Goal: Task Accomplishment & Management: Complete application form

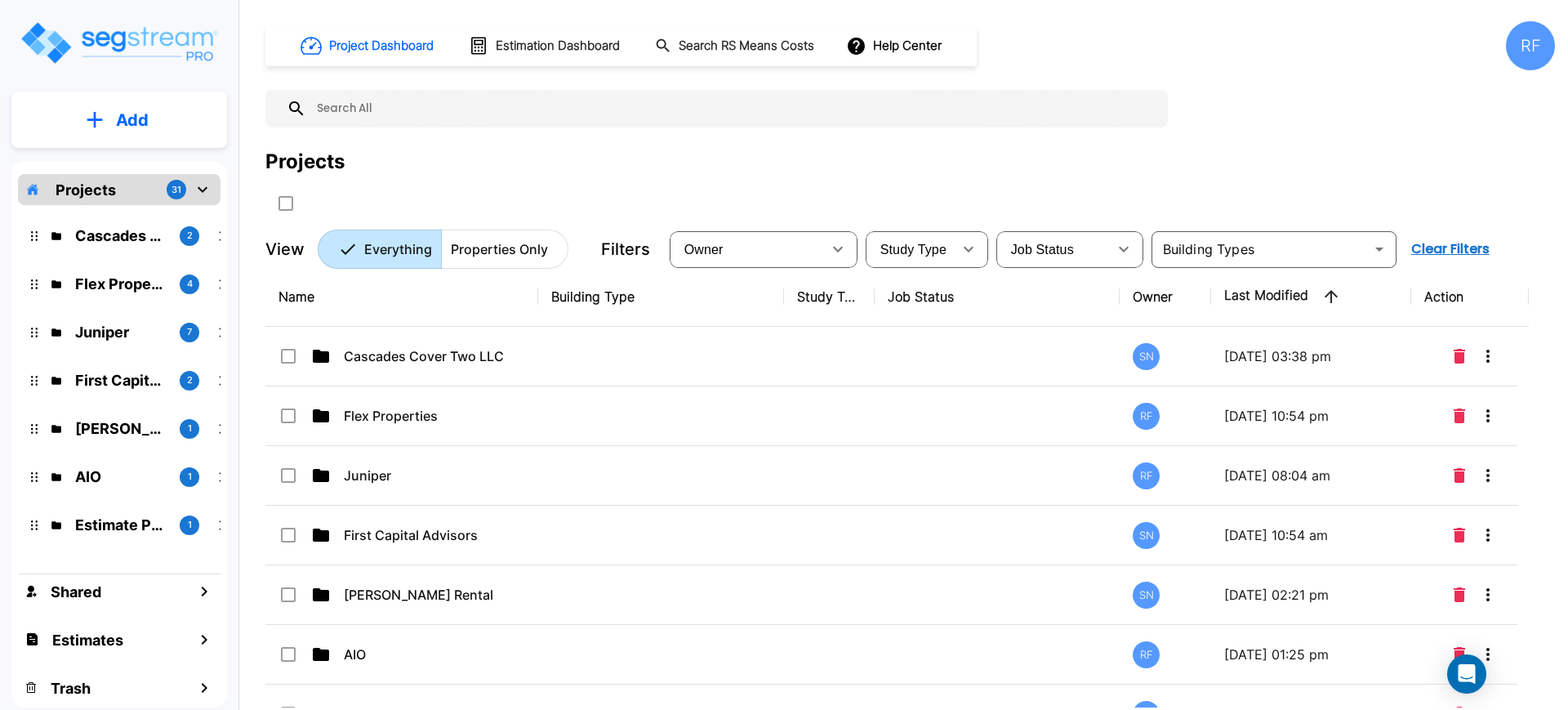
click at [142, 659] on div "Shared Estimates Trash" at bounding box center [120, 641] width 203 height 132
click at [151, 645] on div "Estimates" at bounding box center [120, 640] width 203 height 35
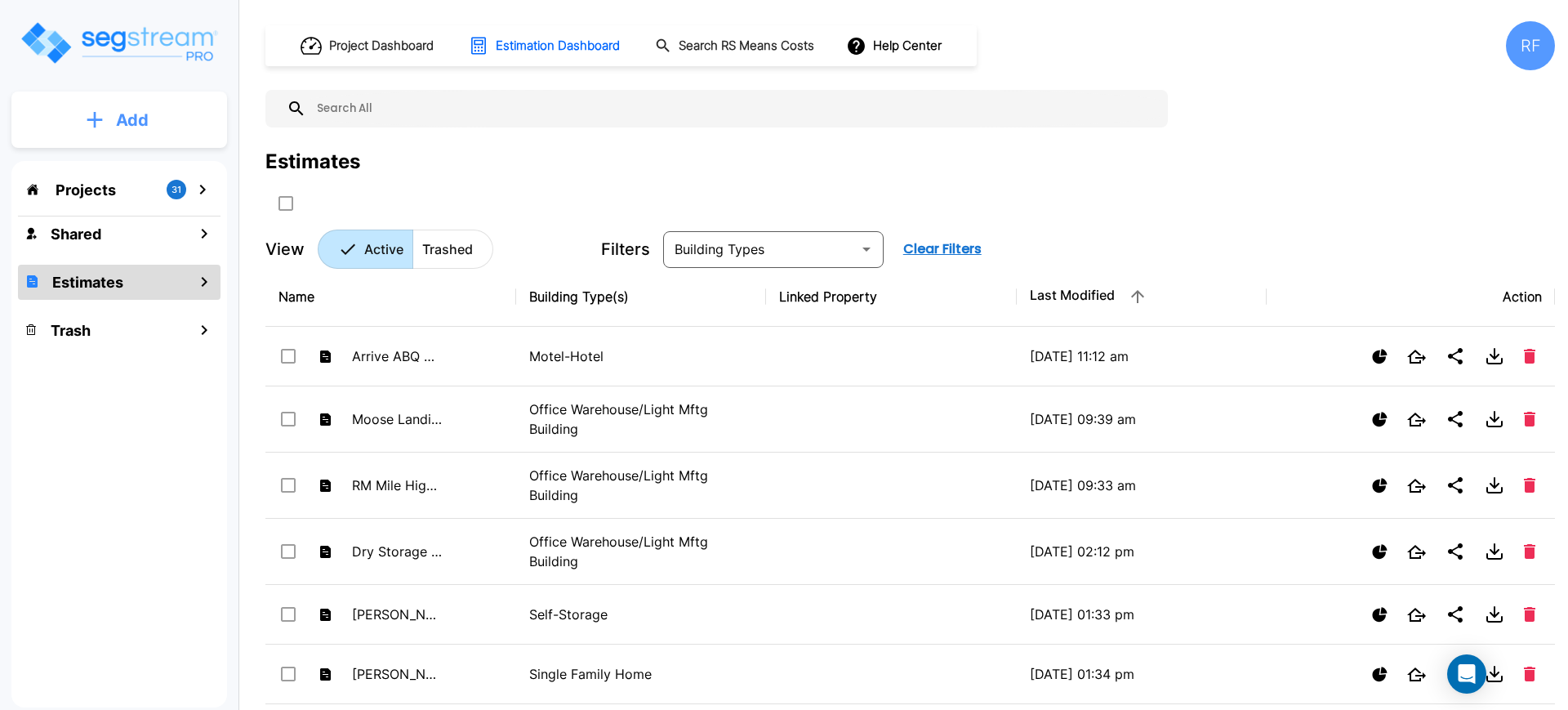
click at [128, 112] on p "Add" at bounding box center [132, 120] width 33 height 25
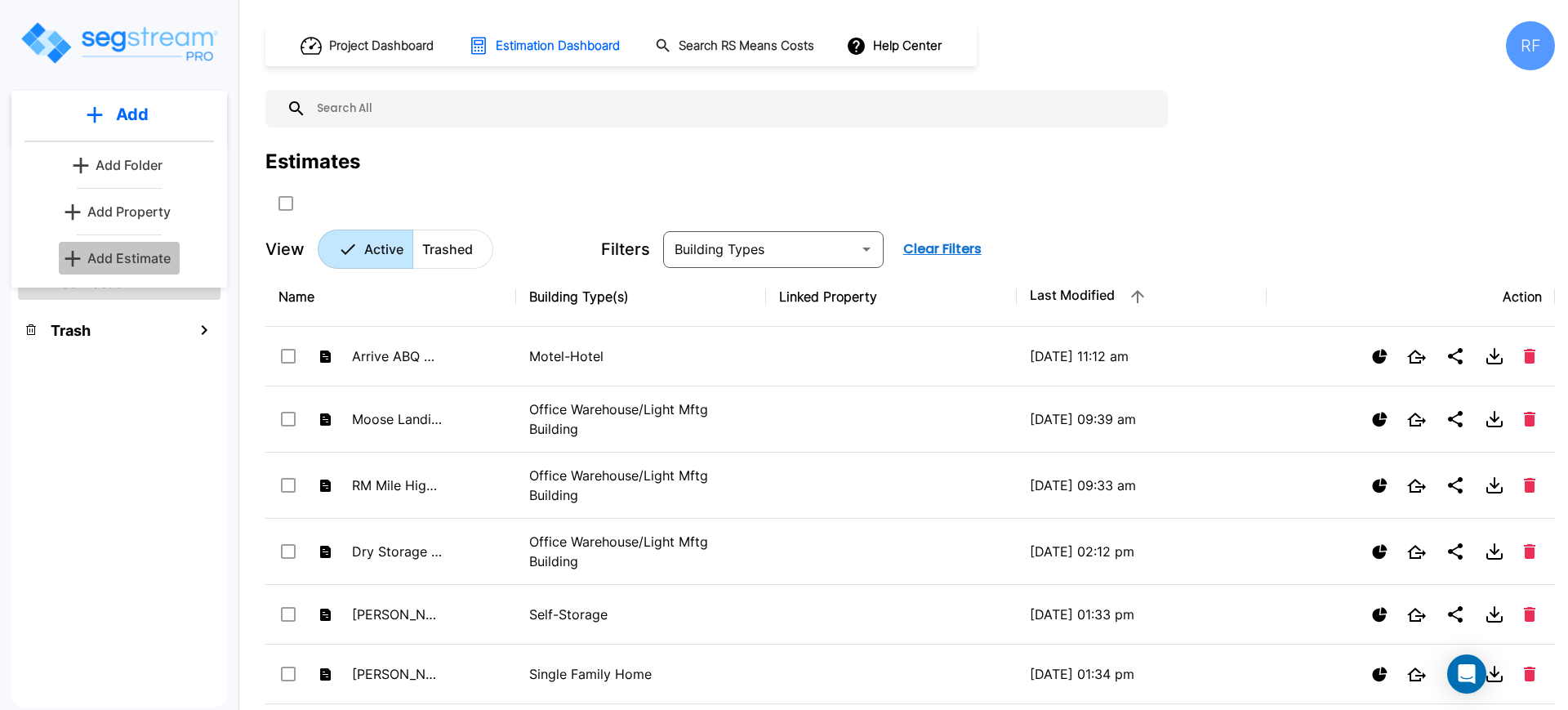
click at [156, 260] on p "Add Estimate" at bounding box center [129, 258] width 83 height 19
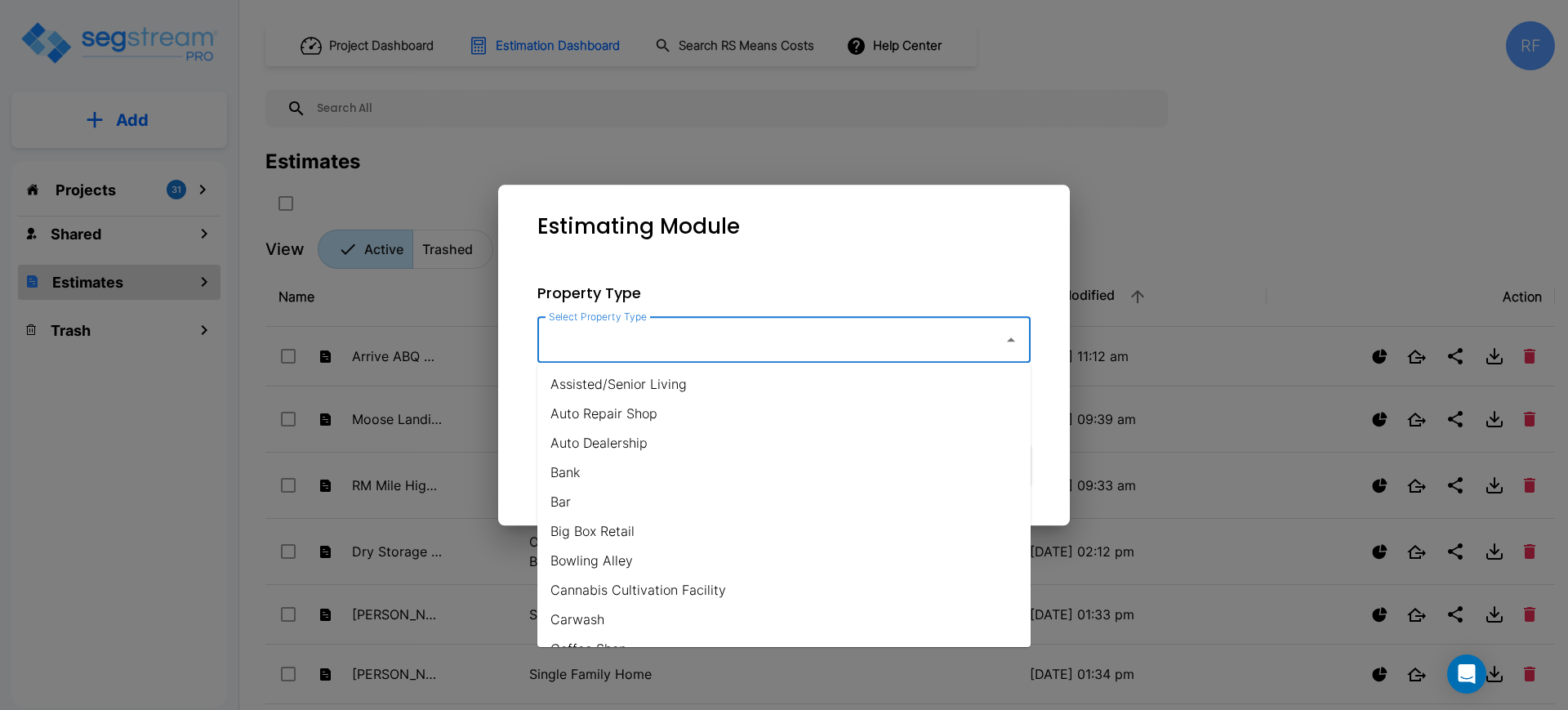
click at [742, 344] on input "Select Property Type" at bounding box center [766, 340] width 444 height 31
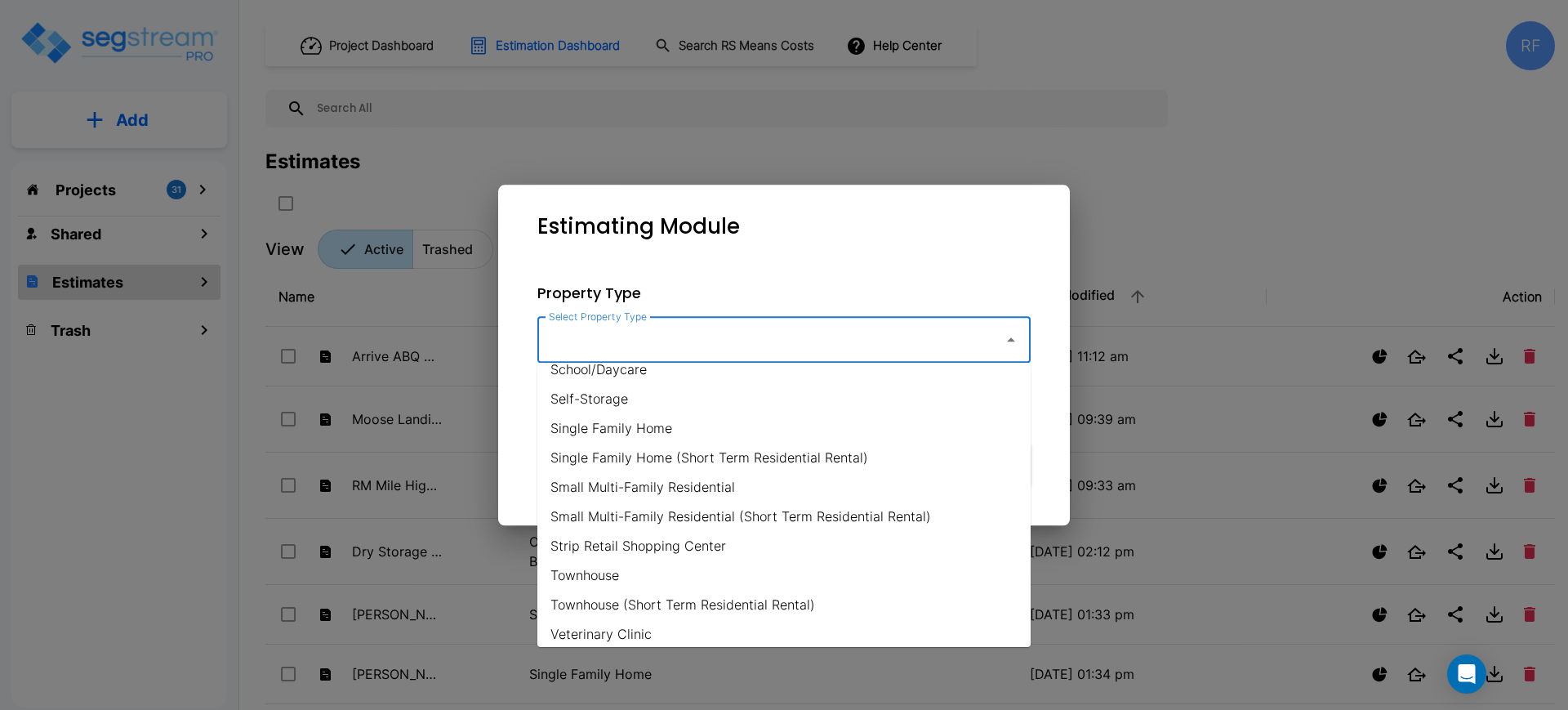
scroll to position [1200, 0]
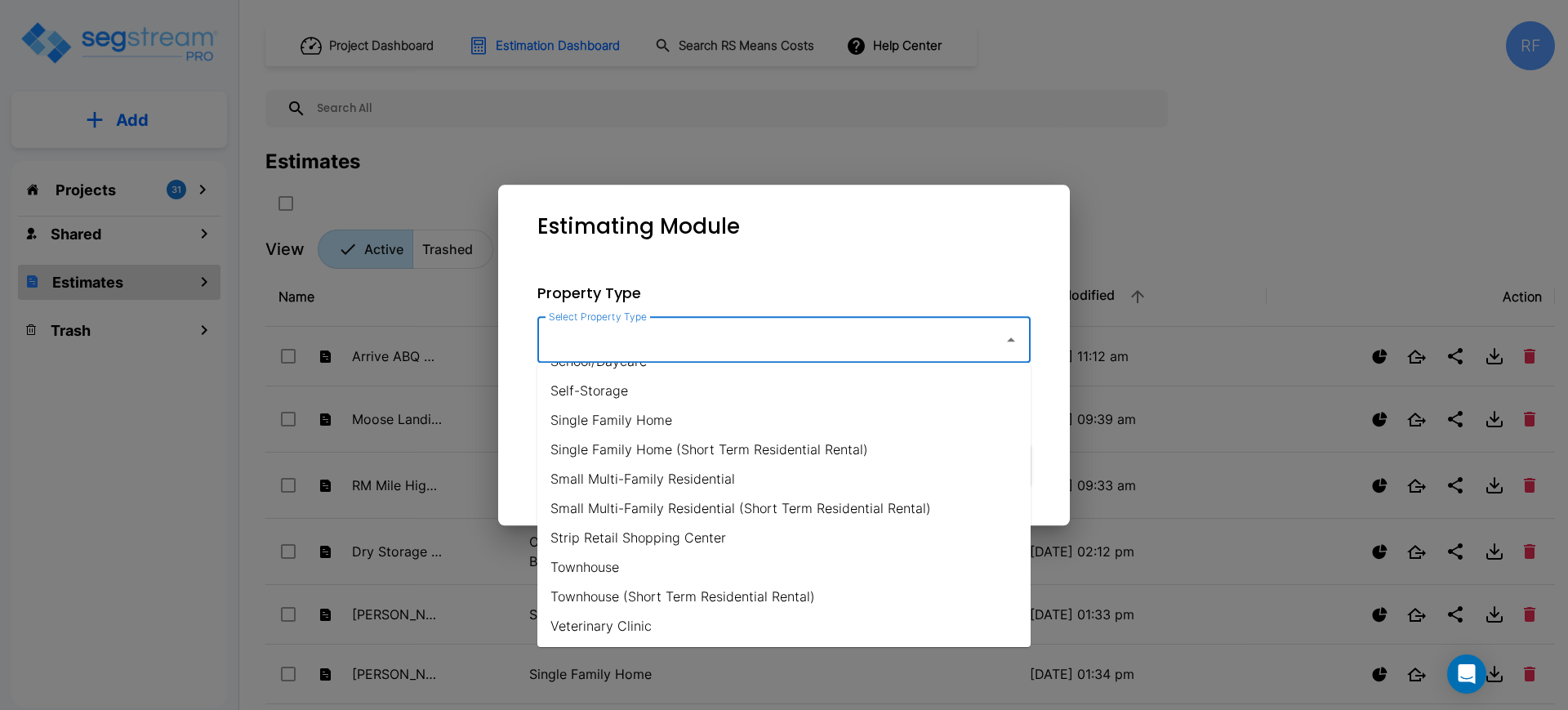
click at [696, 452] on li "Single Family Home (Short Term Residential Rental)" at bounding box center [784, 450] width 493 height 29
type input "Single Family Home (Short Term Residential Rental)"
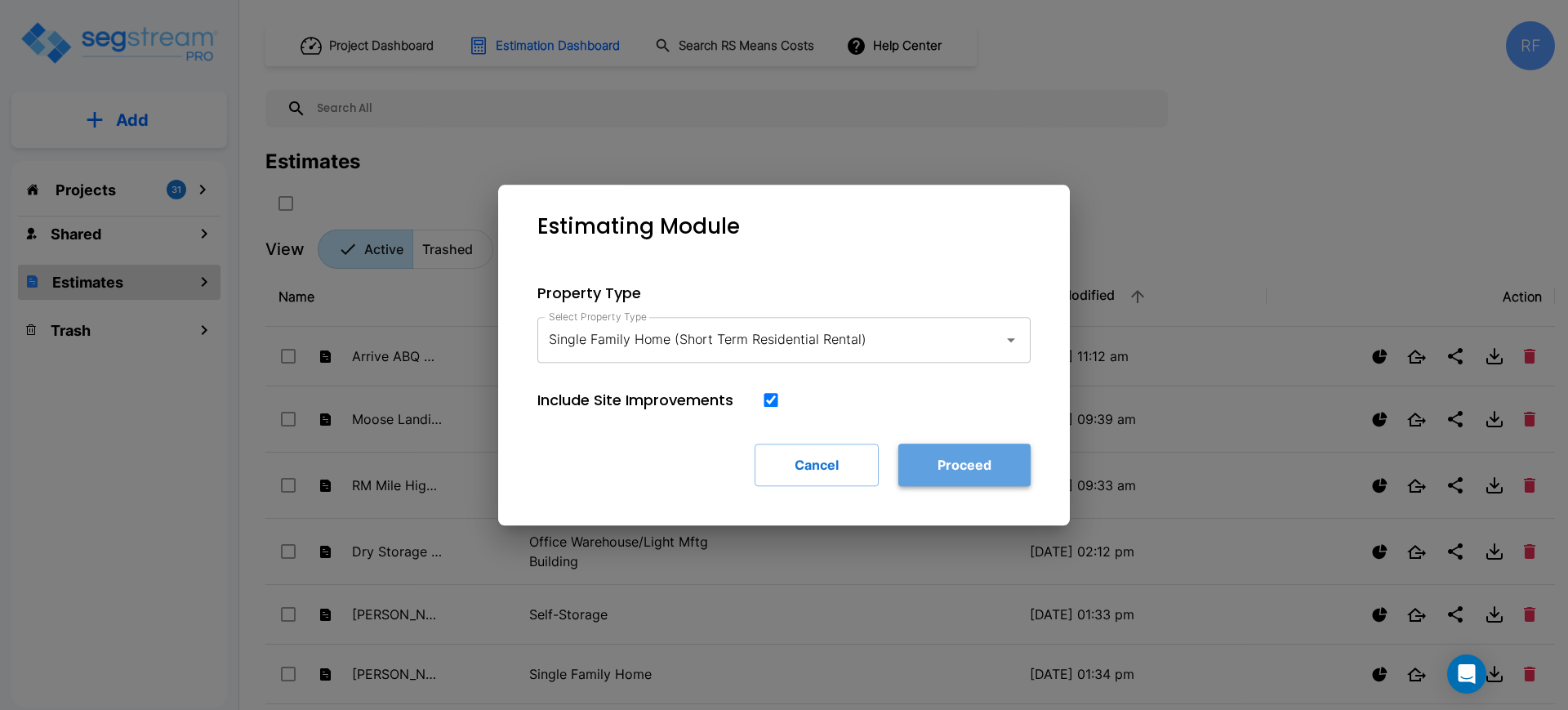
click at [957, 468] on button "Proceed" at bounding box center [964, 465] width 132 height 42
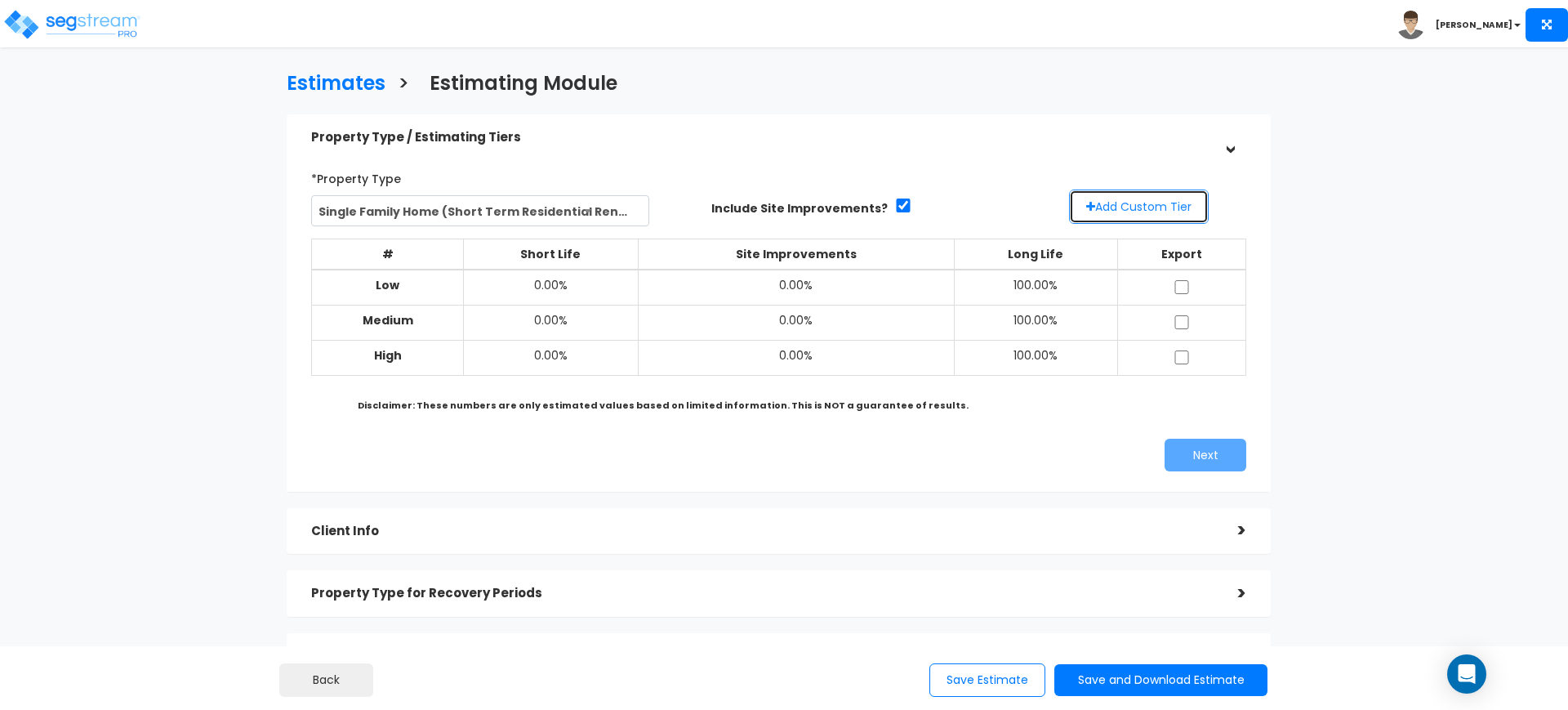
click at [1139, 207] on button "Add Custom Tier" at bounding box center [1139, 207] width 140 height 35
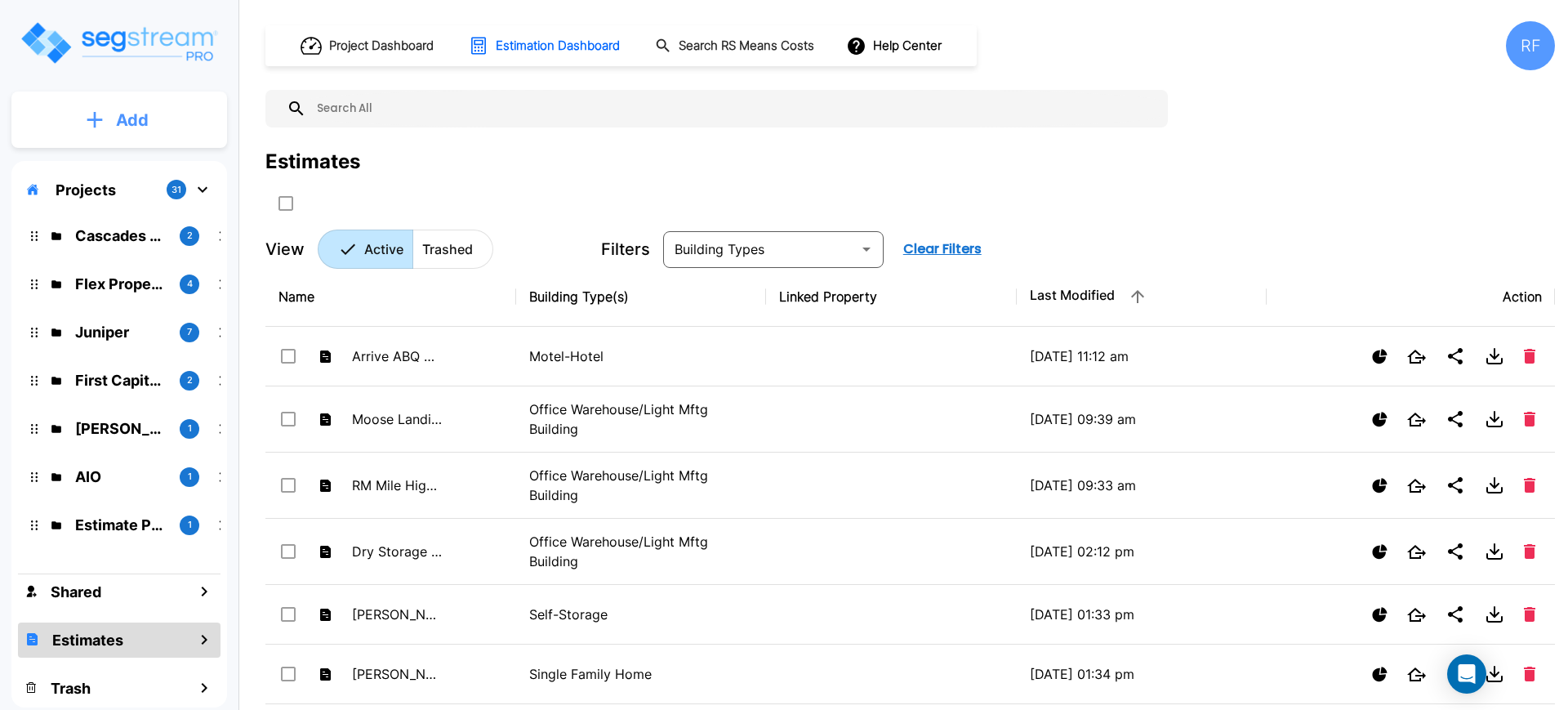
click at [135, 103] on button "Add" at bounding box center [120, 121] width 216 height 48
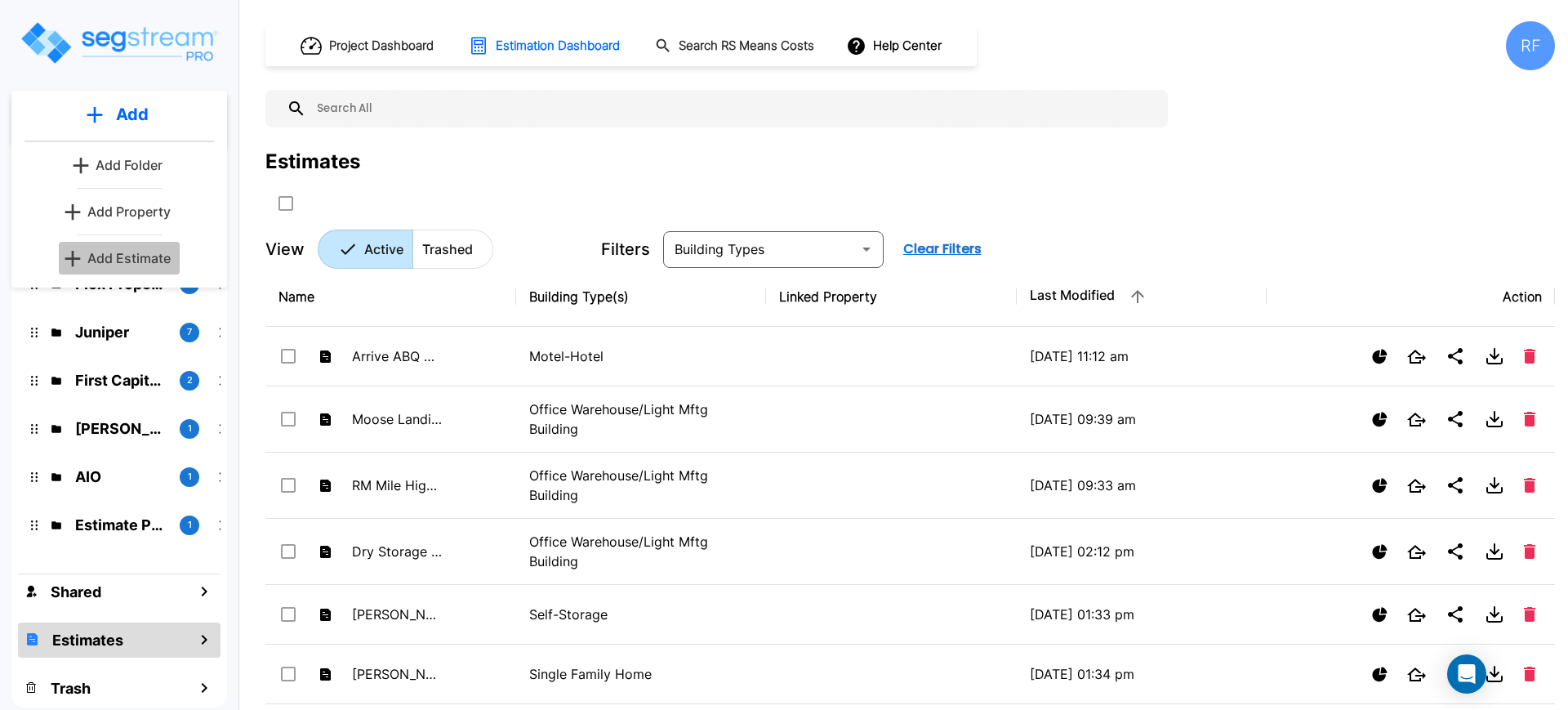
click at [168, 267] on p "Add Estimate" at bounding box center [129, 258] width 83 height 19
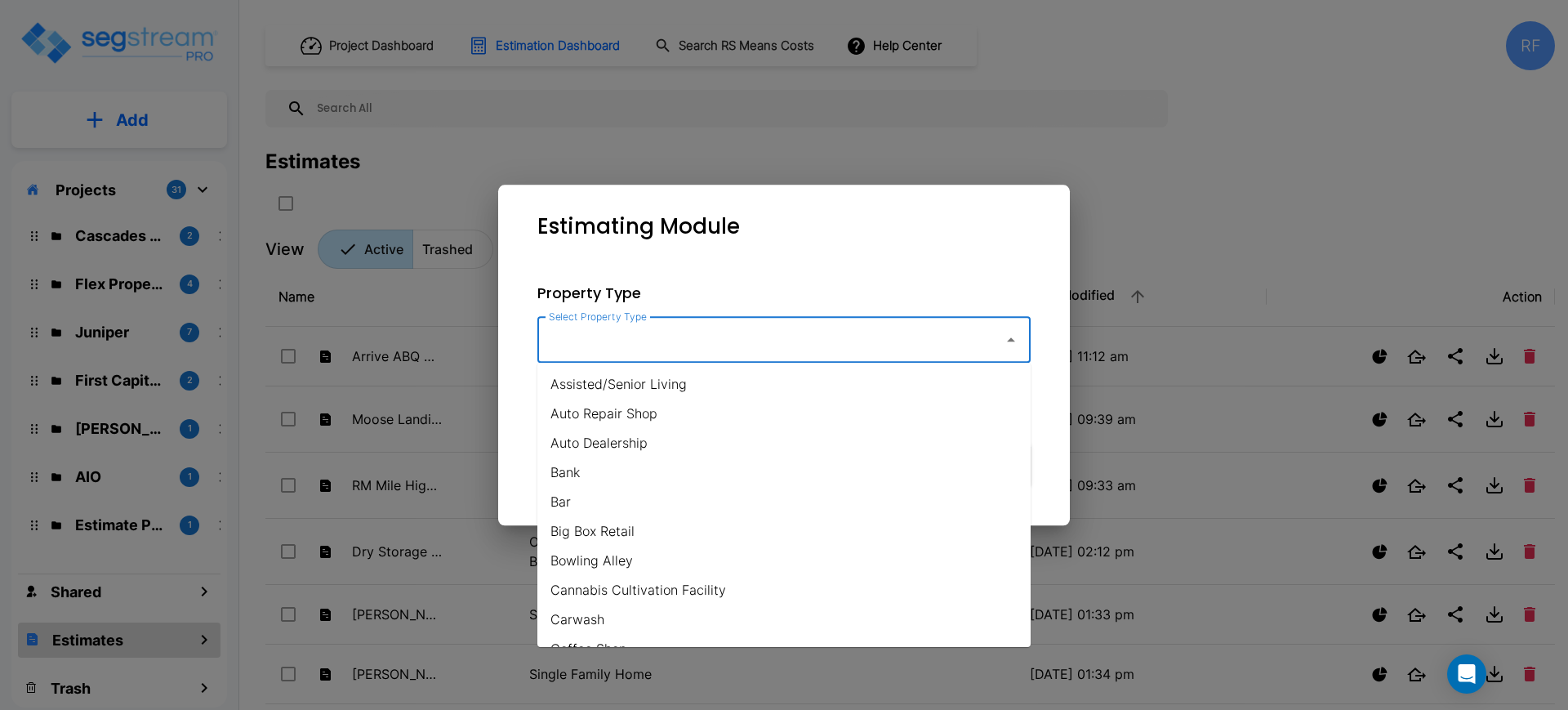
click at [688, 336] on input "Select Property Type" at bounding box center [766, 340] width 444 height 31
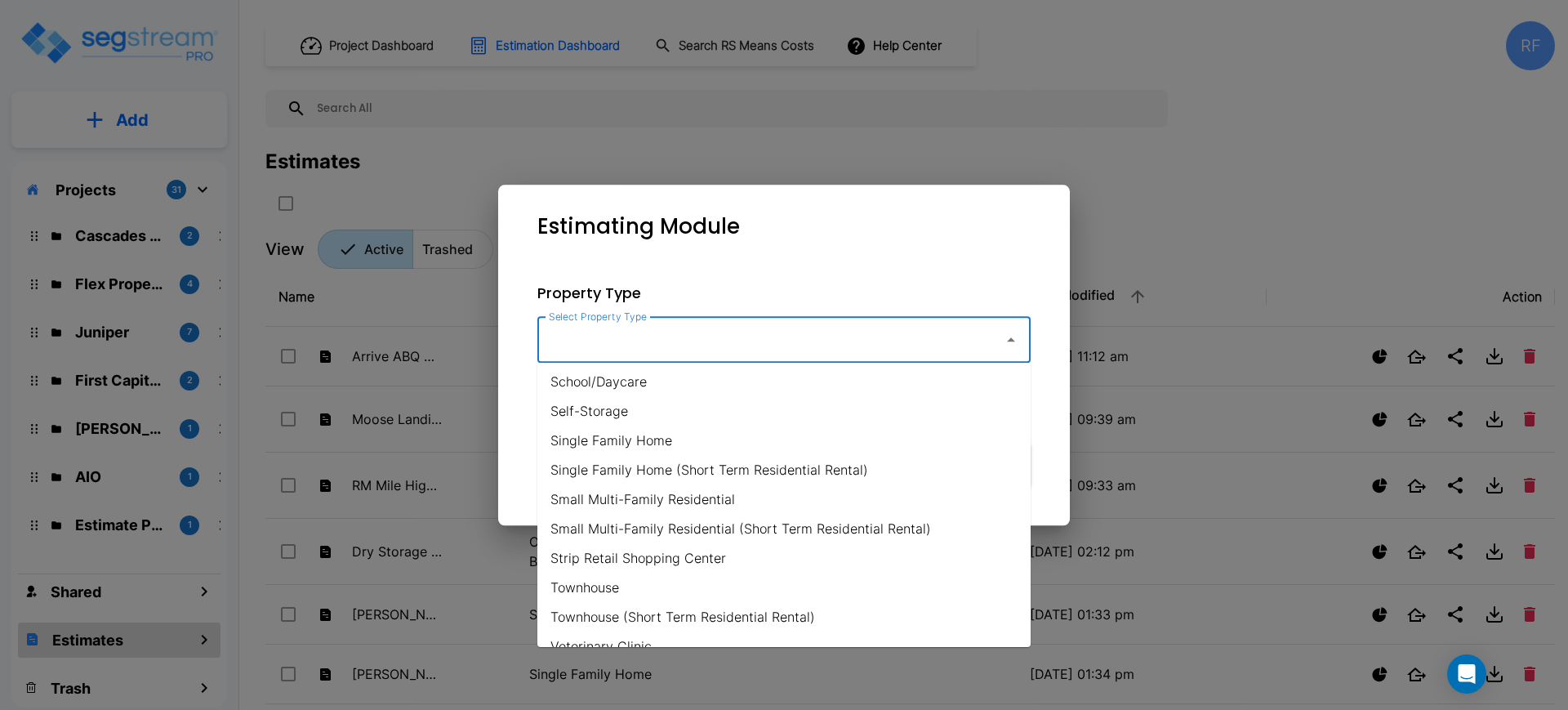
scroll to position [1181, 0]
click at [642, 424] on li "Single Family Home" at bounding box center [784, 439] width 493 height 29
type input "Single Family Home"
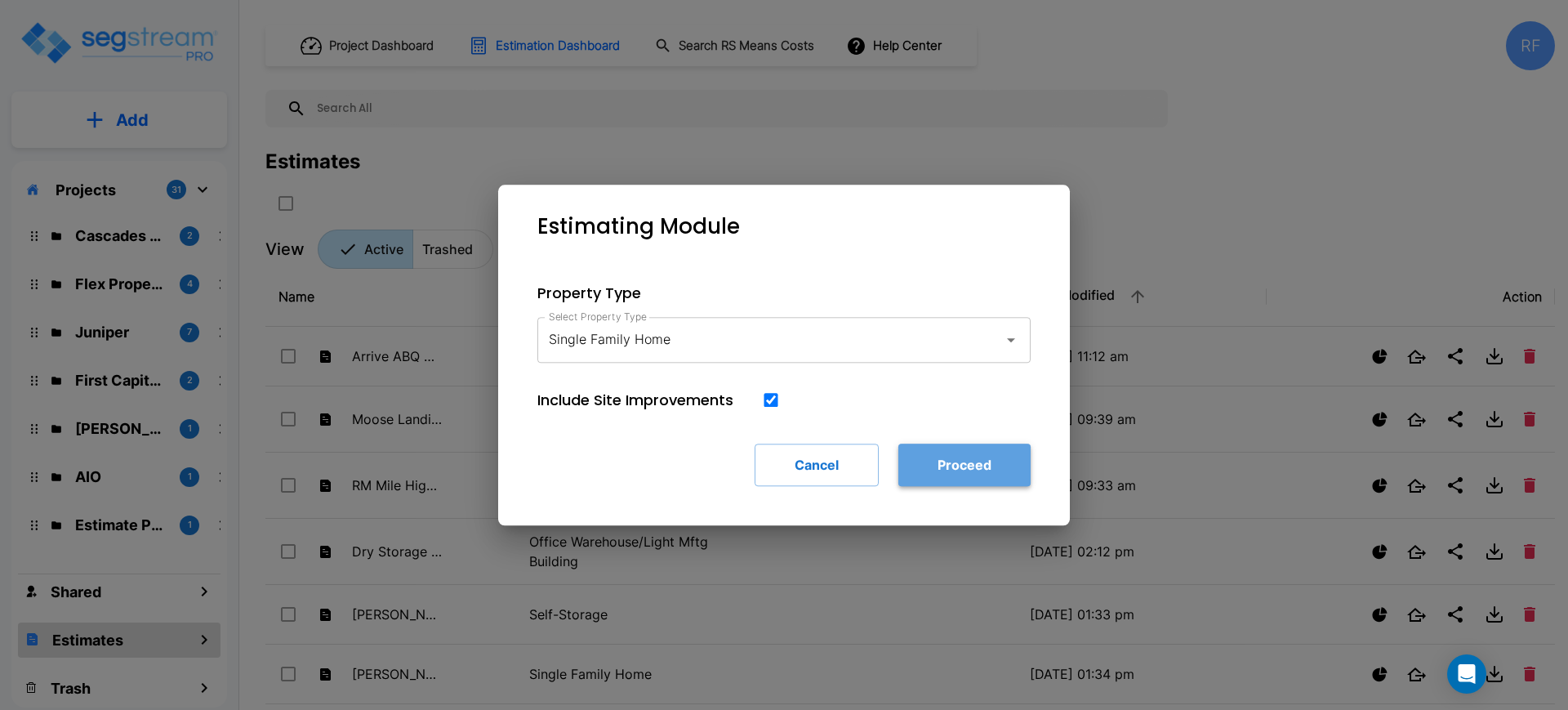
click at [942, 467] on button "Proceed" at bounding box center [964, 465] width 132 height 42
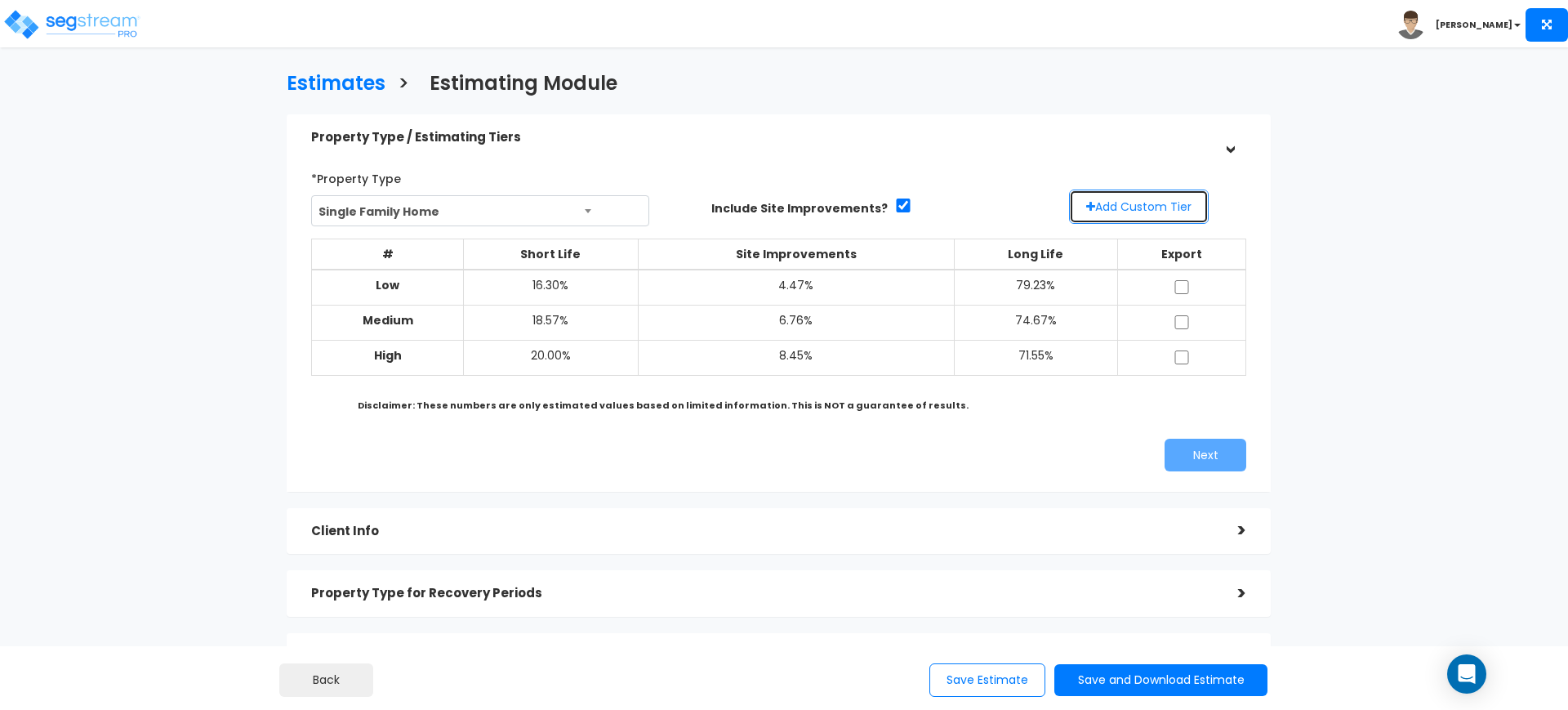
click at [1121, 195] on button "Add Custom Tier" at bounding box center [1139, 207] width 140 height 35
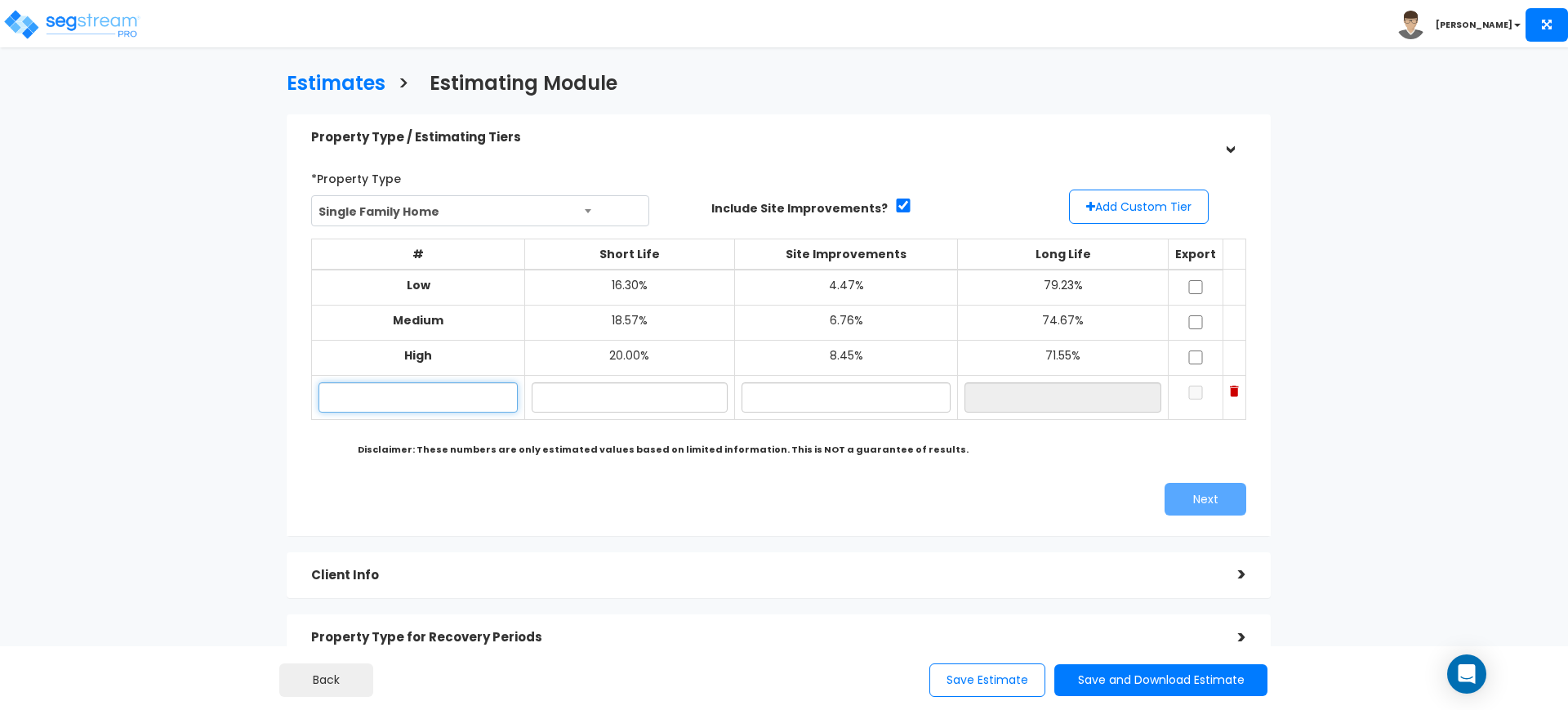
click at [412, 402] on input "text" at bounding box center [417, 397] width 198 height 30
type input "LO"
type input "15.00%"
type input "3.00%"
type input "82.00%"
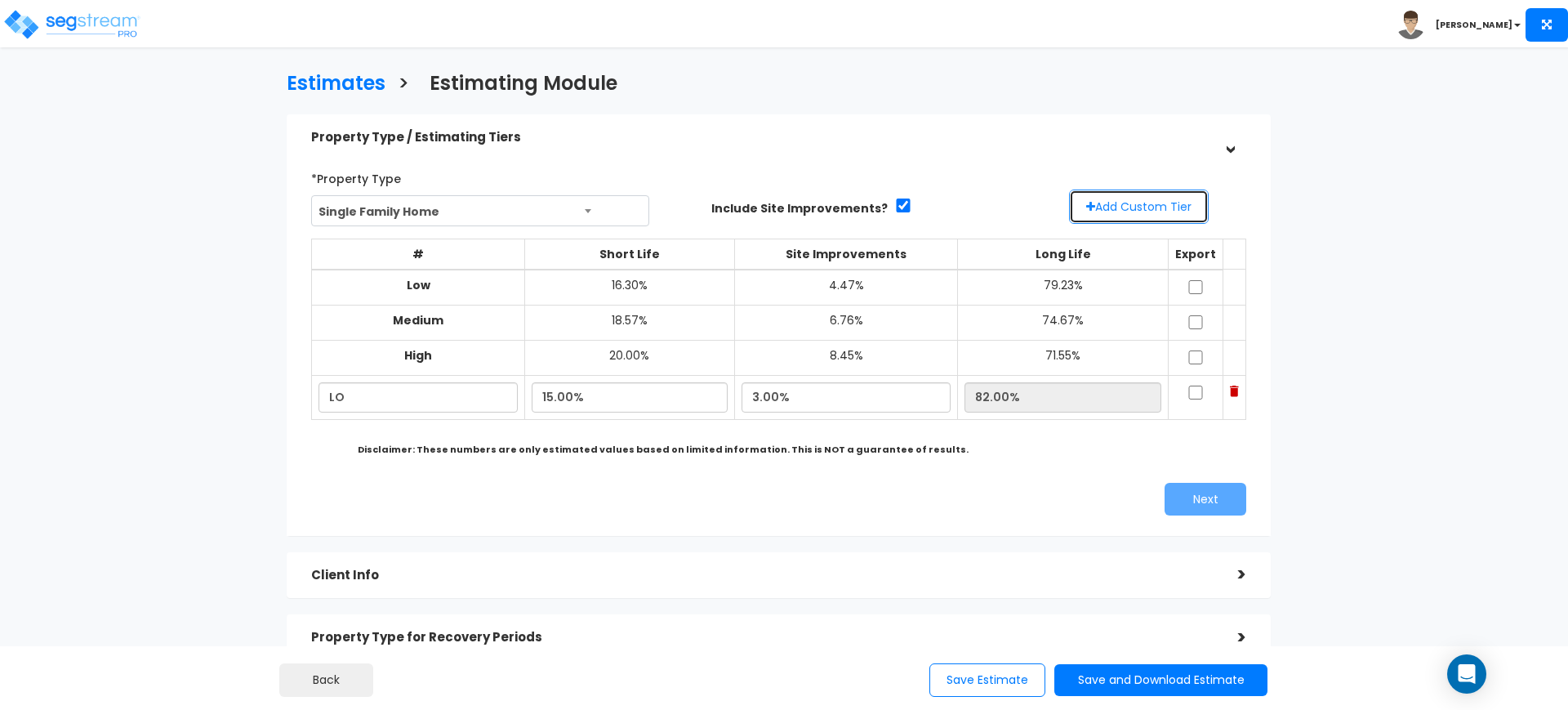
click at [1151, 218] on button "Add Custom Tier" at bounding box center [1139, 207] width 140 height 35
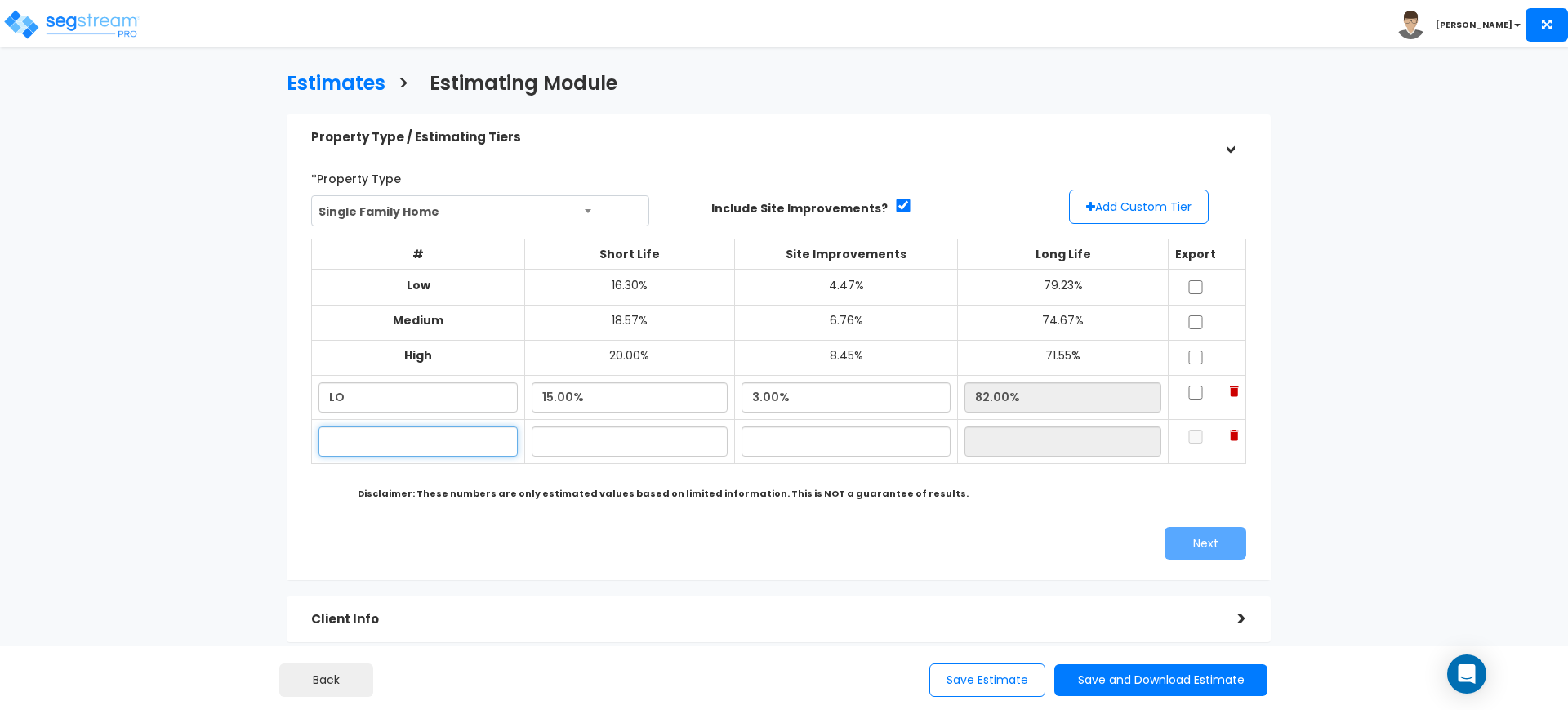
click at [478, 434] on input "text" at bounding box center [417, 441] width 198 height 30
type input "h"
type input "HI"
type input "19.00%"
type input "7.00%"
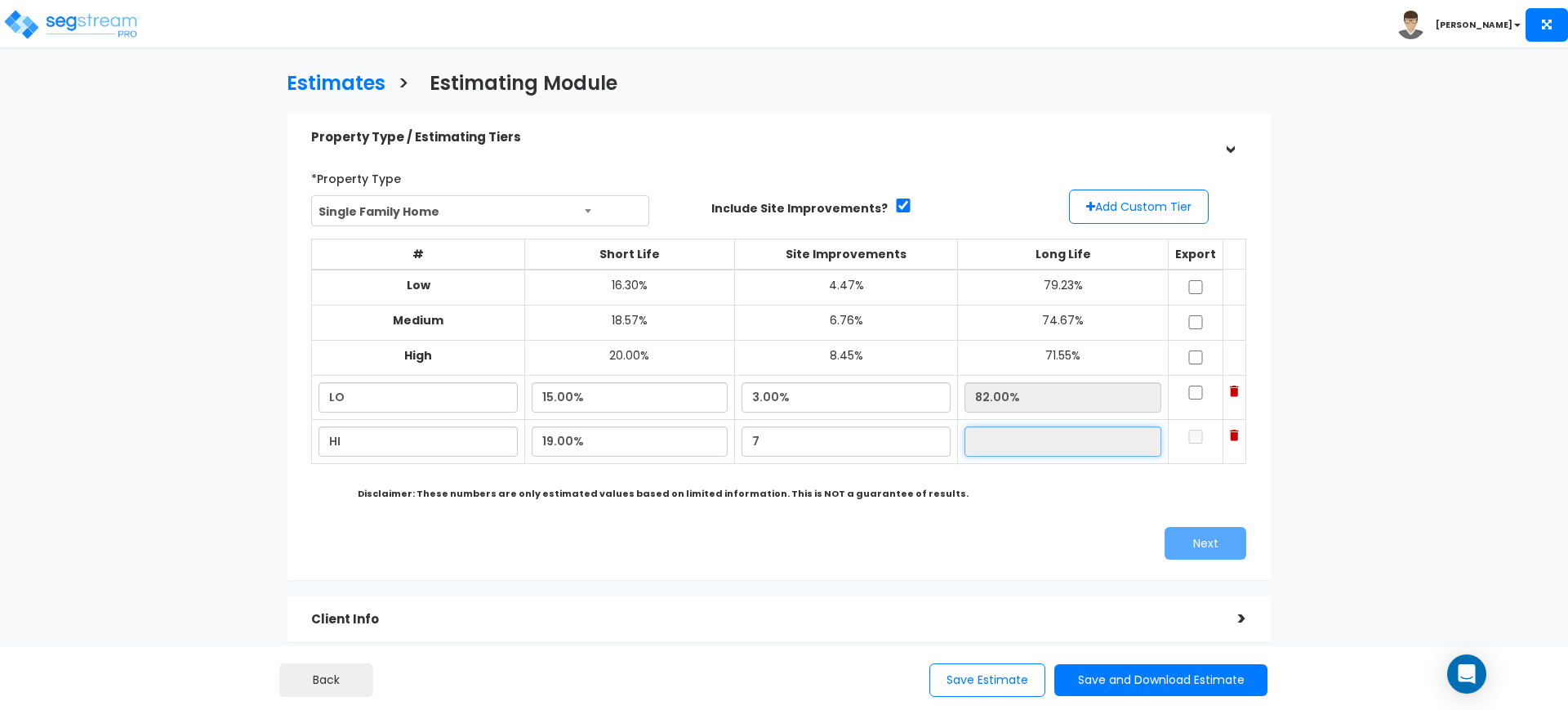
type input "74.00%"
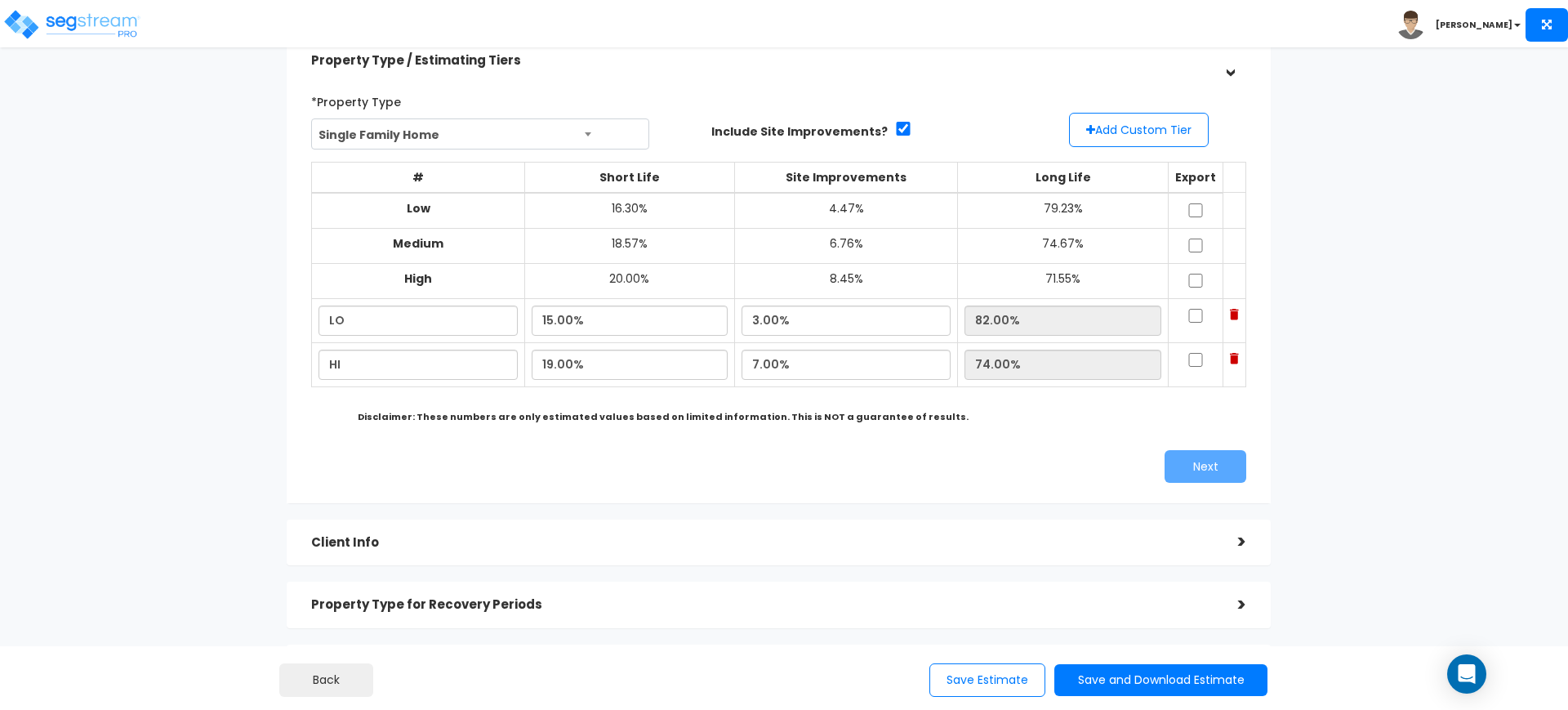
scroll to position [76, 0]
click at [1196, 313] on input "checkbox" at bounding box center [1195, 316] width 16 height 14
checkbox input "true"
click at [1195, 362] on input "checkbox" at bounding box center [1195, 360] width 16 height 14
checkbox input "true"
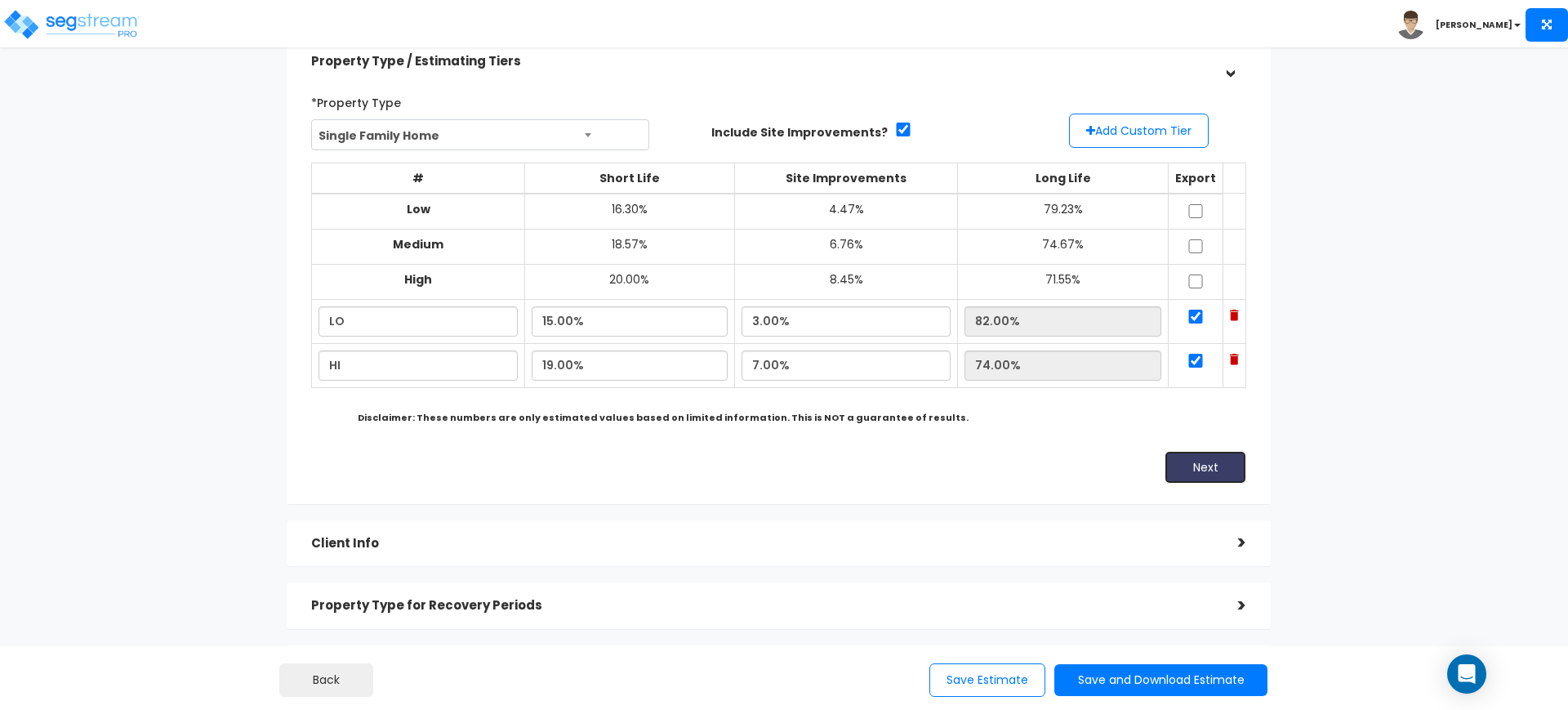
click at [1224, 469] on button "Next" at bounding box center [1205, 468] width 81 height 33
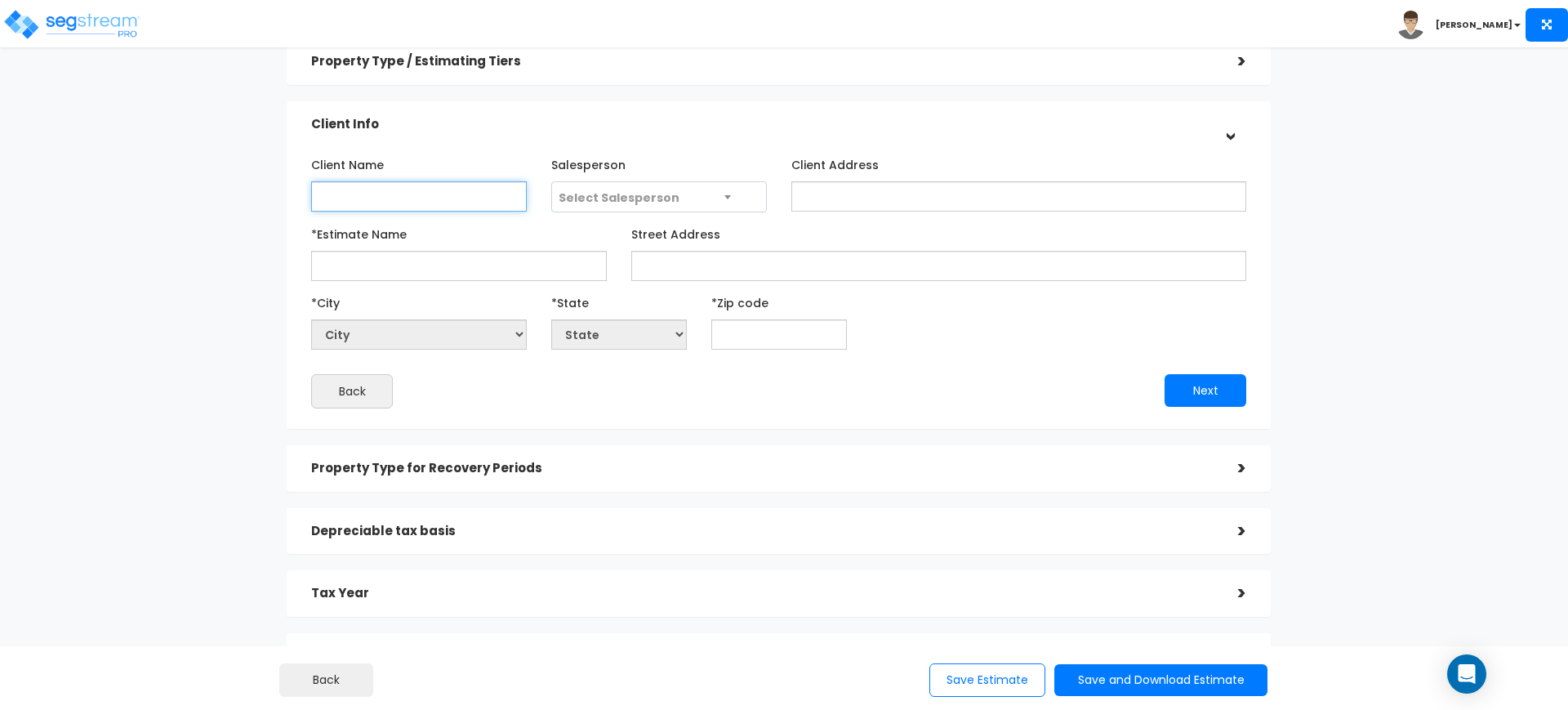
click at [439, 200] on input "Client Name" at bounding box center [419, 196] width 216 height 30
type input "a"
type input "ALAN A. & MELISSA DERNMARKER"
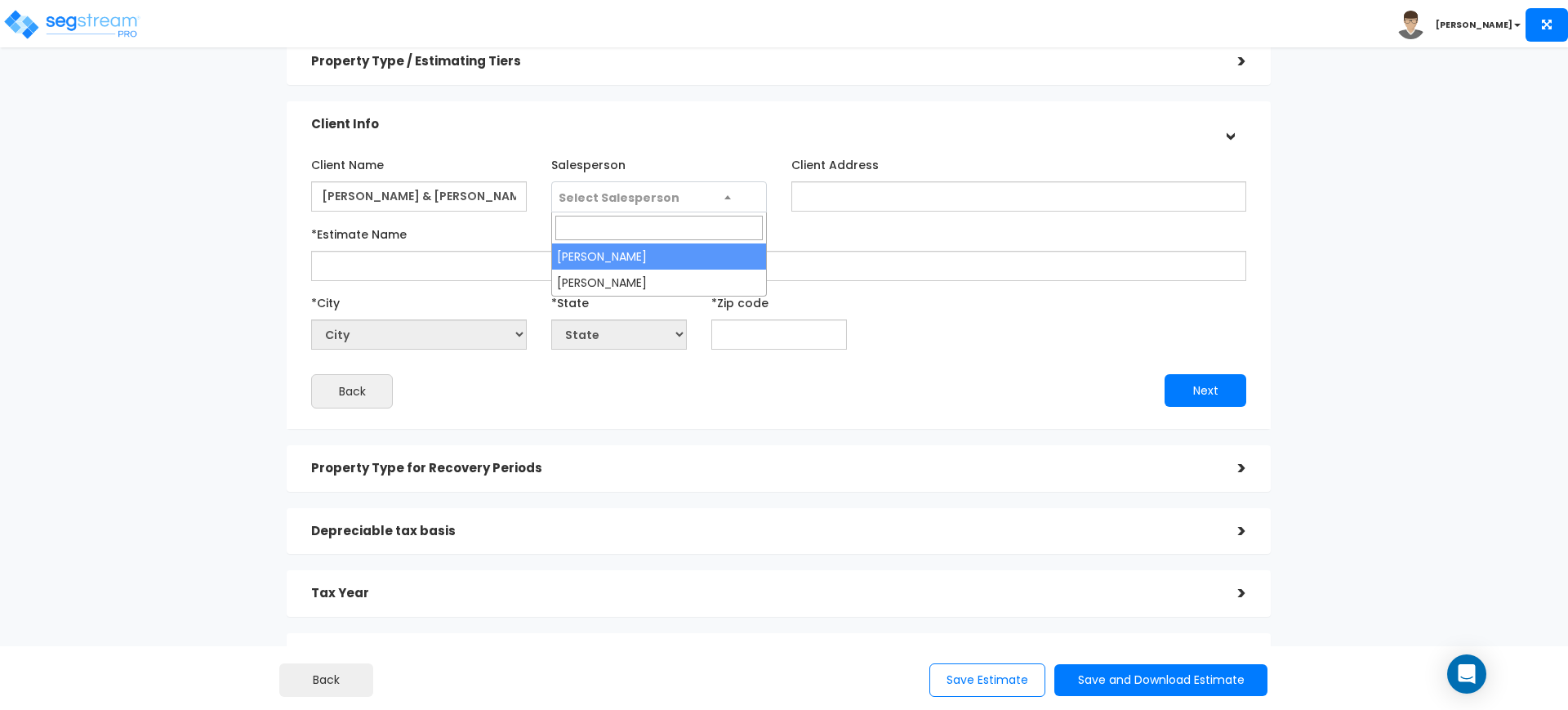
click at [713, 185] on span "Select Salesperson" at bounding box center [658, 197] width 214 height 31
select select "127"
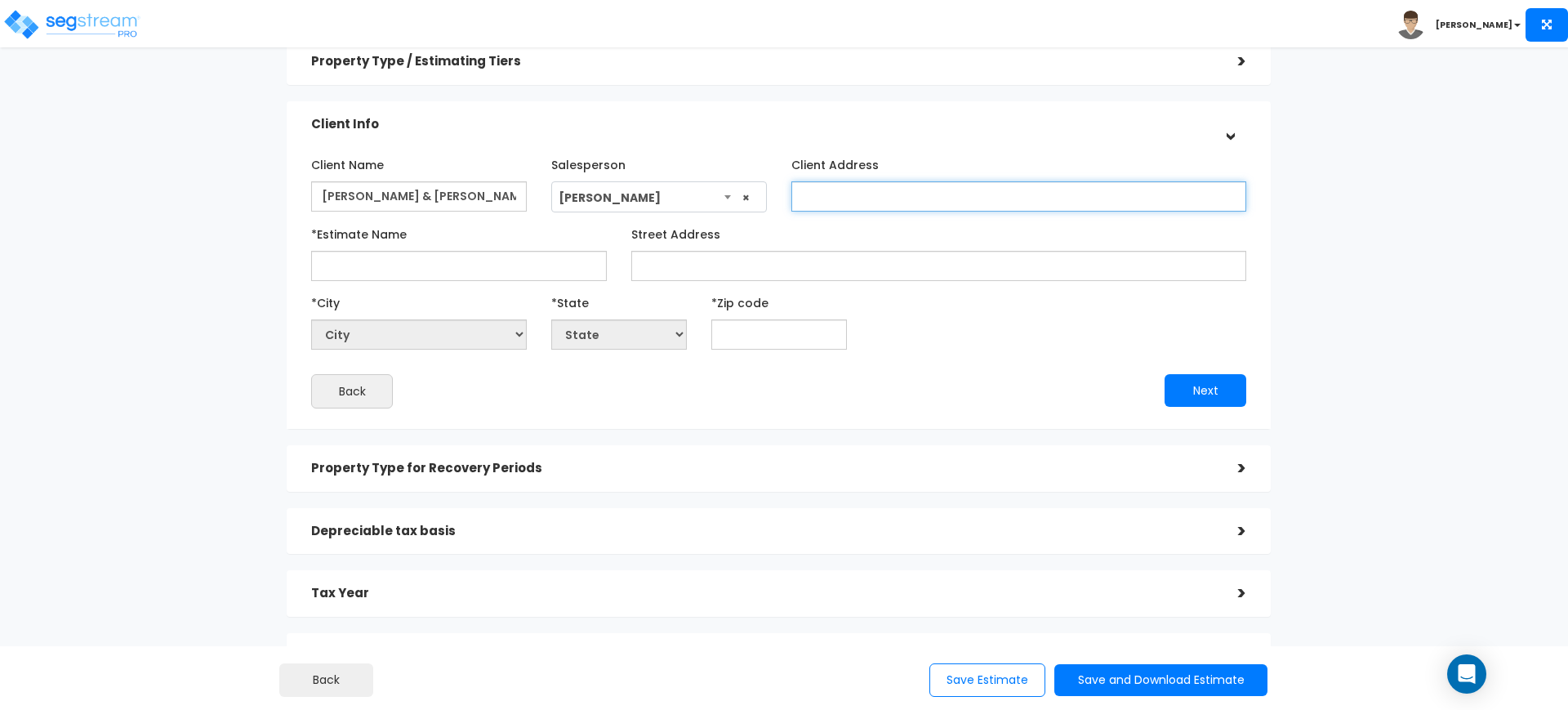
click at [858, 188] on input "Client Address" at bounding box center [1018, 196] width 455 height 30
click at [853, 197] on input "Client Address" at bounding box center [1018, 196] width 455 height 30
paste input "148 PALMEIRA WAY, SANTA ROSA BEACH, FL 32459"
type input "148 PALMEIRA WAY, SANTA ROSA BEACH, FL 32459"
click at [745, 260] on input "Street Address" at bounding box center [938, 266] width 615 height 30
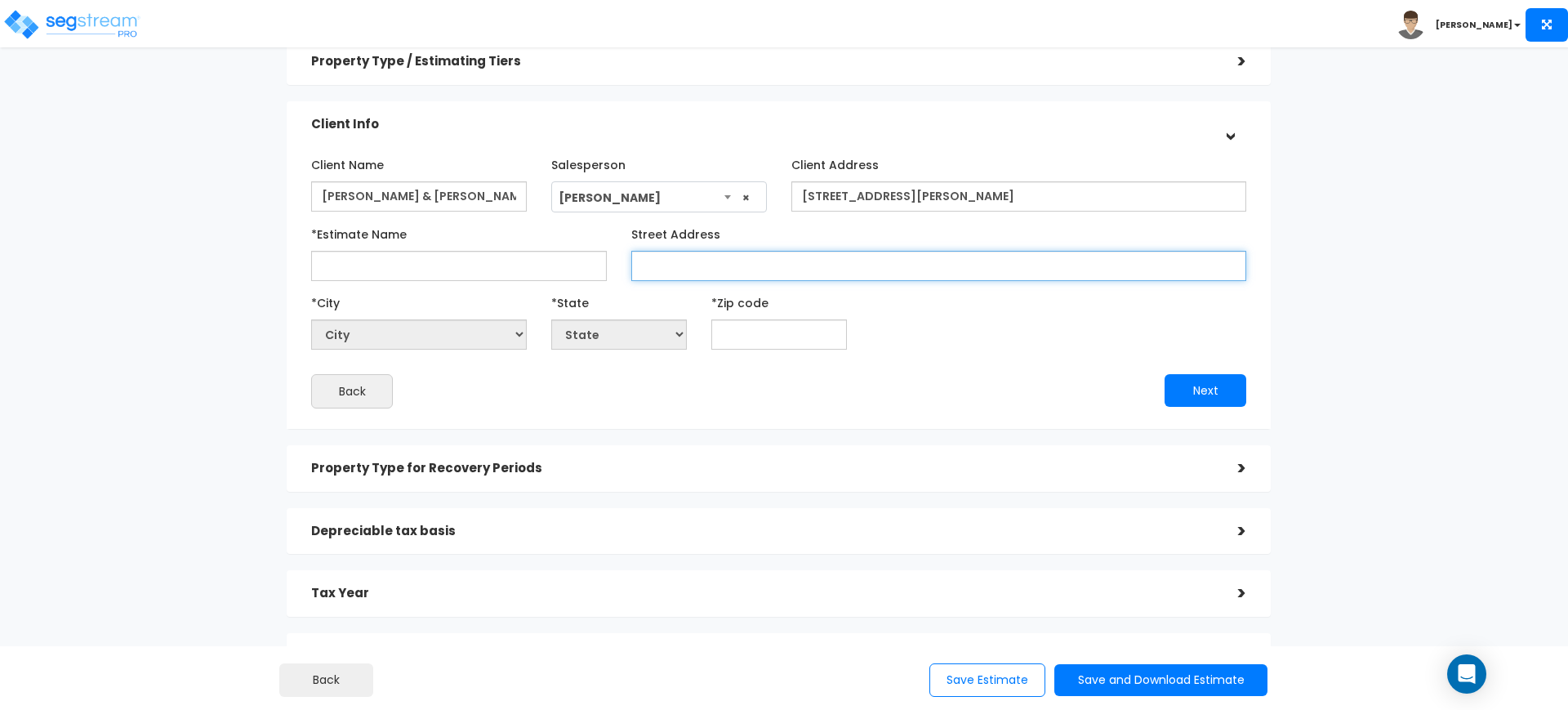
paste input "148 PALMEIRA WAY, SANTA ROSA BEACH, FL 32459"
type input "148 PALMEIRA WAY, SANTA ROSA BEACH, FL 32459"
click at [529, 269] on input "*Estimate Name" at bounding box center [459, 266] width 296 height 30
type input "PALMEIRA WAY"
click at [748, 346] on input "text" at bounding box center [779, 334] width 135 height 30
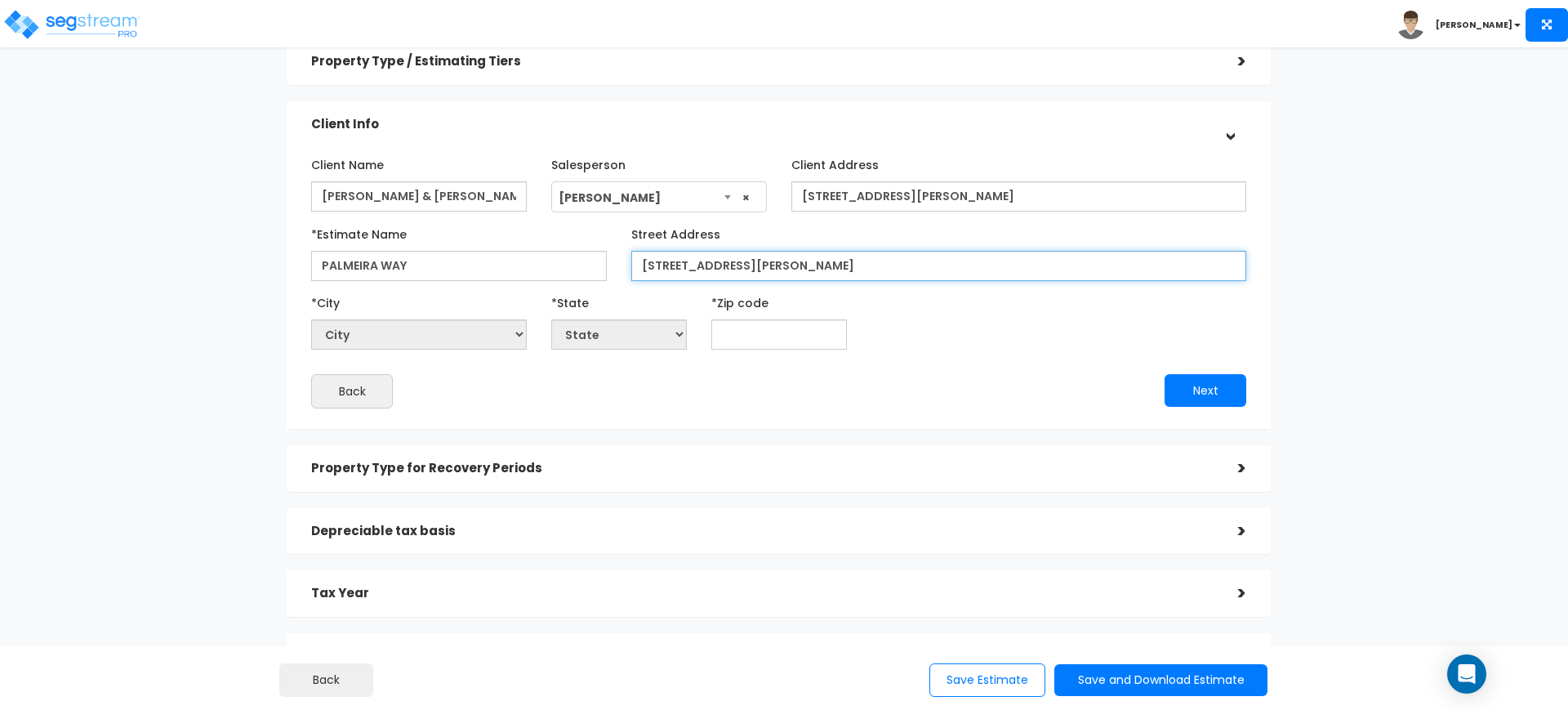
drag, startPoint x: 925, startPoint y: 261, endPoint x: 888, endPoint y: 261, distance: 37.0
click at [888, 261] on input "148 PALMEIRA WAY, SANTA ROSA BEACH, FL 32459" at bounding box center [938, 266] width 615 height 30
click at [829, 340] on input "text" at bounding box center [779, 334] width 135 height 30
paste input "32459"
type input "32459"
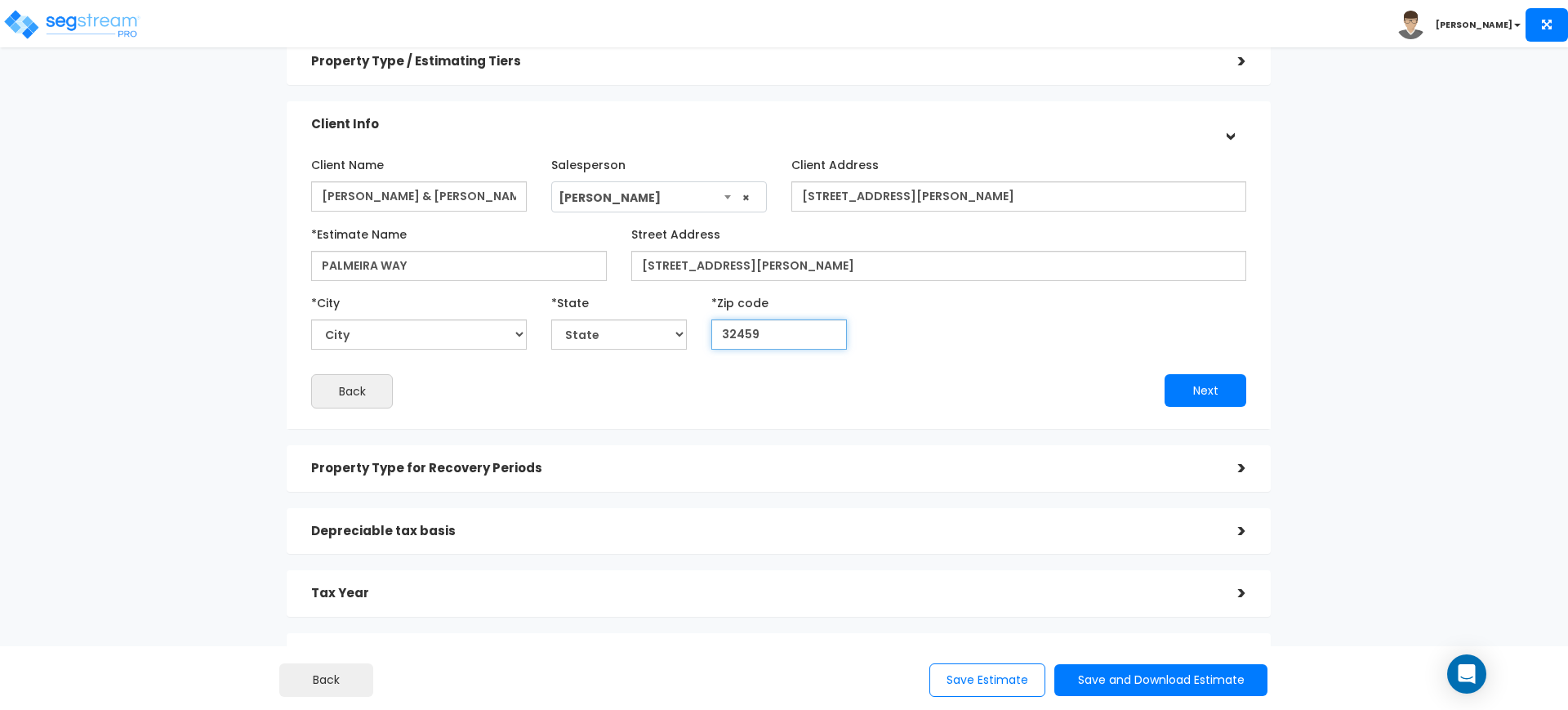
select select "FL"
type input "32459"
click at [1224, 388] on button "Next" at bounding box center [1205, 391] width 81 height 33
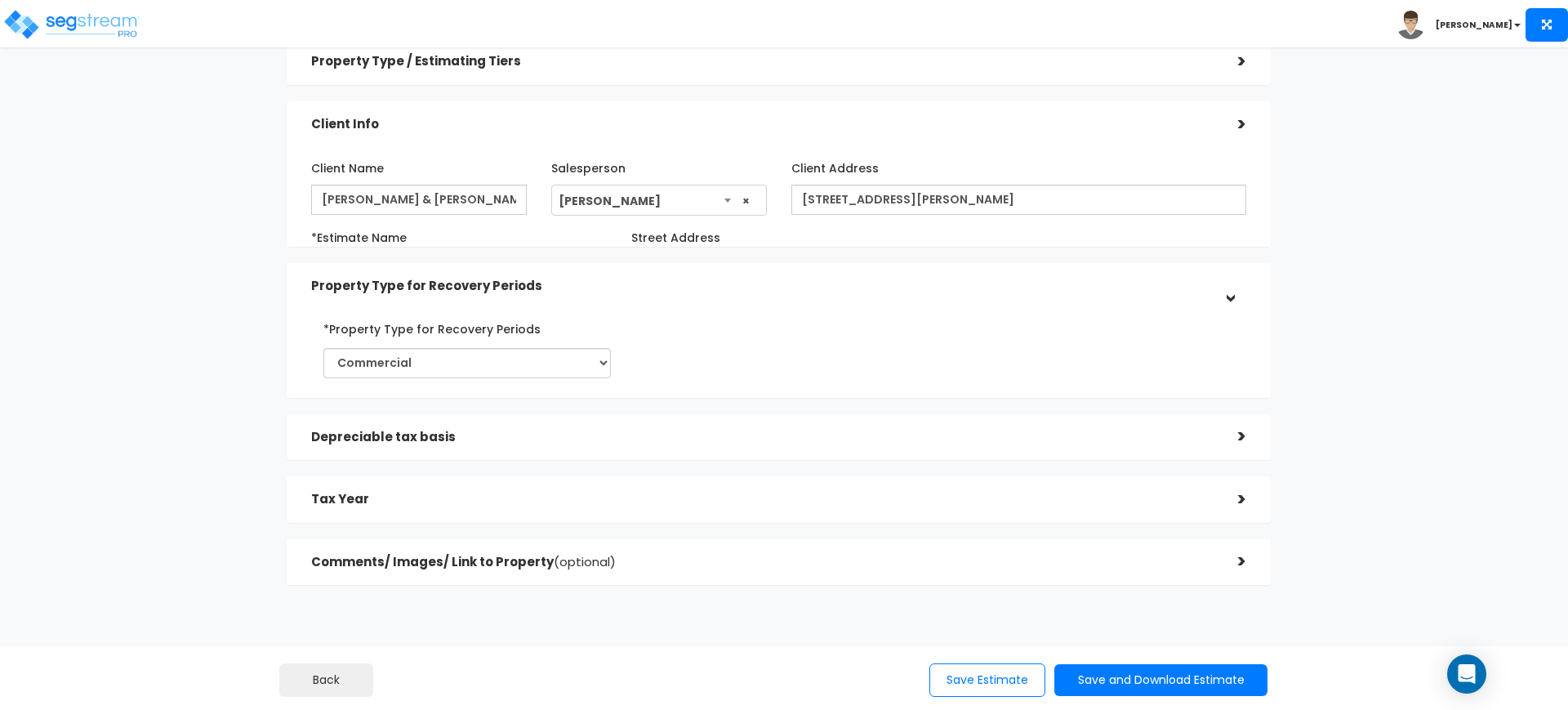
scroll to position [69, 0]
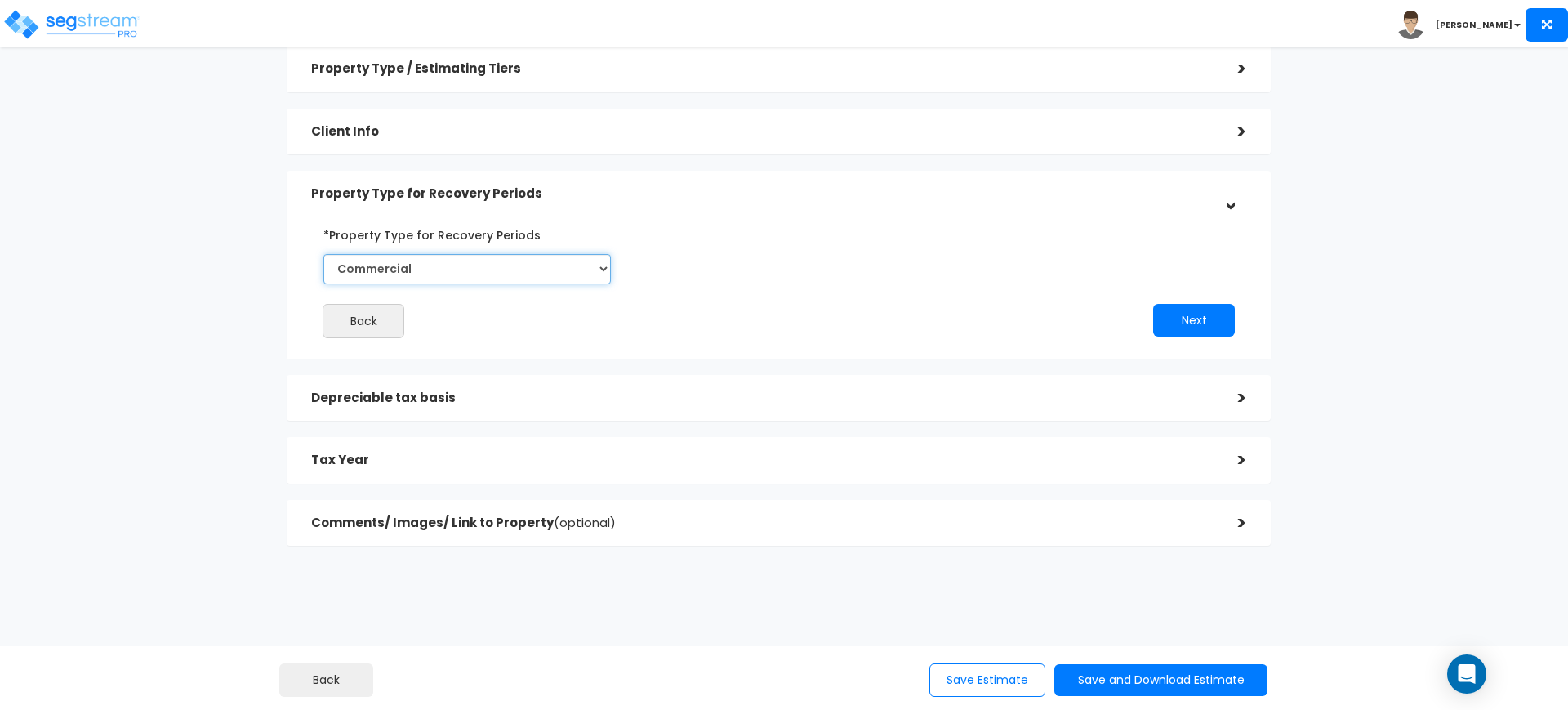
click at [555, 261] on select "Commercial Residential" at bounding box center [467, 269] width 288 height 30
select select "Residential"
click at [323, 254] on select "Commercial Residential" at bounding box center [467, 269] width 288 height 30
click at [1170, 315] on button "Next" at bounding box center [1194, 321] width 81 height 33
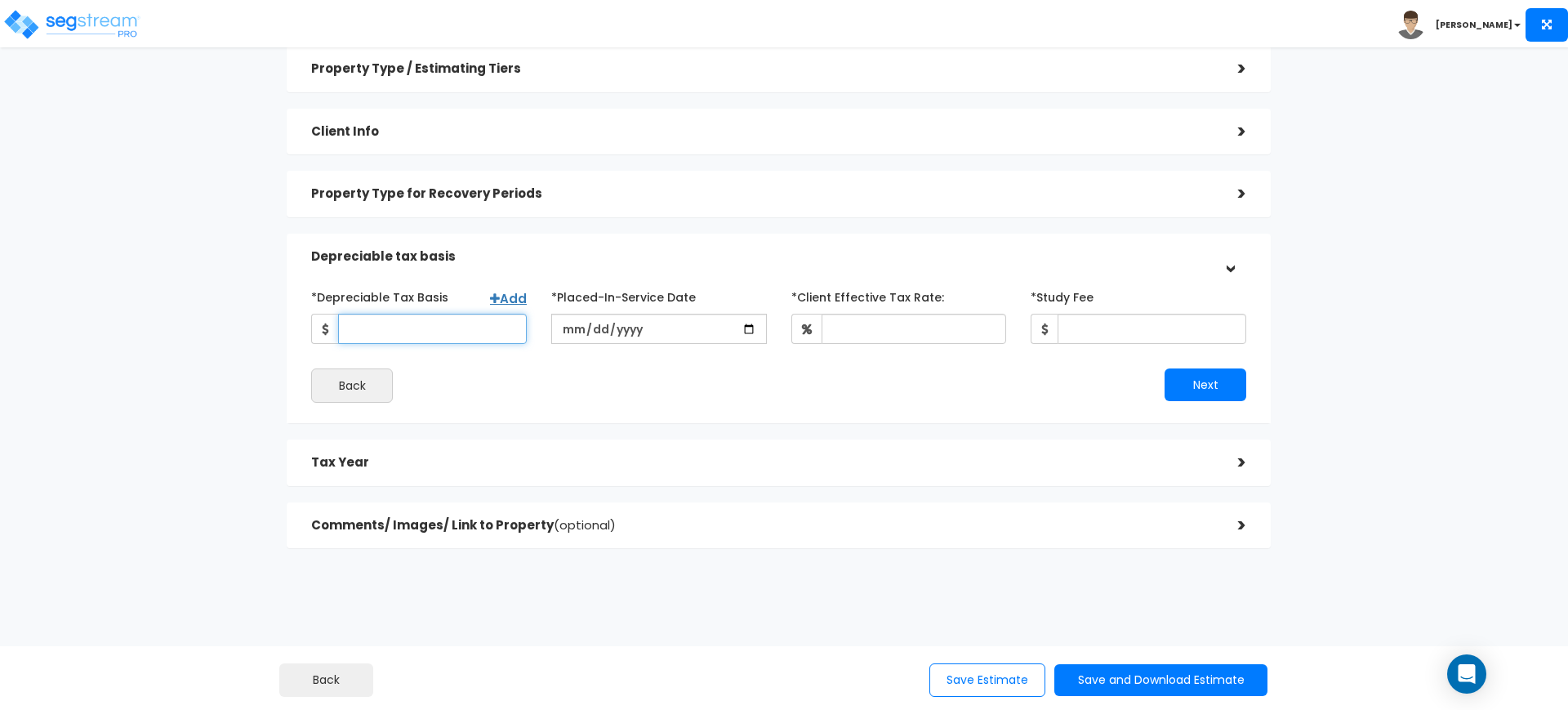
click at [498, 326] on input "*Depreciable Tax Basis" at bounding box center [432, 328] width 189 height 30
click at [746, 322] on input "date" at bounding box center [659, 328] width 216 height 30
click at [562, 326] on input "date" at bounding box center [659, 328] width 216 height 30
type input "2021-08-20"
click at [885, 334] on input "*Client Effective Tax Rate:" at bounding box center [914, 328] width 185 height 30
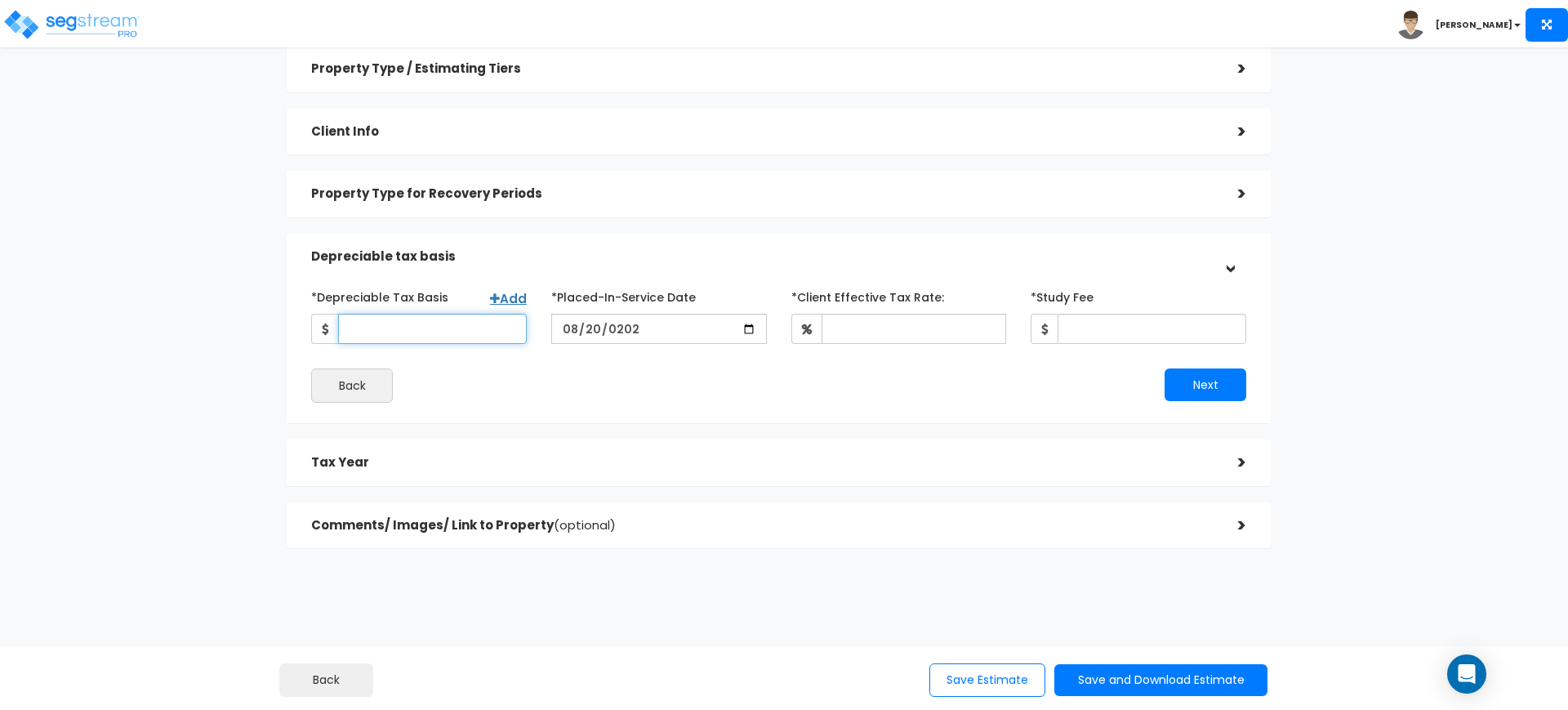
click at [485, 317] on input "*Depreciable Tax Basis" at bounding box center [432, 328] width 189 height 30
click at [487, 297] on div "*Depreciable Tax Basis Add" at bounding box center [419, 313] width 216 height 60
click at [512, 302] on link "Add" at bounding box center [509, 298] width 37 height 17
select select
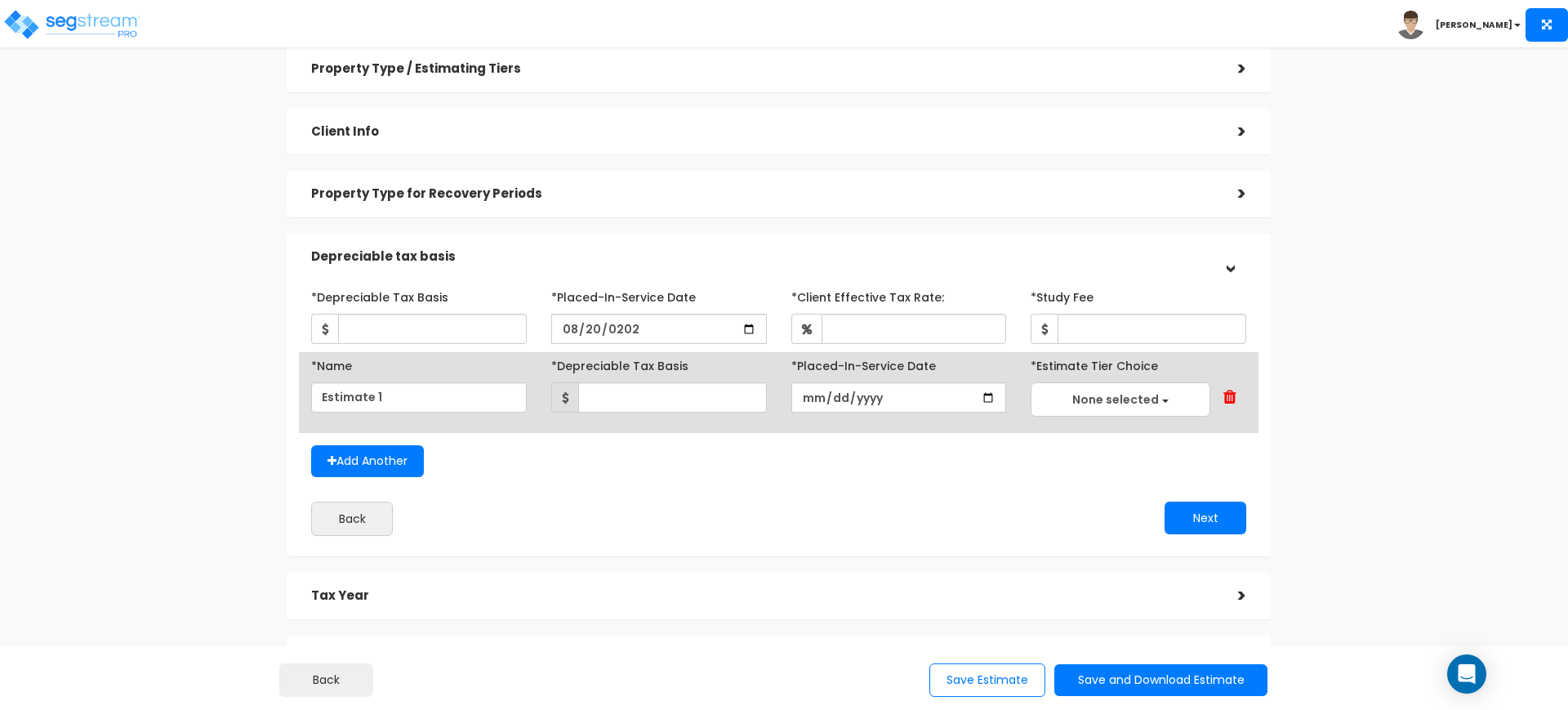
click at [658, 502] on div "Back" at bounding box center [538, 519] width 479 height 35
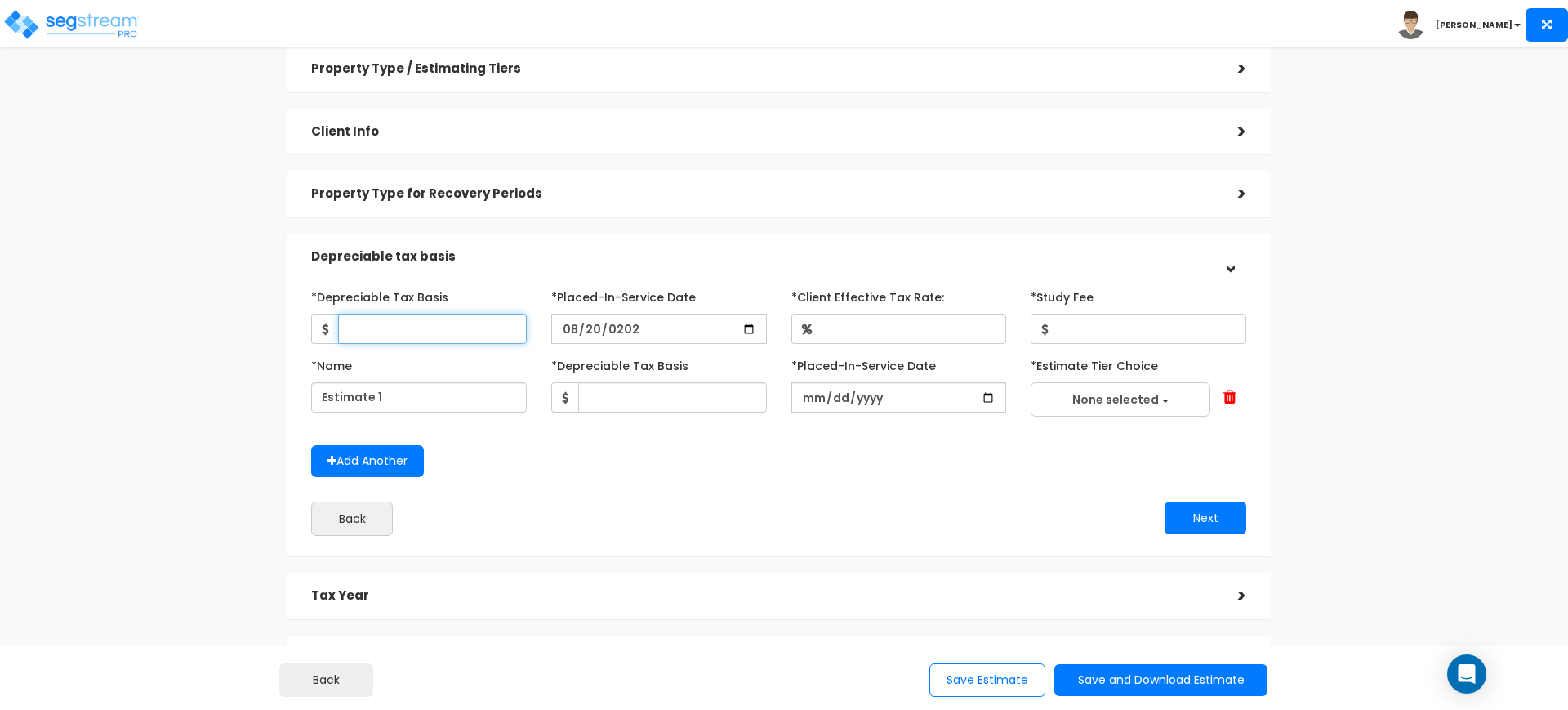
click at [493, 323] on input "*Depreciable Tax Basis" at bounding box center [432, 328] width 189 height 30
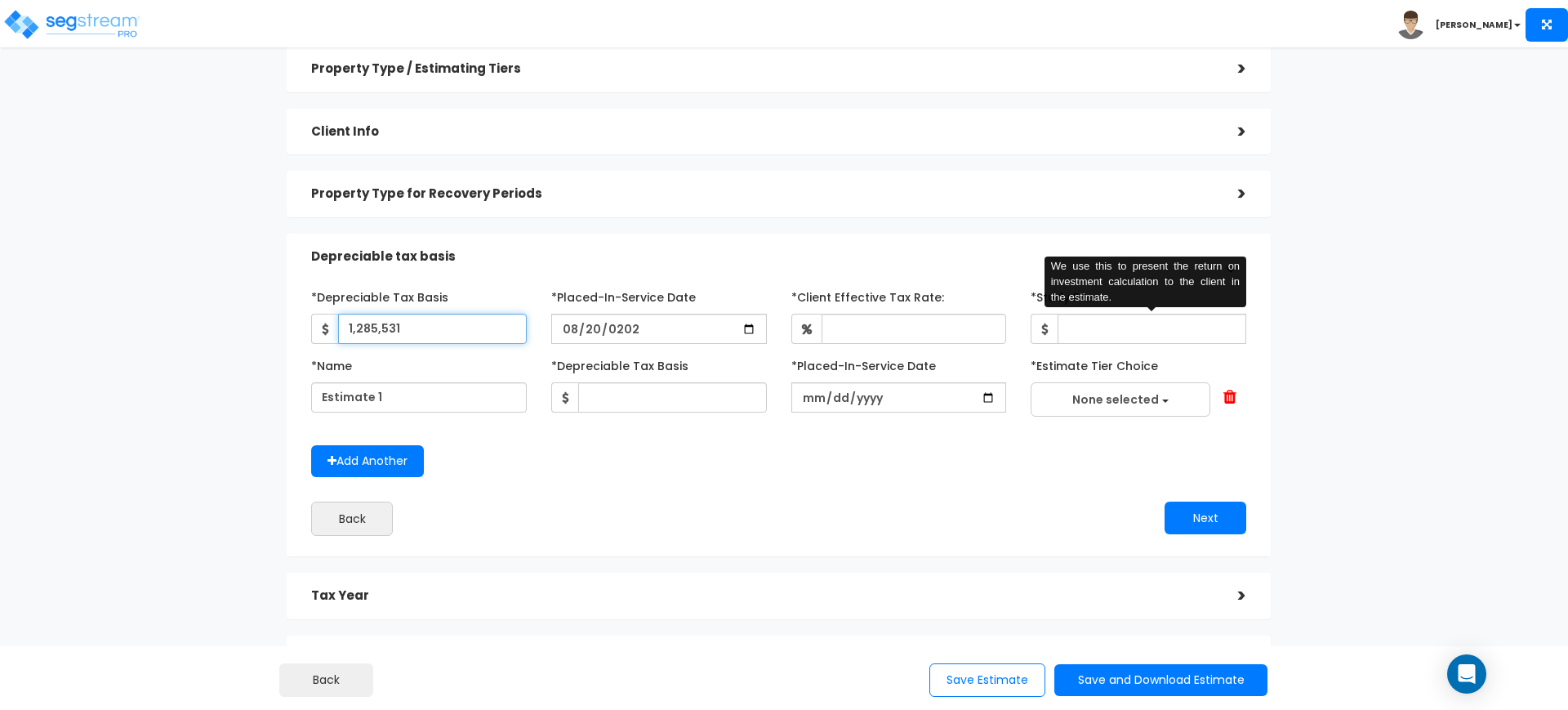
type input "1,285,531"
click at [1114, 335] on input "*Study Fee" at bounding box center [1152, 328] width 189 height 30
type input "0.01"
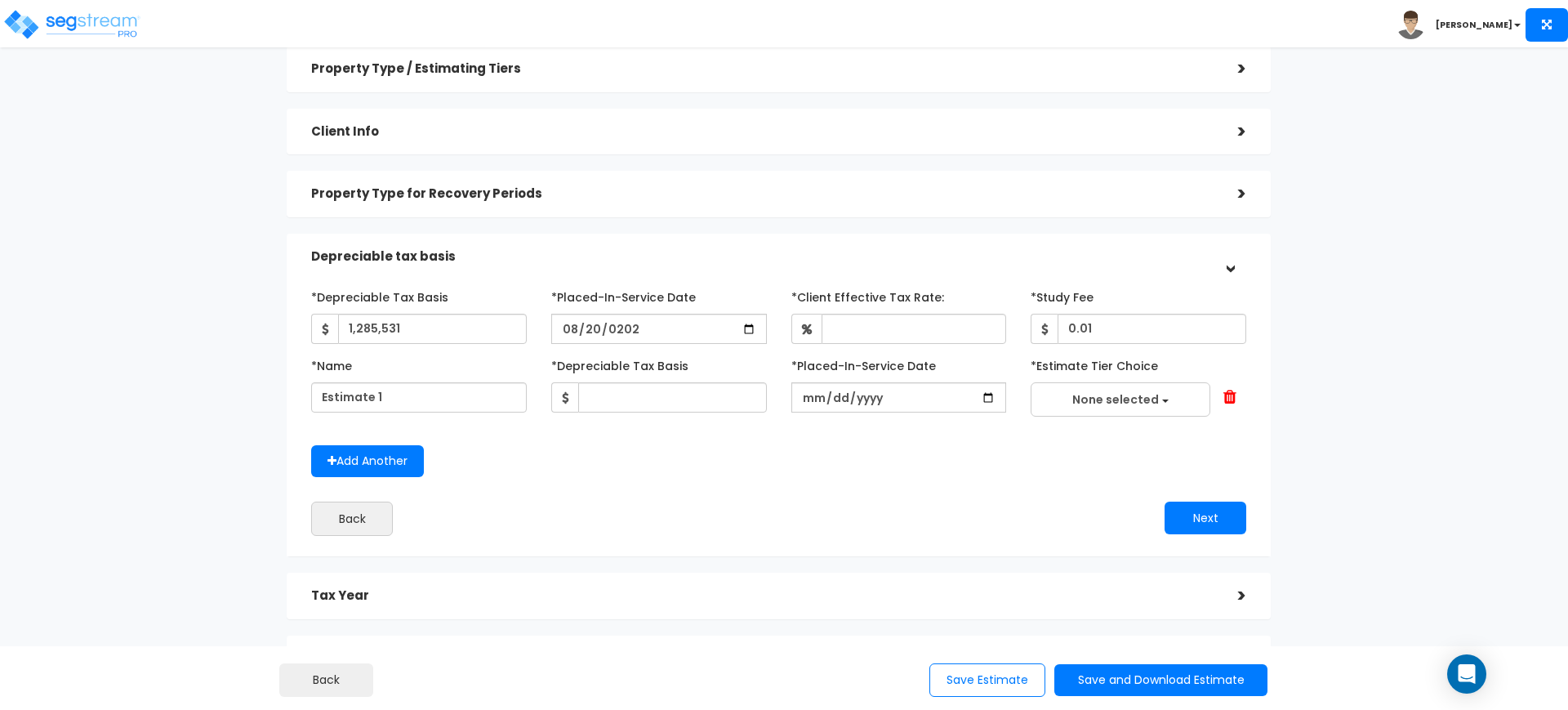
click at [774, 454] on div "Add Another" at bounding box center [778, 461] width 960 height 32
click at [1191, 397] on button "None selected" at bounding box center [1120, 399] width 180 height 35
click at [923, 483] on div "*Depreciable Tax Basis Add 1,285,531 *Placed-In-Service Date 2021-08-20" at bounding box center [779, 409] width 935 height 252
click at [1238, 397] on div at bounding box center [1218, 398] width 80 height 18
click at [1222, 395] on div at bounding box center [1218, 398] width 80 height 18
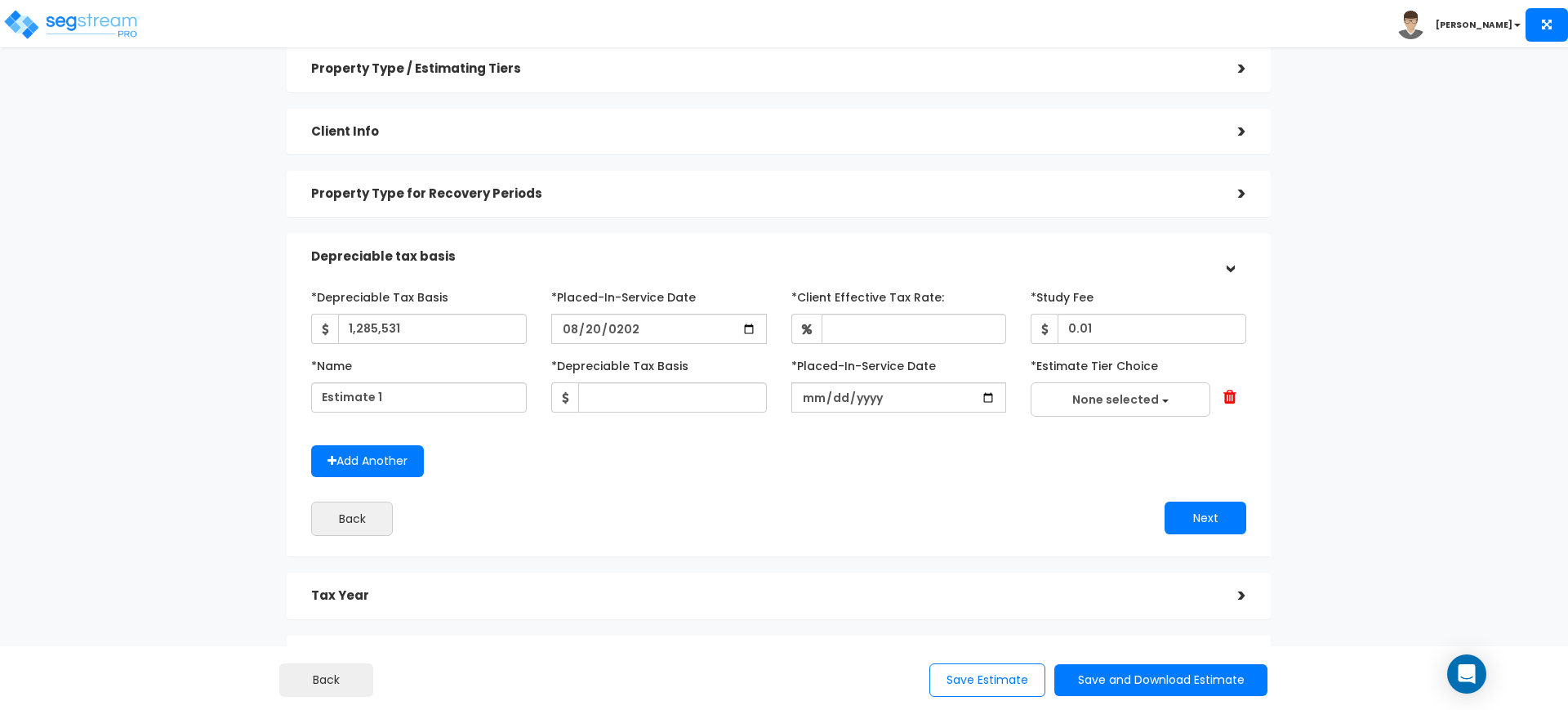
click at [1228, 395] on span at bounding box center [1230, 397] width 13 height 16
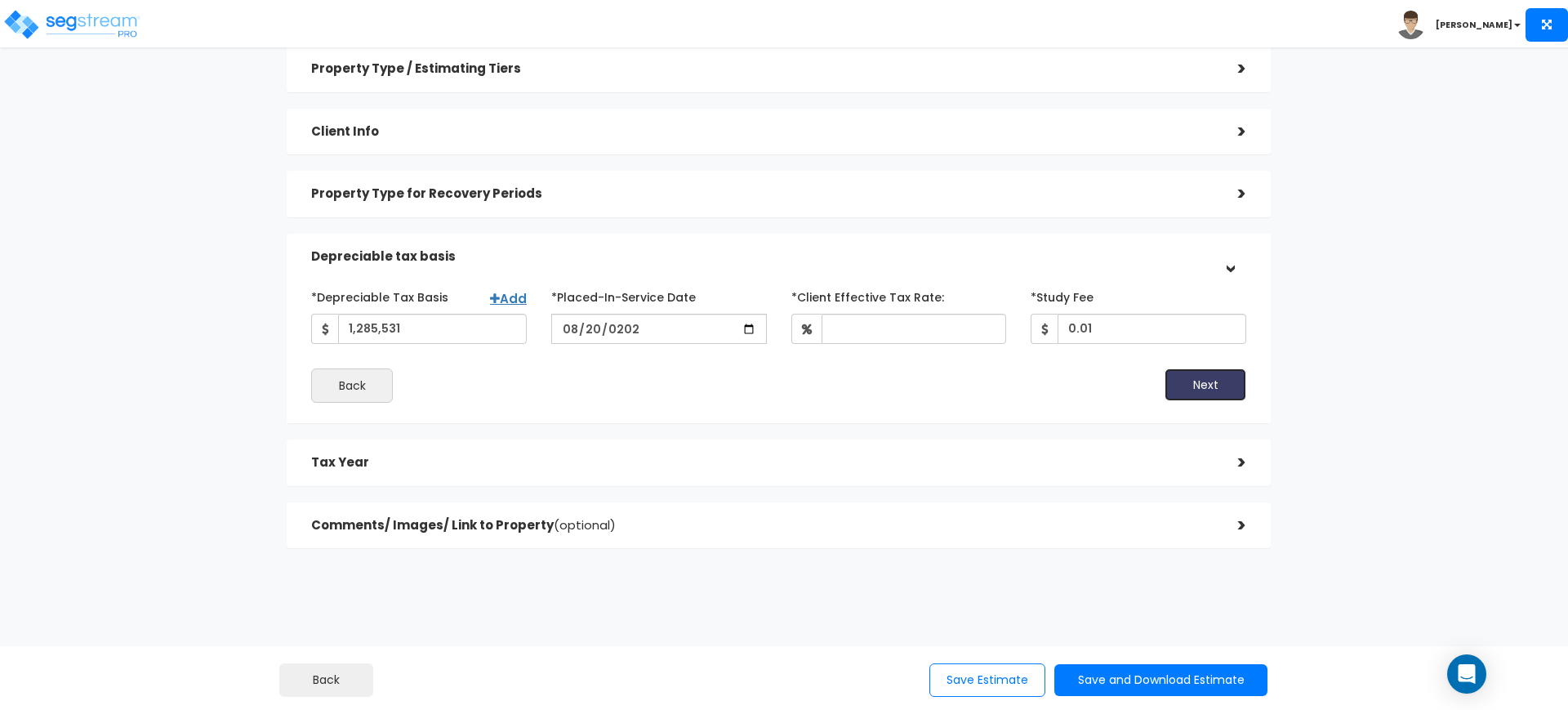
click at [1203, 384] on button "Next" at bounding box center [1205, 385] width 81 height 33
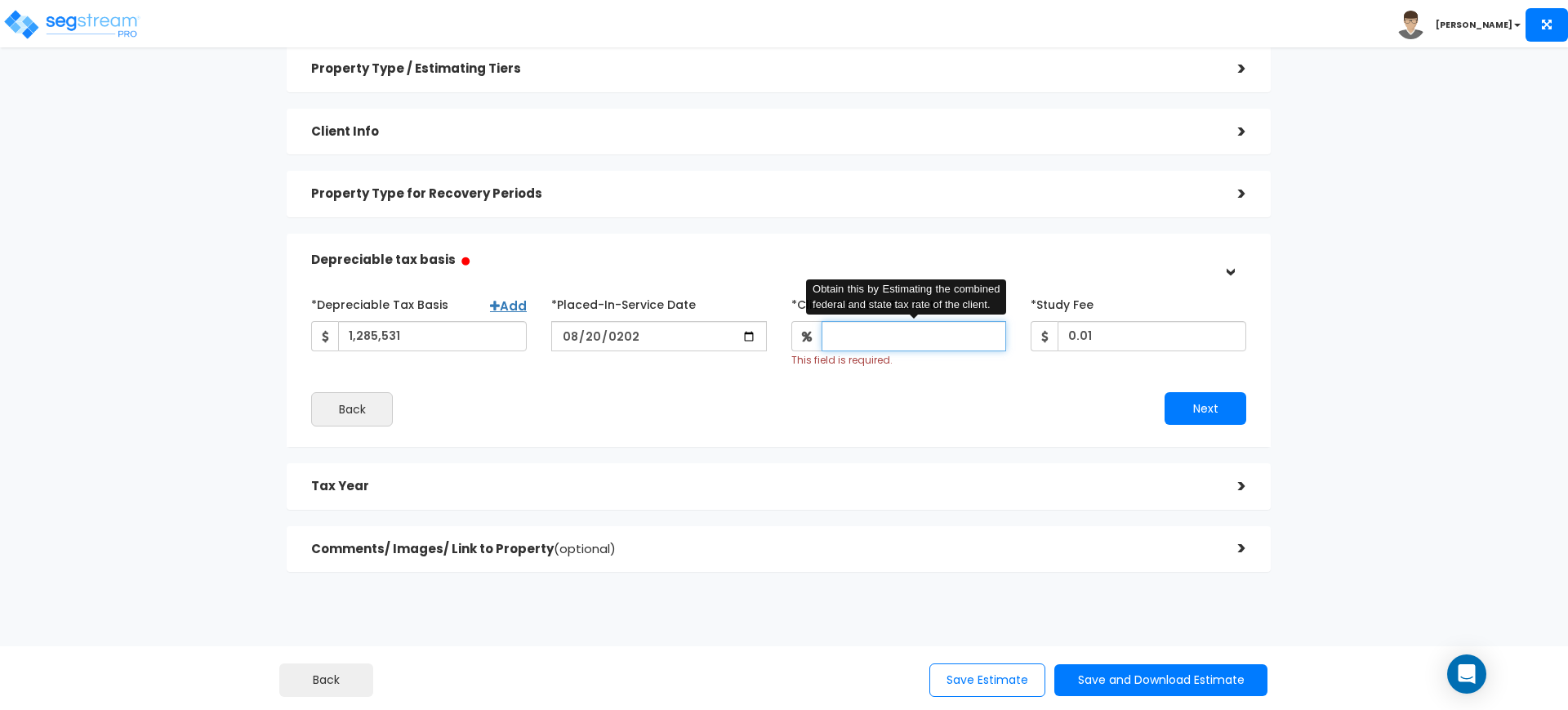
click at [868, 339] on input "*Client Effective Tax Rate:" at bounding box center [914, 335] width 185 height 30
click at [911, 335] on input "*Client Effective Tax Rate:" at bounding box center [914, 335] width 185 height 30
type input "."
type input "4"
type input "34"
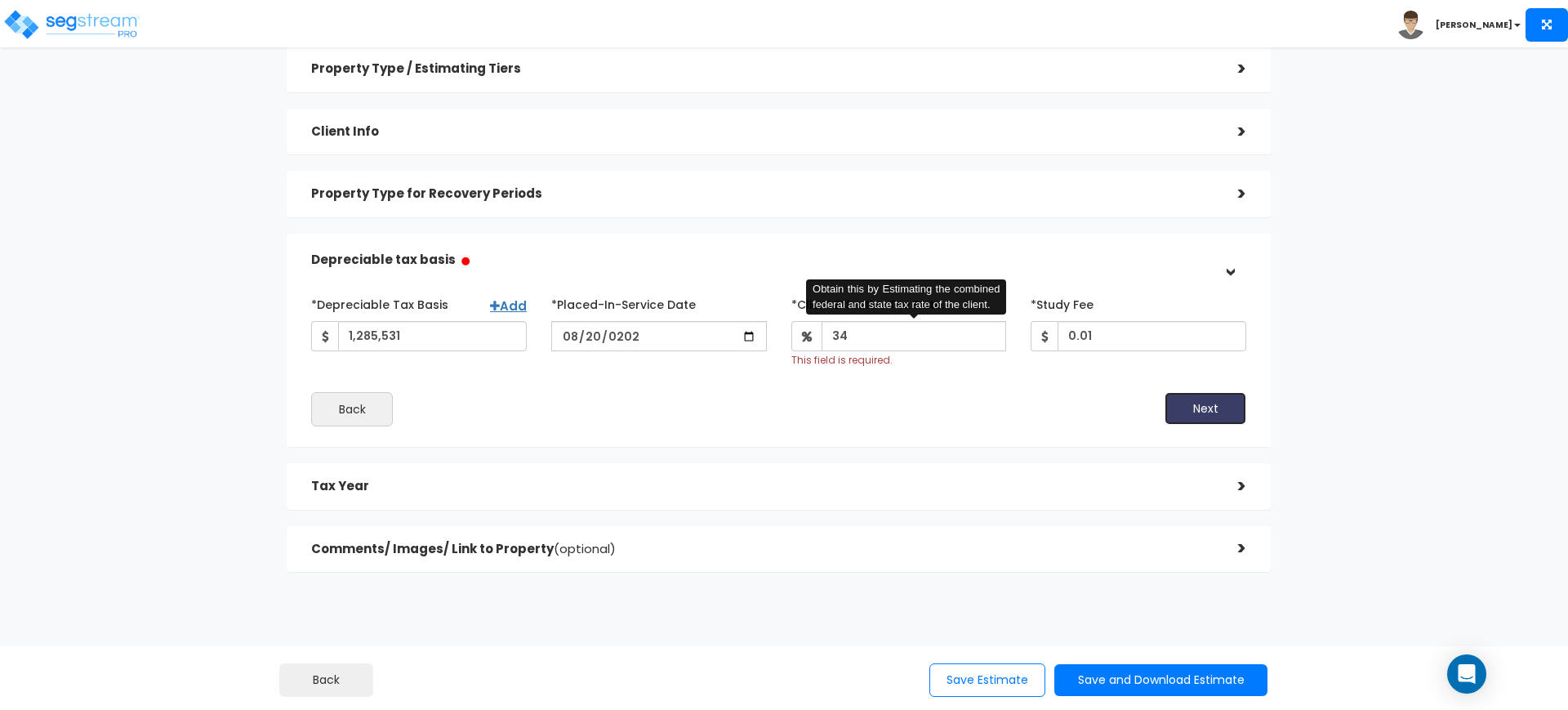
click at [1211, 398] on button "Next" at bounding box center [1205, 408] width 81 height 33
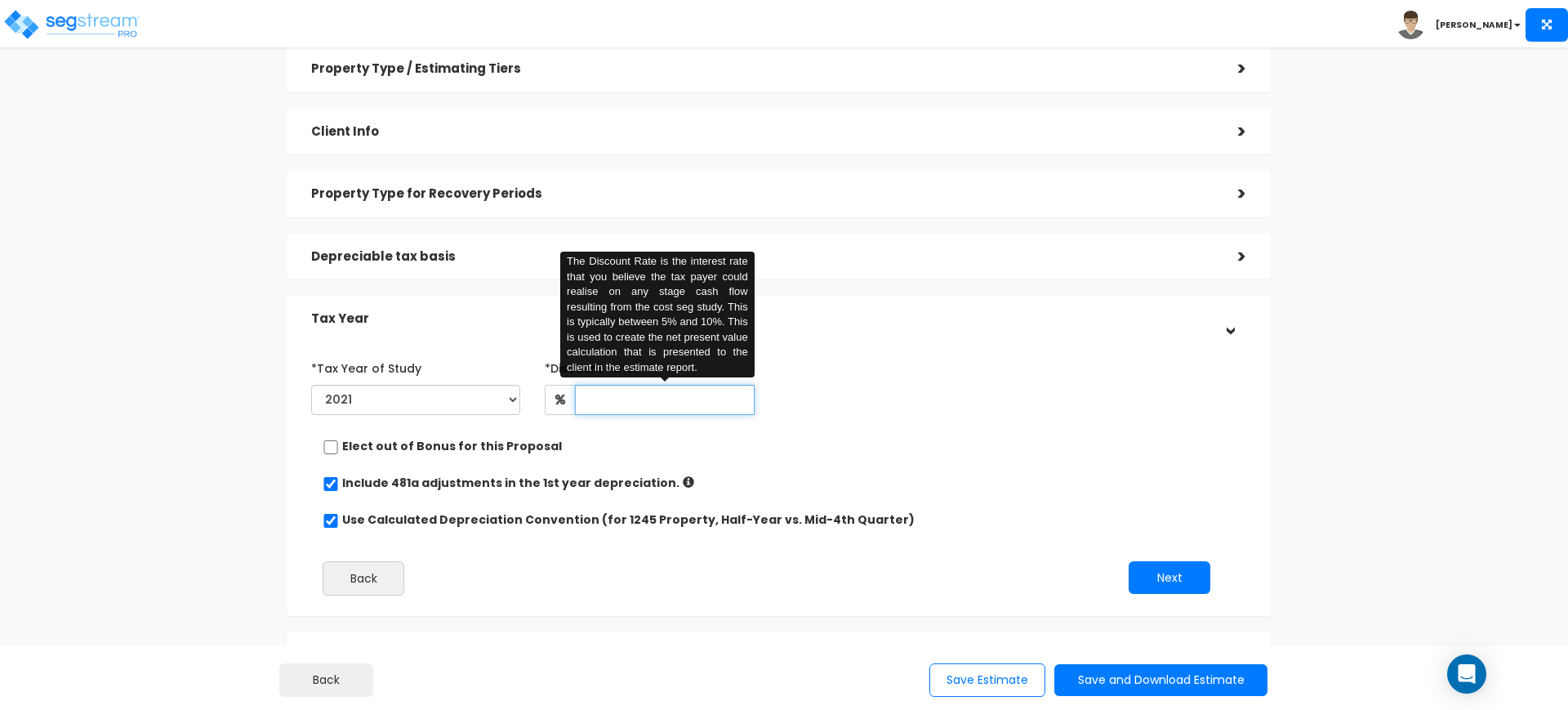
click at [715, 404] on input "text" at bounding box center [665, 399] width 179 height 30
type input "10"
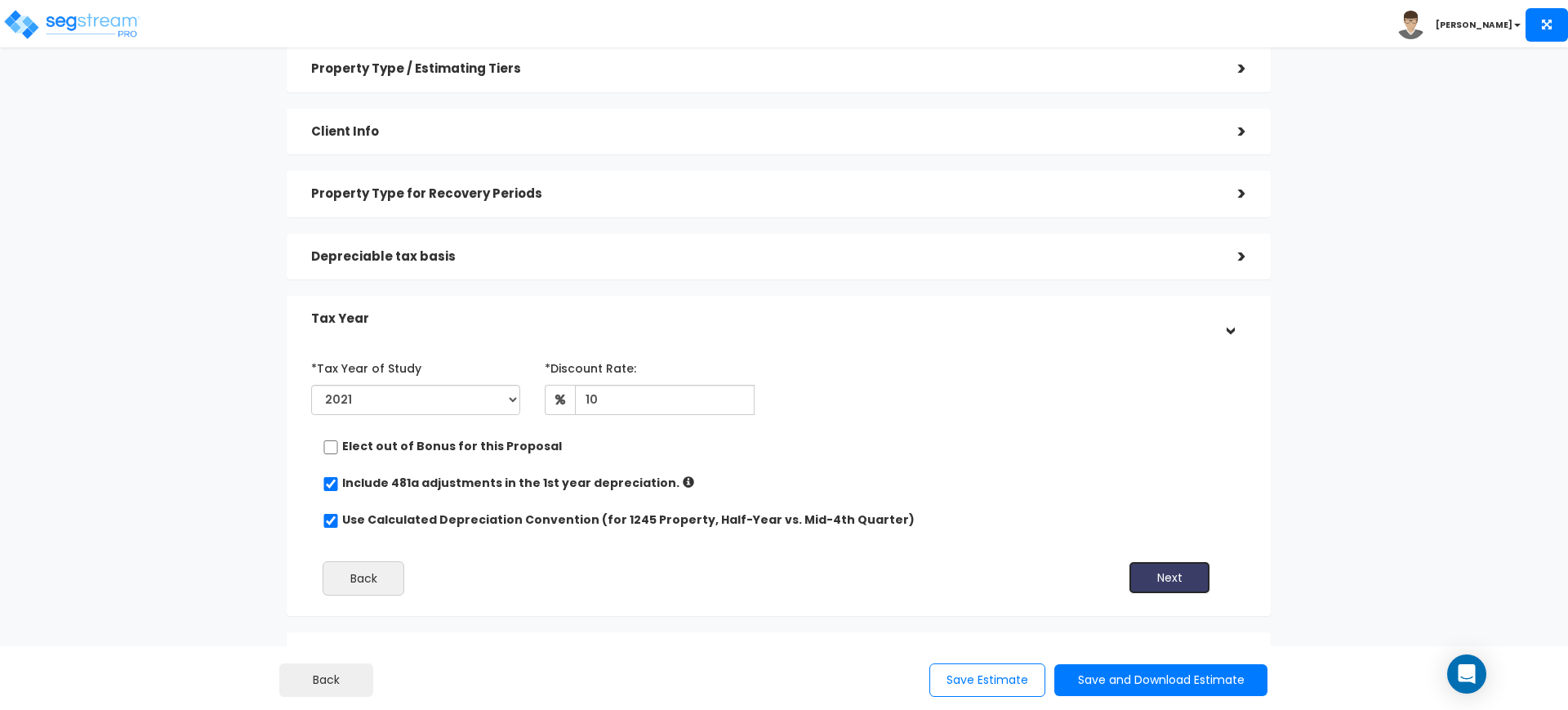
click at [1168, 588] on button "Next" at bounding box center [1169, 578] width 81 height 33
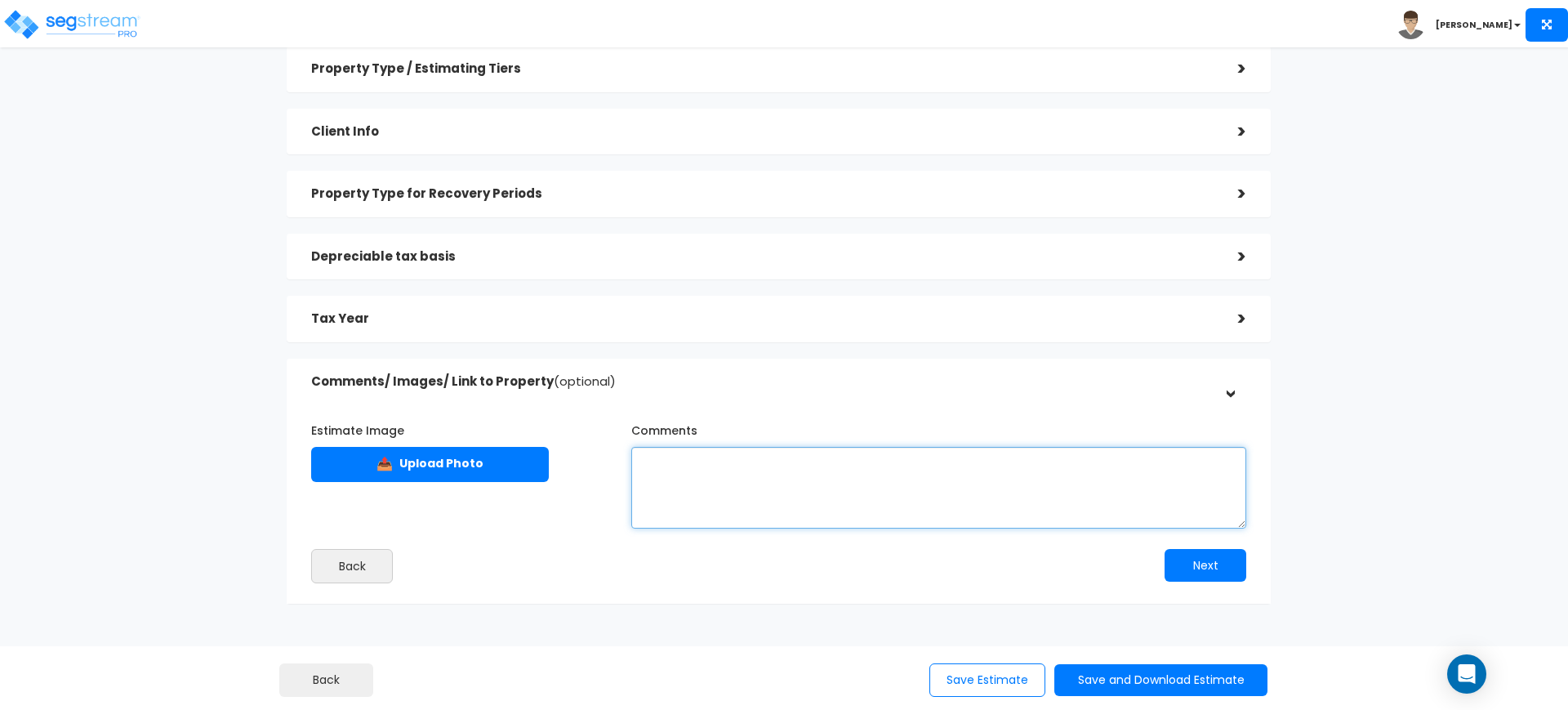
click at [692, 474] on textarea "Comments" at bounding box center [938, 487] width 615 height 81
paste textarea "148 PALMEIRA WAY, SANTA ROSA BEACH, FL 32459"
paste textarea "1,285,531."
paste textarea "62,329."
click at [698, 491] on textarea "148 PALMEIRA WAY, SANTA ROSA BEACH, FL 32459 BASIS: 1,285,531. A/D as of :62,32…" at bounding box center [938, 487] width 615 height 81
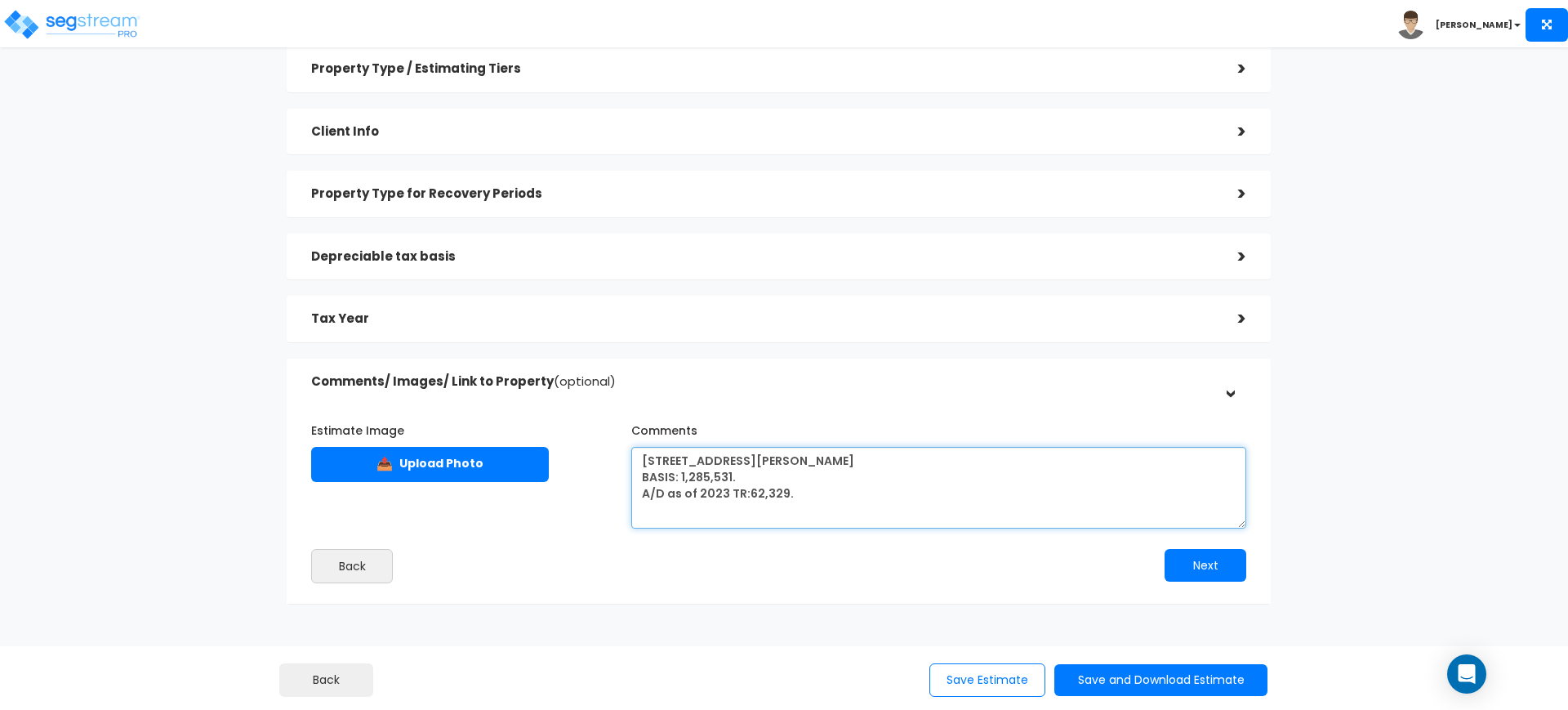
type textarea "148 PALMEIRA WAY, SANTA ROSA BEACH, FL 32459 BASIS: 1,285,531. A/D as of 2023 T…"
click at [1231, 568] on button "Next" at bounding box center [1205, 566] width 81 height 33
click at [1004, 680] on button "Save Estimate" at bounding box center [987, 680] width 116 height 34
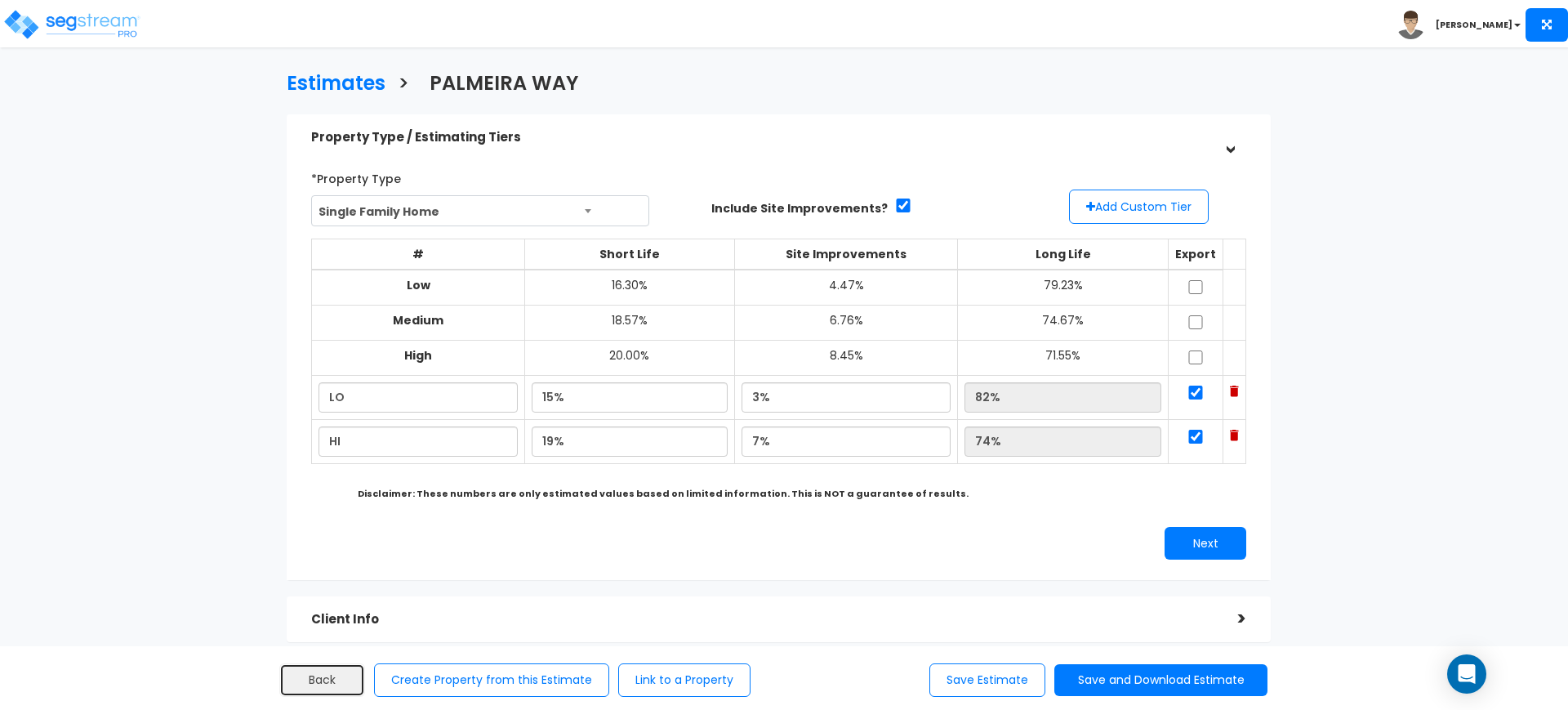
click at [321, 679] on link "Back" at bounding box center [322, 680] width 86 height 34
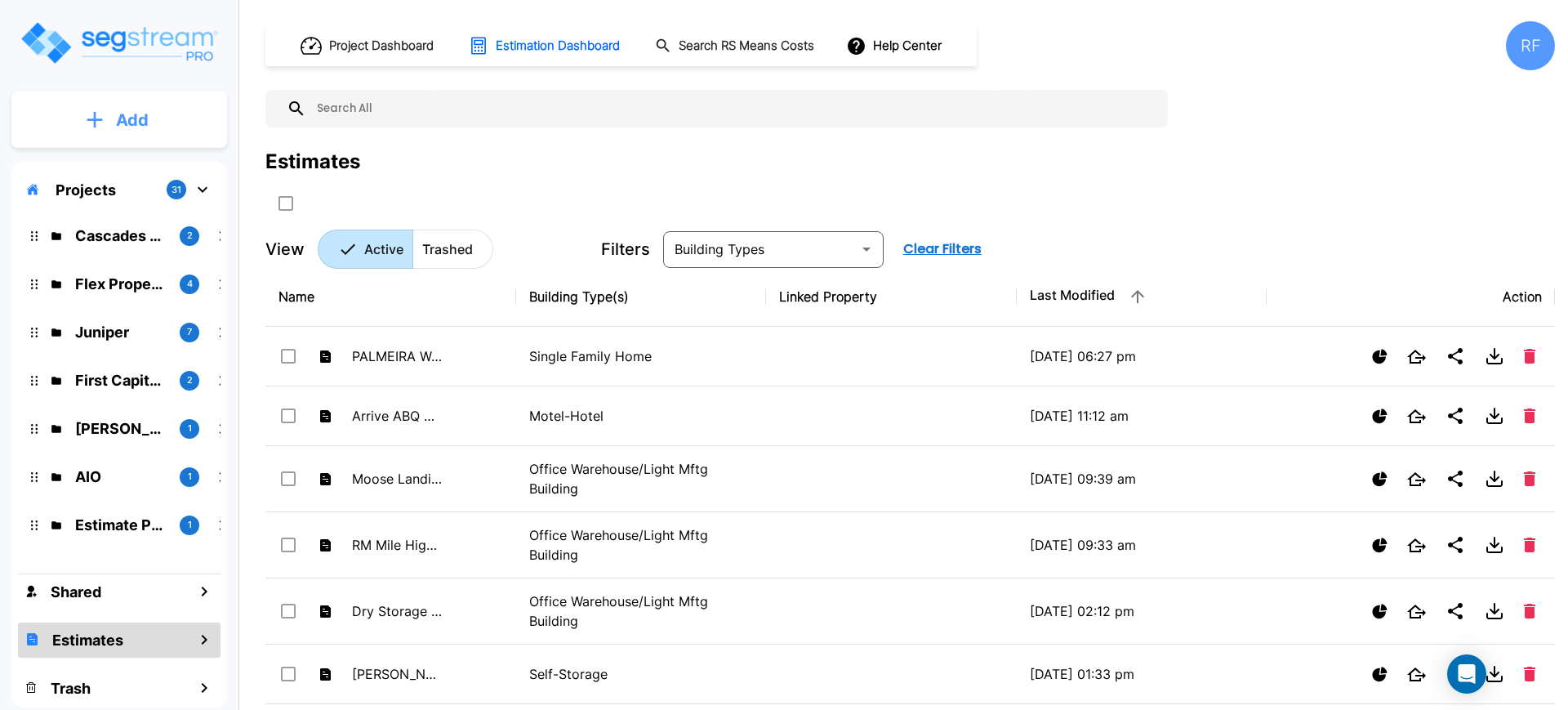
click at [139, 111] on p "Add" at bounding box center [132, 120] width 33 height 25
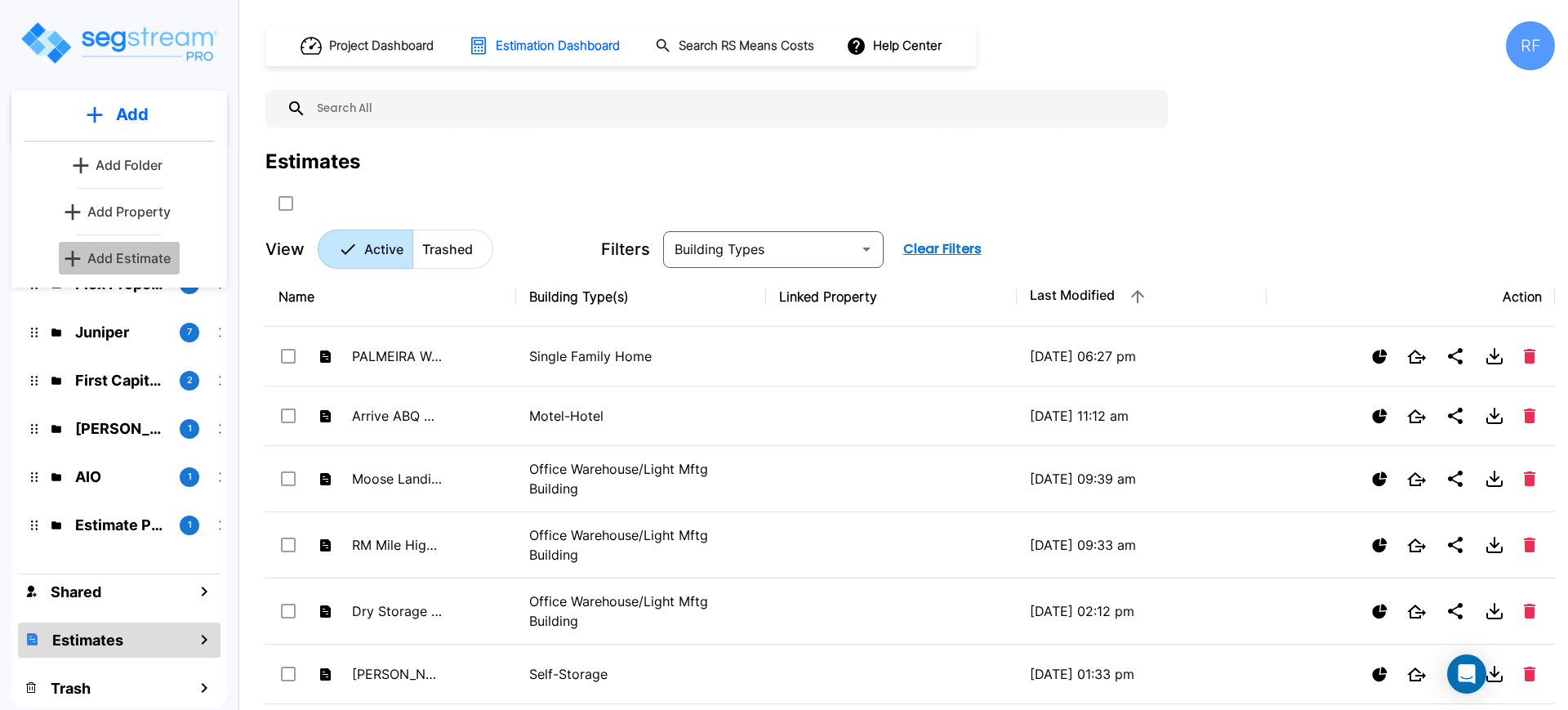
click at [151, 258] on p "Add Estimate" at bounding box center [129, 258] width 83 height 19
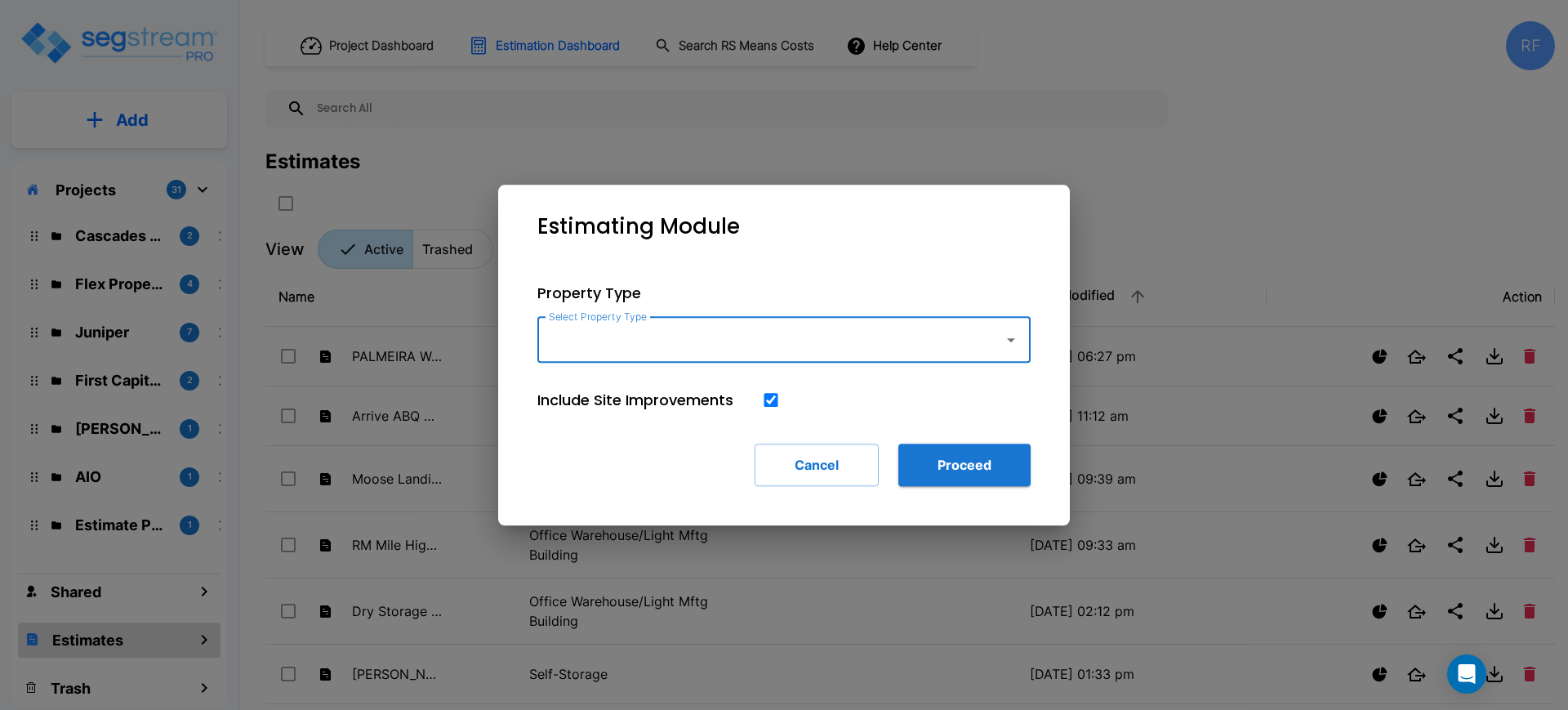
click at [791, 356] on div "Select Property Type" at bounding box center [784, 340] width 493 height 46
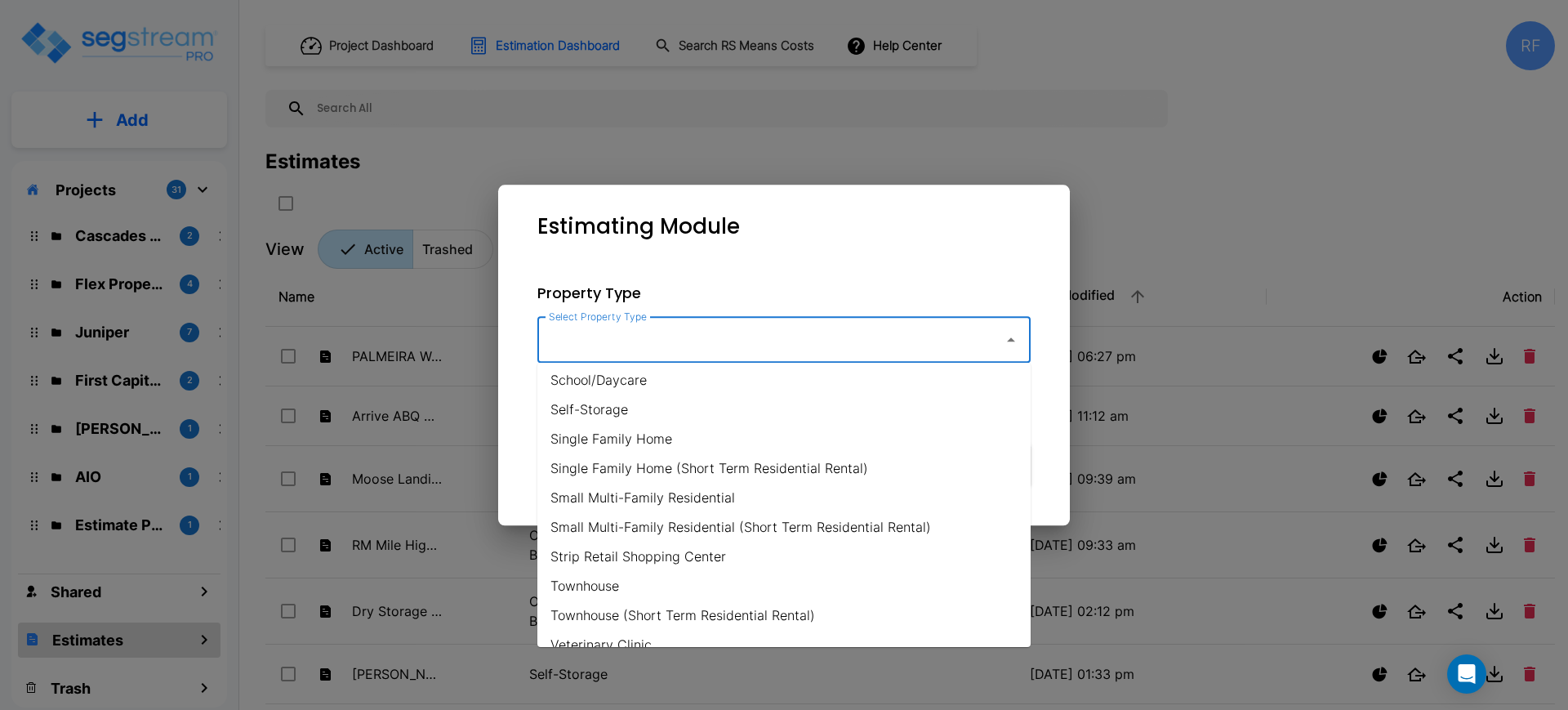
scroll to position [1200, 0]
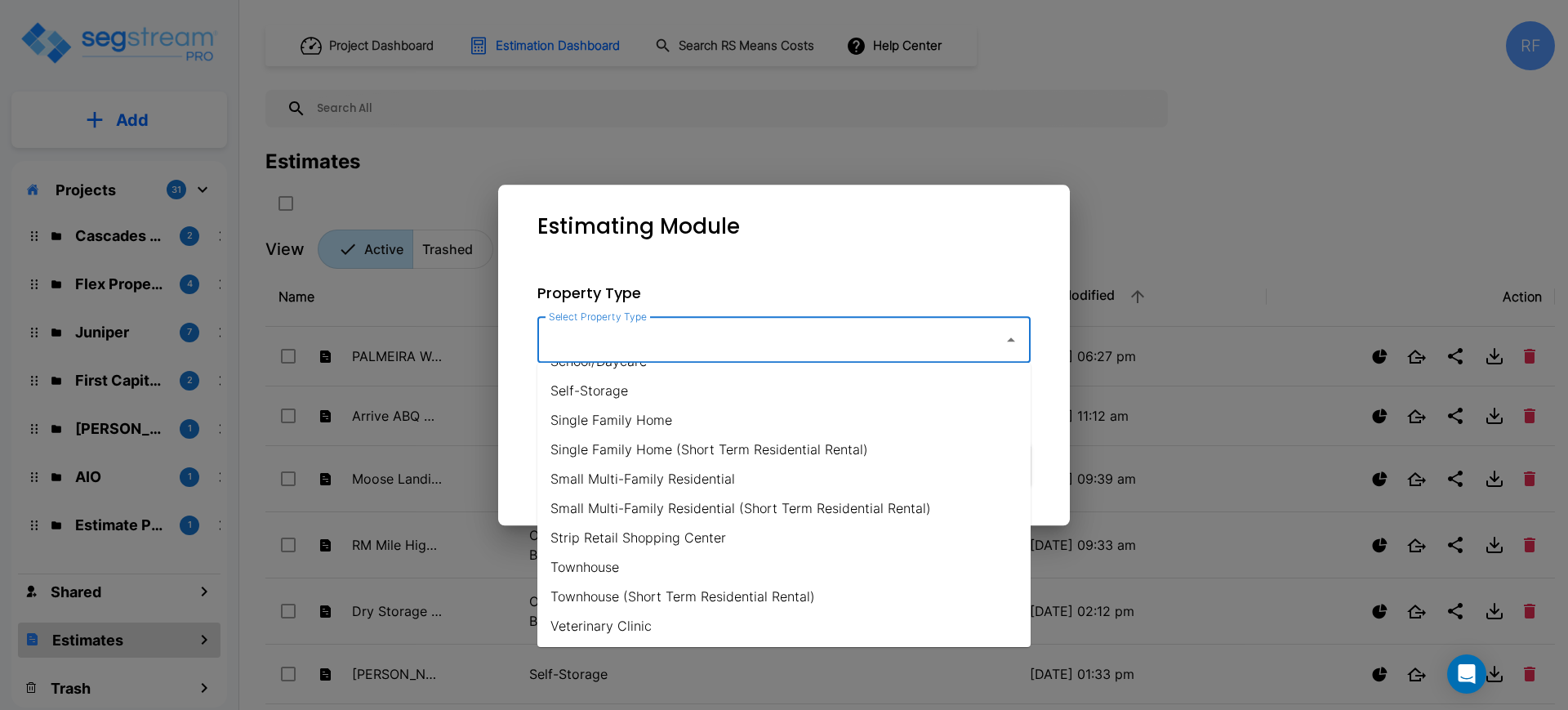
click at [708, 477] on li "Small Multi-Family Residential" at bounding box center [784, 479] width 493 height 29
type input "Small Multi-Family Residential"
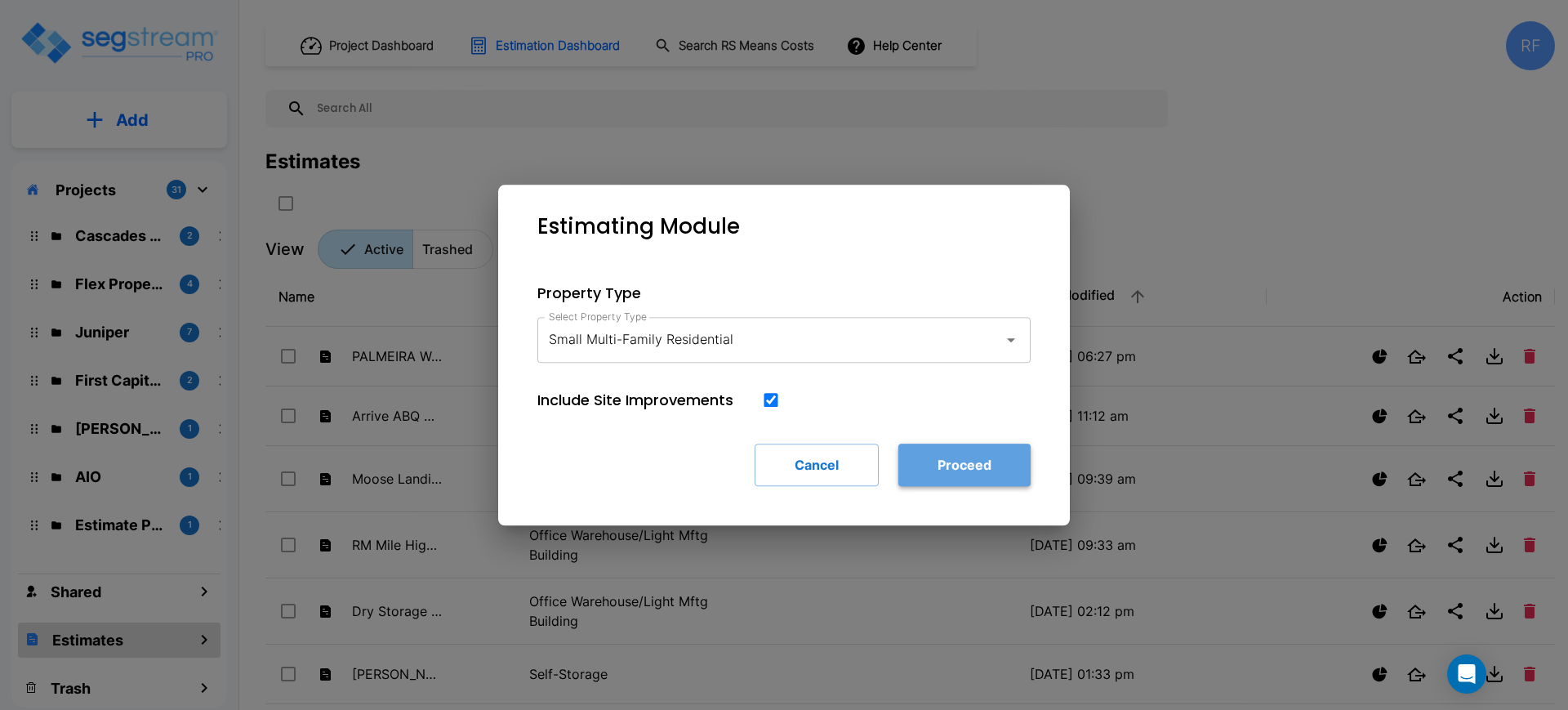
click at [978, 450] on button "Proceed" at bounding box center [964, 465] width 132 height 42
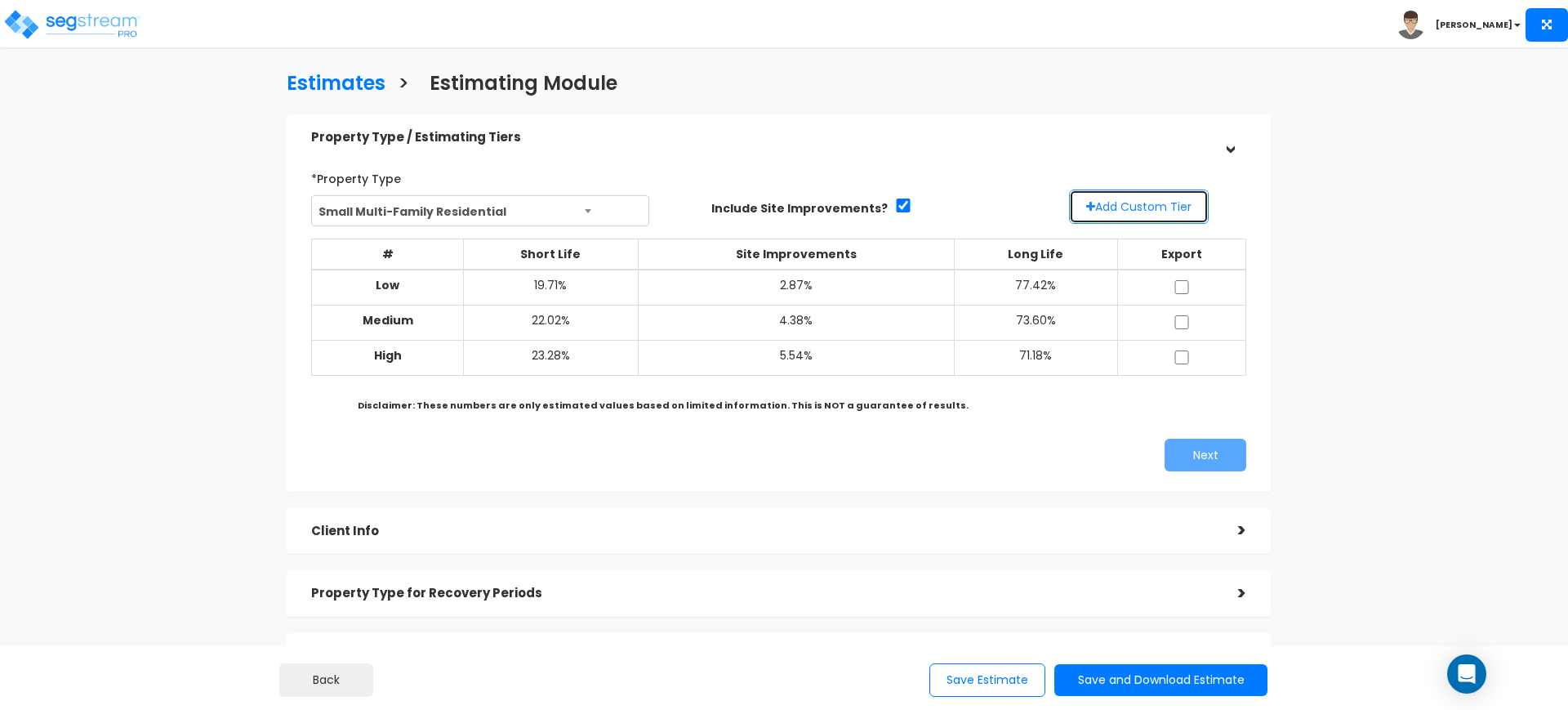
click at [1143, 199] on button "Add Custom Tier" at bounding box center [1139, 207] width 140 height 35
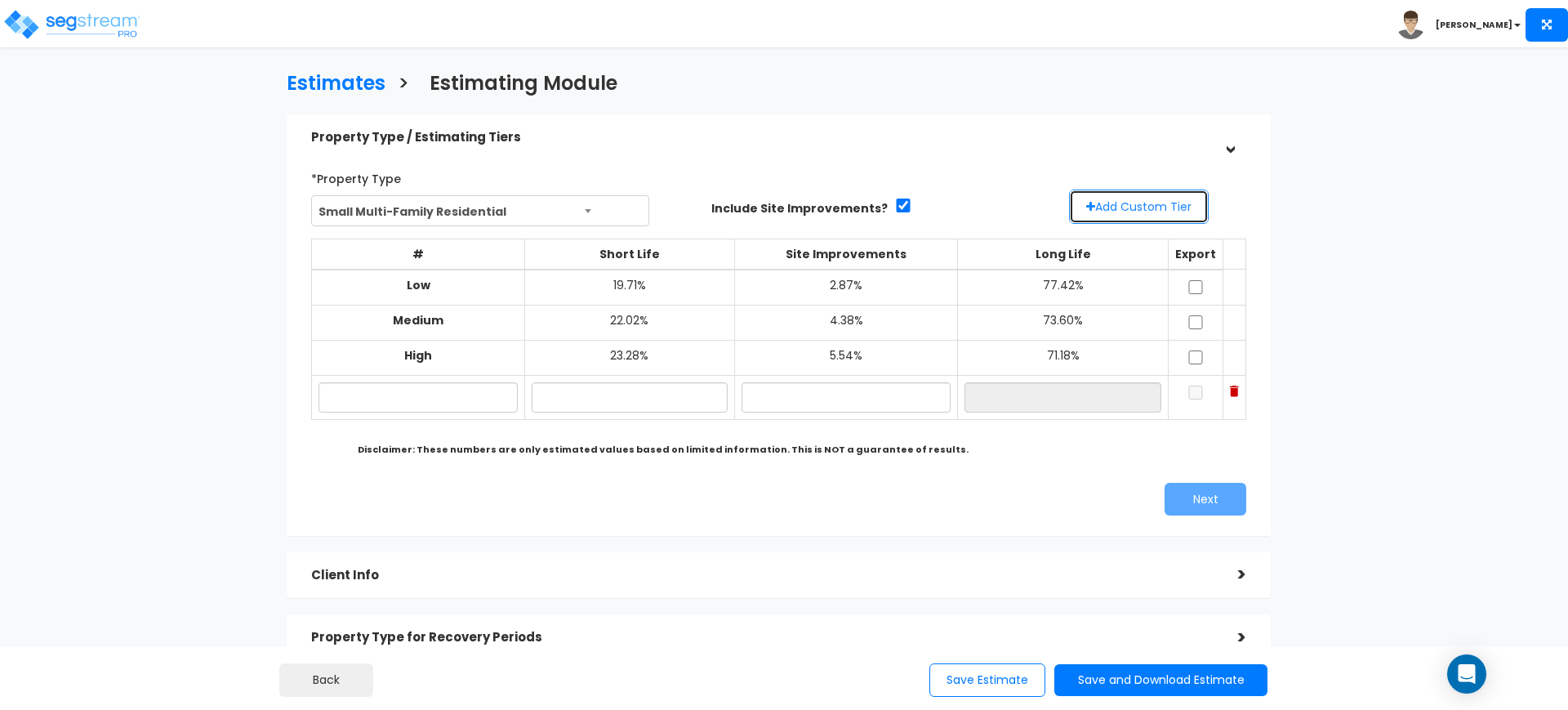
click at [1143, 199] on button "Add Custom Tier" at bounding box center [1139, 207] width 140 height 35
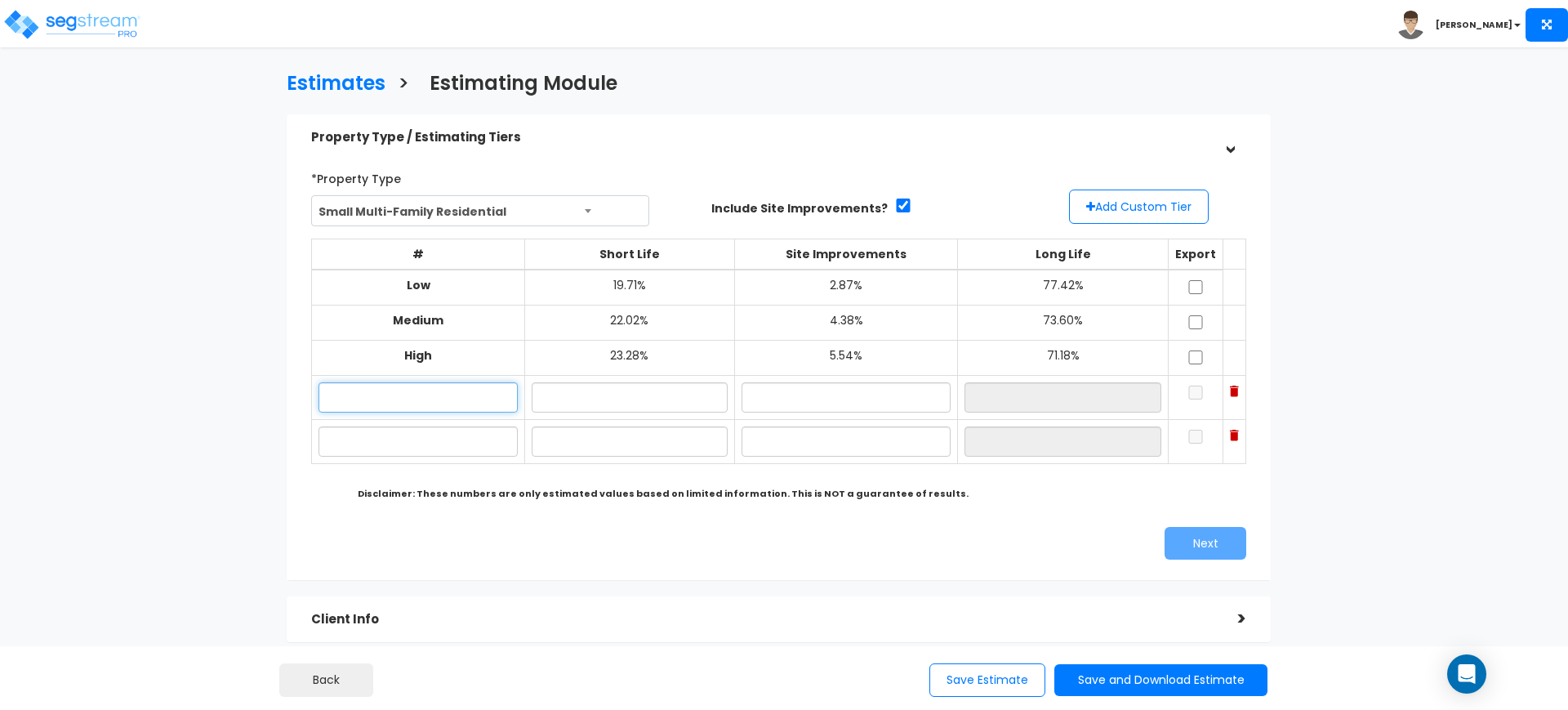
click at [476, 399] on input "text" at bounding box center [418, 397] width 199 height 30
type input "LO"
type input "18.00%"
type input "1.00%"
type input "81.00%"
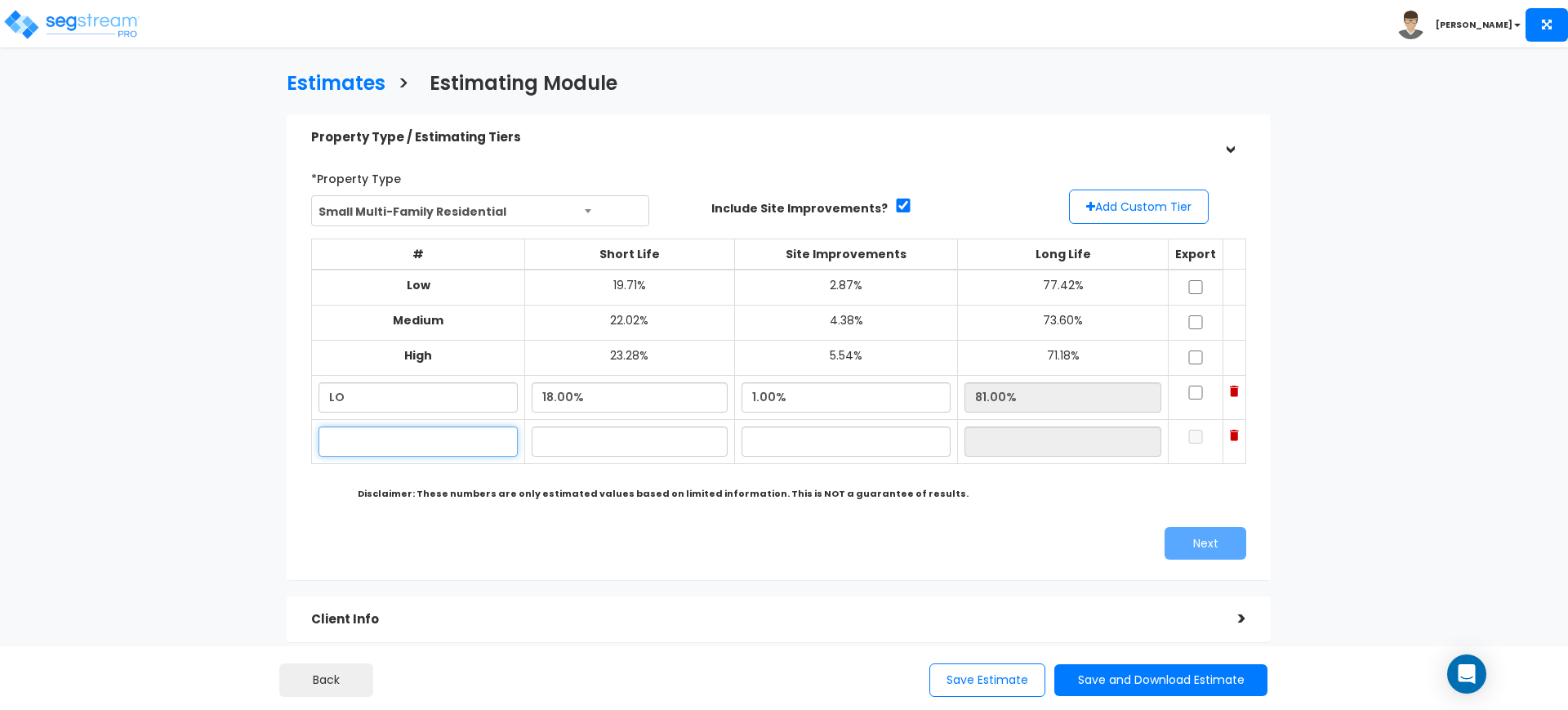
click at [436, 448] on input "text" at bounding box center [418, 441] width 199 height 30
type input "HI"
type input "22.00%"
type input "4.00%"
type input "74.00%"
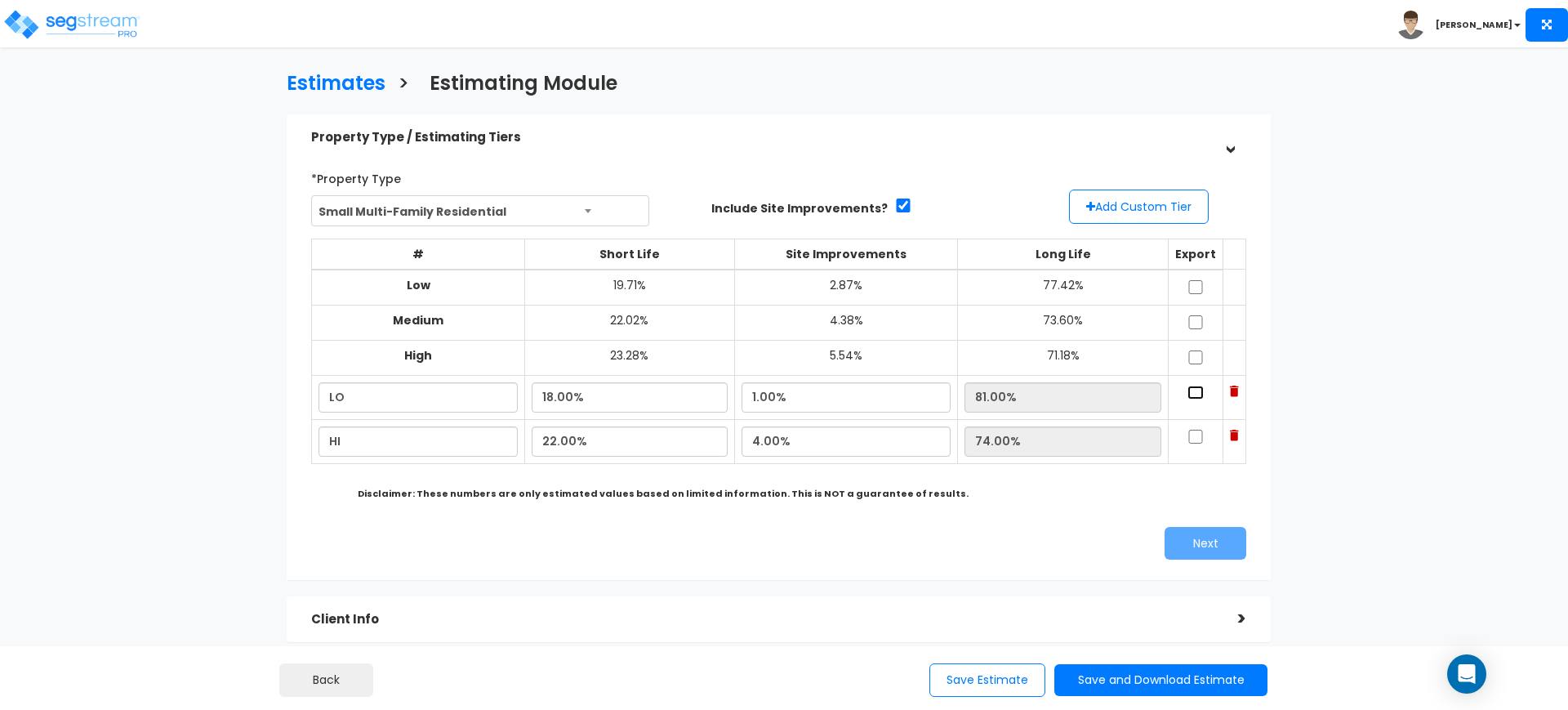
click at [1191, 392] on input "checkbox" at bounding box center [1195, 392] width 16 height 14
checkbox input "true"
click at [1193, 430] on input "checkbox" at bounding box center [1195, 436] width 16 height 14
checkbox input "true"
click at [1218, 543] on button "Next" at bounding box center [1205, 544] width 81 height 33
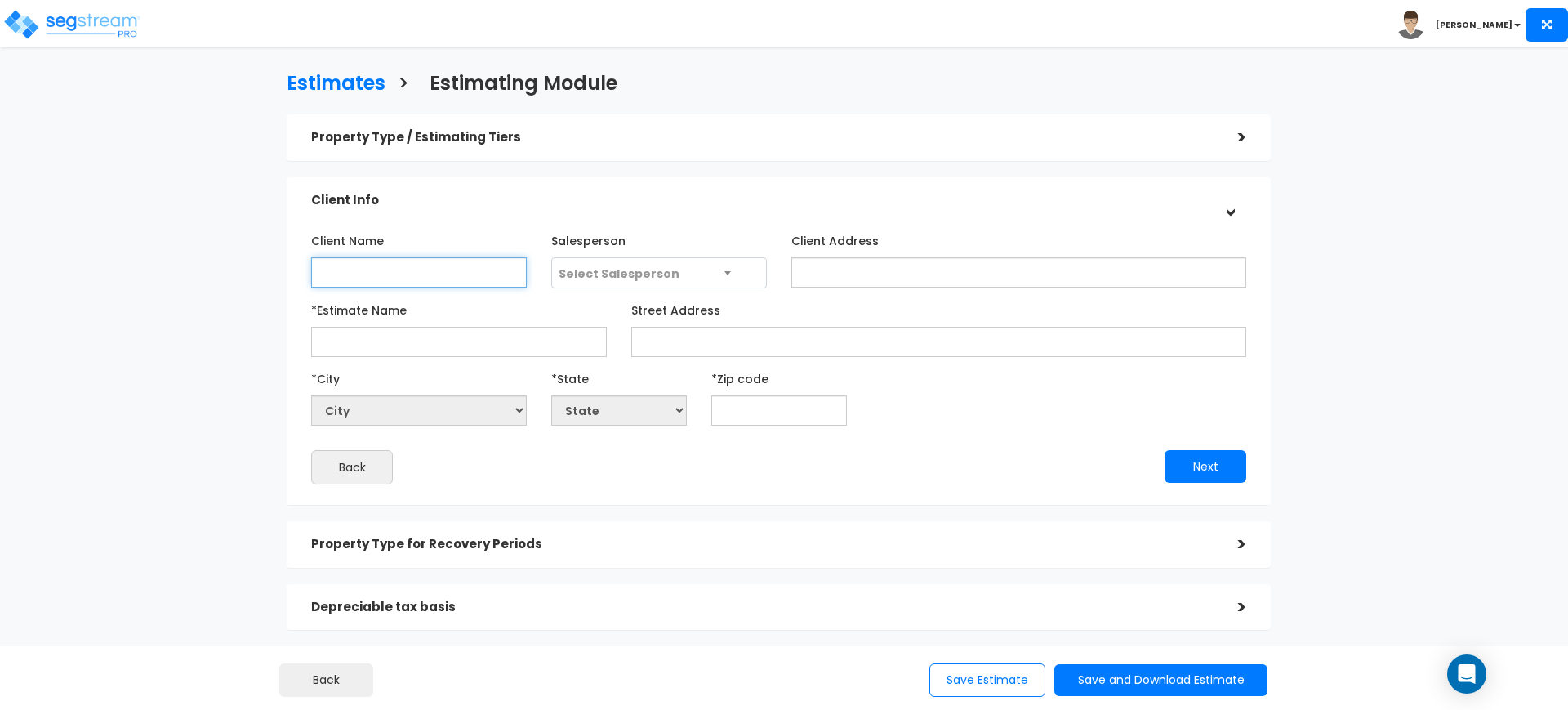
click at [486, 267] on input "Client Name" at bounding box center [419, 272] width 216 height 30
type input "[PERSON_NAME] & [PERSON_NAME] DERNMARKER"
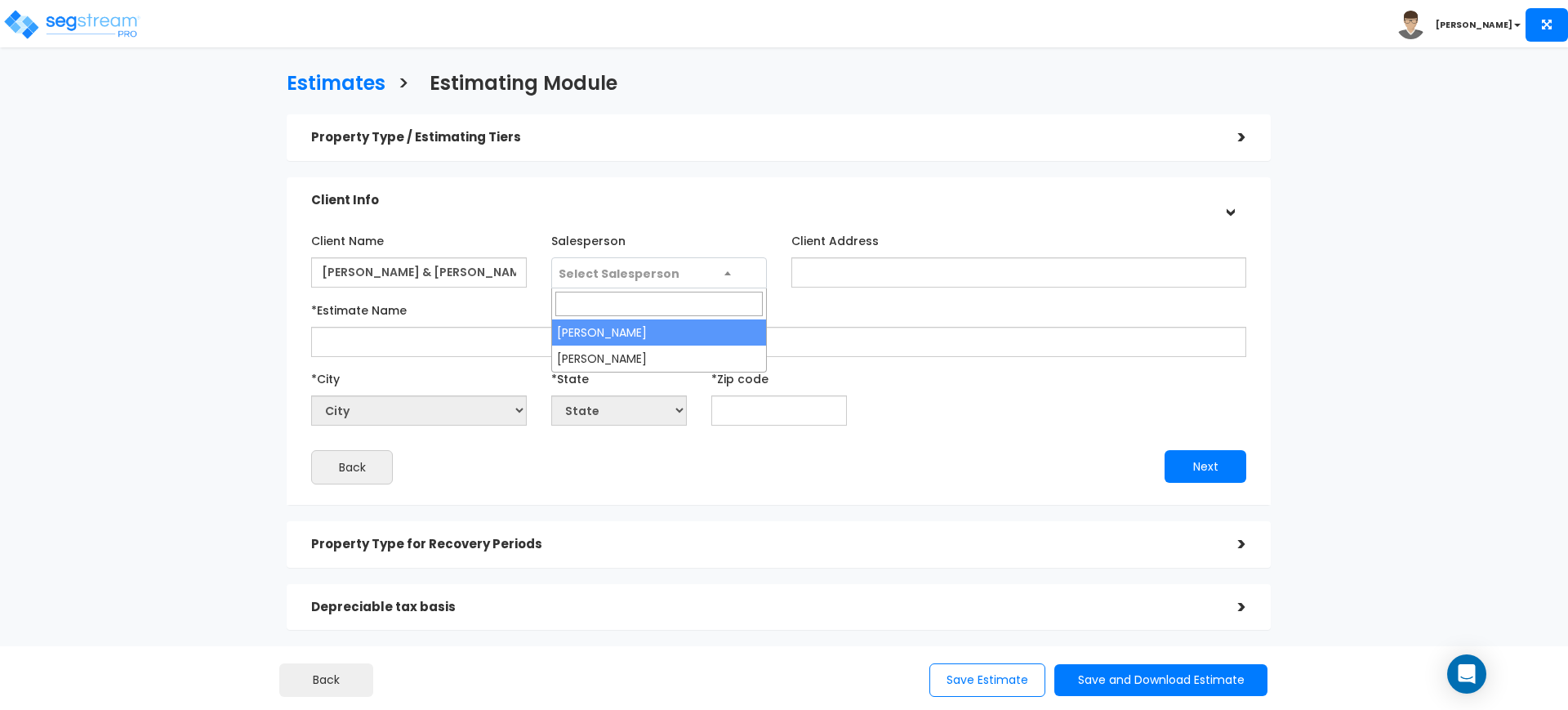
click at [615, 262] on span "Select Salesperson" at bounding box center [658, 274] width 214 height 31
select select "127"
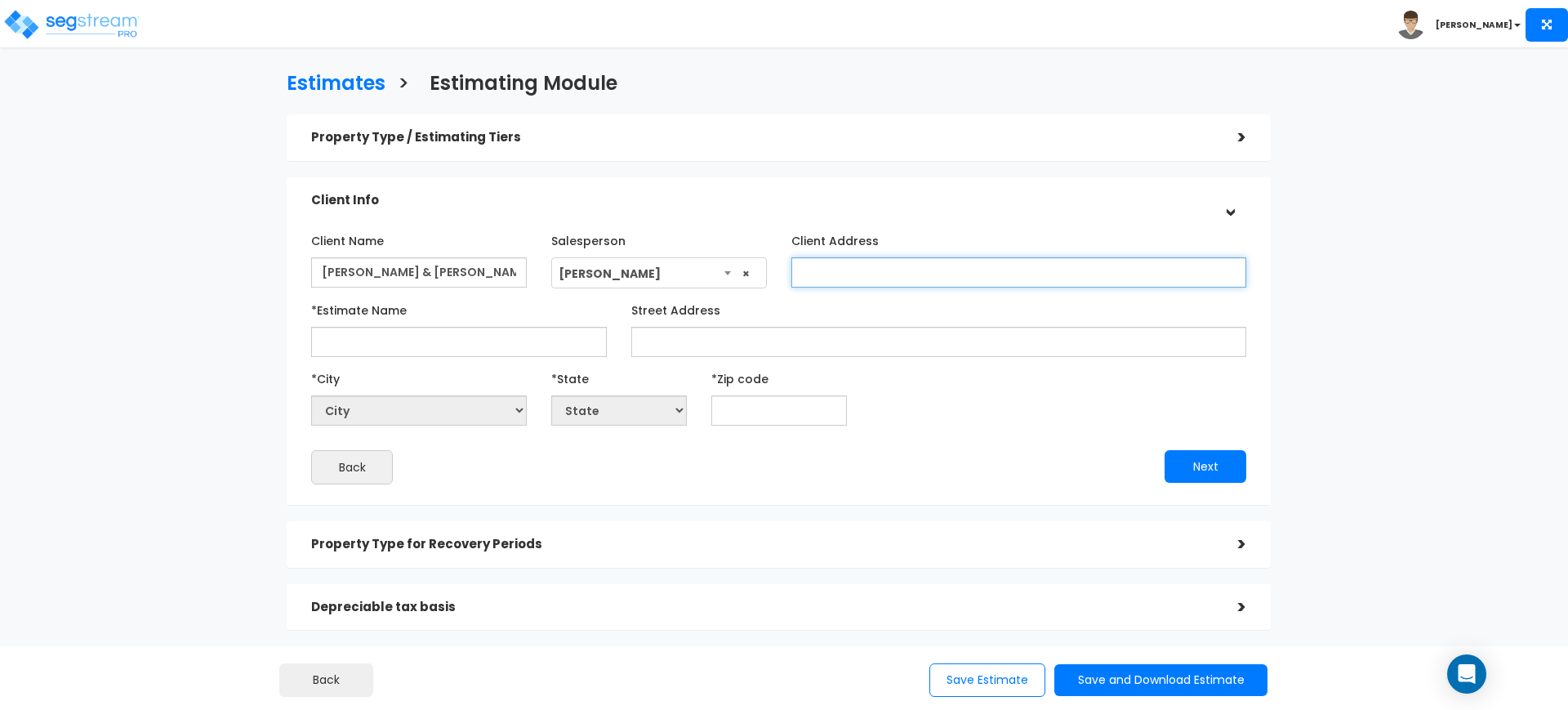
click at [847, 282] on input "Client Address" at bounding box center [1018, 272] width 455 height 30
paste input "919 ROSEWOOD DR, HARKER HEIGHTS, TX 76548"
click at [816, 268] on input "919 ROSEWOOD DR, HARKER HEIGHTS, TX 76548" at bounding box center [1018, 272] width 455 height 30
click at [892, 273] on input "915,917,919, 921,923 ROSEWOOD DR, HARKER HEIGHTS, TX 76548" at bounding box center [1018, 272] width 455 height 30
drag, startPoint x: 1178, startPoint y: 272, endPoint x: 742, endPoint y: 272, distance: 436.0
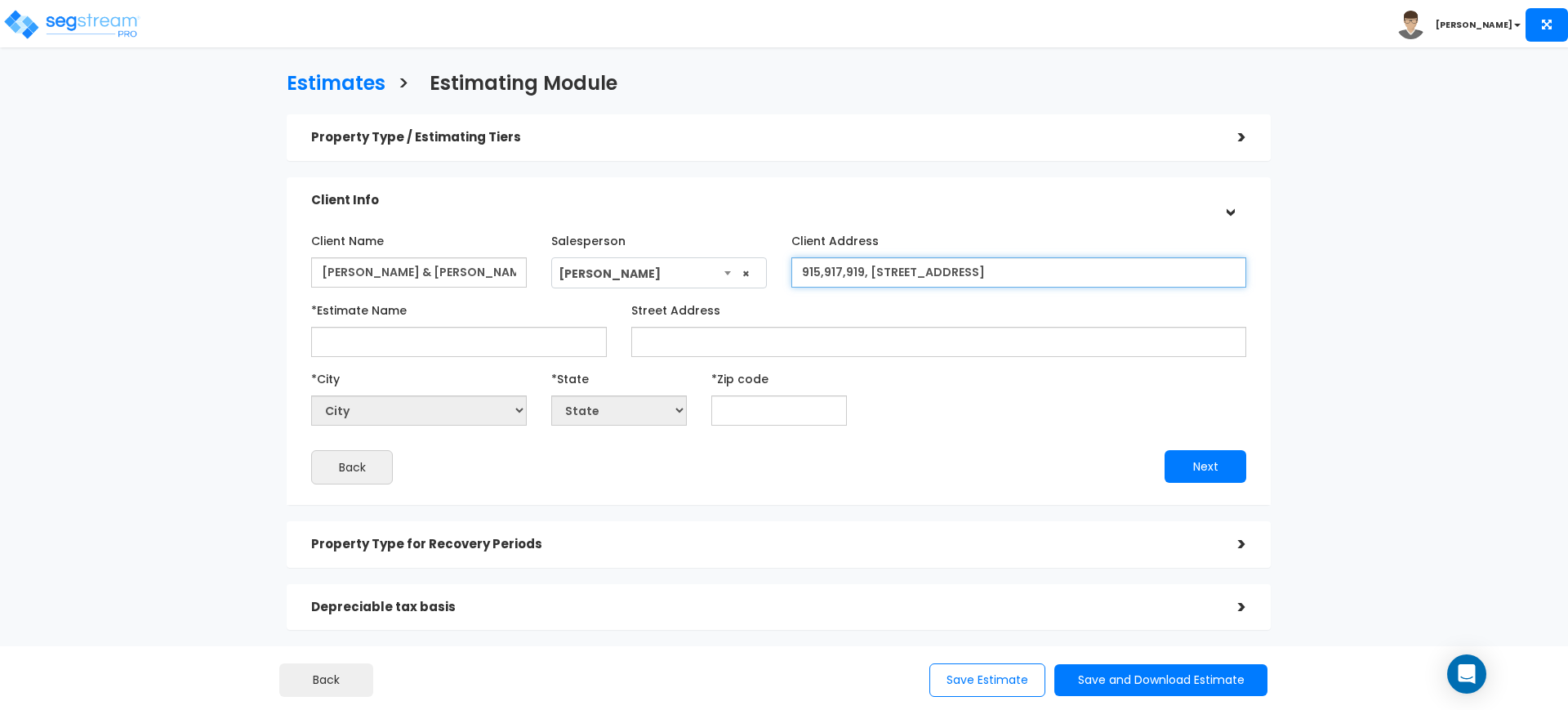
click at [742, 272] on div "Client Name ALAN A. & MELISSA DERNMARKER Salesperson Select Salesperson × Clien…" at bounding box center [778, 258] width 960 height 61
type input "915,917,919, 921,&923 ROSEWOOD DR, HARKER HEIGHTS, TX 76548"
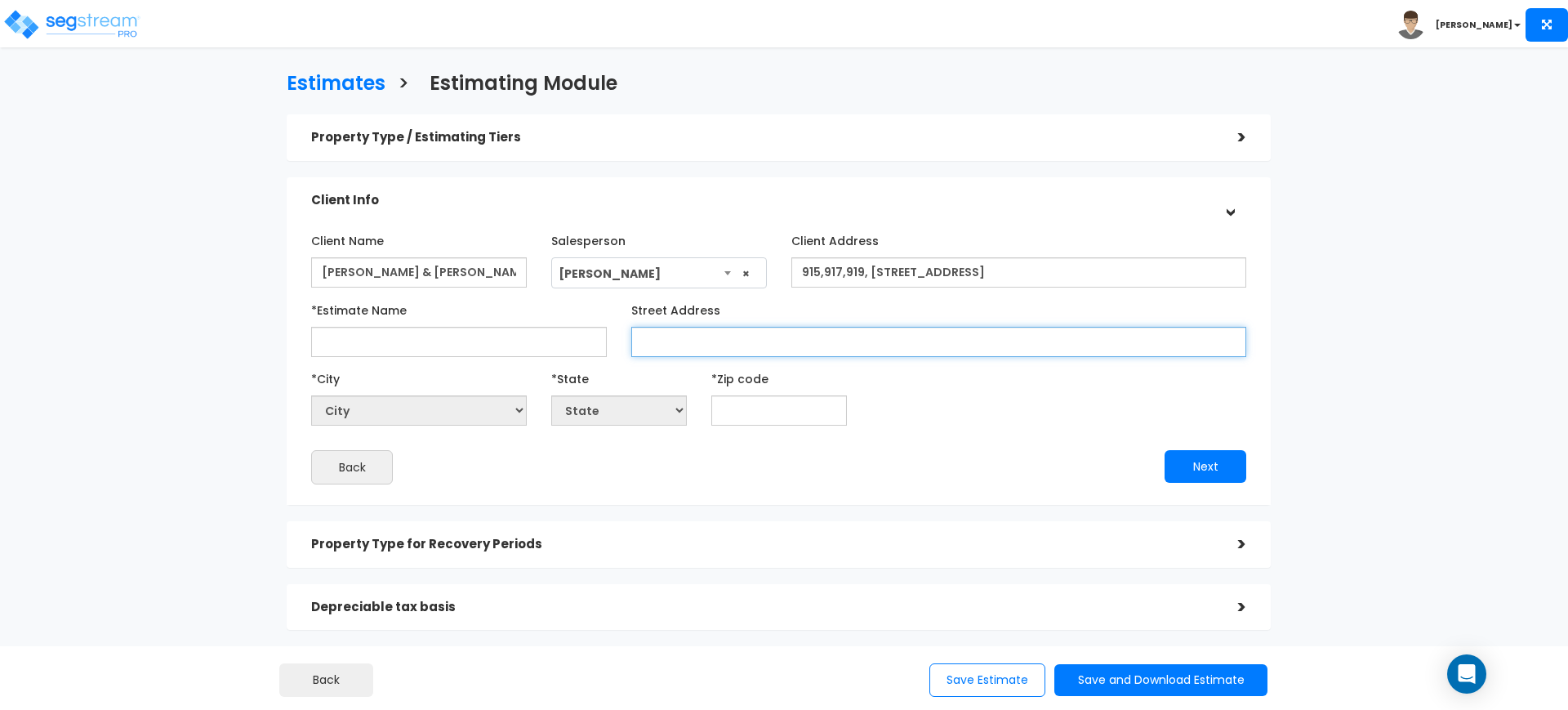
click at [780, 355] on input "Street Address" at bounding box center [938, 342] width 615 height 30
paste input "915,917,919, 921,&923 ROSEWOOD DR, HARKER HEIGHTS, TX 76548"
drag, startPoint x: 975, startPoint y: 336, endPoint x: 1006, endPoint y: 341, distance: 31.4
click at [1006, 341] on input "915,917,919, 921,&923 ROSEWOOD DR, HARKER HEIGHTS, TX 76548" at bounding box center [938, 342] width 615 height 30
click at [984, 337] on input "915,917,919, 921,&923 ROSEWOOD DR, HARKER HEIGHTS, TX 76548" at bounding box center [938, 342] width 615 height 30
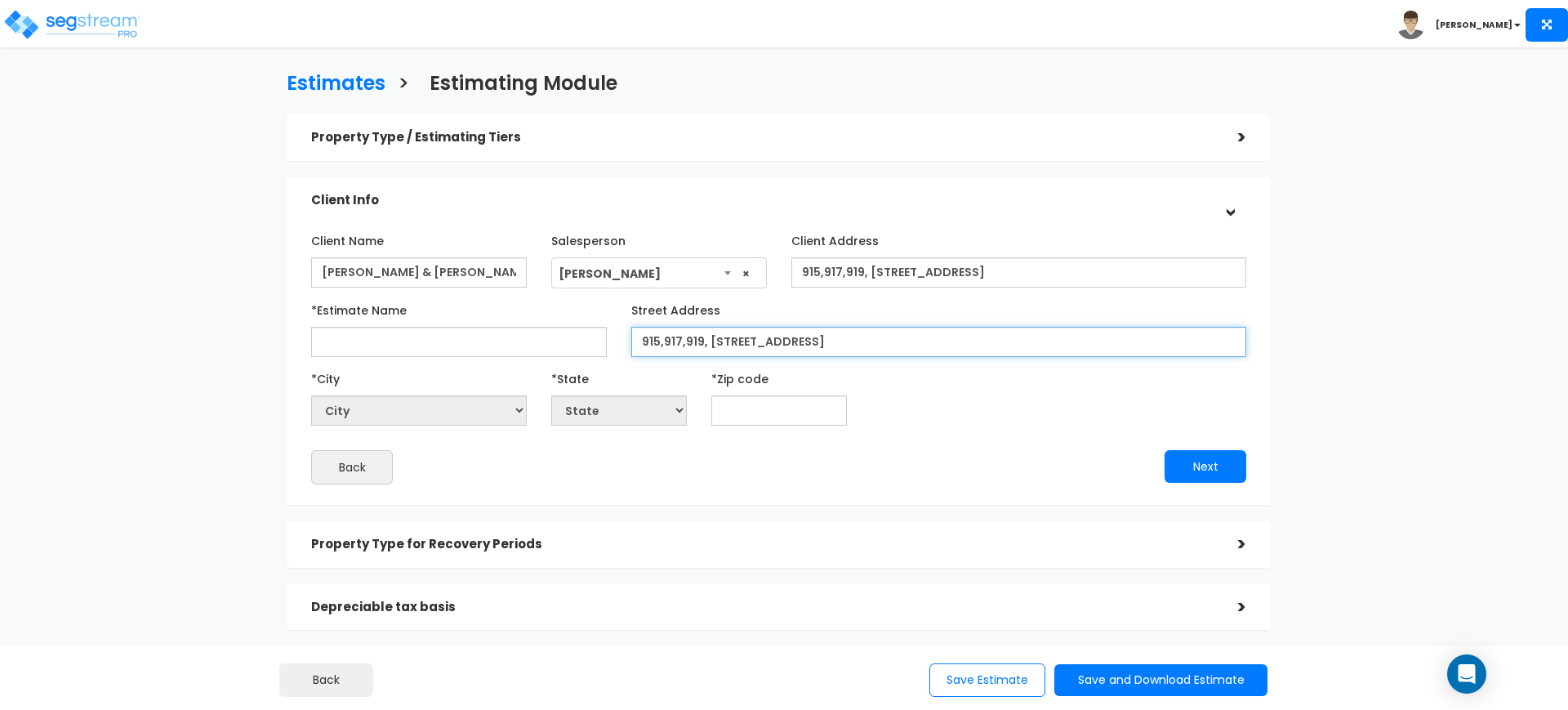
drag, startPoint x: 1000, startPoint y: 337, endPoint x: 978, endPoint y: 334, distance: 22.2
click at [978, 334] on input "915,917,919, 921,&923 ROSEWOOD DR, HARKER HEIGHTS, TX 76548" at bounding box center [938, 342] width 615 height 30
drag, startPoint x: 1023, startPoint y: 337, endPoint x: 970, endPoint y: 336, distance: 53.0
click at [970, 336] on input "915,917,919, 921,&923 ROSEWOOD DR, HARKER HEIGHTS, TX 76548" at bounding box center [938, 342] width 615 height 30
type input "915,917,919, 921,&923 ROSEWOOD DR, HARKER HEIGHTS, TX 76548"
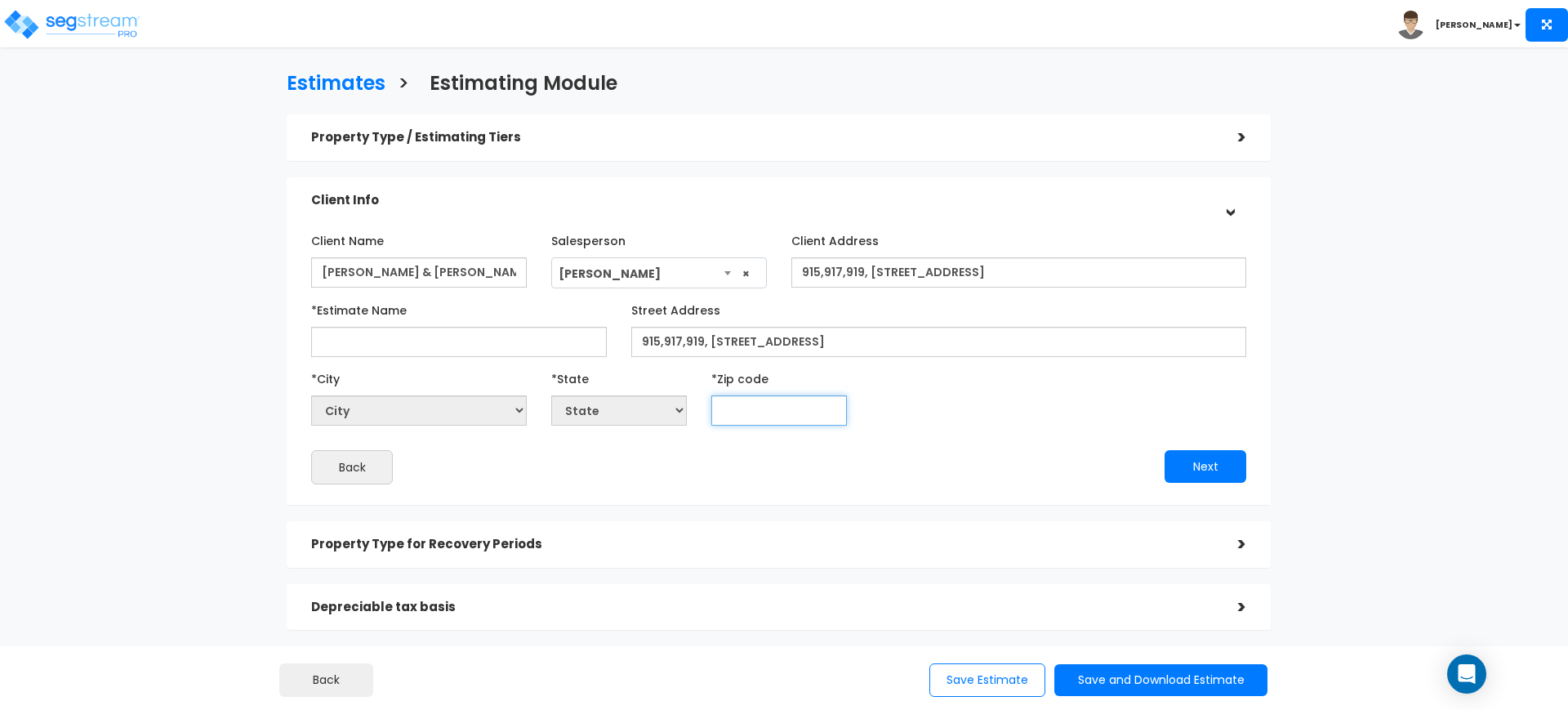
click at [750, 398] on input "text" at bounding box center [779, 410] width 135 height 30
paste input "76548"
type input "76548"
select select "TX"
type input "76548"
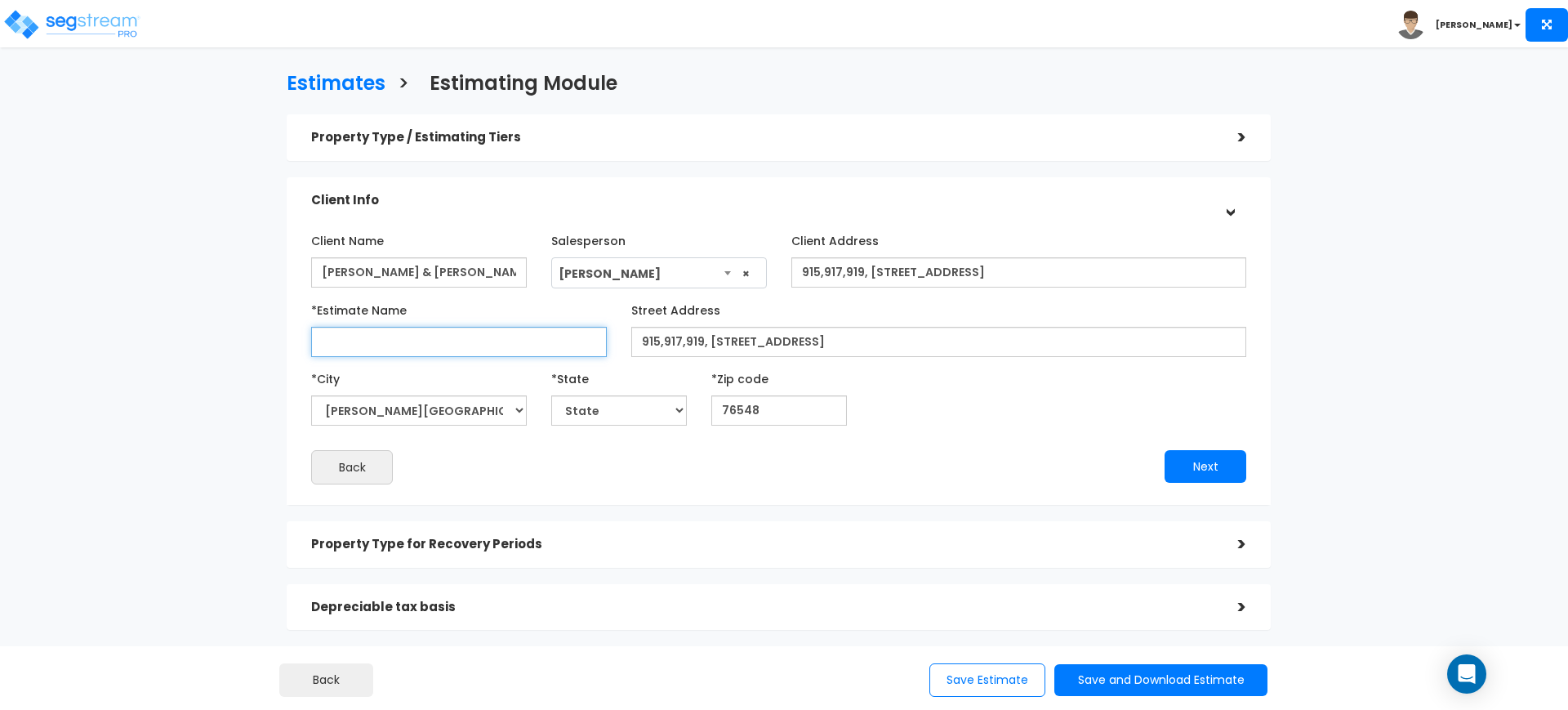
click at [572, 346] on input "*Estimate Name" at bounding box center [459, 342] width 296 height 30
type input "ROSEWOOD DUPLEXES"
click at [1215, 463] on button "Next" at bounding box center [1205, 467] width 81 height 33
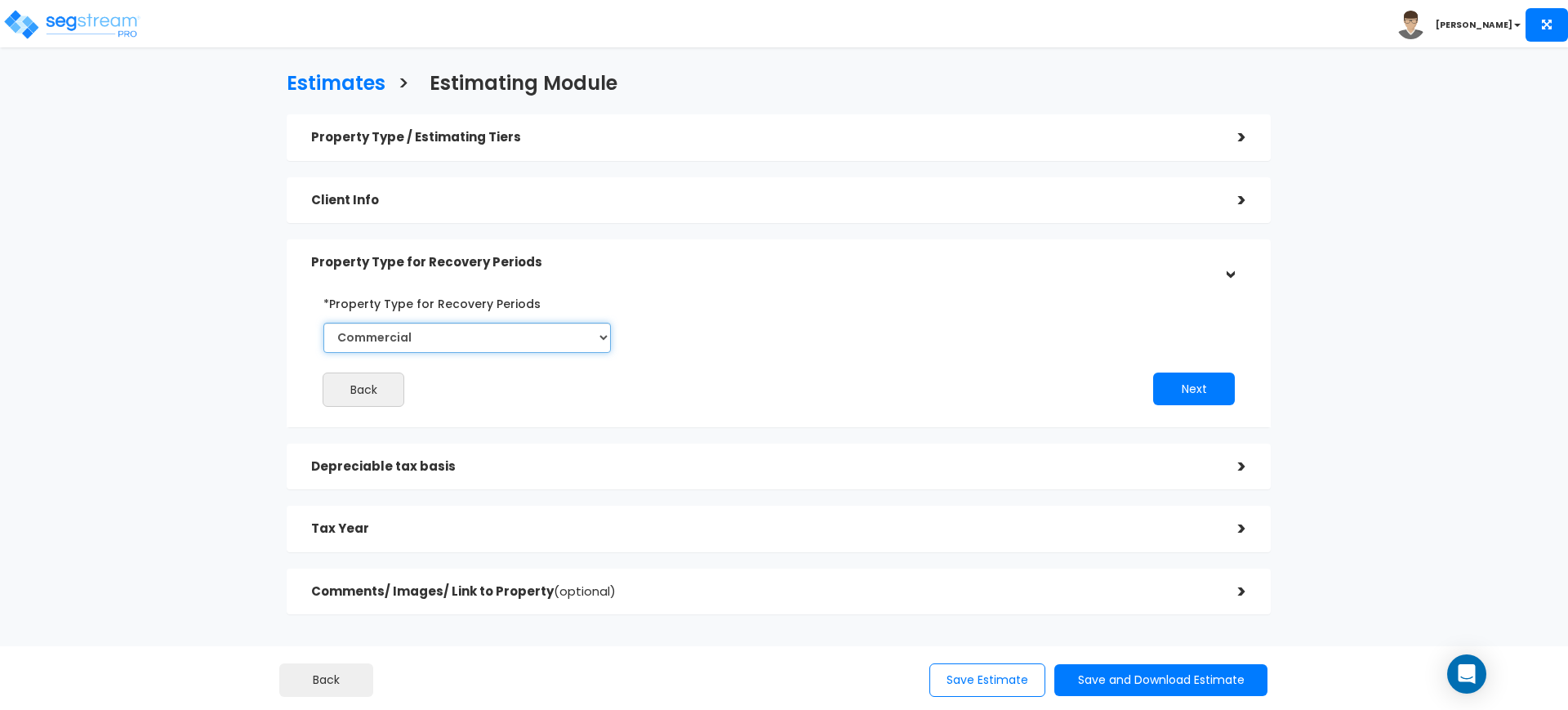
click at [536, 336] on select "Commercial Residential" at bounding box center [467, 337] width 288 height 30
select select "Residential"
click at [323, 323] on select "Commercial Residential" at bounding box center [467, 337] width 288 height 30
click at [1197, 384] on button "Next" at bounding box center [1194, 389] width 81 height 33
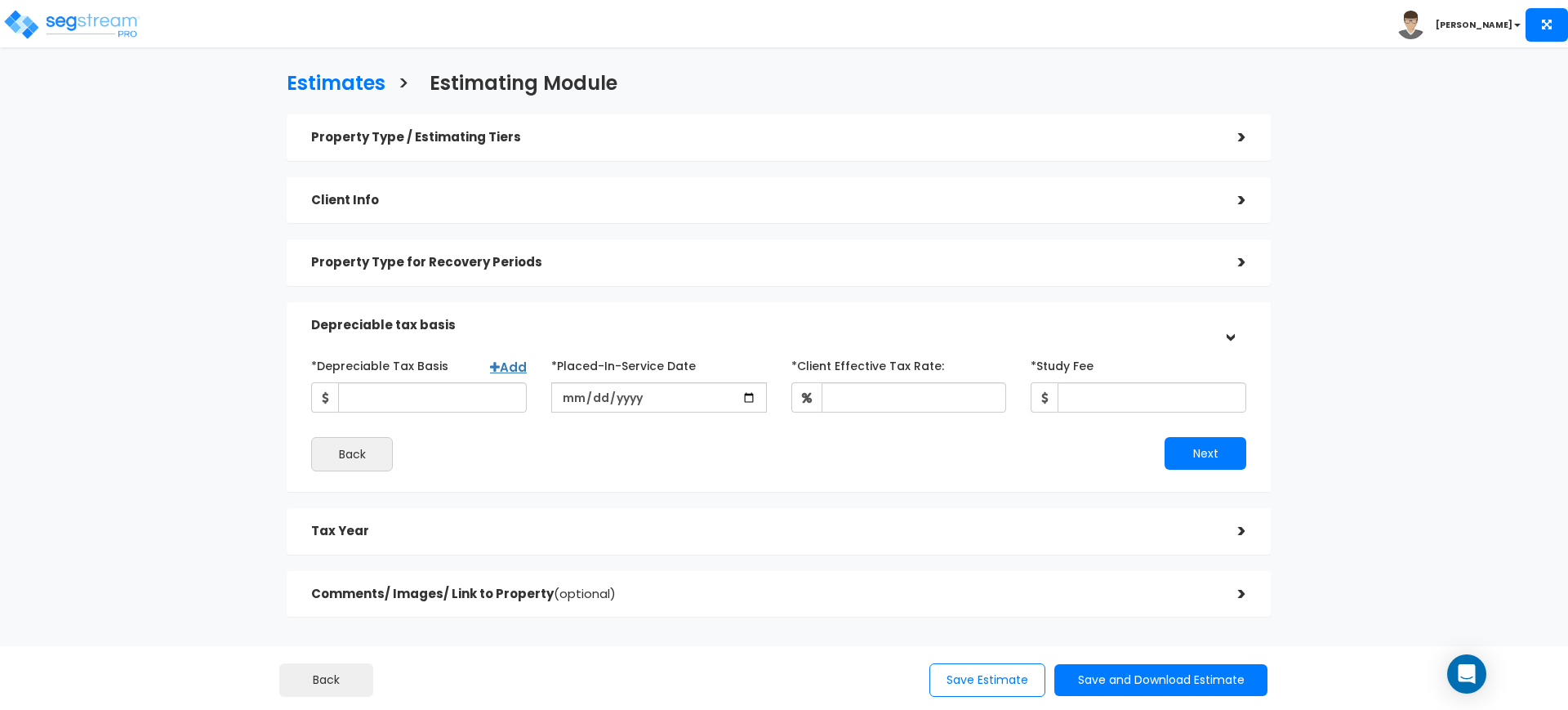
click at [1201, 194] on h5 "Client Info" at bounding box center [763, 200] width 902 height 14
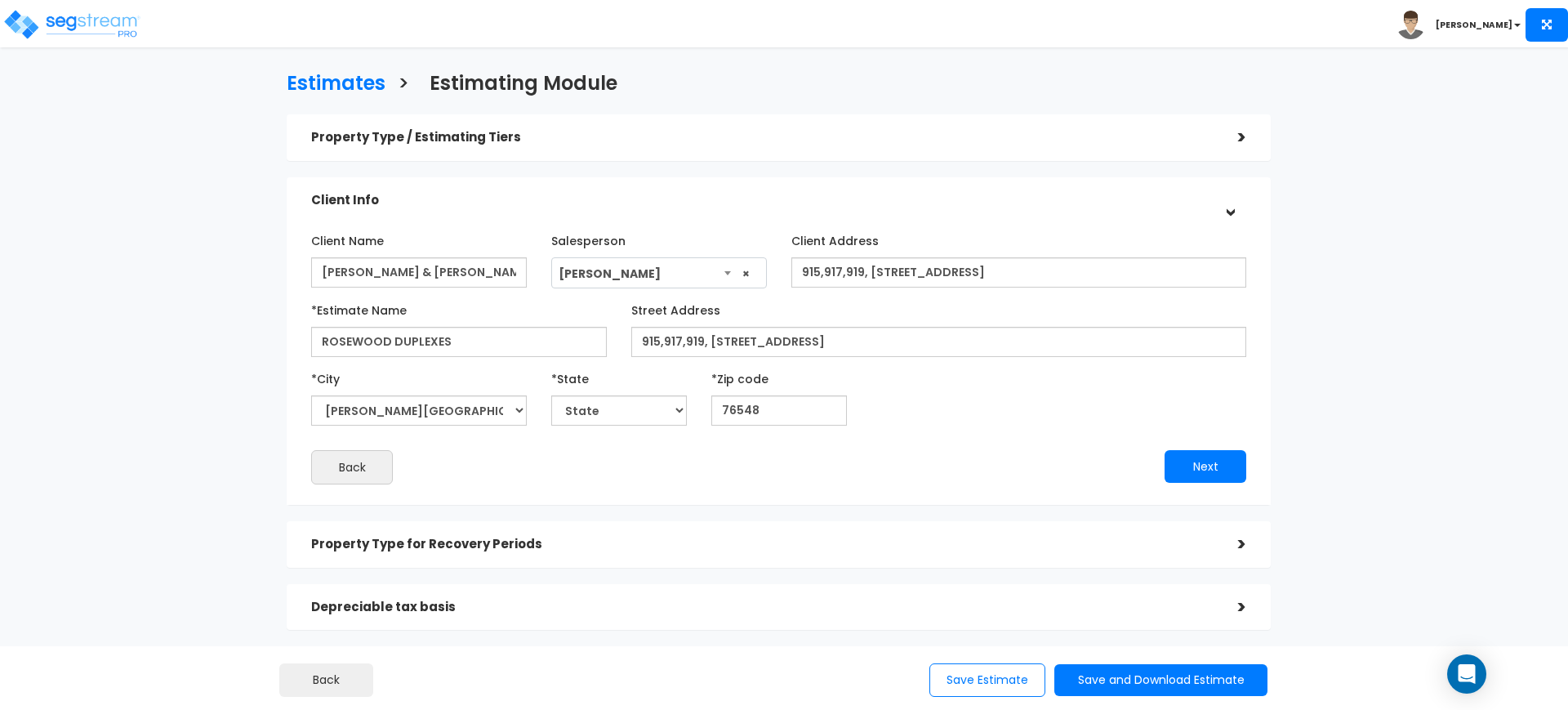
click at [671, 544] on h5 "Property Type for Recovery Periods" at bounding box center [763, 544] width 902 height 14
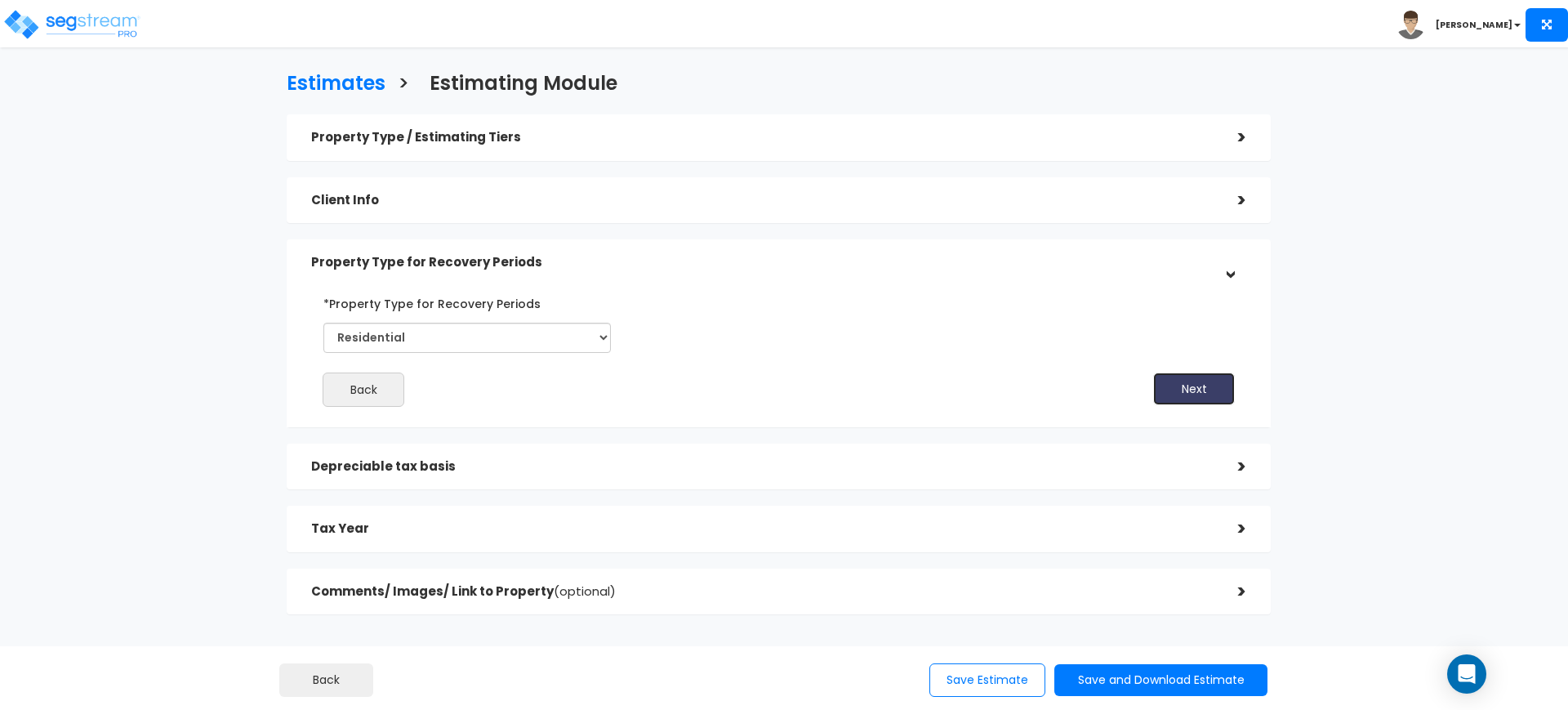
click at [1226, 386] on button "Next" at bounding box center [1194, 389] width 81 height 33
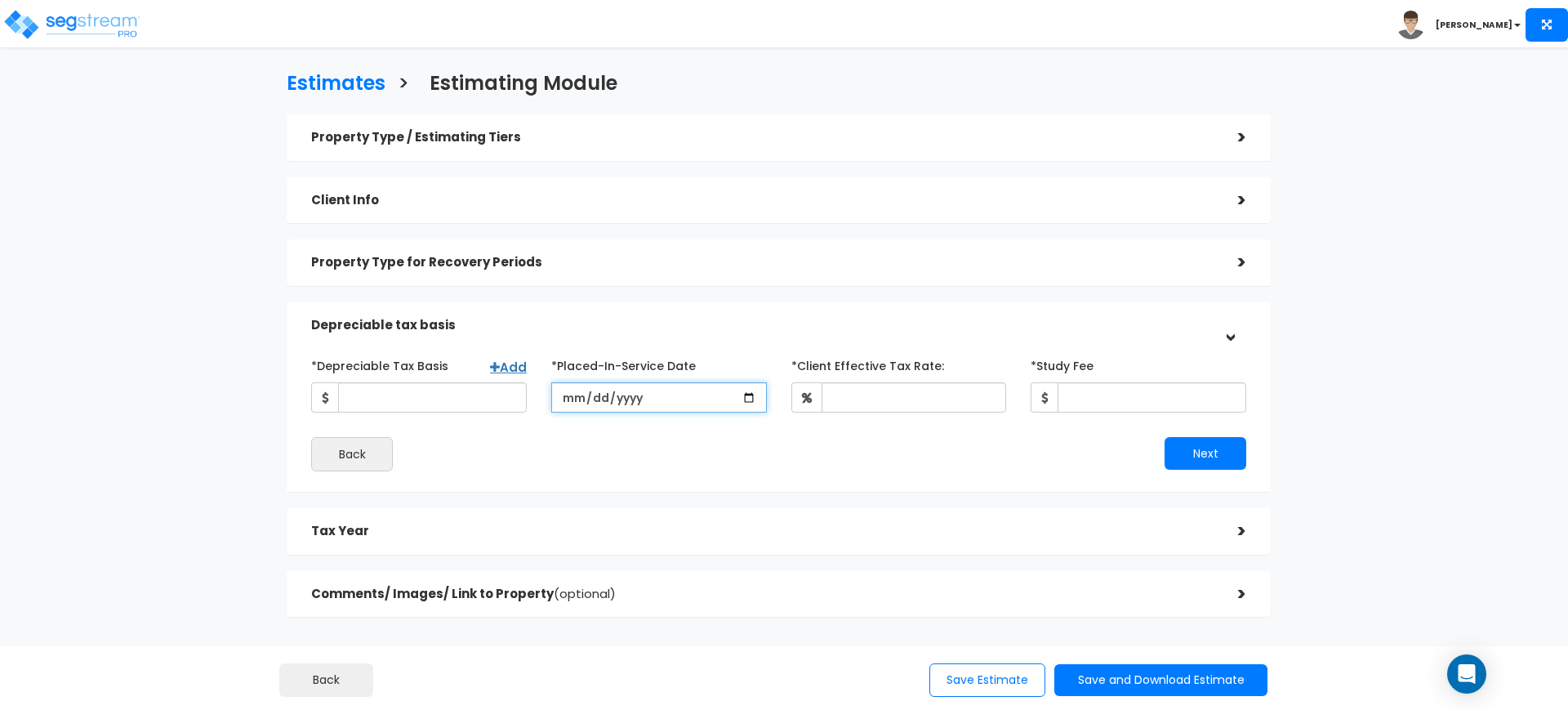
click at [748, 397] on input "date" at bounding box center [659, 397] width 216 height 30
click at [568, 393] on input "date" at bounding box center [659, 397] width 216 height 30
type input "2017-02-03"
click at [874, 379] on div "*Client Effective Tax Rate:" at bounding box center [899, 382] width 216 height 60
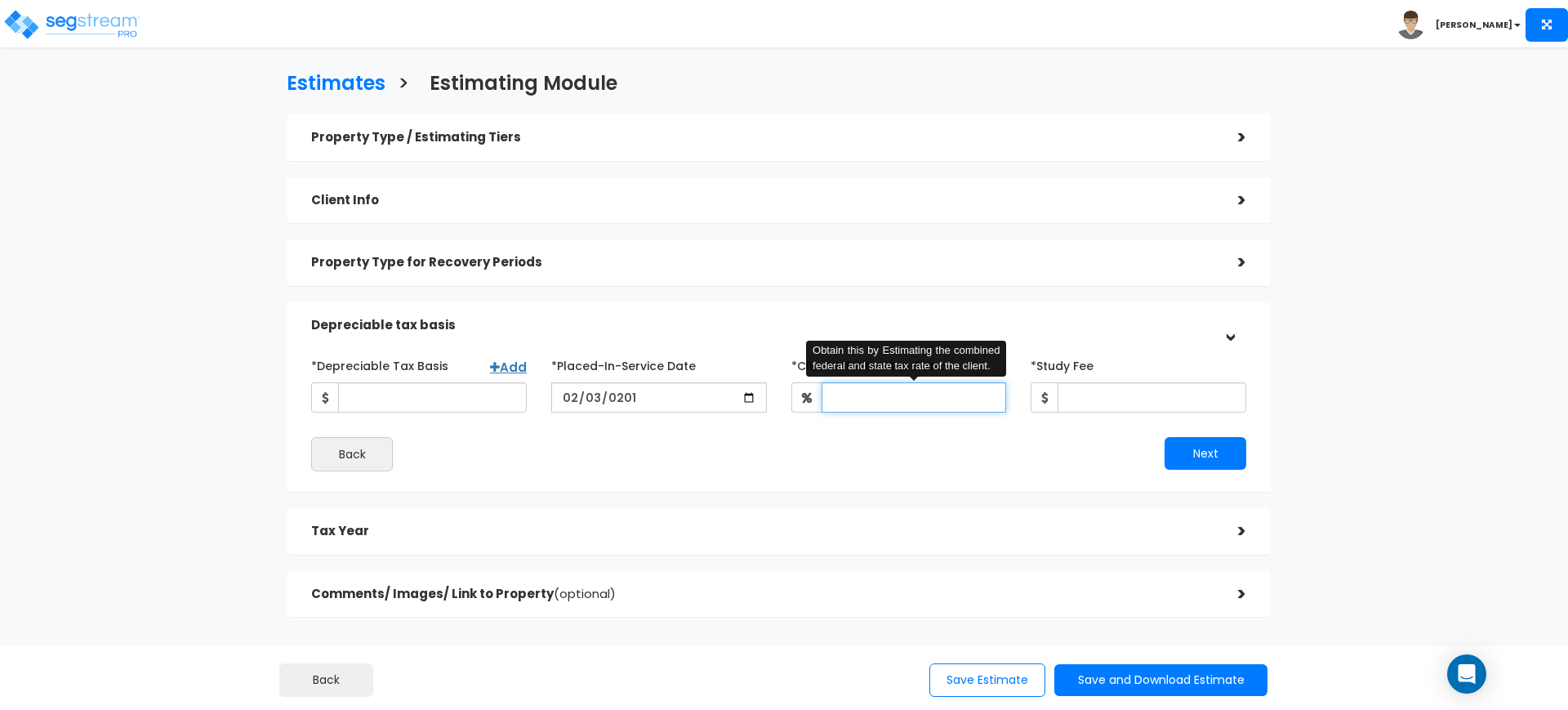
click at [877, 392] on input "*Client Effective Tax Rate:" at bounding box center [914, 397] width 185 height 30
type input "34"
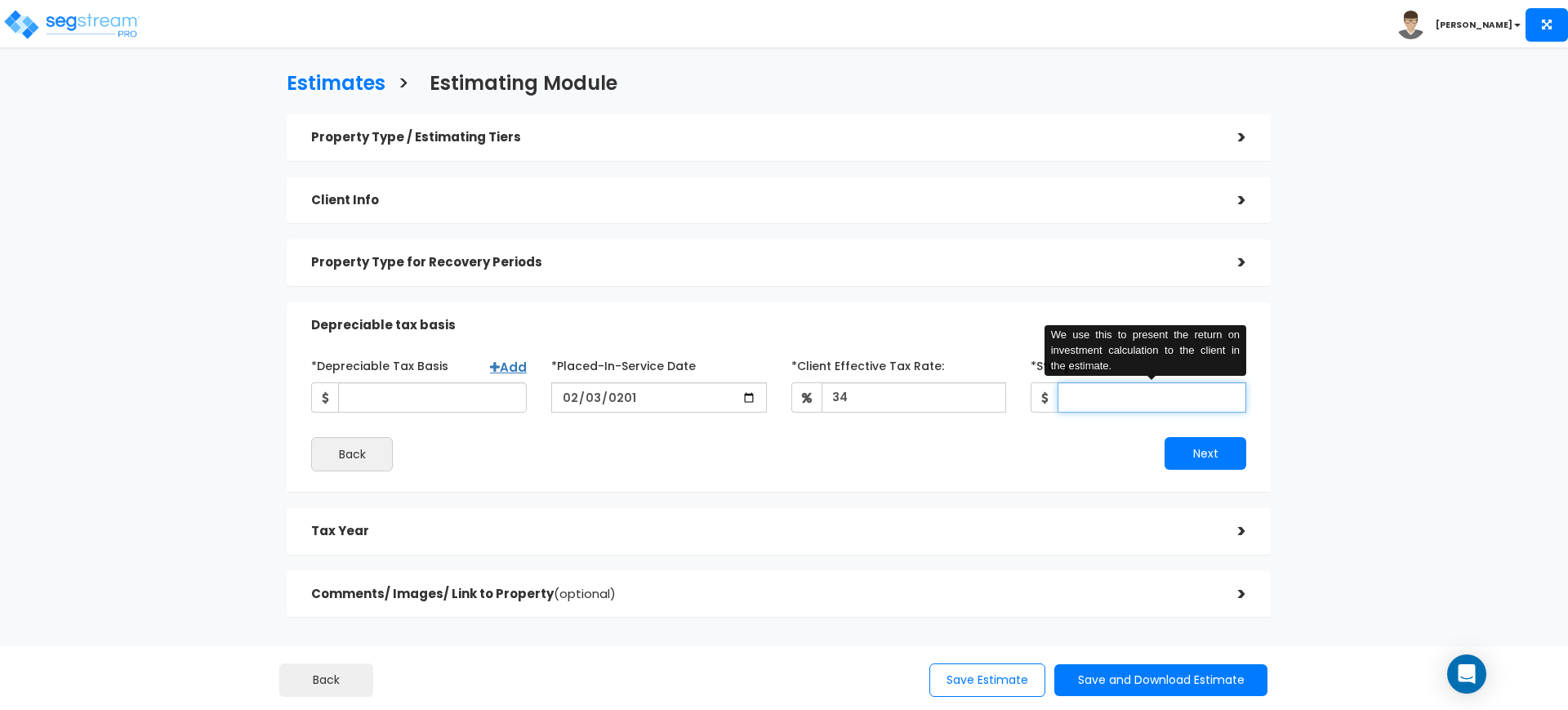
click at [1110, 403] on input "*Study Fee" at bounding box center [1152, 397] width 189 height 30
type input "0.01"
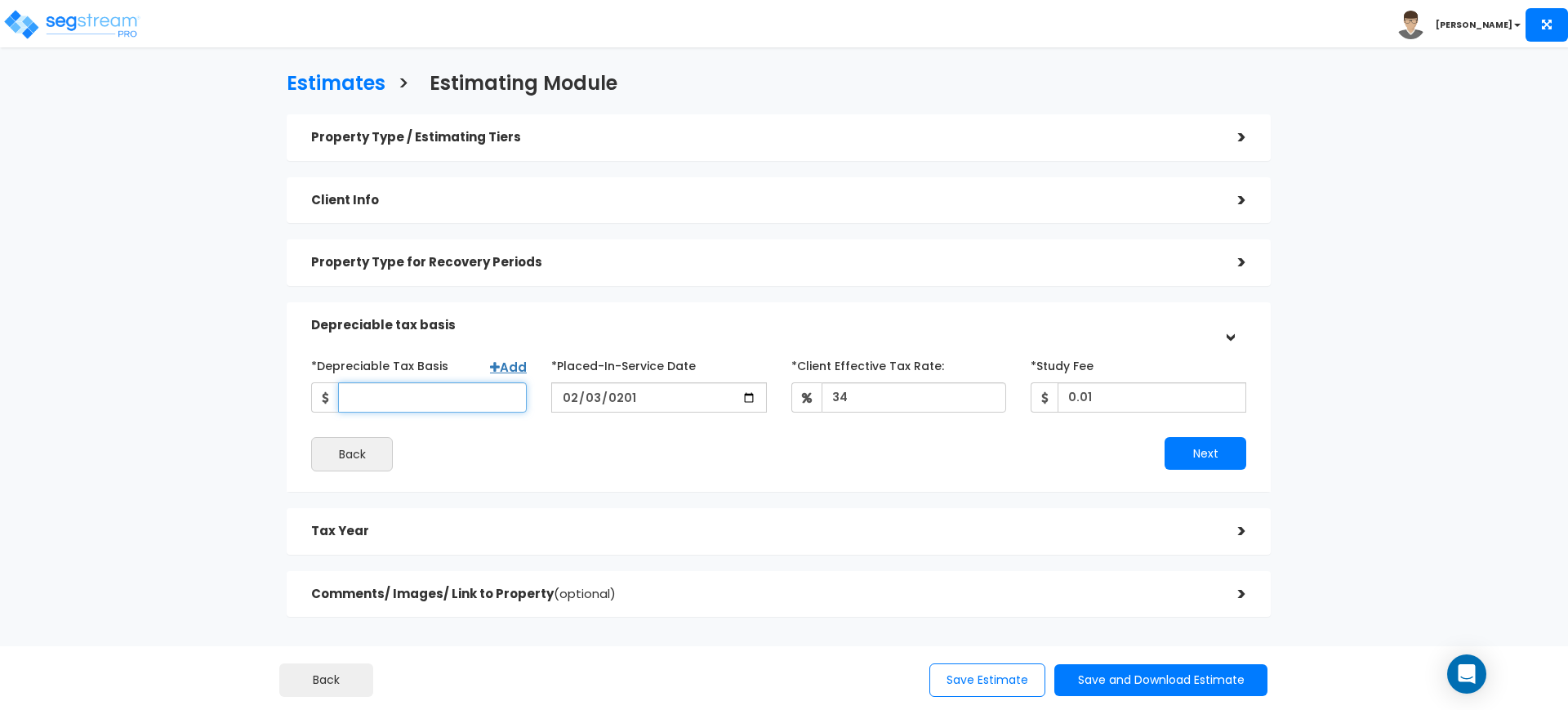
click at [458, 395] on input "*Depreciable Tax Basis" at bounding box center [432, 397] width 189 height 30
click at [496, 362] on icon at bounding box center [495, 366] width 10 height 12
select select
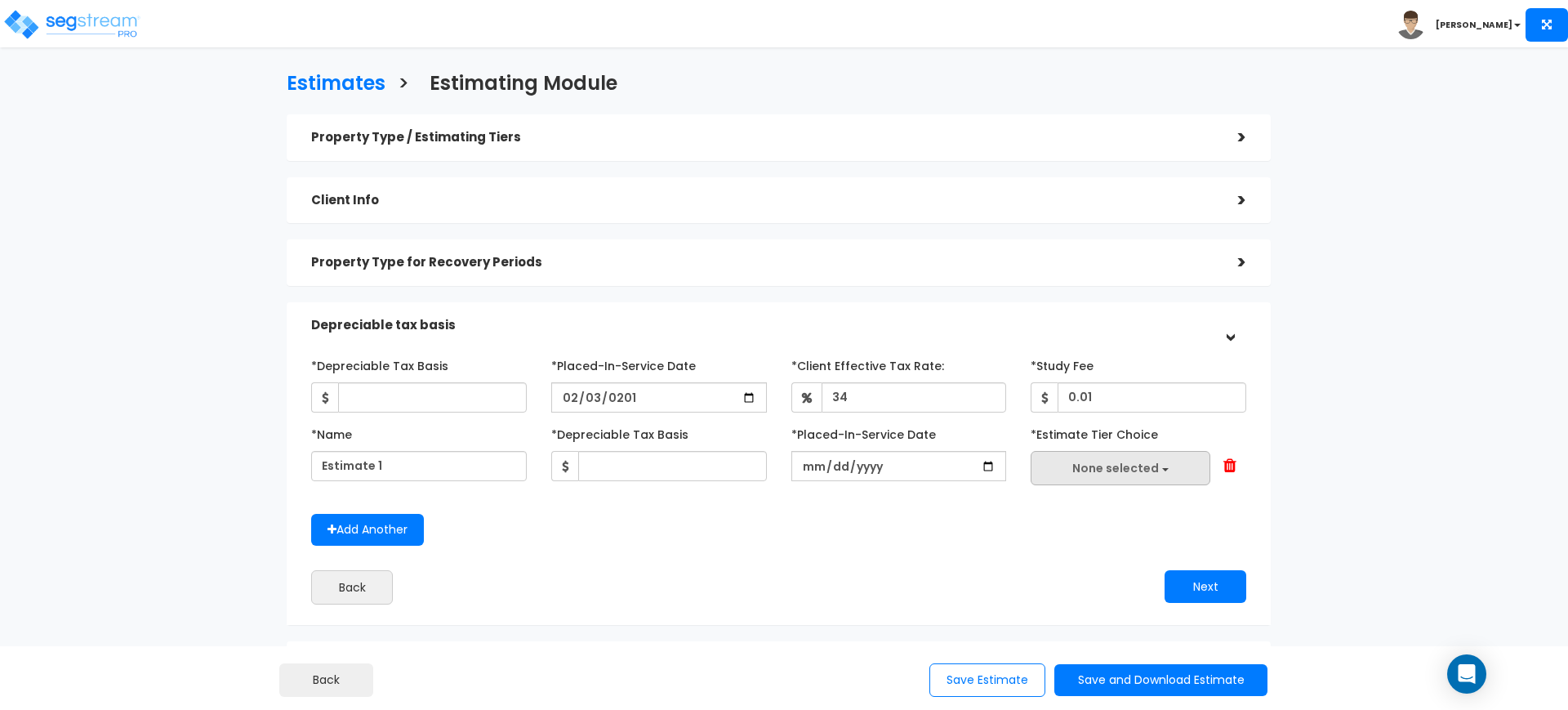
click at [1106, 451] on button "None selected" at bounding box center [1120, 469] width 180 height 35
click at [937, 559] on div "*Depreciable Tax Basis Add *Placed-In-Service Date 2017-02-03 34 0.01" at bounding box center [779, 478] width 935 height 252
click at [1101, 472] on span "None selected" at bounding box center [1115, 468] width 87 height 16
click at [1074, 512] on input "Select all" at bounding box center [1068, 508] width 16 height 14
checkbox input "true"
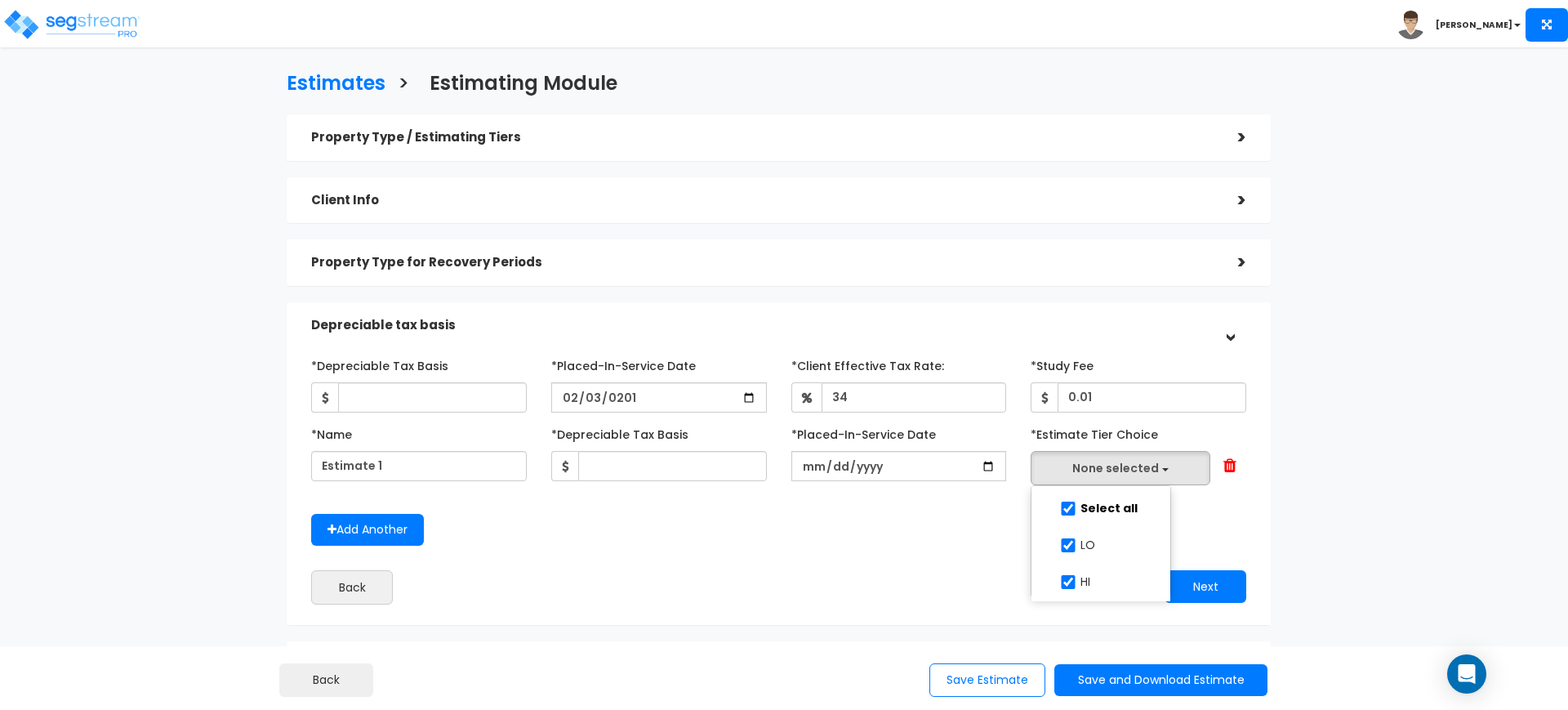
select select "LO"
checkbox input "true"
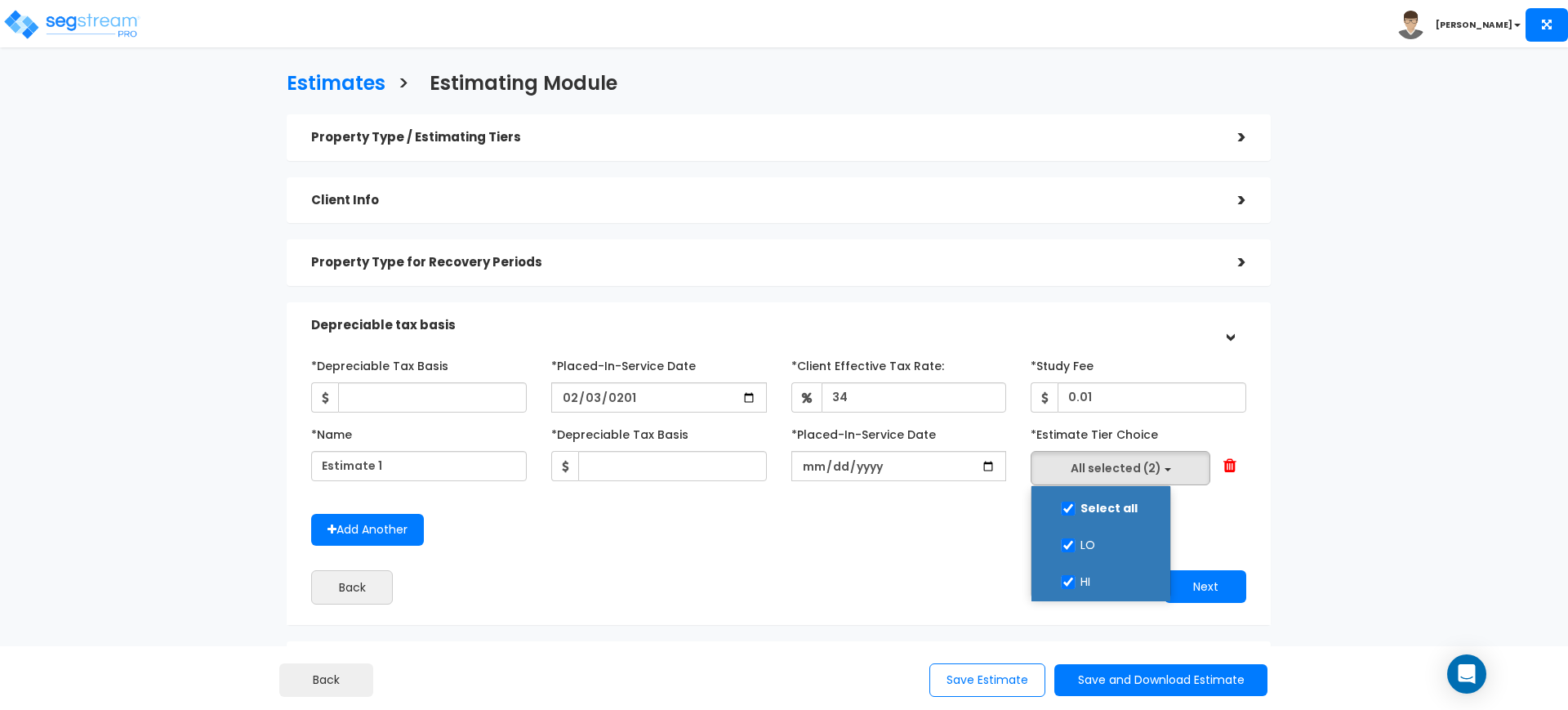
click at [887, 498] on div "*Name Estimate 1 *Depreciable Tax Basis *Placed-In-Service Date *Purchase/Contr…" at bounding box center [778, 461] width 960 height 81
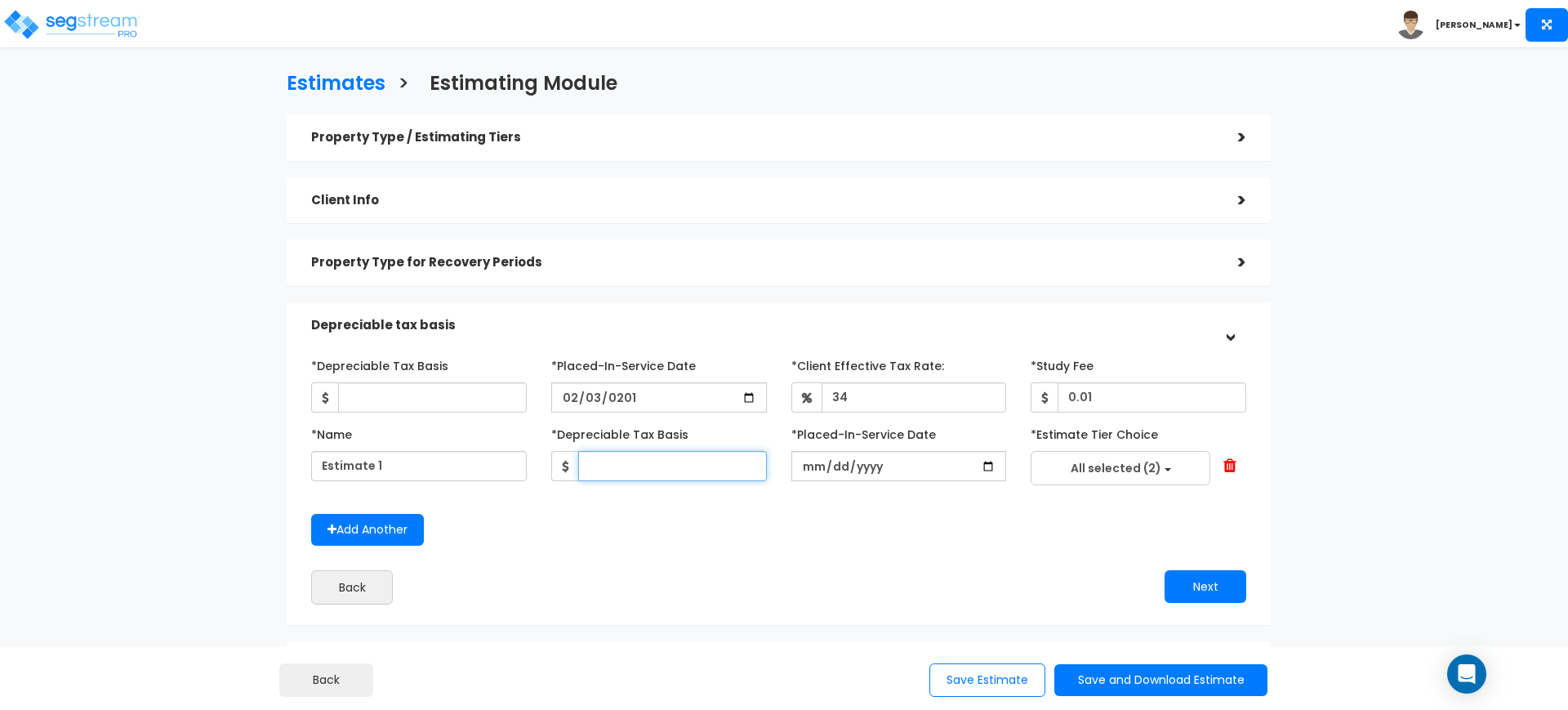
click at [667, 471] on input "text" at bounding box center [672, 466] width 189 height 30
click at [1230, 460] on span at bounding box center [1230, 466] width 13 height 16
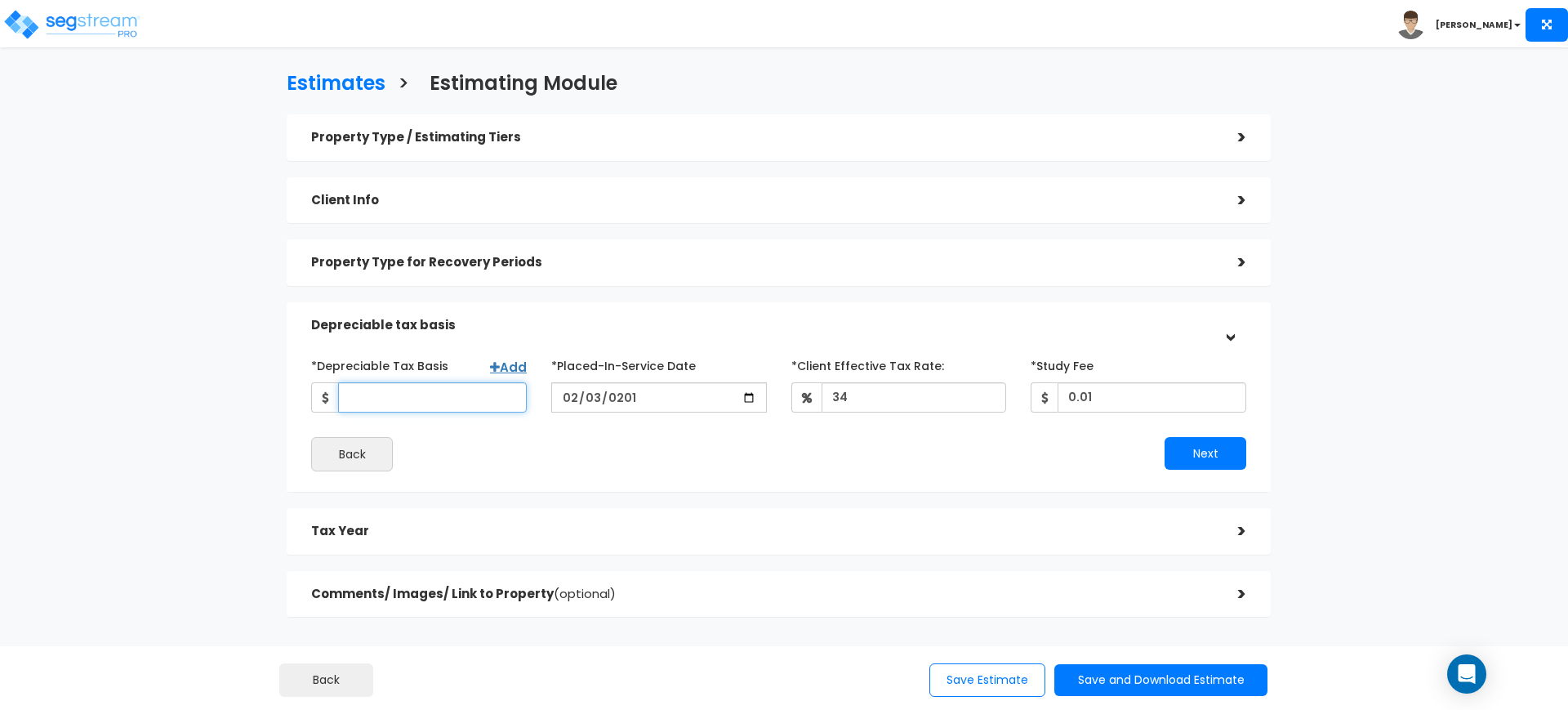
click at [511, 397] on input "*Depreciable Tax Basis" at bounding box center [432, 397] width 189 height 30
click at [1064, 209] on div "Client Info" at bounding box center [763, 200] width 902 height 30
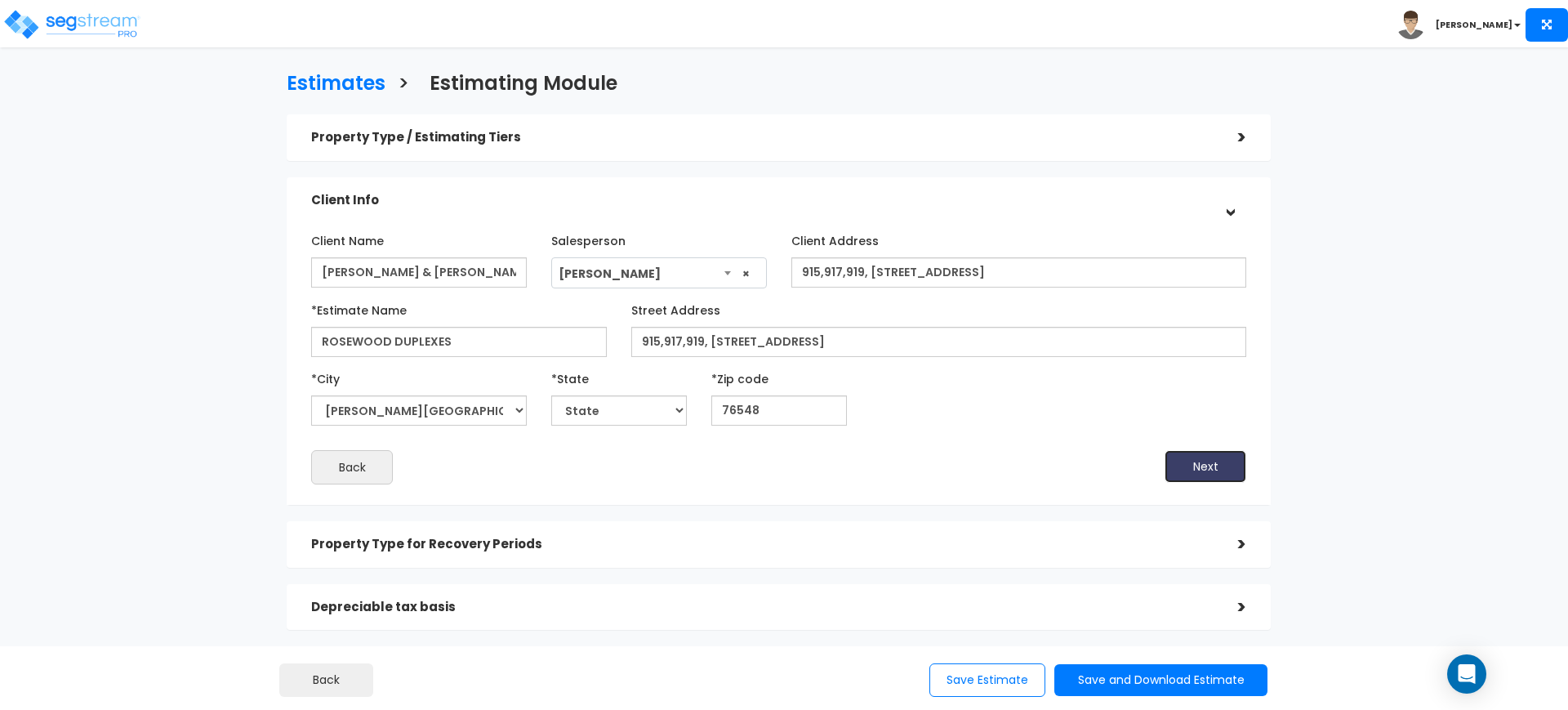
click at [1226, 474] on button "Next" at bounding box center [1205, 467] width 81 height 33
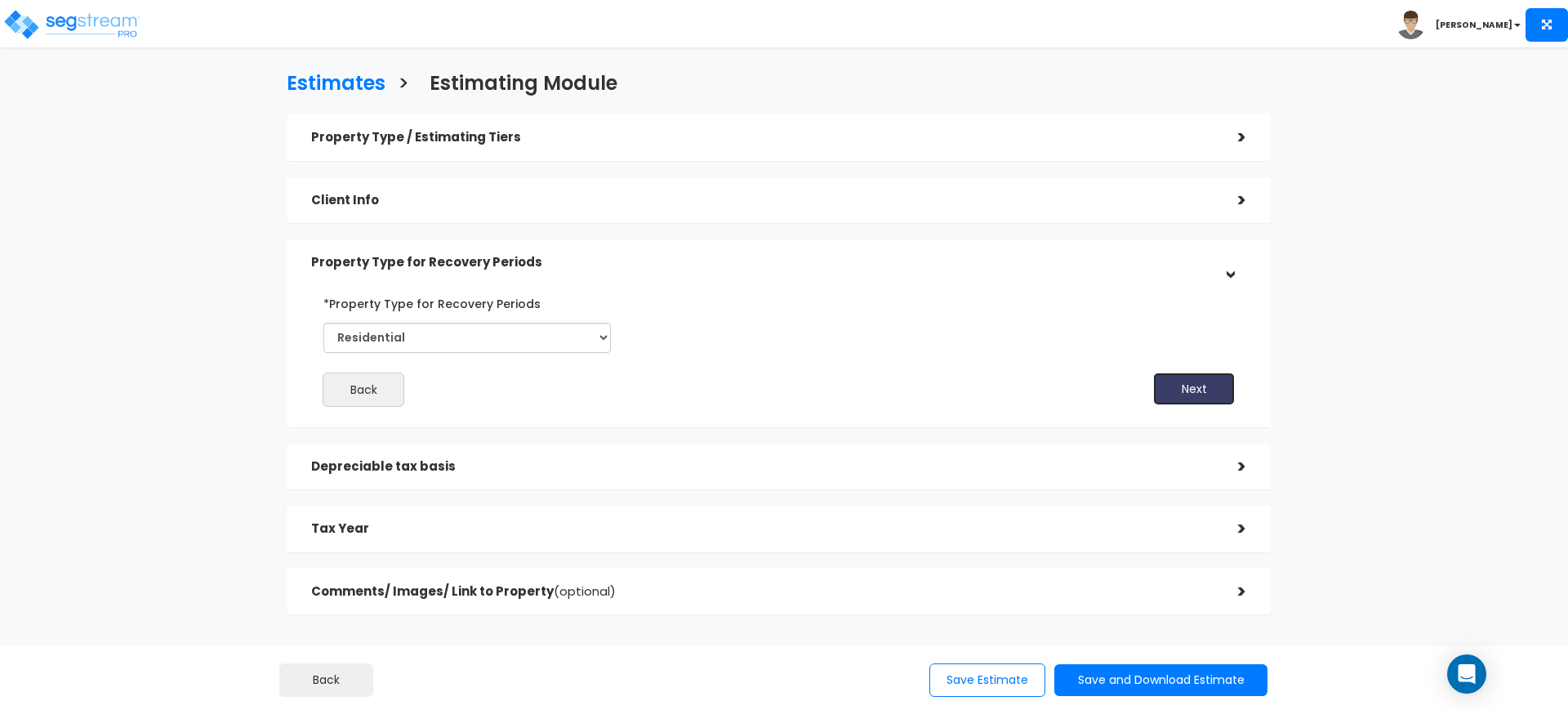
click at [1211, 390] on button "Next" at bounding box center [1194, 389] width 81 height 33
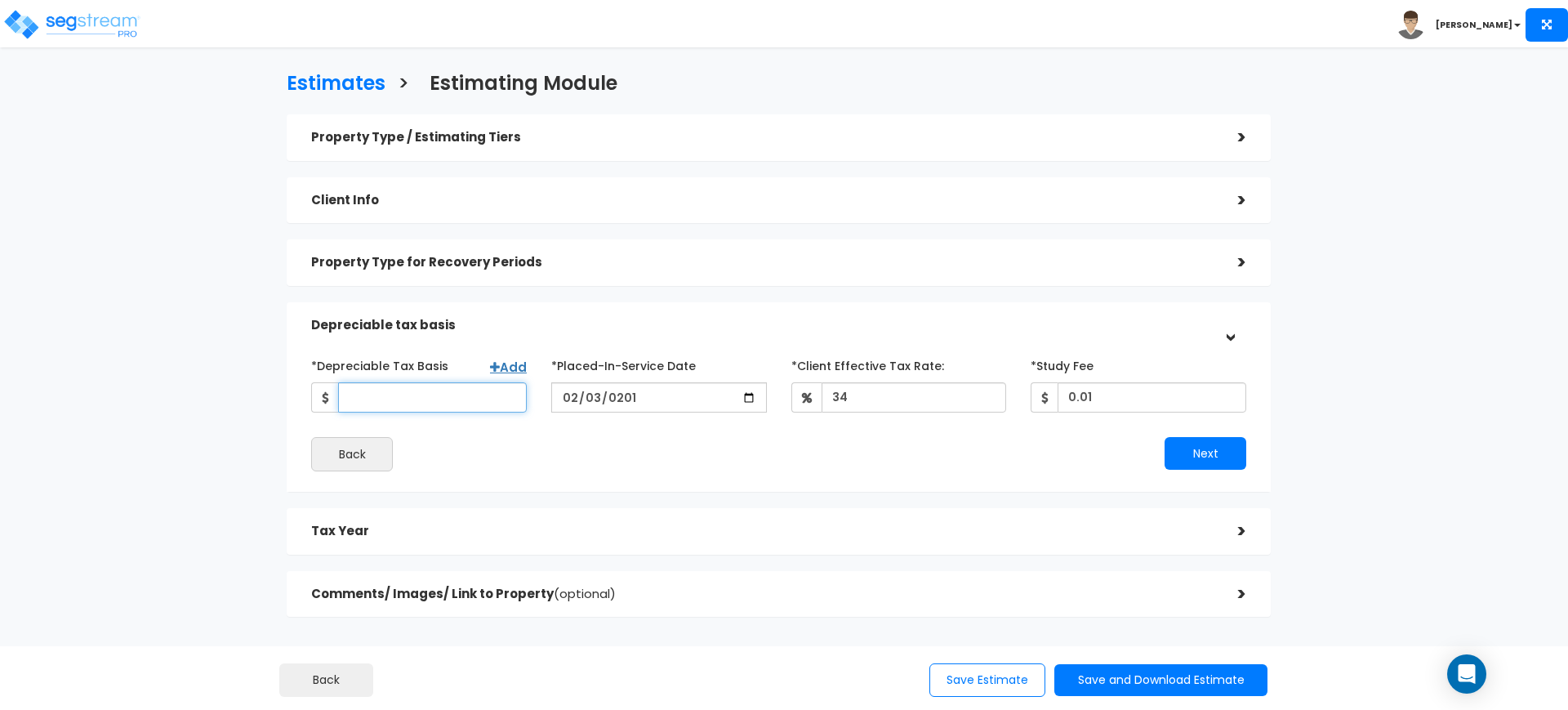
click at [441, 397] on input "*Depreciable Tax Basis" at bounding box center [432, 397] width 189 height 30
type input "596,040"
click at [1184, 450] on button "Next" at bounding box center [1205, 453] width 81 height 33
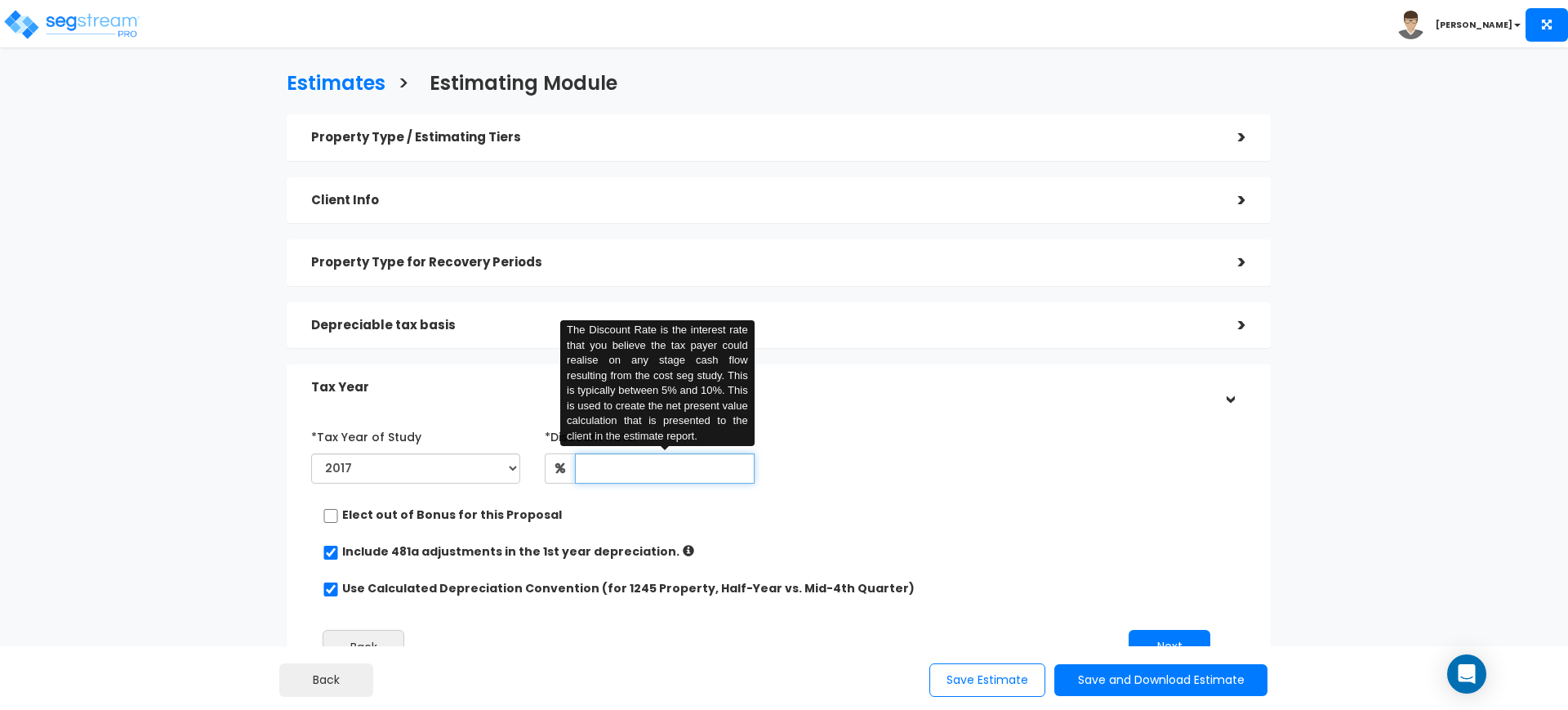
click at [721, 465] on input "text" at bounding box center [665, 468] width 179 height 30
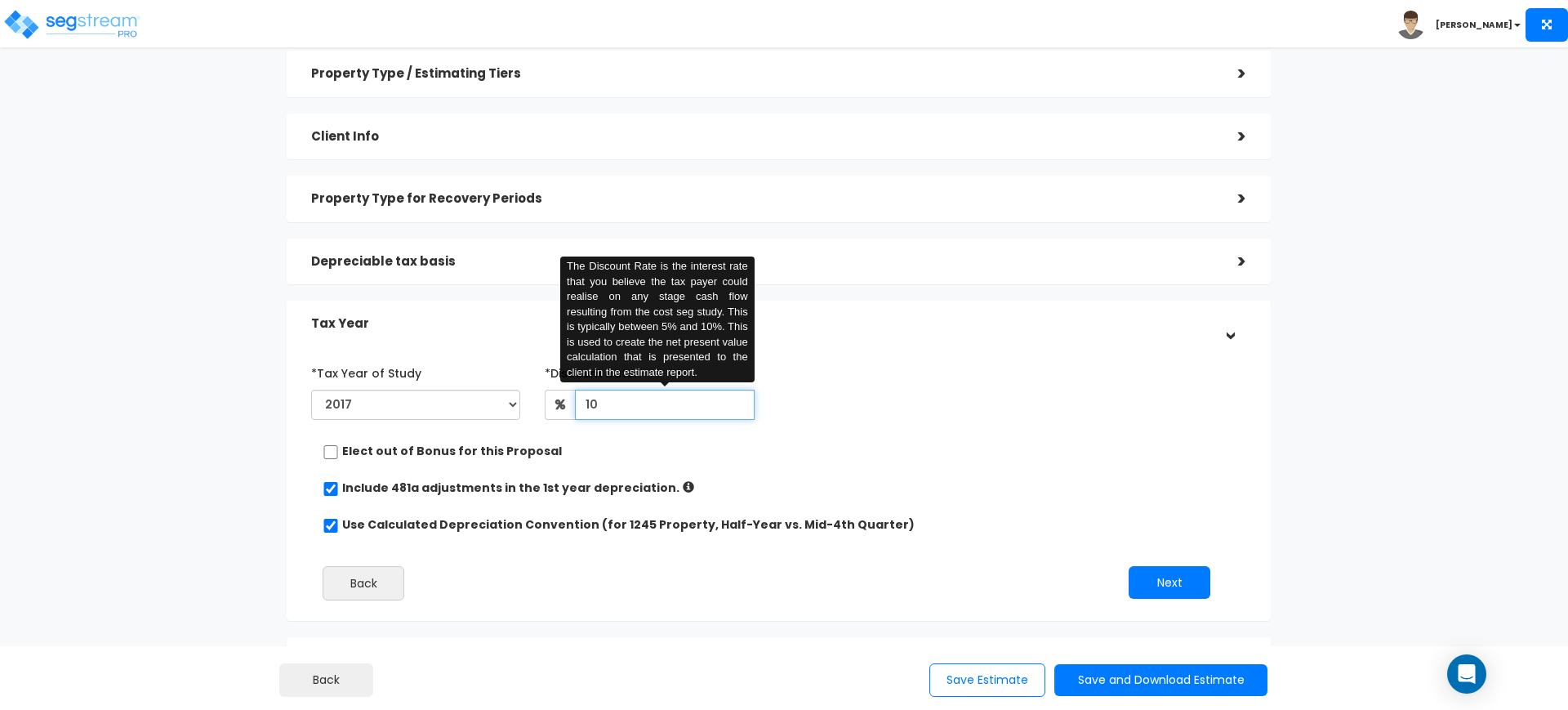
scroll to position [69, 0]
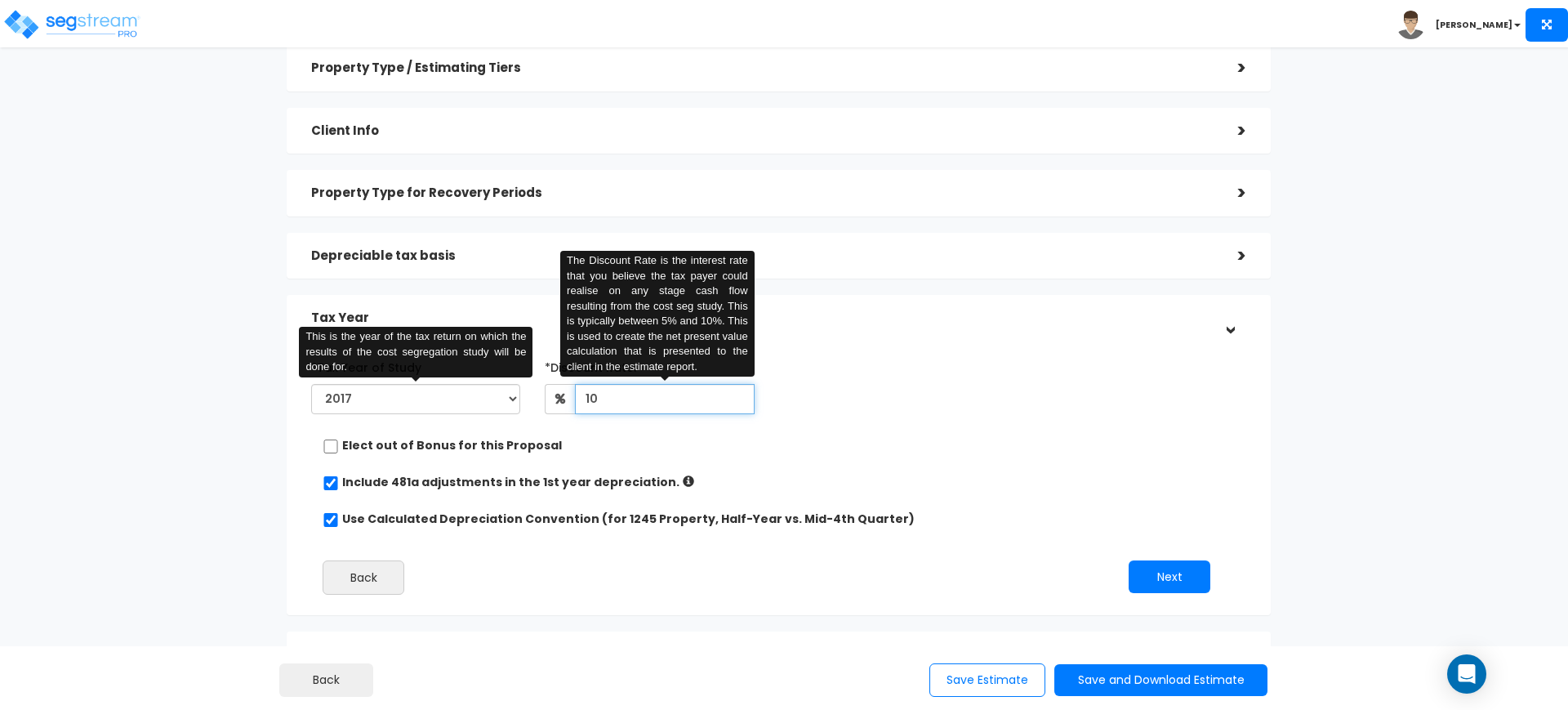
type input "10"
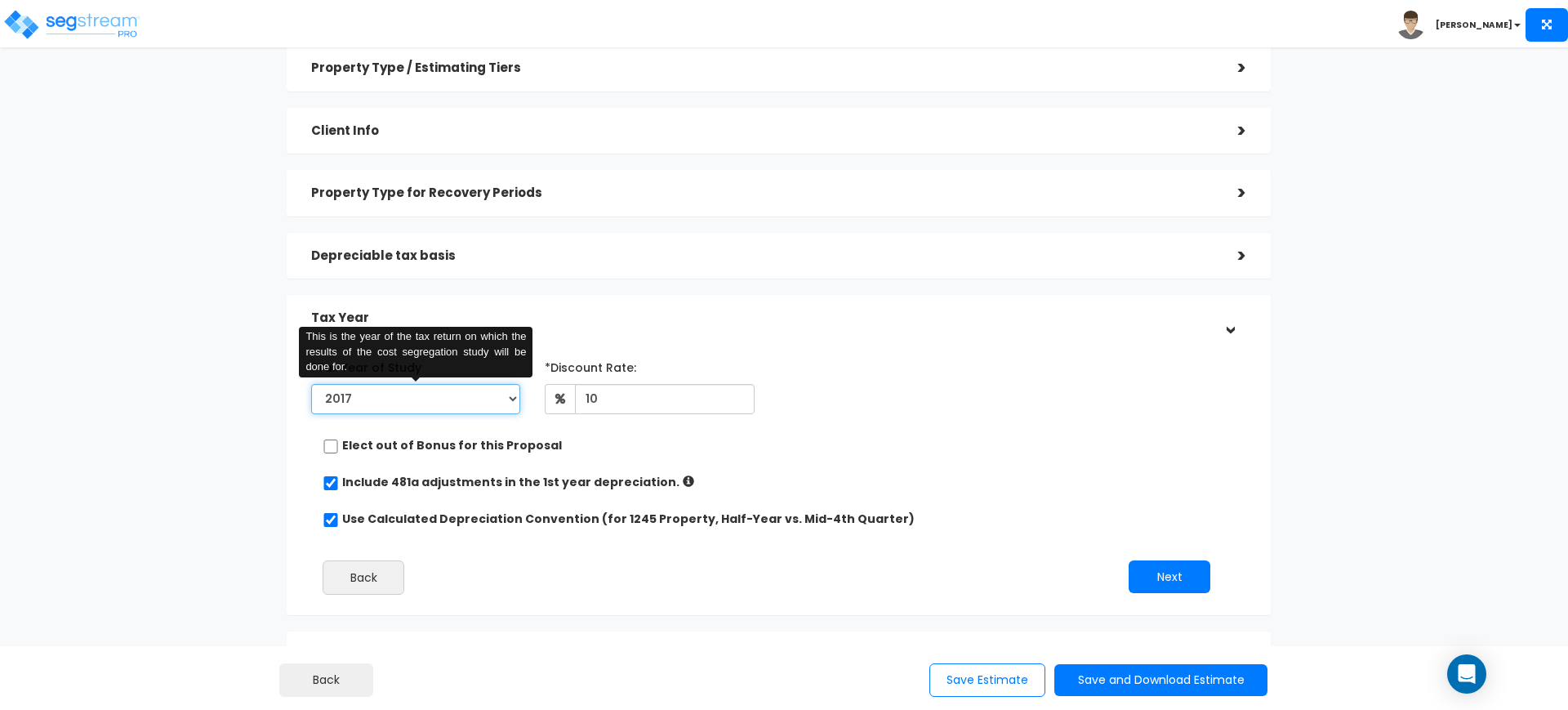
click at [449, 397] on select "2017 2018 2019 2020 2021 2022 2023 2024 2025 2026" at bounding box center [416, 398] width 209 height 30
select select "2024"
click at [311, 384] on select "2017 2018 2019 2020 2021 2022 2023 2024 2025 2026" at bounding box center [416, 398] width 209 height 30
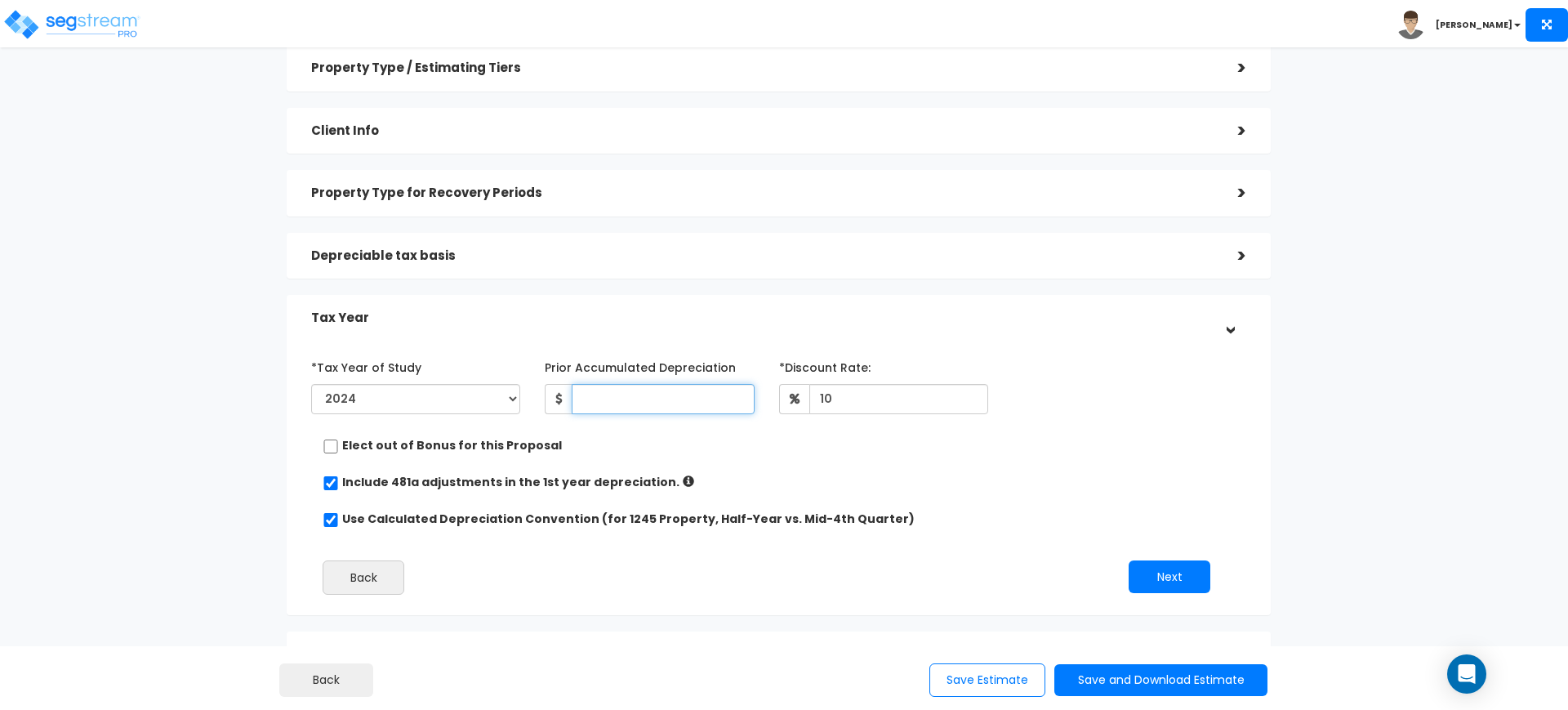
click at [683, 401] on input "Prior Accumulated Depreciation" at bounding box center [662, 398] width 182 height 30
click at [639, 393] on input "Prior Accumulated Depreciation" at bounding box center [662, 398] width 182 height 30
type input "127,340"
click at [1184, 573] on button "Next" at bounding box center [1169, 577] width 81 height 33
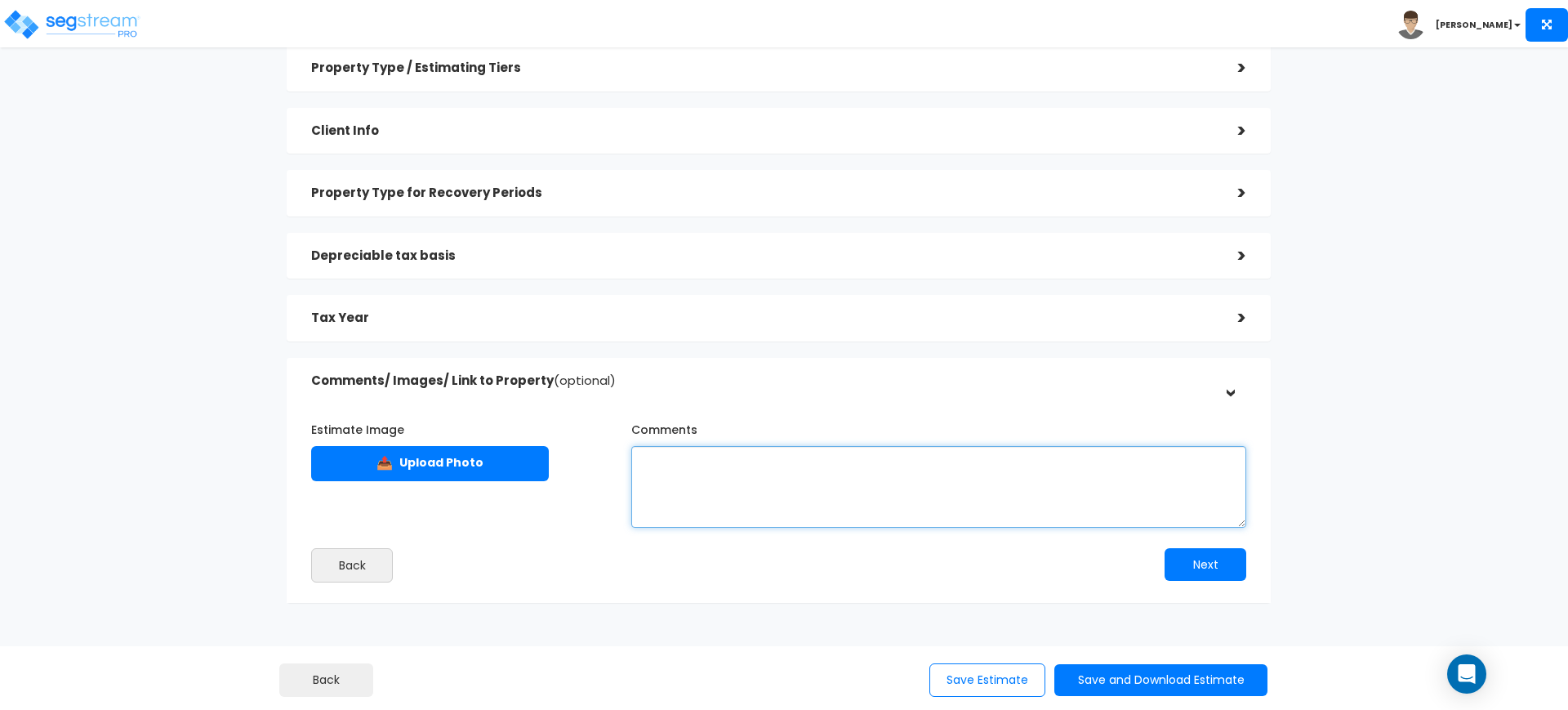
click at [823, 474] on textarea "Comments" at bounding box center [938, 486] width 615 height 81
click at [712, 480] on textarea "5 PROPERTIES: 915, 917, 919, 921, & 923 915: BASIS = ; A/D =" at bounding box center [938, 486] width 615 height 81
click at [730, 475] on textarea "5 PROPERTIES: 915, 917, 919, 921, & 923 915: BASIS = 119208; A/D =" at bounding box center [938, 486] width 615 height 81
click at [793, 480] on textarea "5 PROPERTIES: 915, 917, 919, 921, & 923 915: BASIS = 119,208; A/D =" at bounding box center [938, 486] width 615 height 81
type textarea "5 PROPERTIES: 915, 917, 919, 921, & 923 915: BASIS = 119,208; A/D = 29,803"
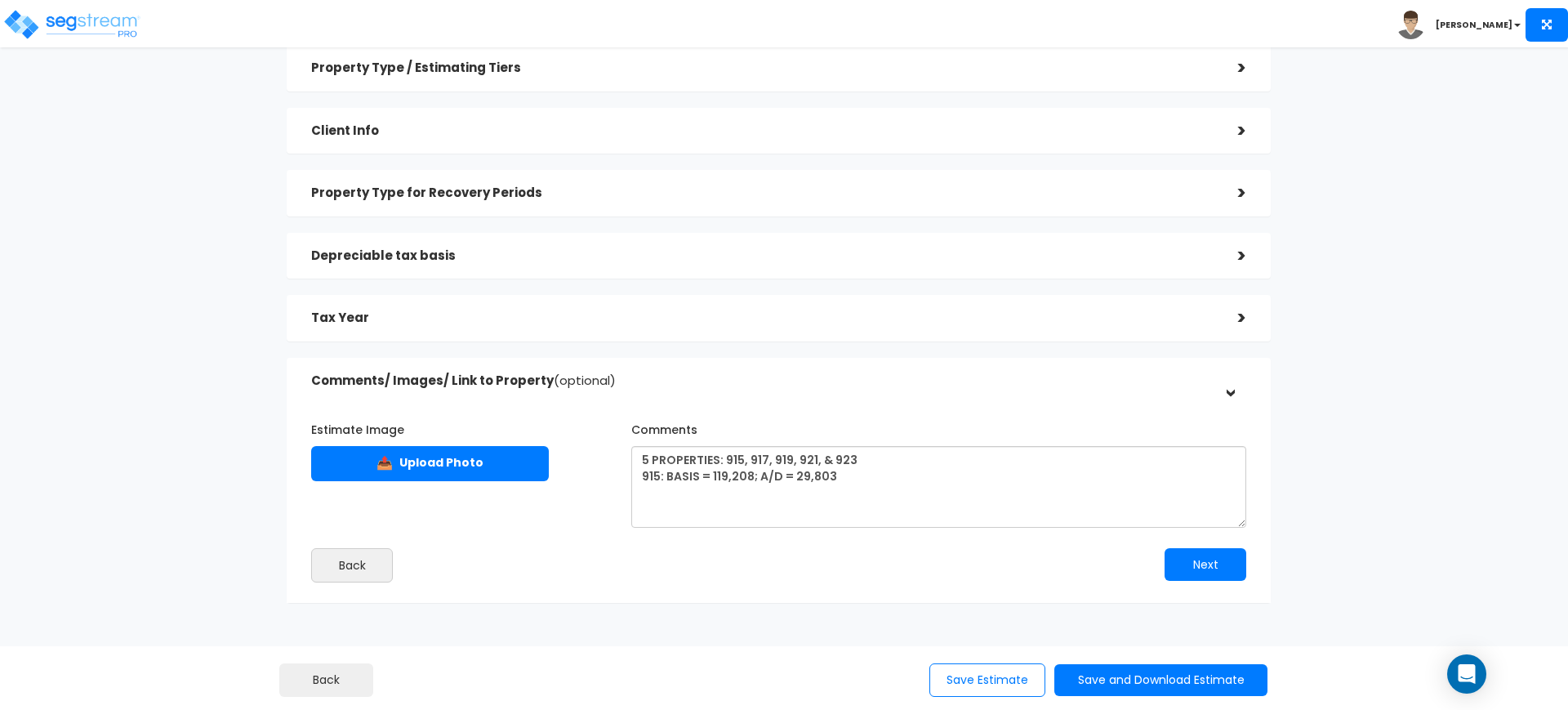
click at [654, 319] on h5 "Tax Year" at bounding box center [763, 318] width 902 height 14
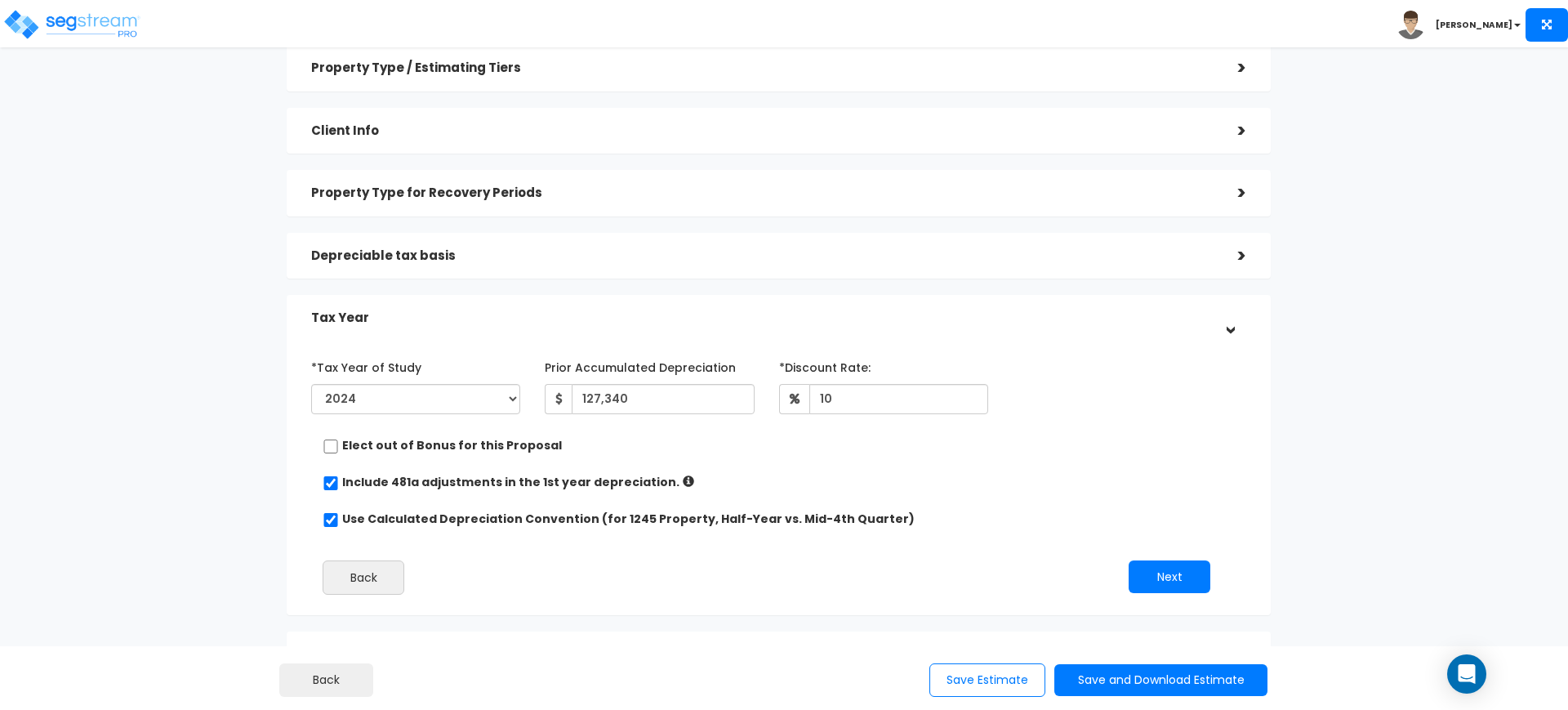
scroll to position [201, 0]
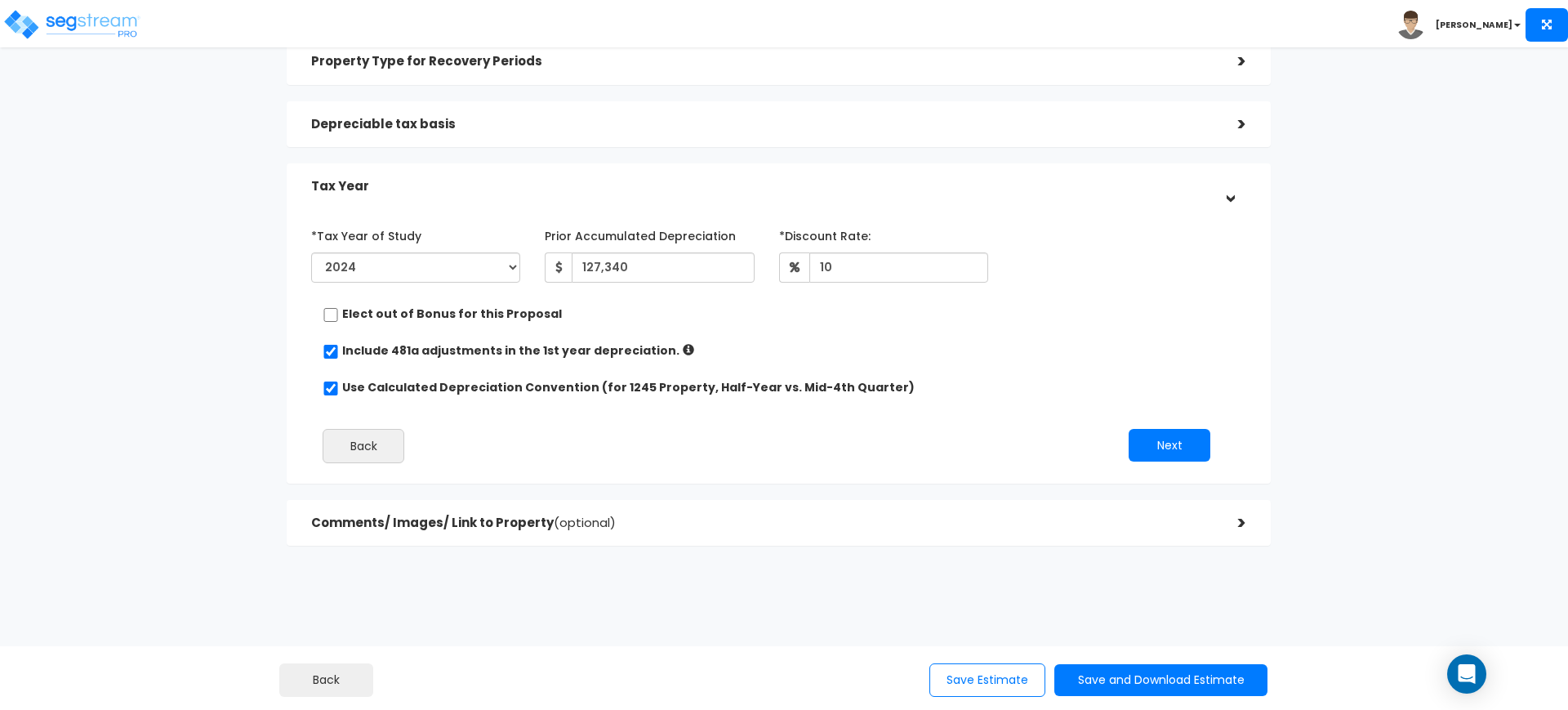
drag, startPoint x: 683, startPoint y: 251, endPoint x: 658, endPoint y: 260, distance: 26.6
click at [658, 260] on div "Prior Accumulated Depreciation 127,340" at bounding box center [648, 252] width 209 height 60
drag, startPoint x: 658, startPoint y: 260, endPoint x: 451, endPoint y: 235, distance: 208.5
click at [451, 235] on div "*Tax Year of Study 2017 2018 2019 2020 2021 2022 2023 2024 2025 2026 Prior Accu…" at bounding box center [766, 255] width 935 height 67
type input "149,015"
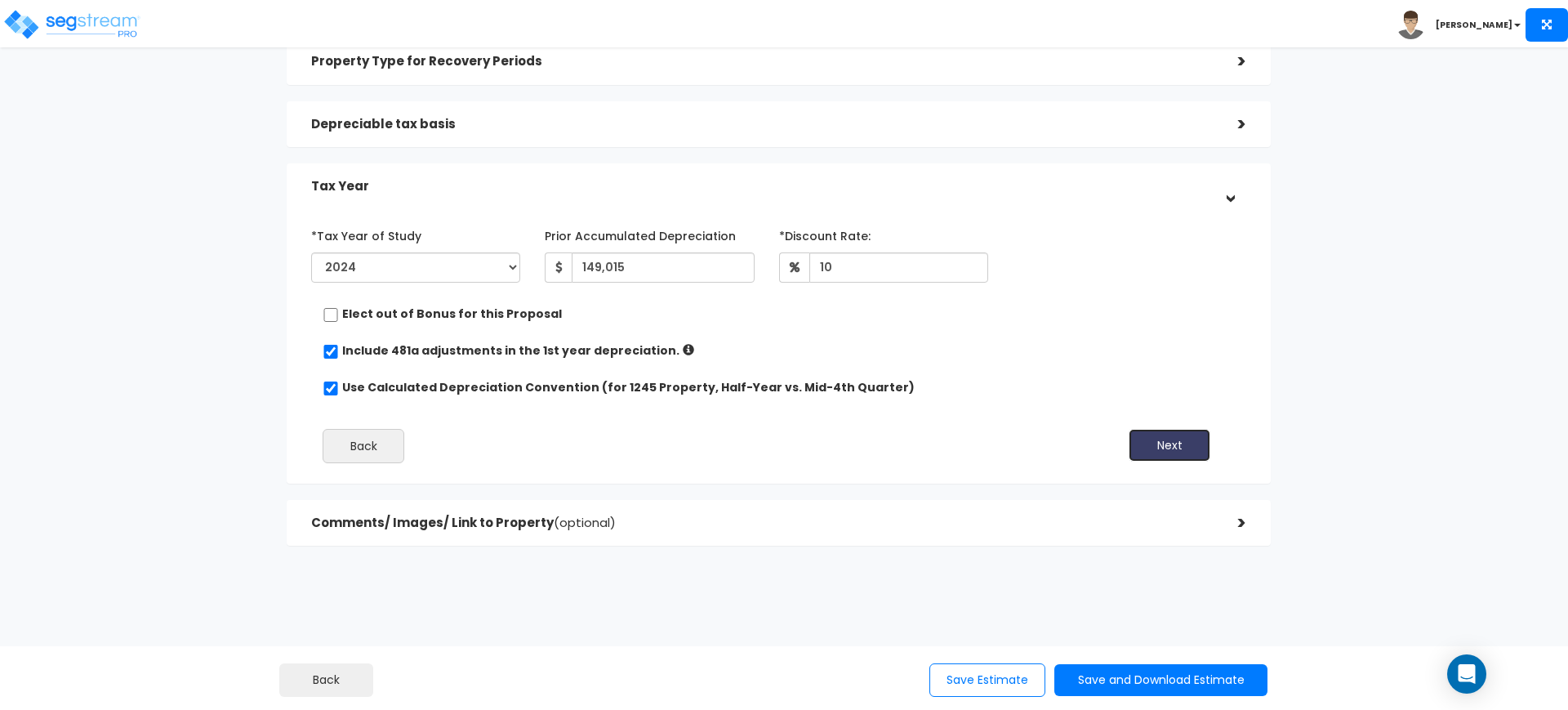
click at [1172, 444] on button "Next" at bounding box center [1169, 445] width 81 height 33
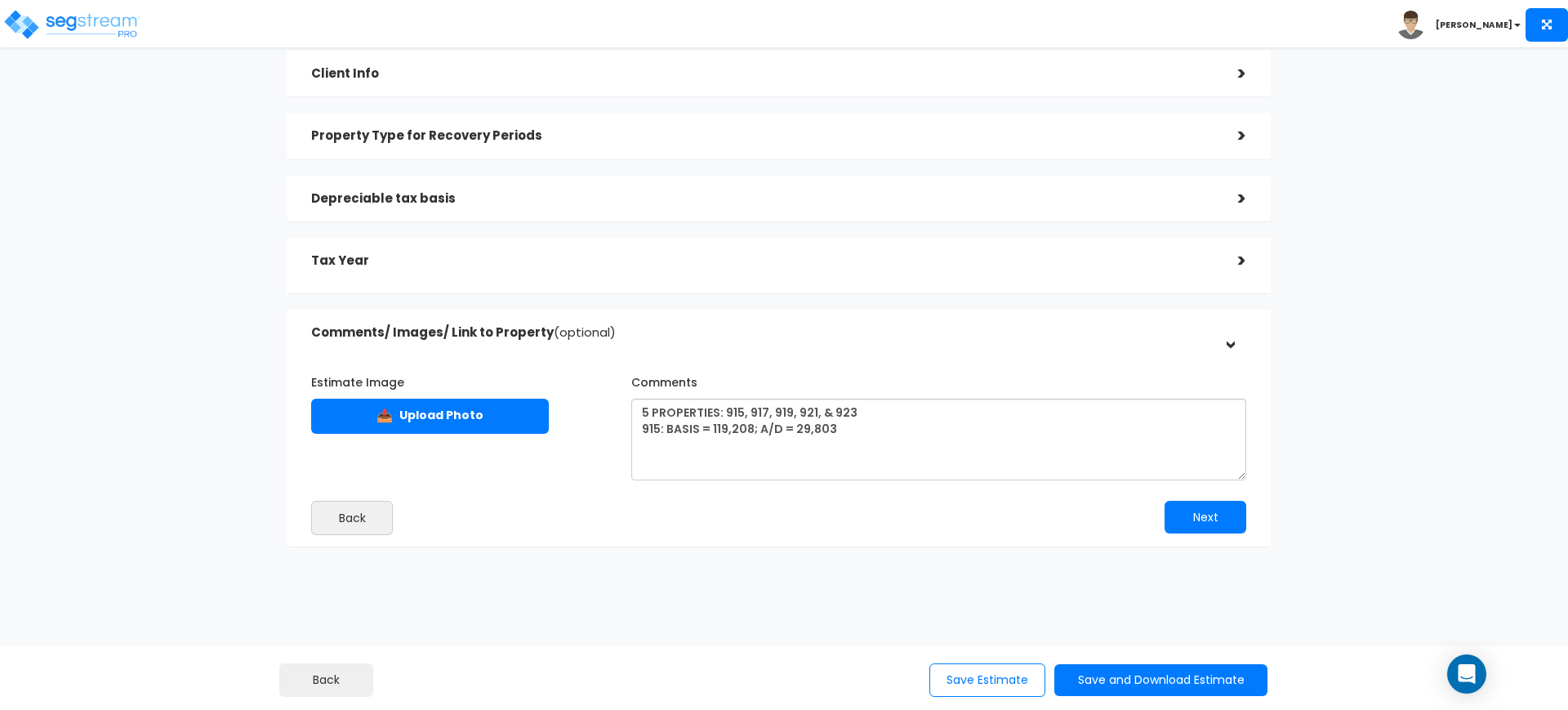
scroll to position [127, 0]
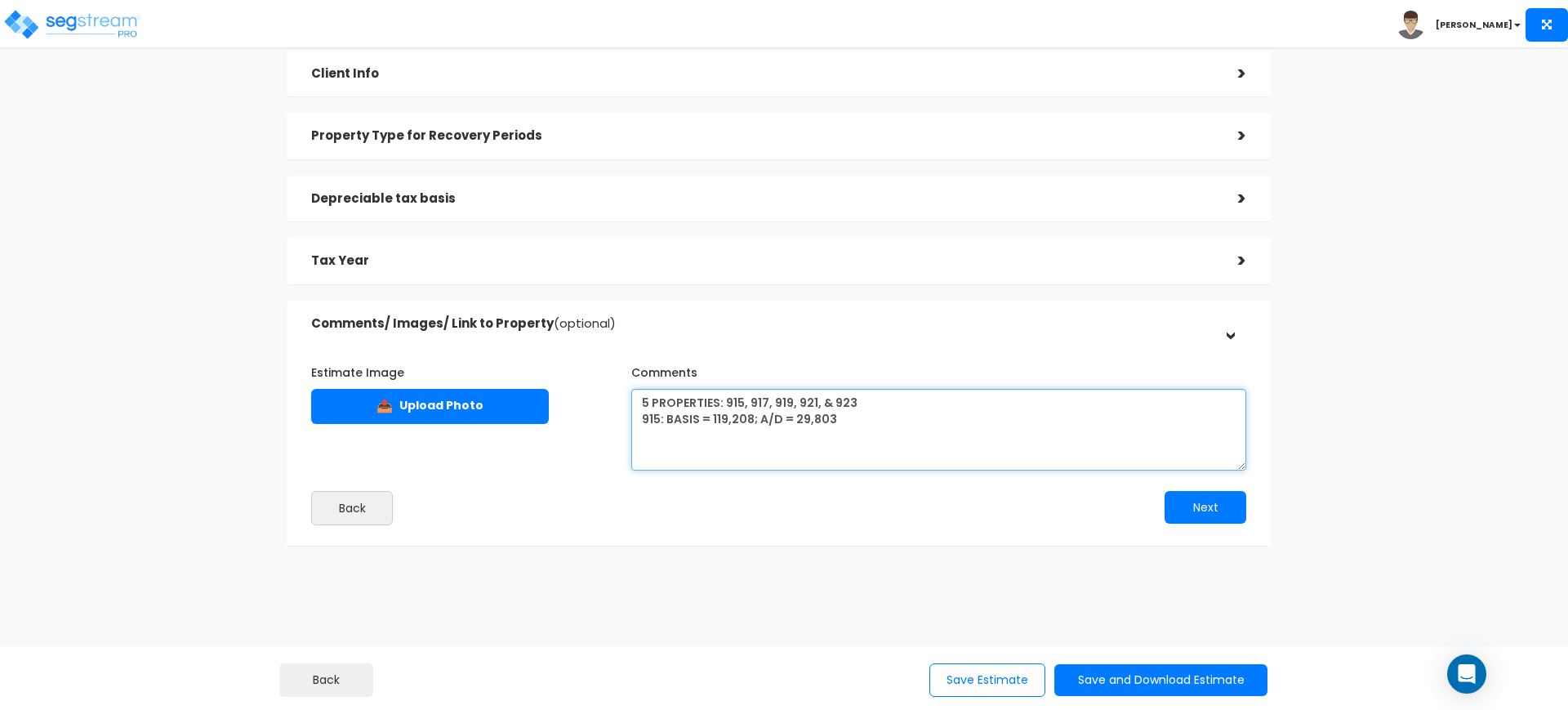
click at [992, 435] on textarea "5 PROPERTIES: 915, 917, 919, 921, & 923 915: BASIS = 119,208; A/D = 29,803" at bounding box center [938, 429] width 615 height 81
drag, startPoint x: 866, startPoint y: 437, endPoint x: 621, endPoint y: 421, distance: 245.5
click at [621, 421] on div "Comments 5 PROPERTIES: 915, 917, 919, 921, & 923 915: BASIS = 119,208; A/D = 29…" at bounding box center [939, 415] width 639 height 112
click at [670, 440] on textarea "5 PROPERTIES: 915, 917, 919, 921, & 923 915: BASIS = 119,208; A/D = 29,803" at bounding box center [938, 429] width 615 height 81
click at [854, 411] on textarea "5 PROPERTIES: 915, 917, 919, 921, & 923 915: BASIS = 119,208; A/D = 29,803" at bounding box center [938, 429] width 615 height 81
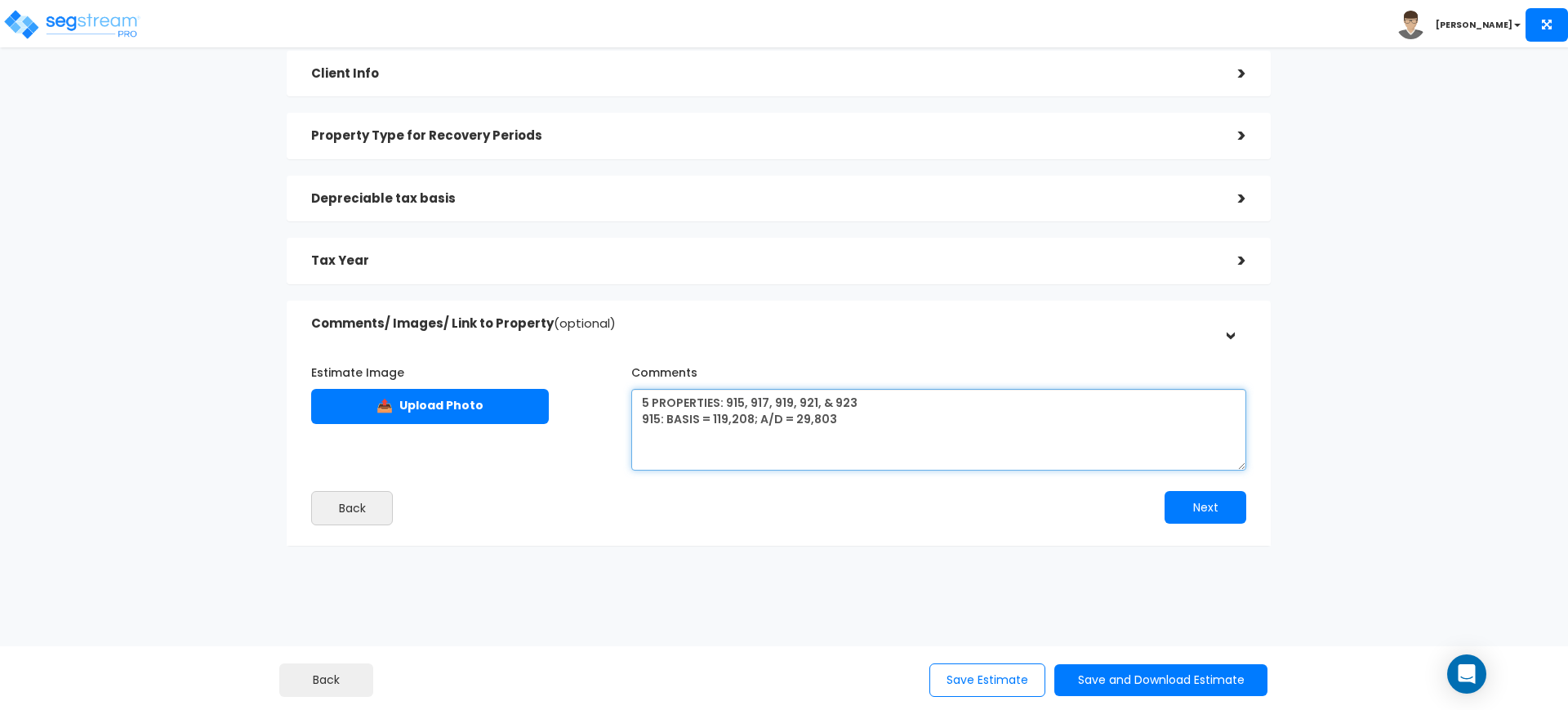
paste textarea "915: BASIS = 119,208; A/D = 29,803"
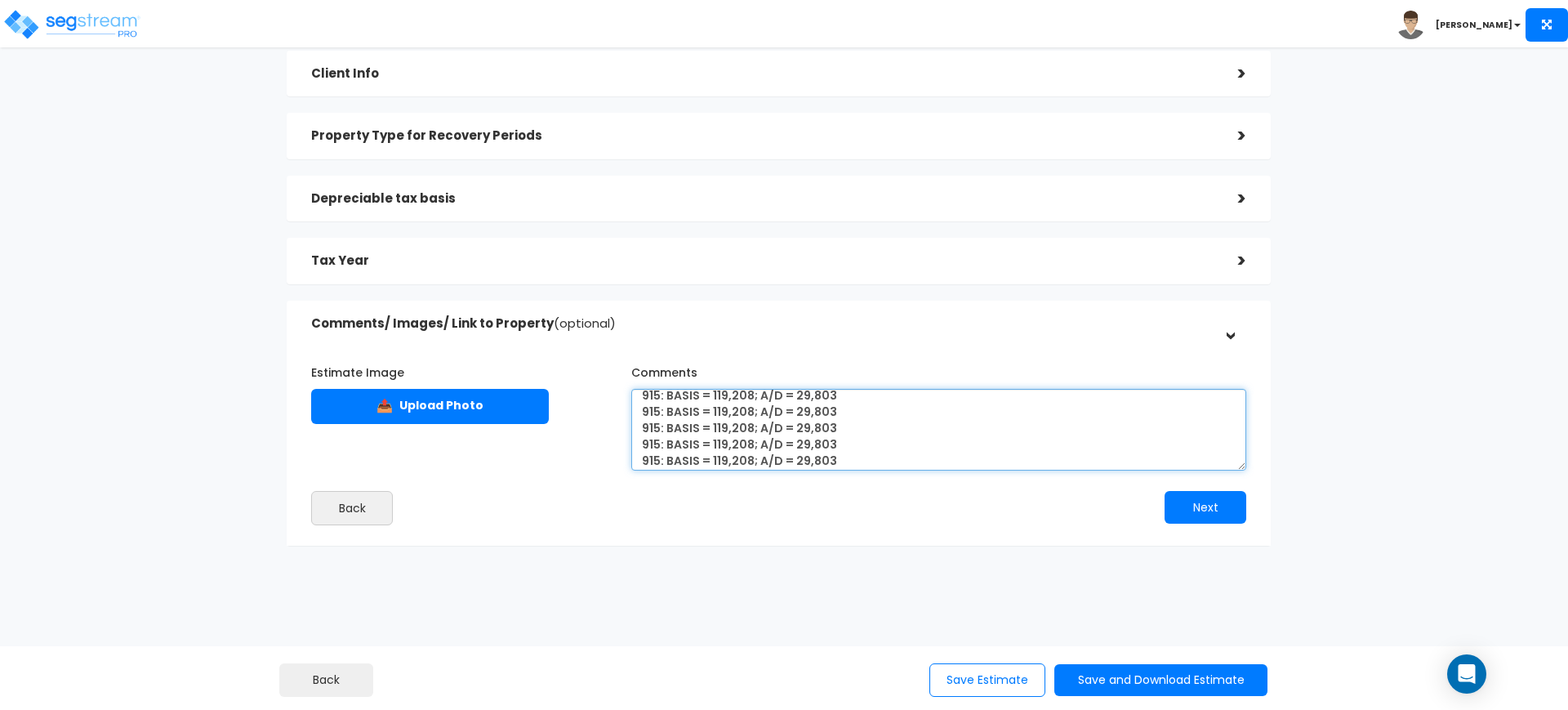
scroll to position [0, 0]
click at [659, 433] on textarea "5 PROPERTIES: 915, 917, 919, 921, & 923 915: BASIS = 119,208; A/D = 29,803 915:…" at bounding box center [938, 429] width 615 height 81
click at [658, 455] on textarea "5 PROPERTIES: 915, 917, 919, 921, & 923 915: BASIS = 119,208; A/D = 29,803 917:…" at bounding box center [938, 429] width 615 height 81
click at [657, 436] on textarea "5 PROPERTIES: 915, 917, 919, 921, & 923 915: BASIS = 119,208; A/D = 29,803 917:…" at bounding box center [938, 429] width 615 height 81
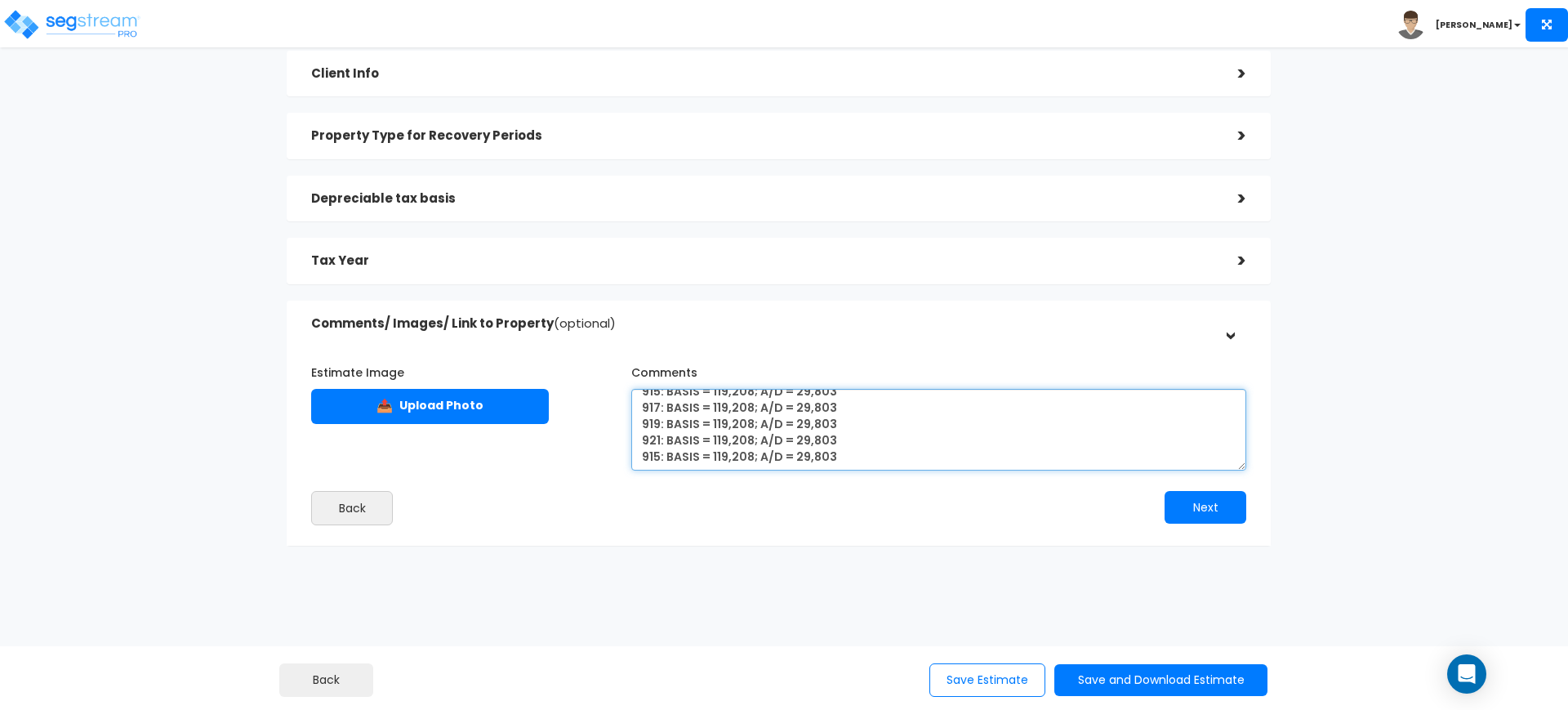
click at [660, 456] on textarea "5 PROPERTIES: 915, 917, 919, 921, & 923 915: BASIS = 119,208; A/D = 29,803 917:…" at bounding box center [938, 429] width 615 height 81
click at [885, 458] on textarea "5 PROPERTIES: 915, 917, 919, 921, & 923 915: BASIS = 119,208; A/D = 29,803 917:…" at bounding box center [938, 429] width 615 height 81
click at [805, 459] on textarea "5 PROPERTIES: 915, 917, 919, 921, & 923 915: BASIS = 119,208; A/D = 29,803 917:…" at bounding box center [938, 429] width 615 height 81
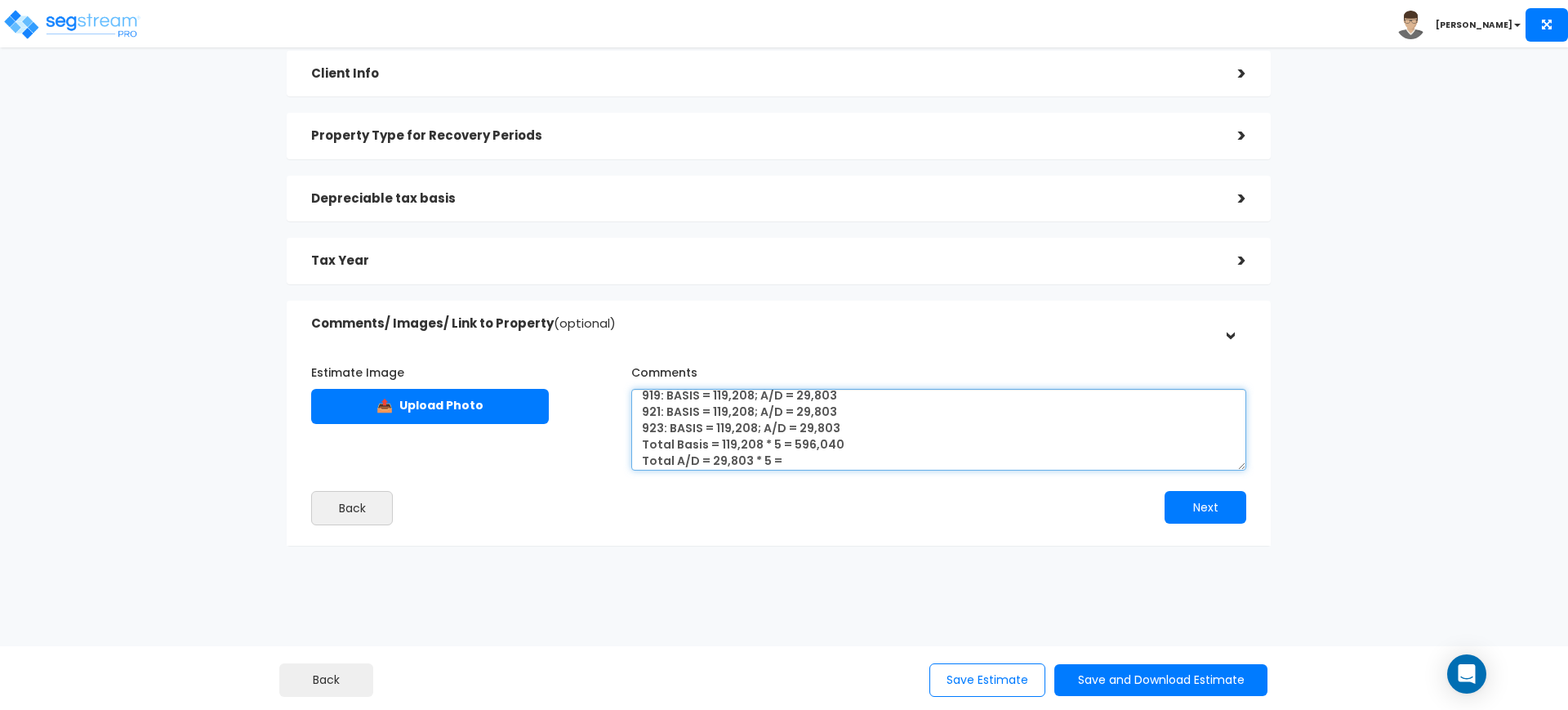
click at [802, 453] on textarea "5 PROPERTIES: 915, 917, 919, 921, & 923 915: BASIS = 119,208; A/D = 29,803 917:…" at bounding box center [938, 429] width 615 height 81
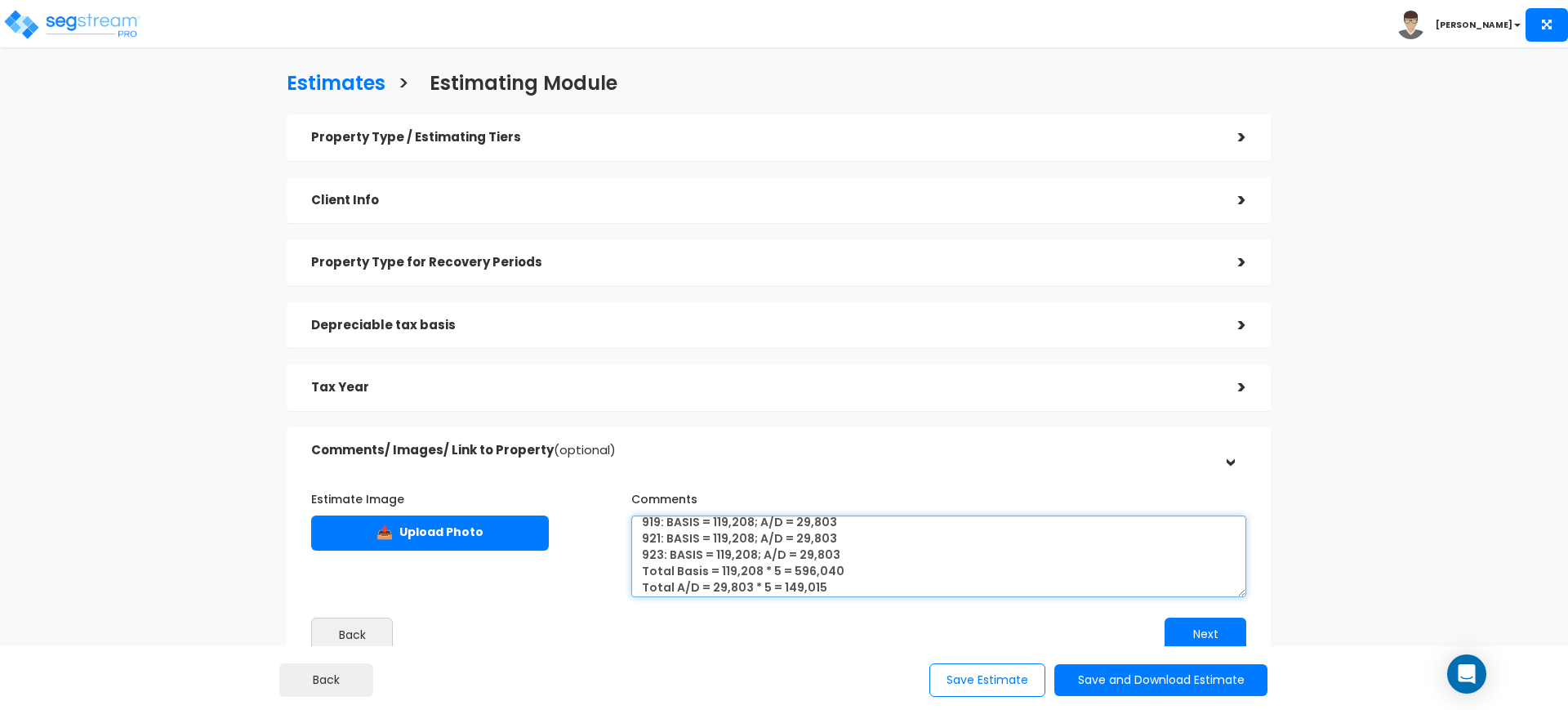
type textarea "5 PROPERTIES: 915, 917, 919, 921, & 923 915: BASIS = 119,208; A/D = 29,803 917:…"
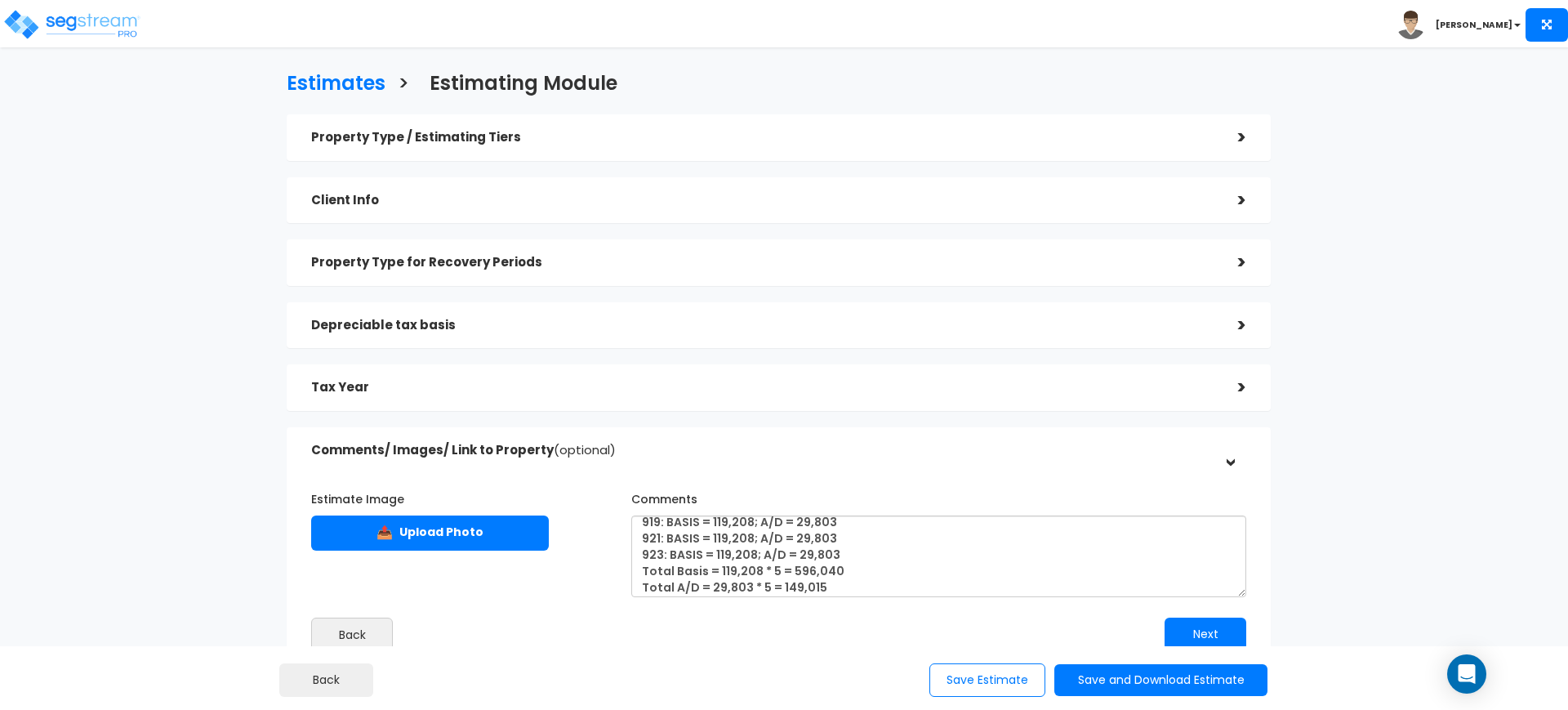
click at [810, 385] on h5 "Tax Year" at bounding box center [763, 387] width 902 height 14
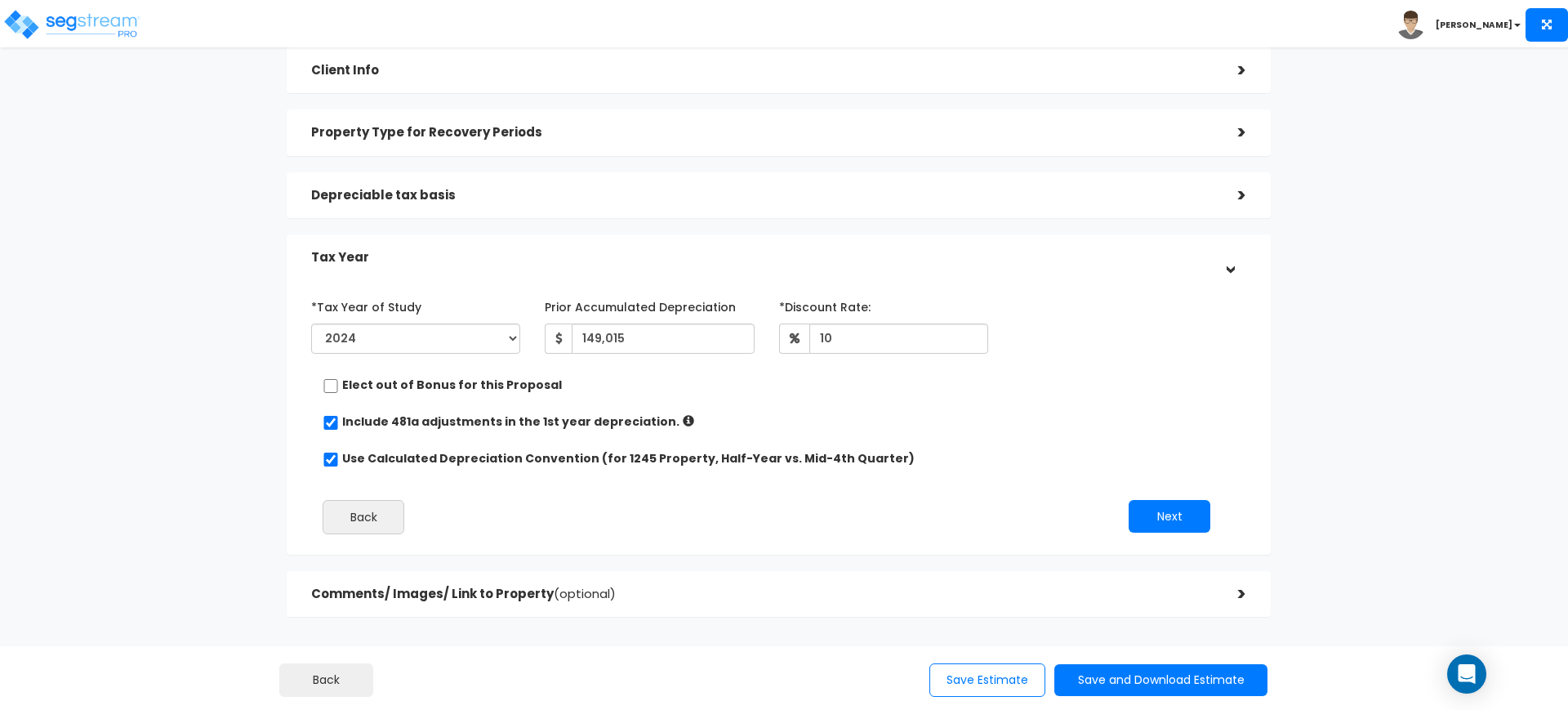
scroll to position [201, 0]
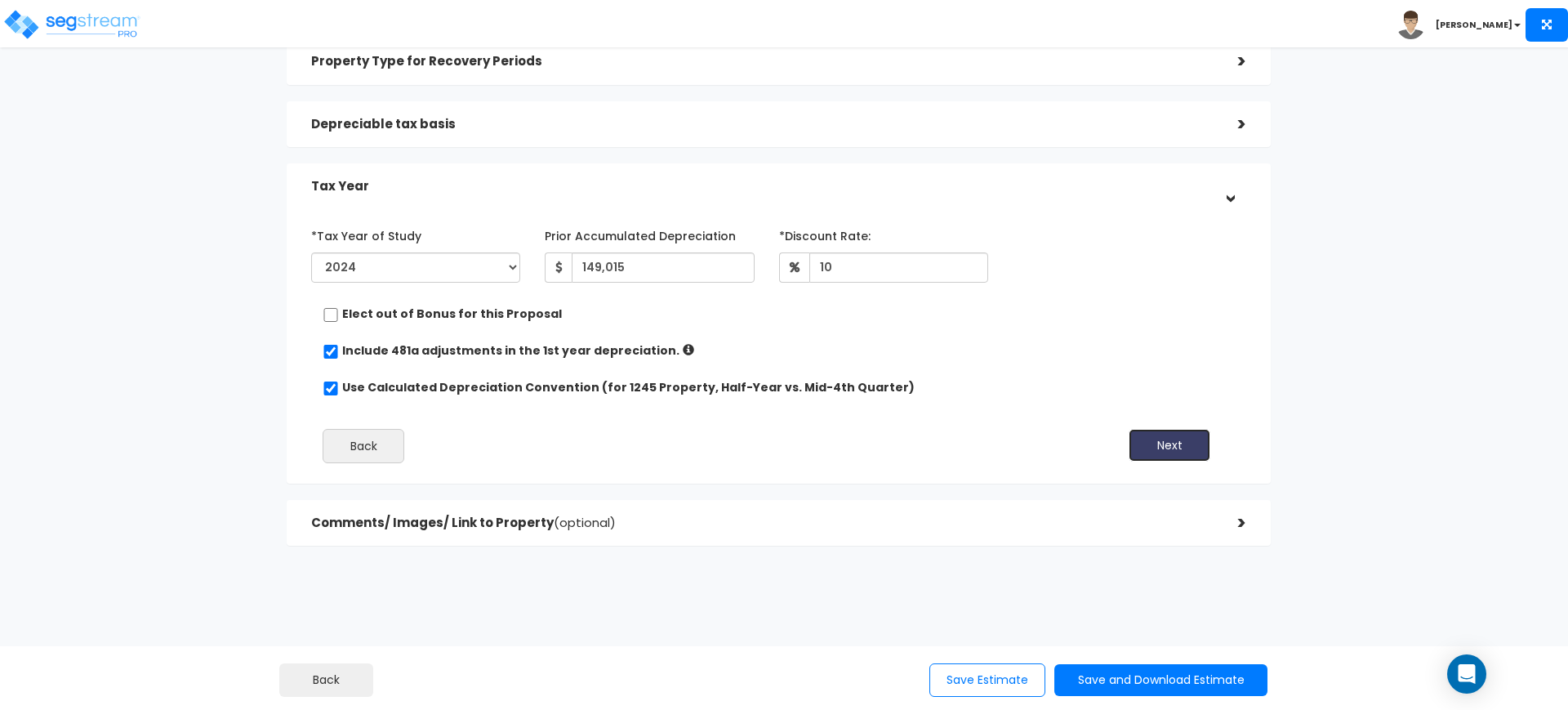
click at [1152, 442] on button "Next" at bounding box center [1169, 445] width 81 height 33
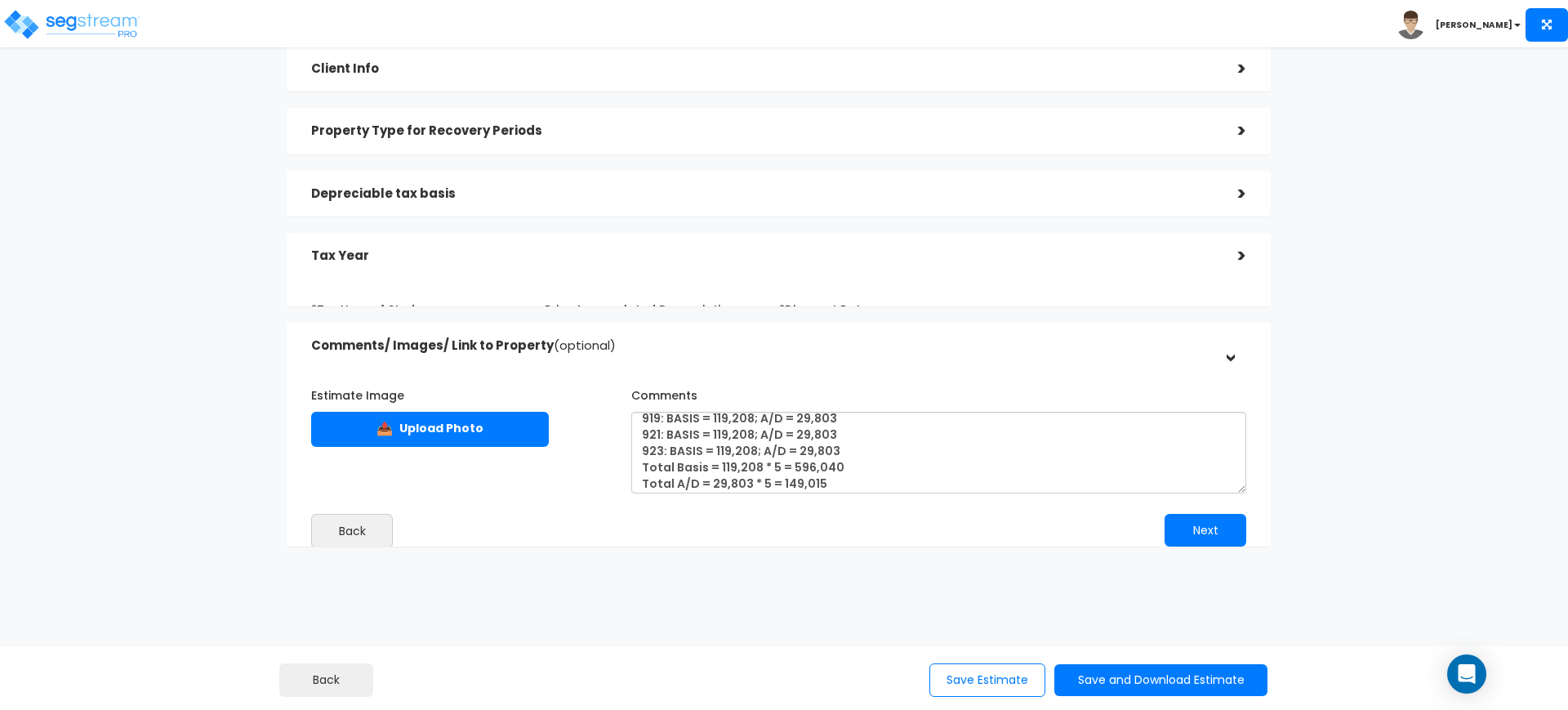
scroll to position [126, 0]
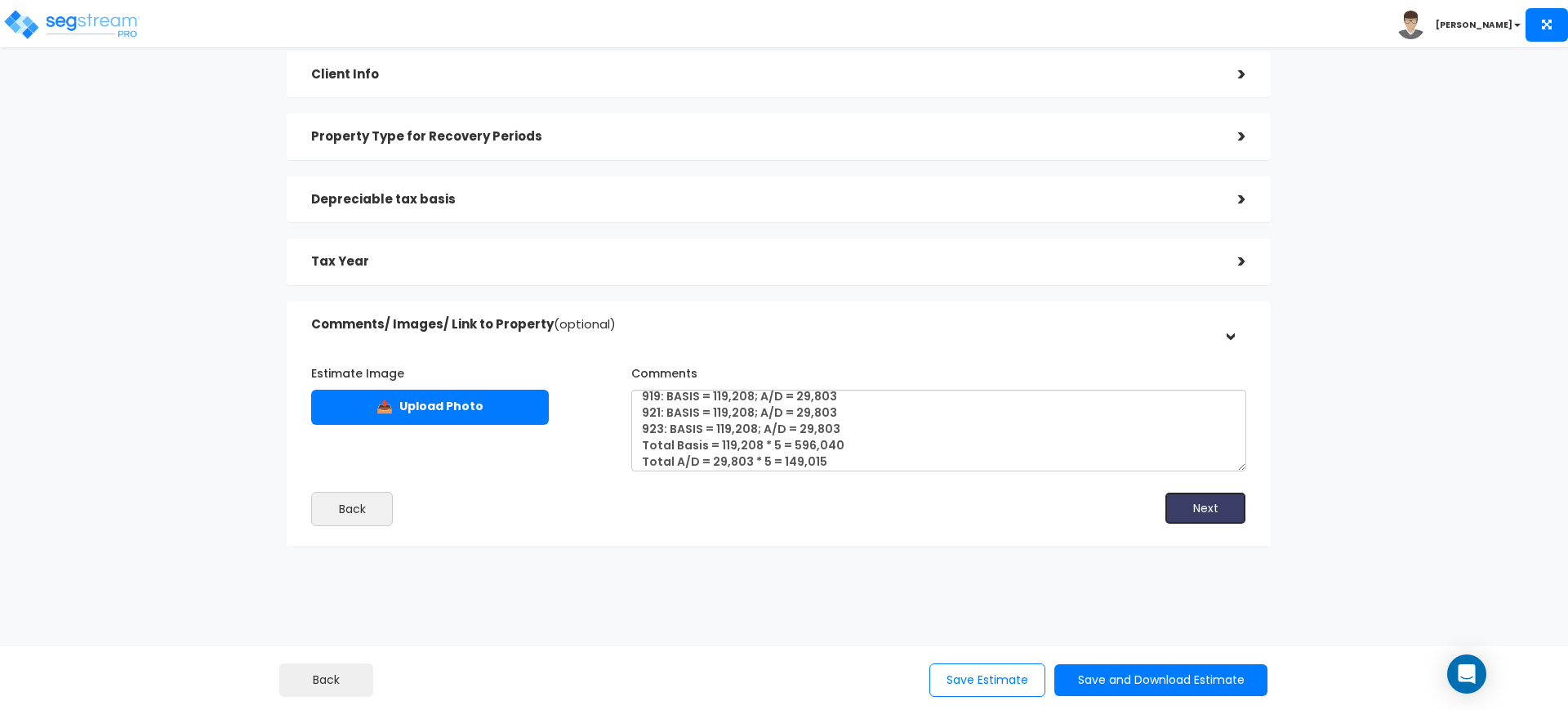
click at [1212, 506] on button "Next" at bounding box center [1205, 508] width 81 height 33
click at [997, 673] on button "Save Estimate" at bounding box center [987, 680] width 116 height 34
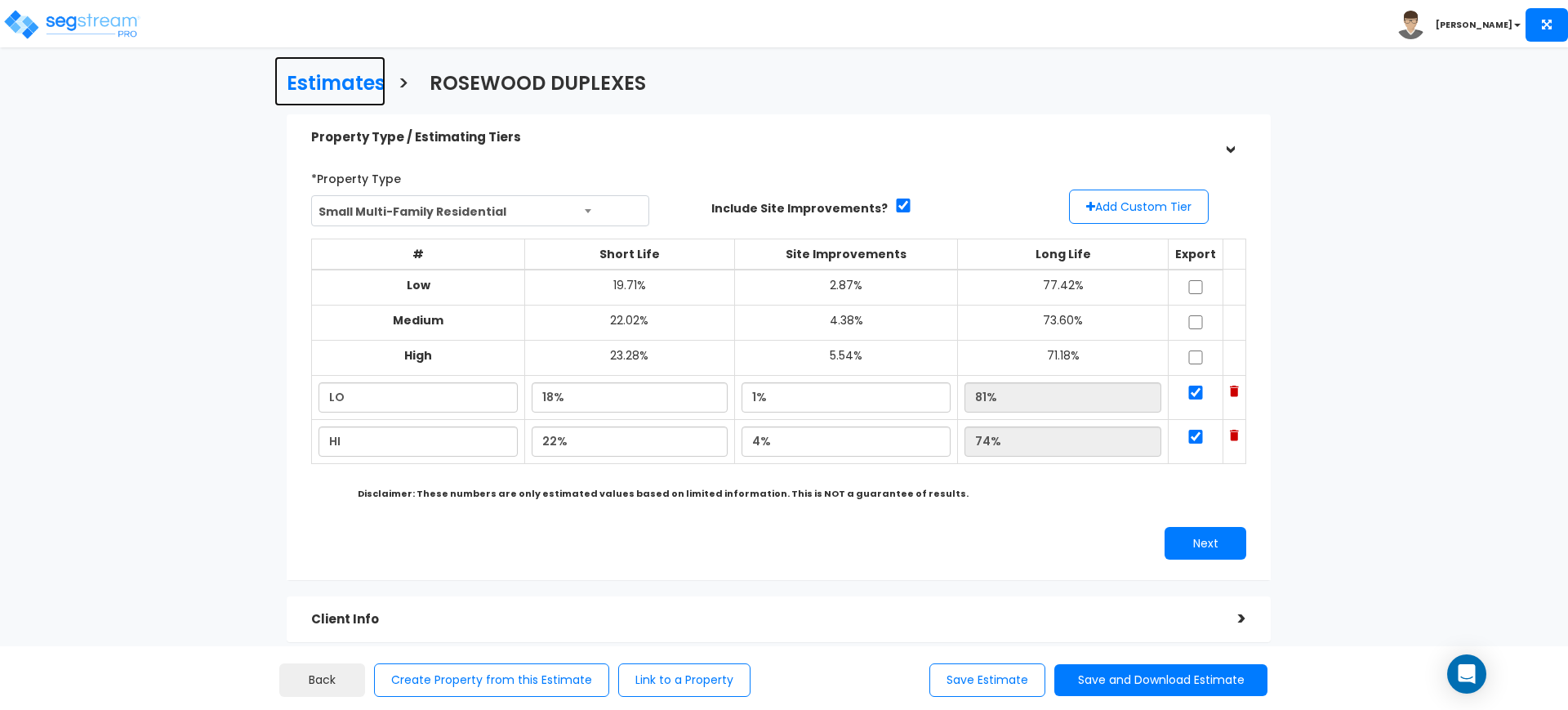
click at [336, 78] on h3 "Estimates" at bounding box center [336, 86] width 99 height 26
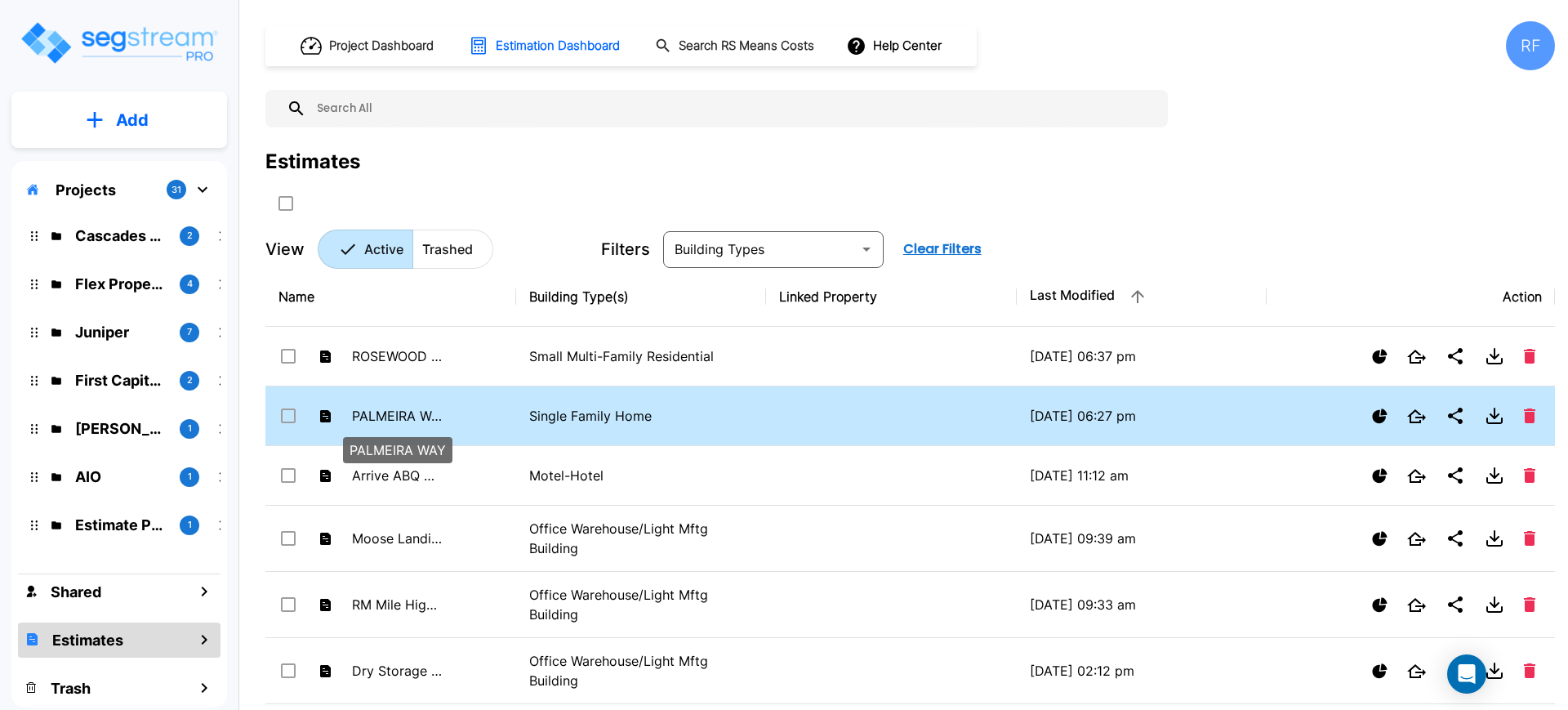
click at [413, 419] on p "PALMEIRA WAY" at bounding box center [396, 415] width 89 height 19
checkbox input "true"
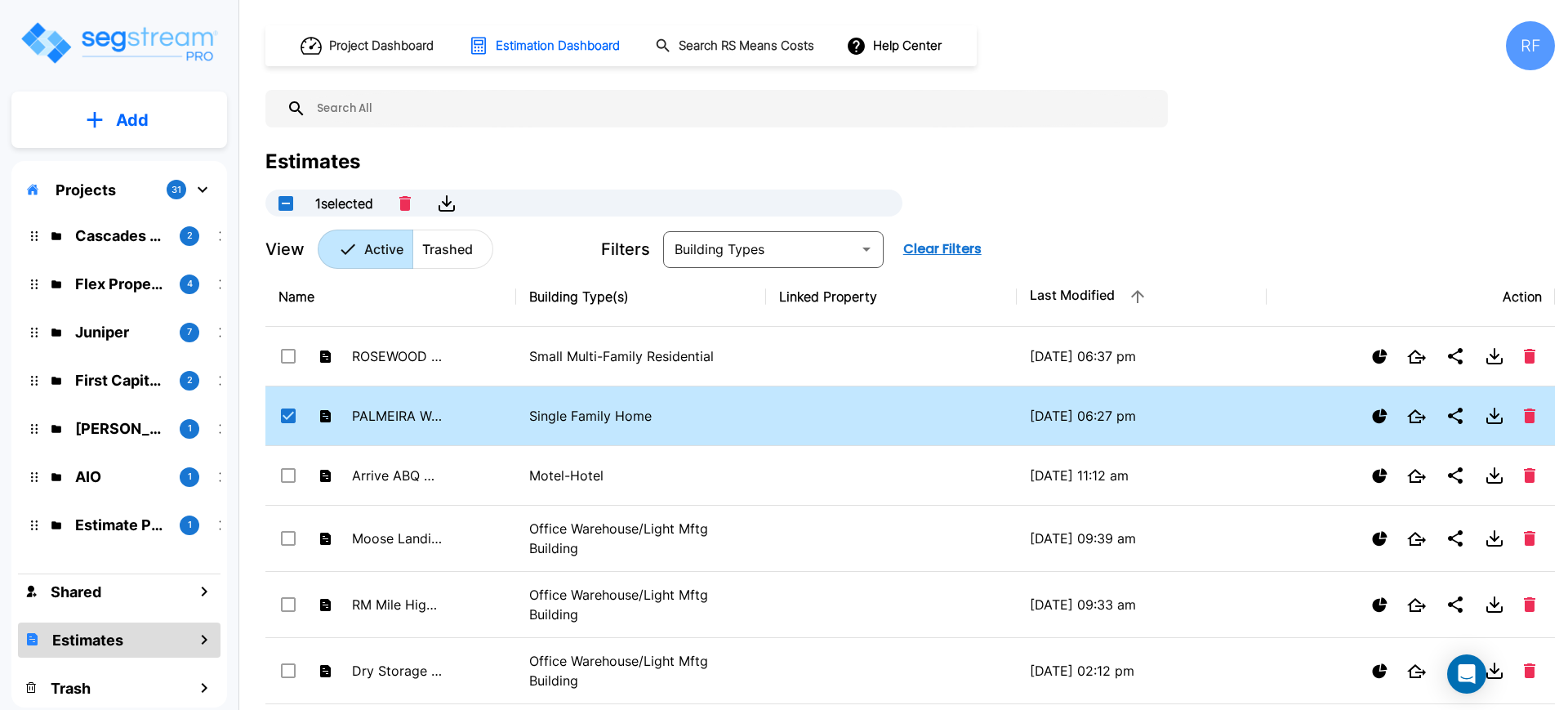
click at [584, 438] on td "Single Family Home" at bounding box center [641, 416] width 251 height 59
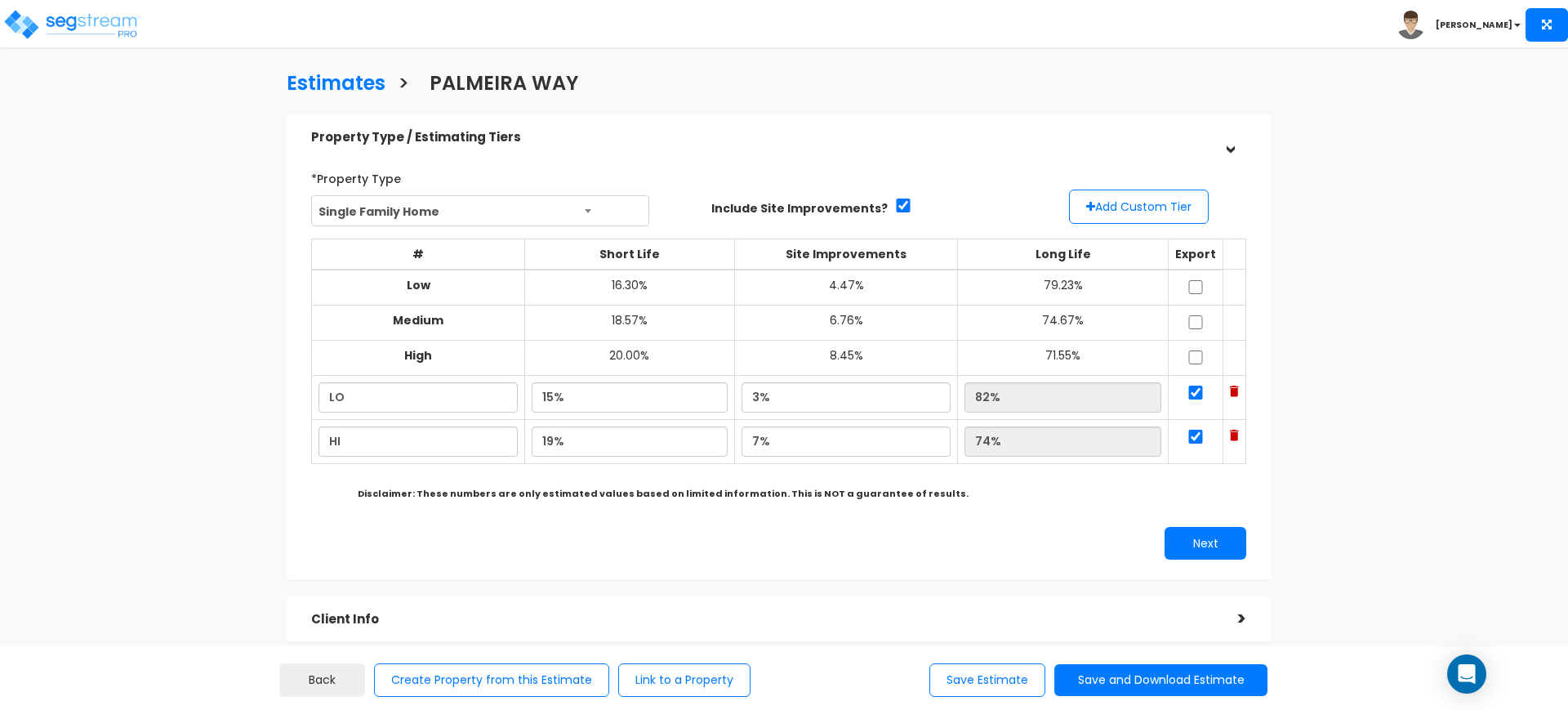
scroll to position [345, 0]
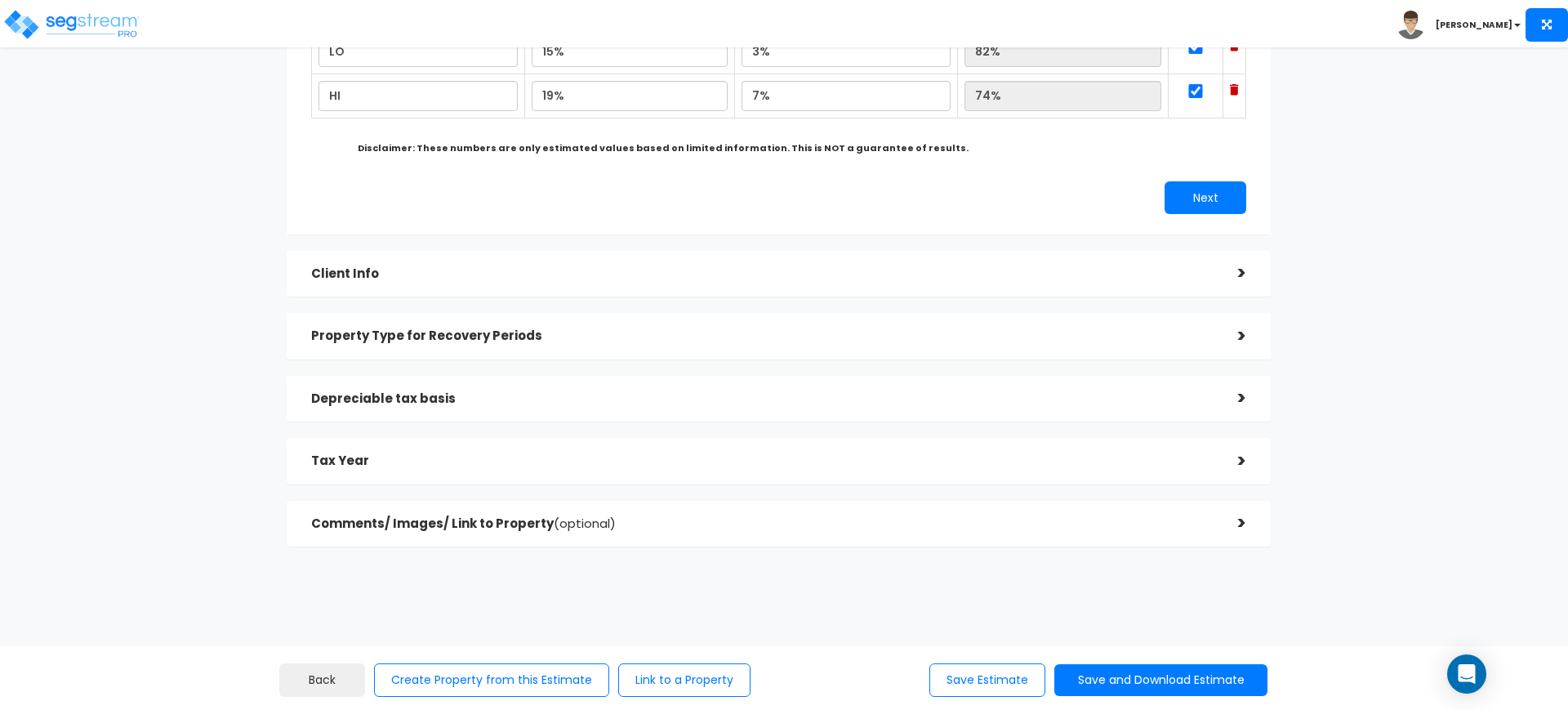
click at [667, 463] on h5 "Tax Year" at bounding box center [763, 461] width 902 height 14
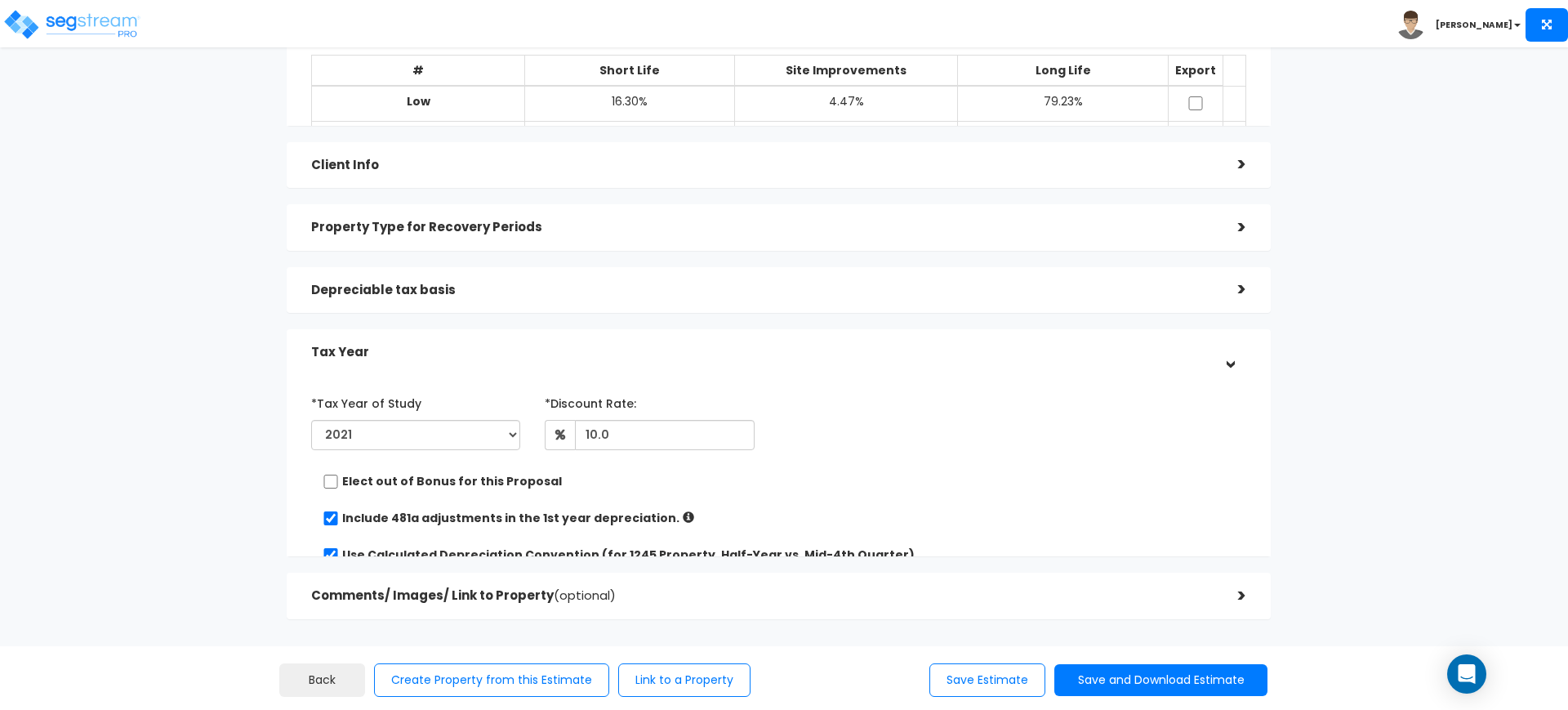
scroll to position [172, 0]
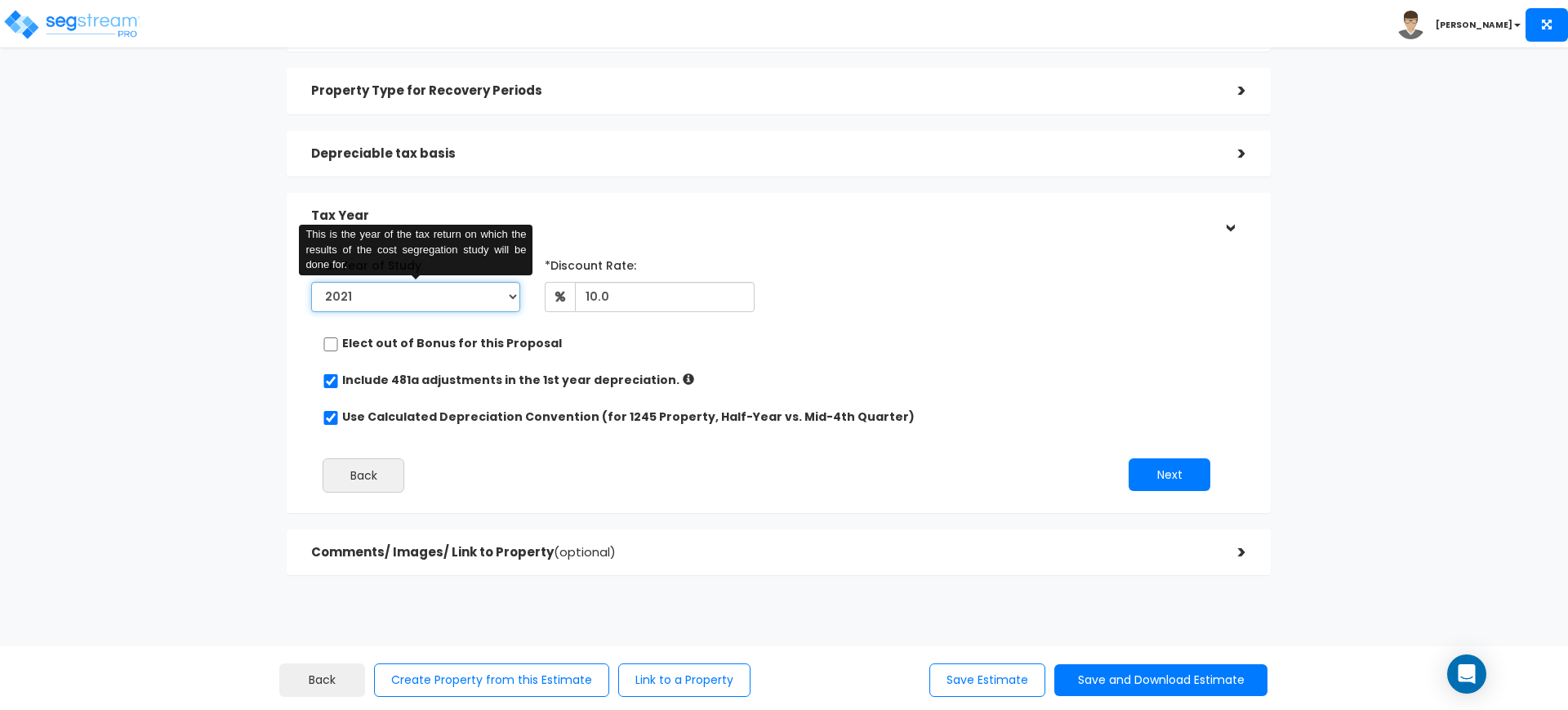
click at [382, 288] on select "2021 2022 2023 2024 2025 2026" at bounding box center [416, 297] width 209 height 30
select select "2024"
click at [311, 282] on select "2021 2022 2023 2024 2025 2026" at bounding box center [416, 297] width 209 height 30
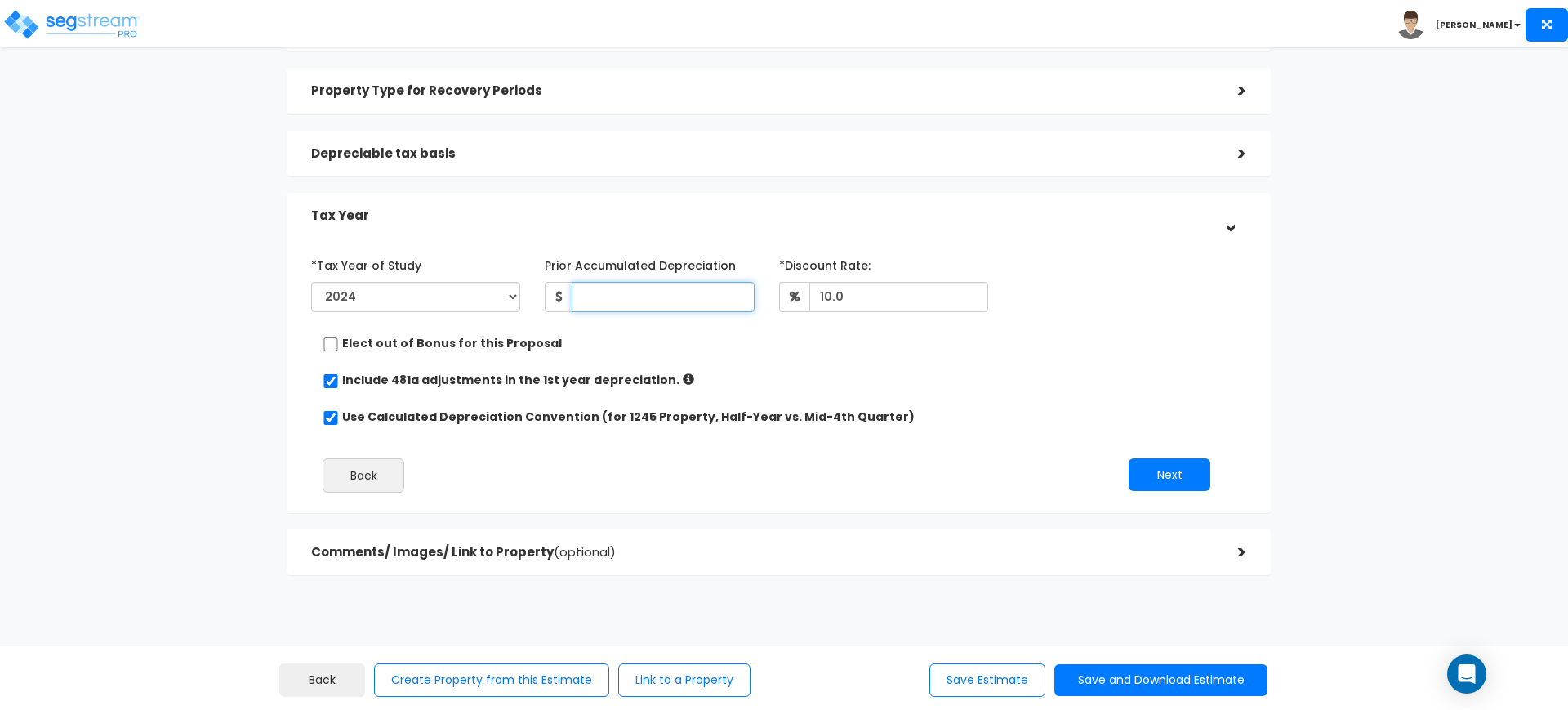
click at [644, 298] on input "Prior Accumulated Depreciation" at bounding box center [662, 297] width 182 height 30
type input "109,076"
click at [1195, 480] on button "Next" at bounding box center [1169, 475] width 81 height 33
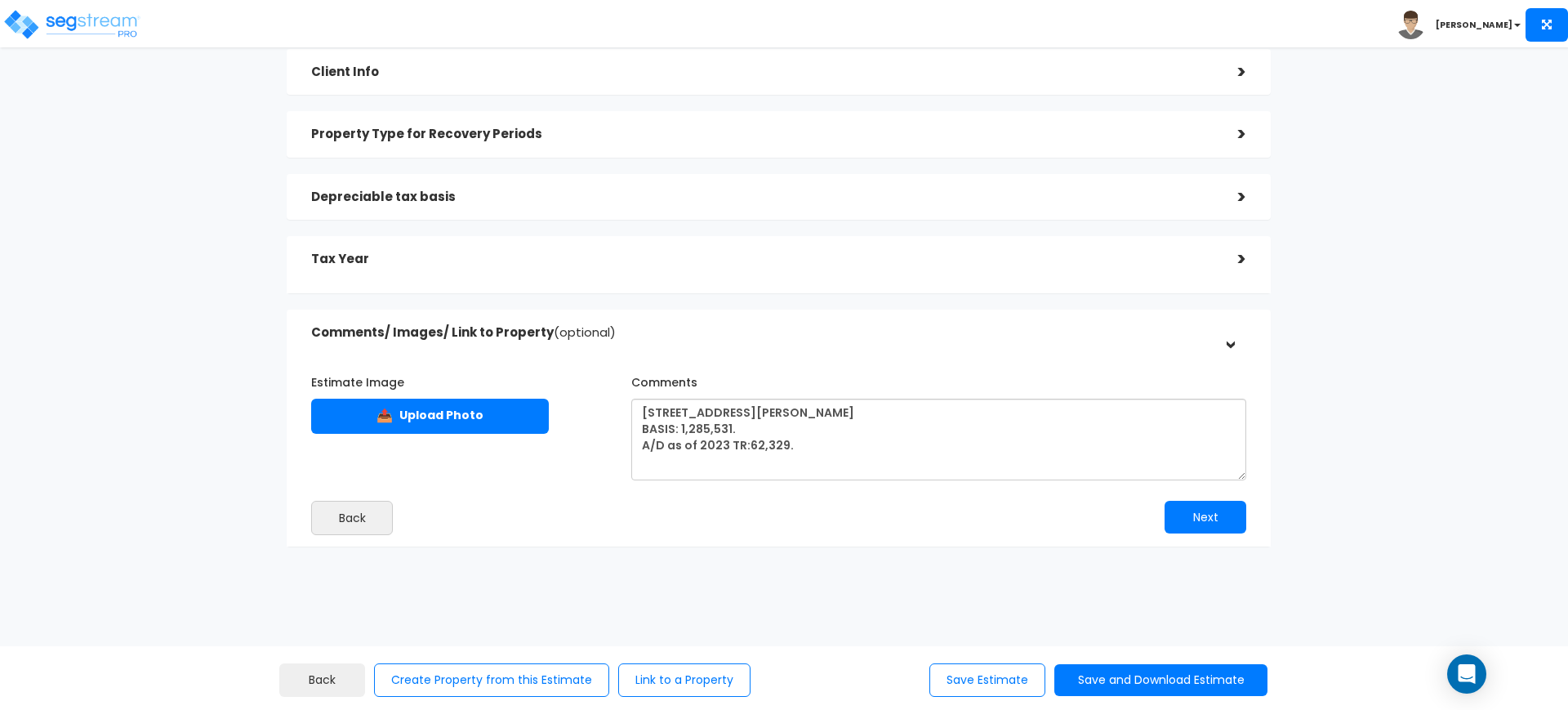
scroll to position [127, 0]
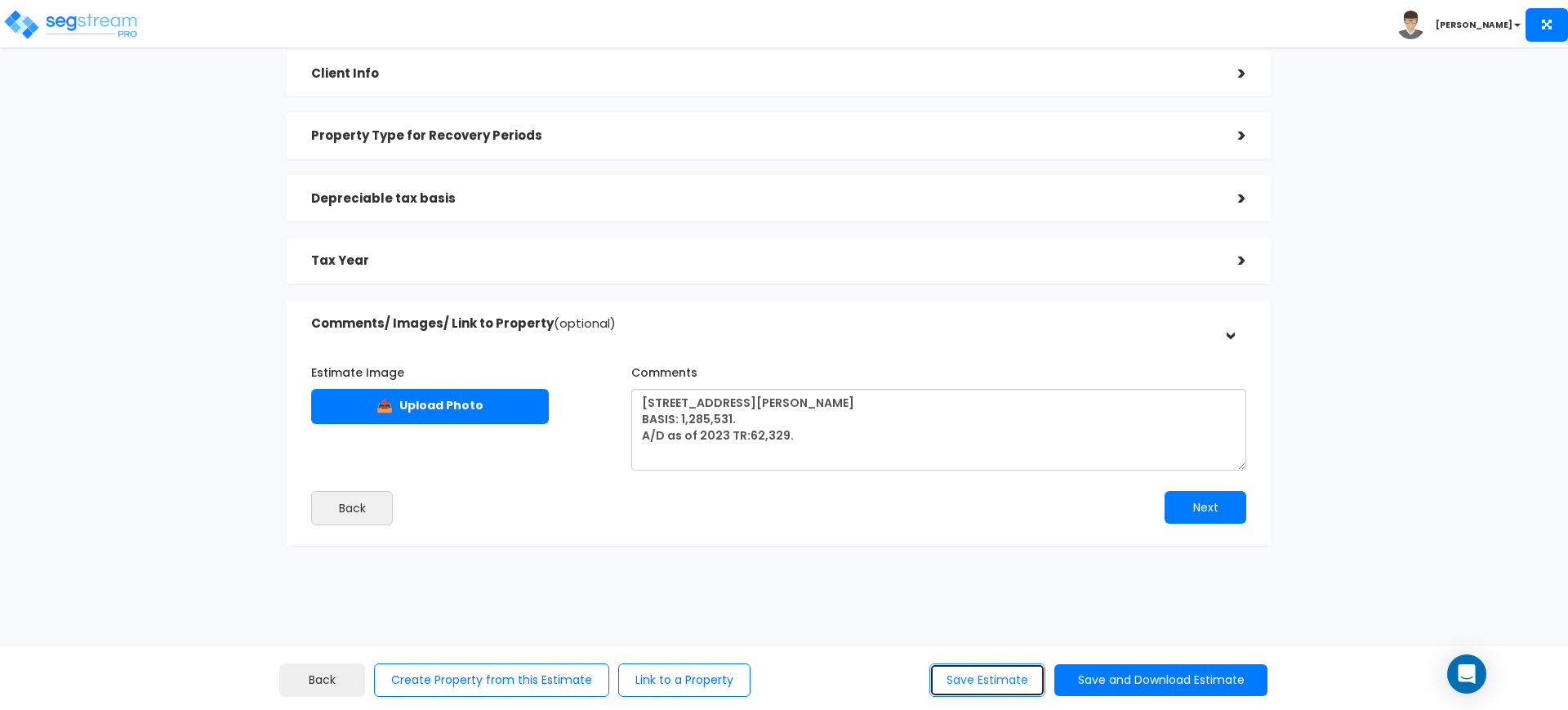
click at [1005, 674] on button "Save Estimate" at bounding box center [987, 680] width 116 height 34
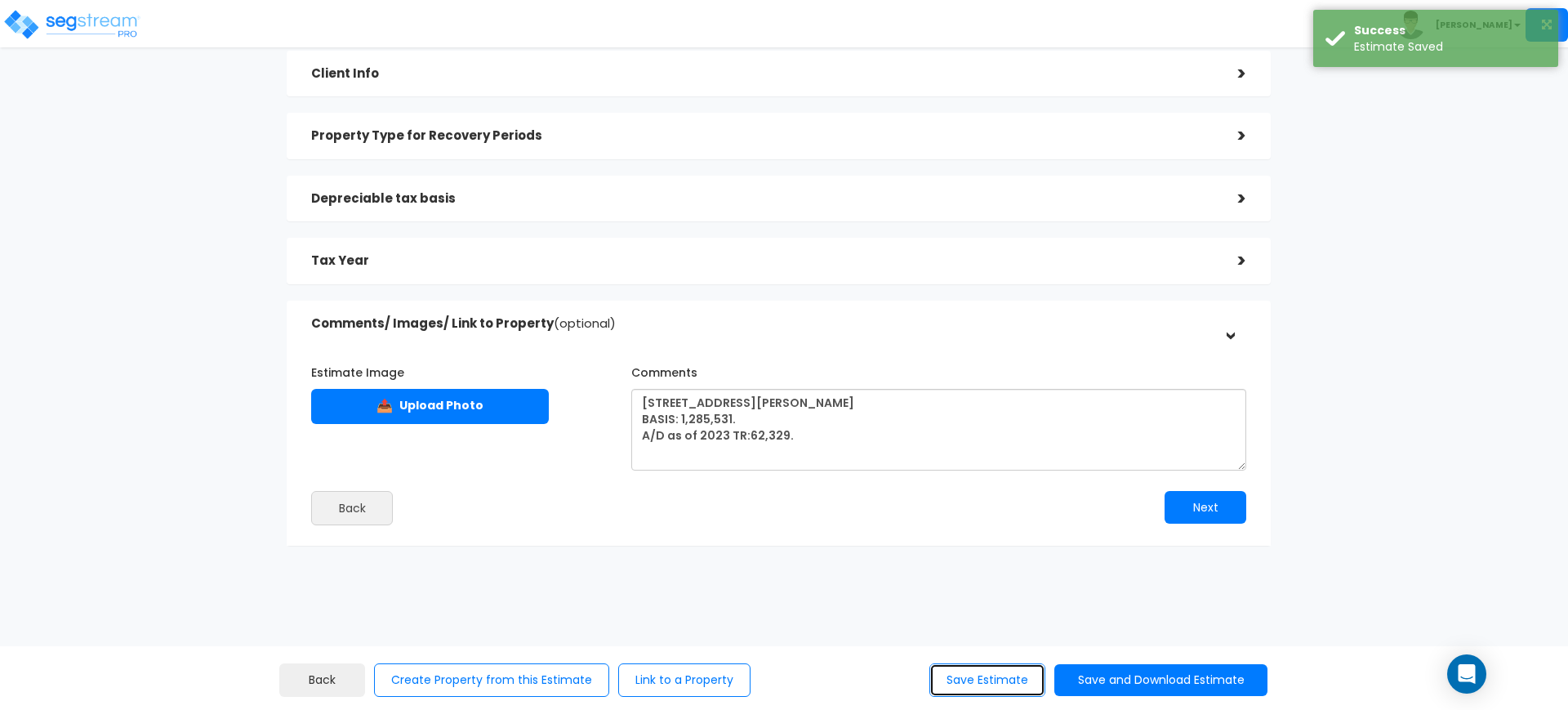
scroll to position [0, 0]
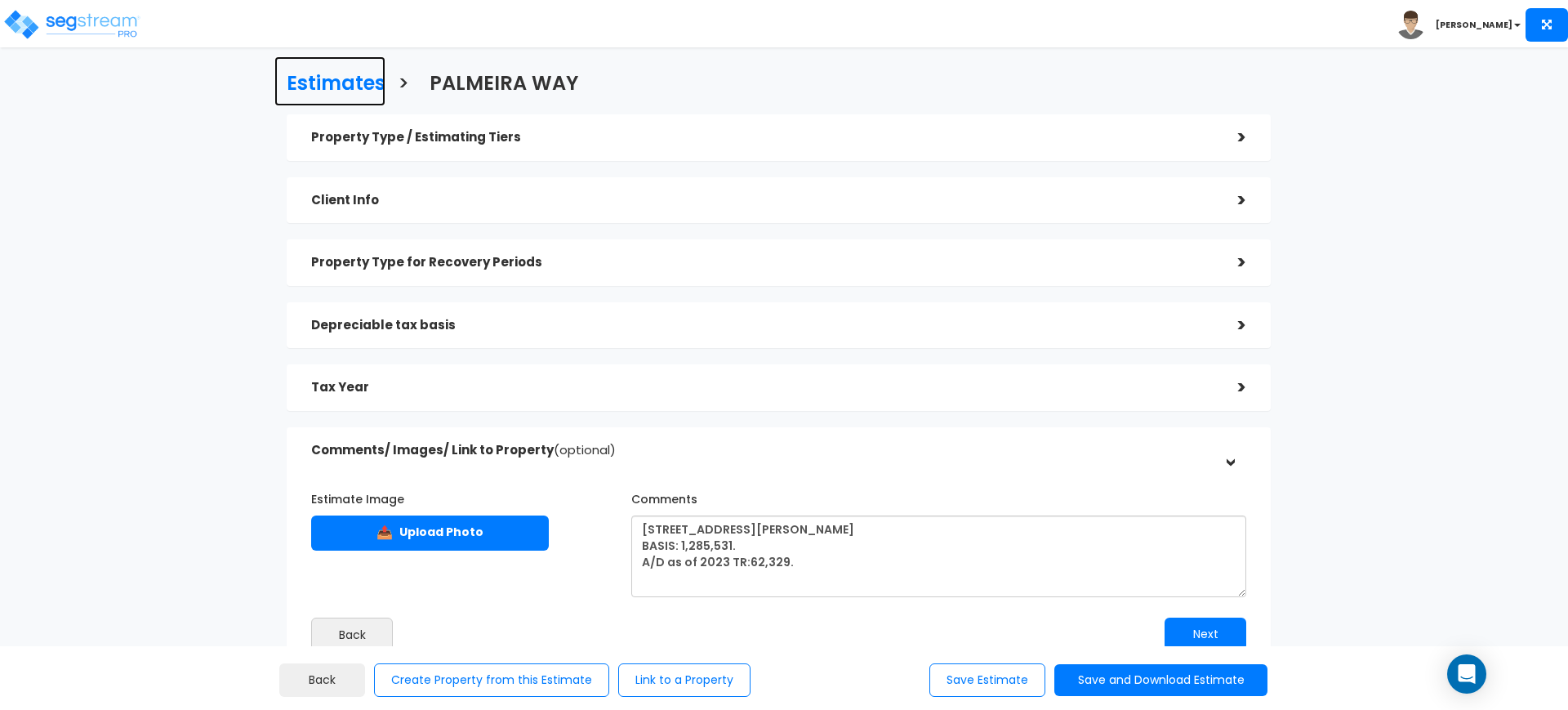
click at [342, 73] on h3 "Estimates" at bounding box center [336, 86] width 99 height 26
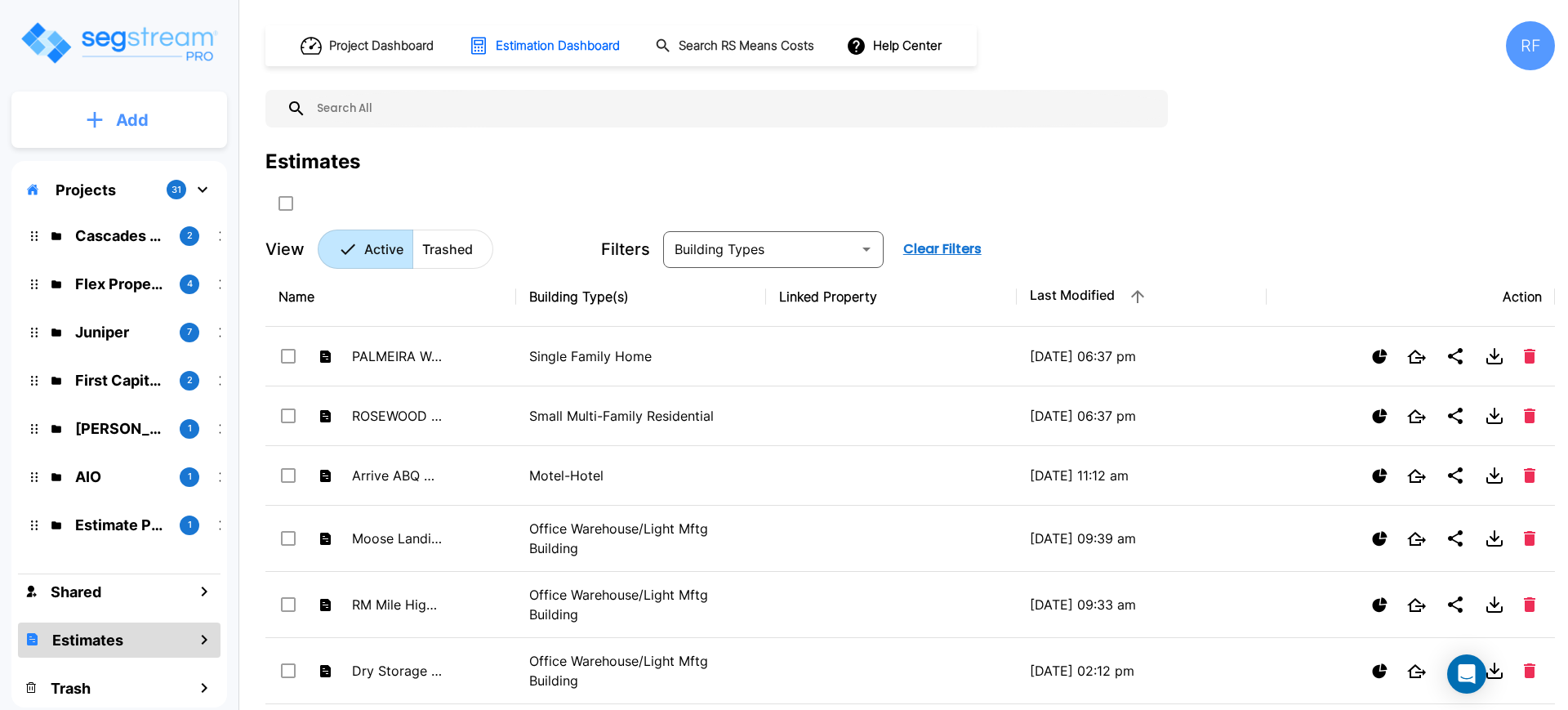
click at [112, 106] on button "Add" at bounding box center [120, 121] width 216 height 48
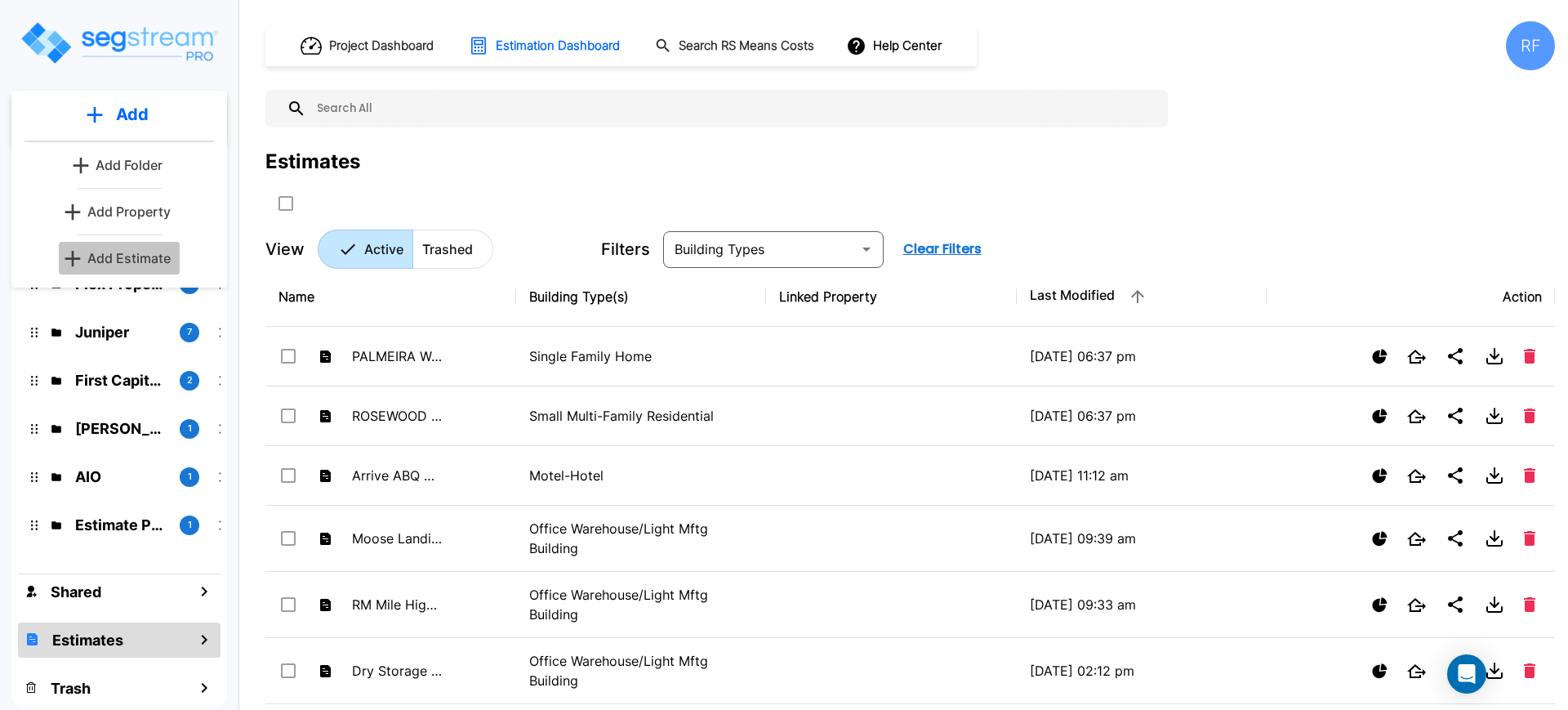
click at [138, 256] on p "Add Estimate" at bounding box center [129, 258] width 83 height 19
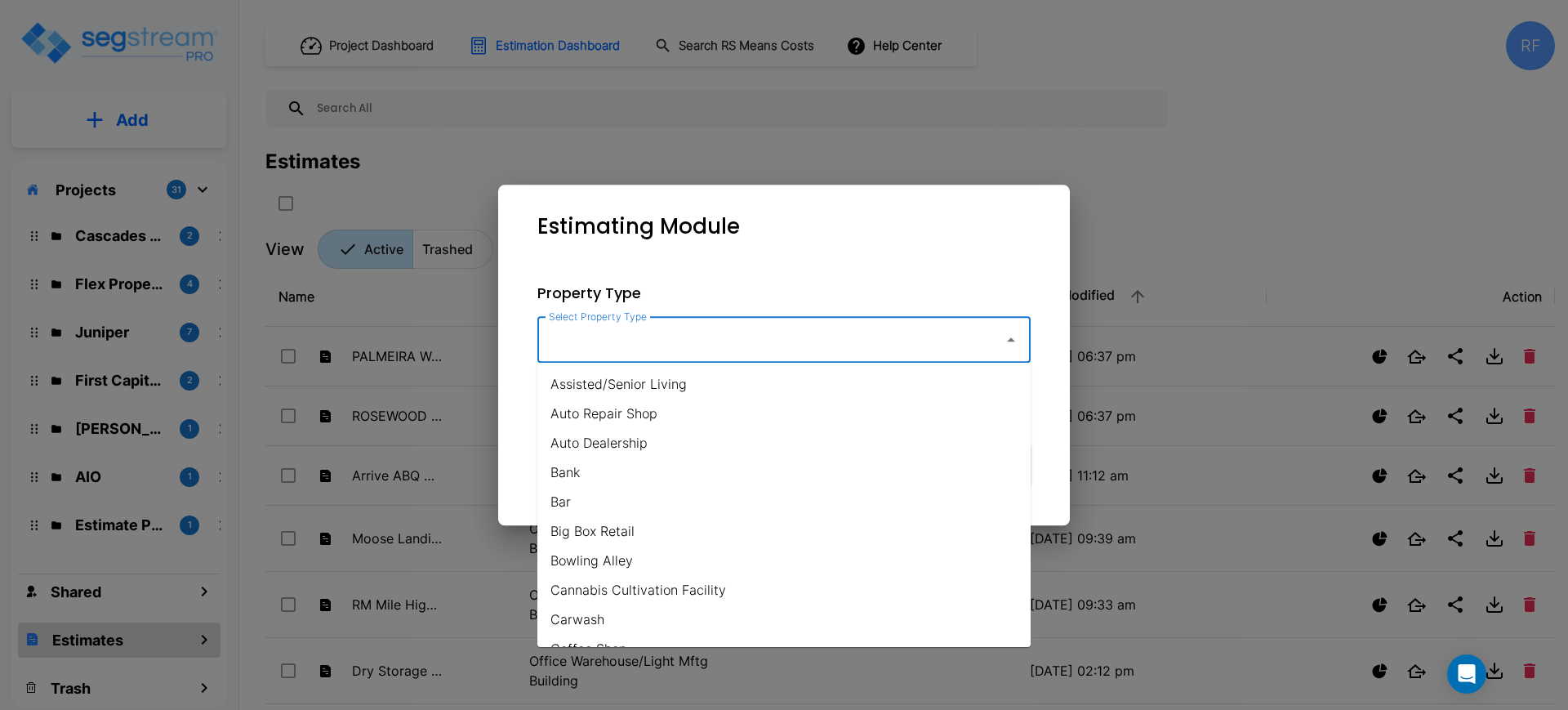
click at [647, 334] on input "Select Property Type" at bounding box center [766, 340] width 444 height 31
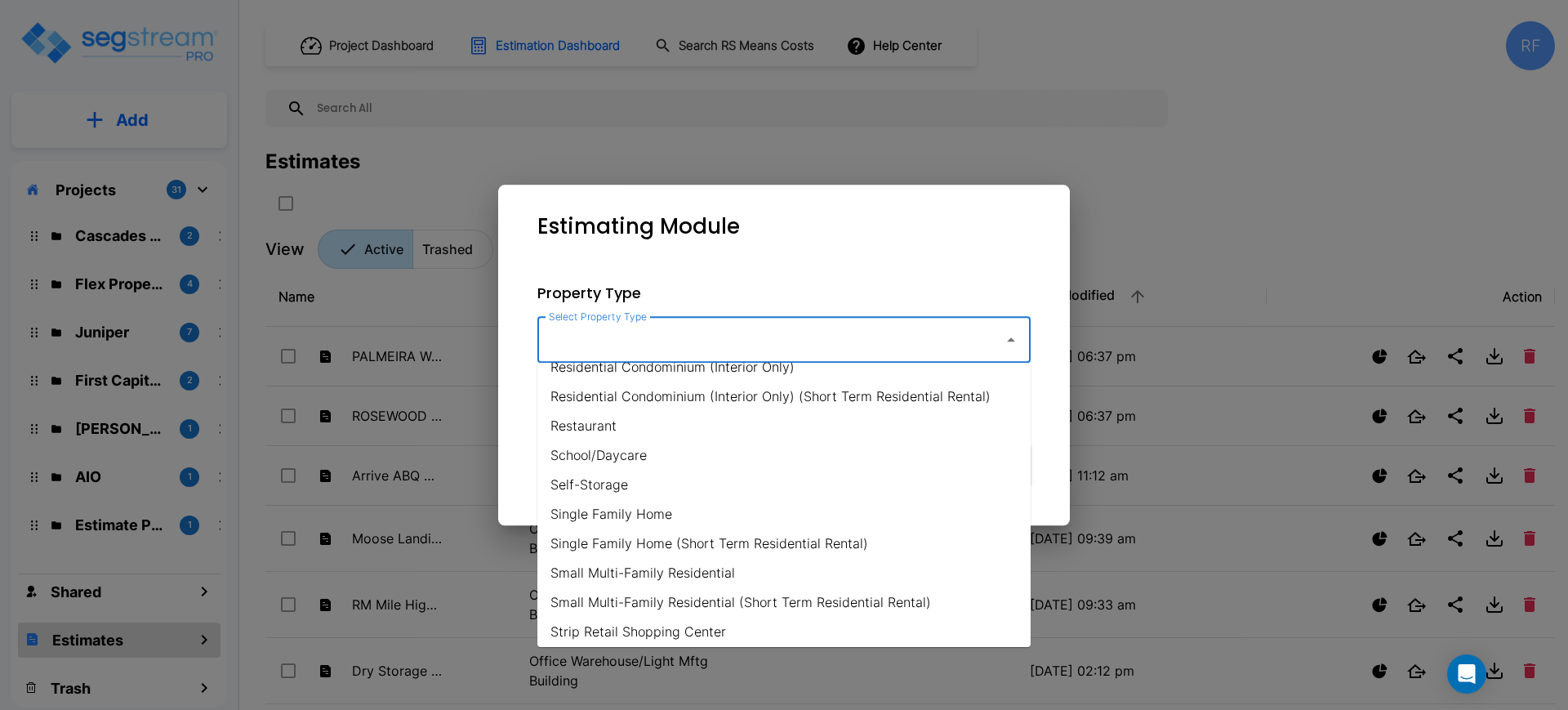
scroll to position [1107, 0]
click at [647, 500] on li "Single Family Home" at bounding box center [784, 513] width 493 height 29
type input "Single Family Home"
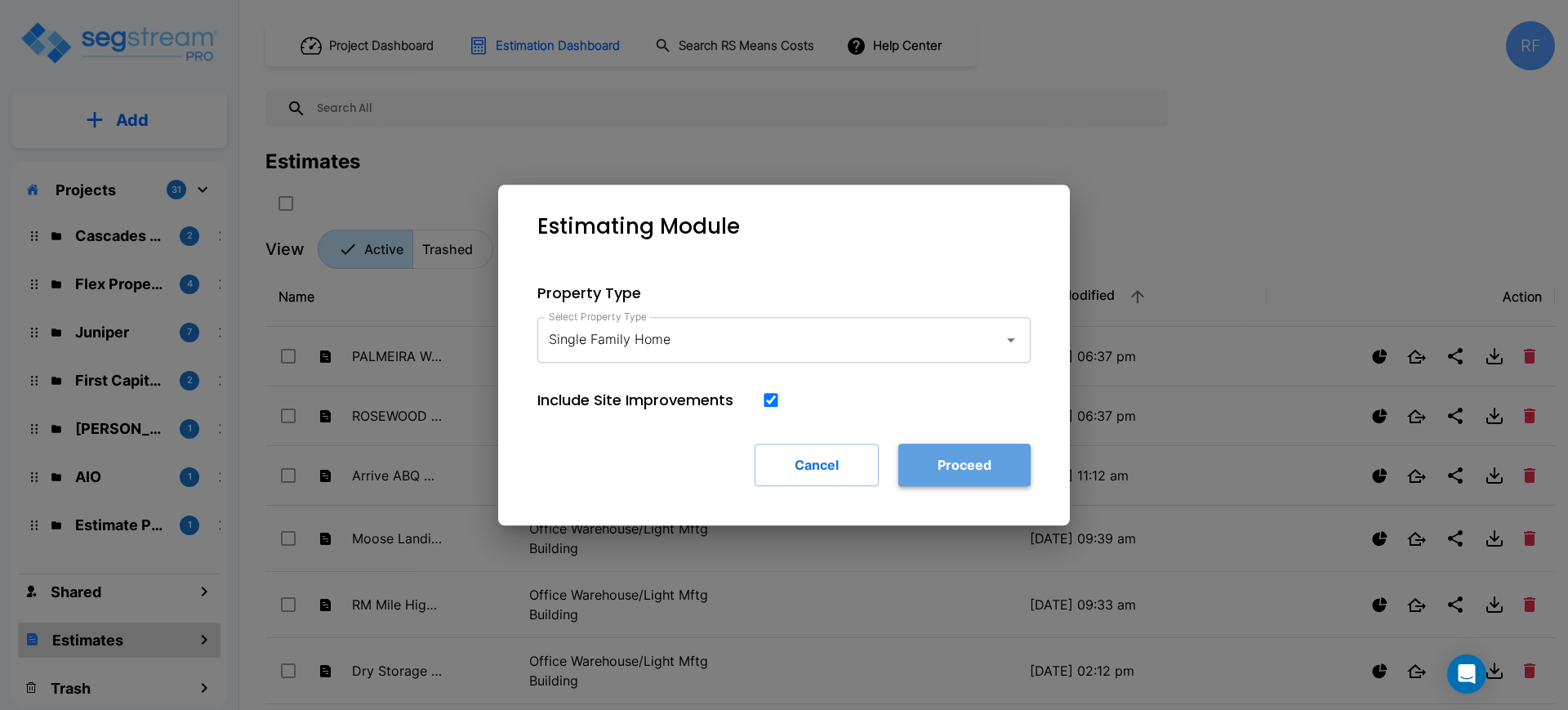
click at [956, 468] on button "Proceed" at bounding box center [964, 465] width 132 height 42
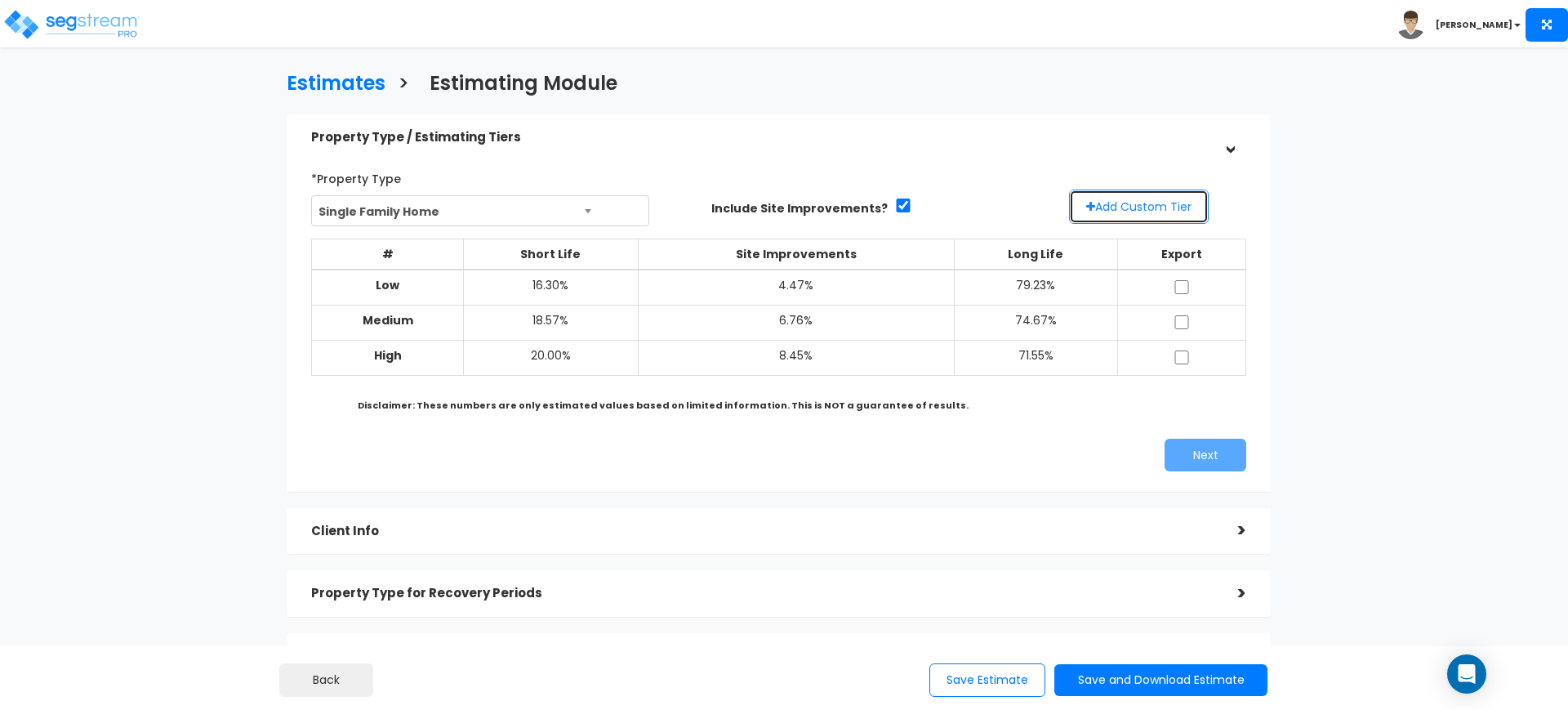
click at [1139, 219] on button "Add Custom Tier" at bounding box center [1139, 207] width 140 height 35
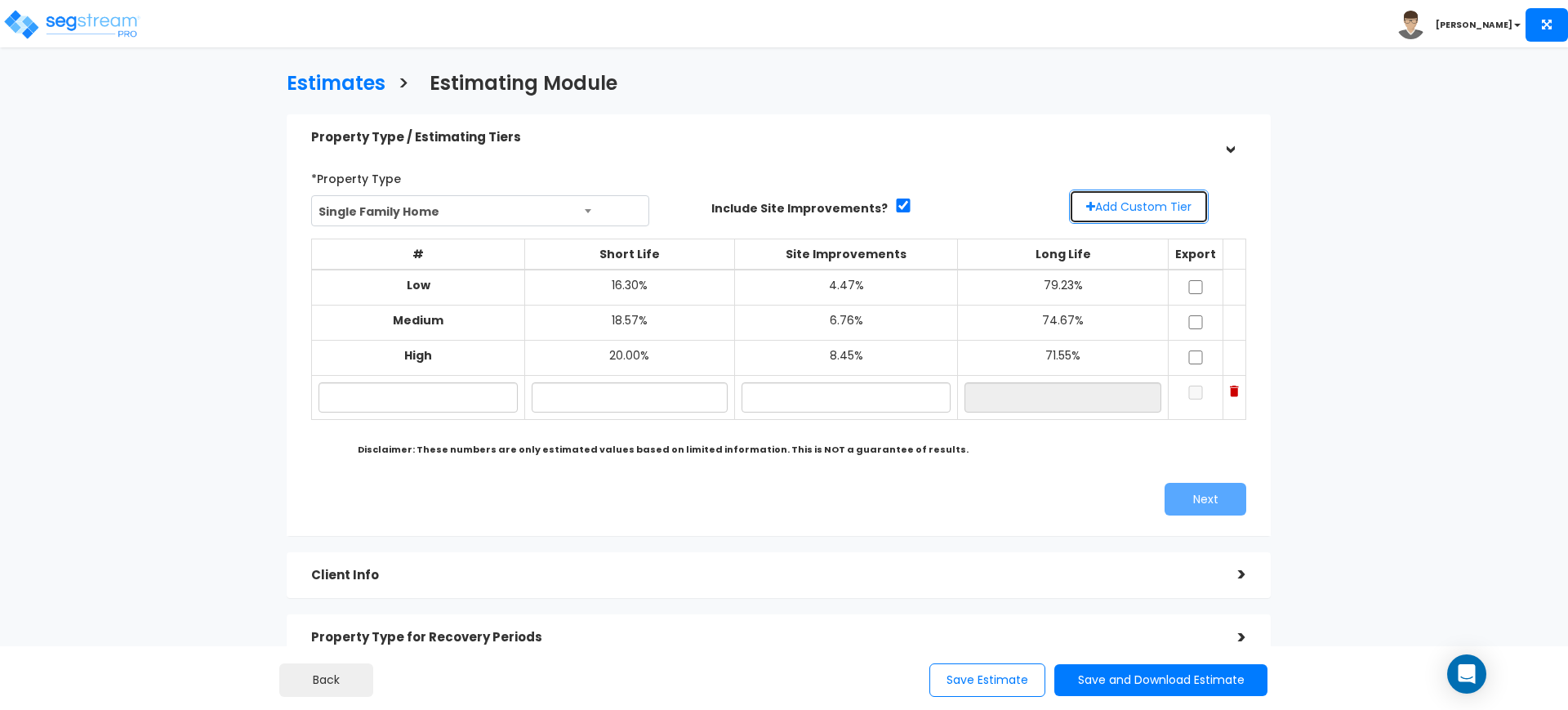
click at [1111, 197] on button "Add Custom Tier" at bounding box center [1139, 207] width 140 height 35
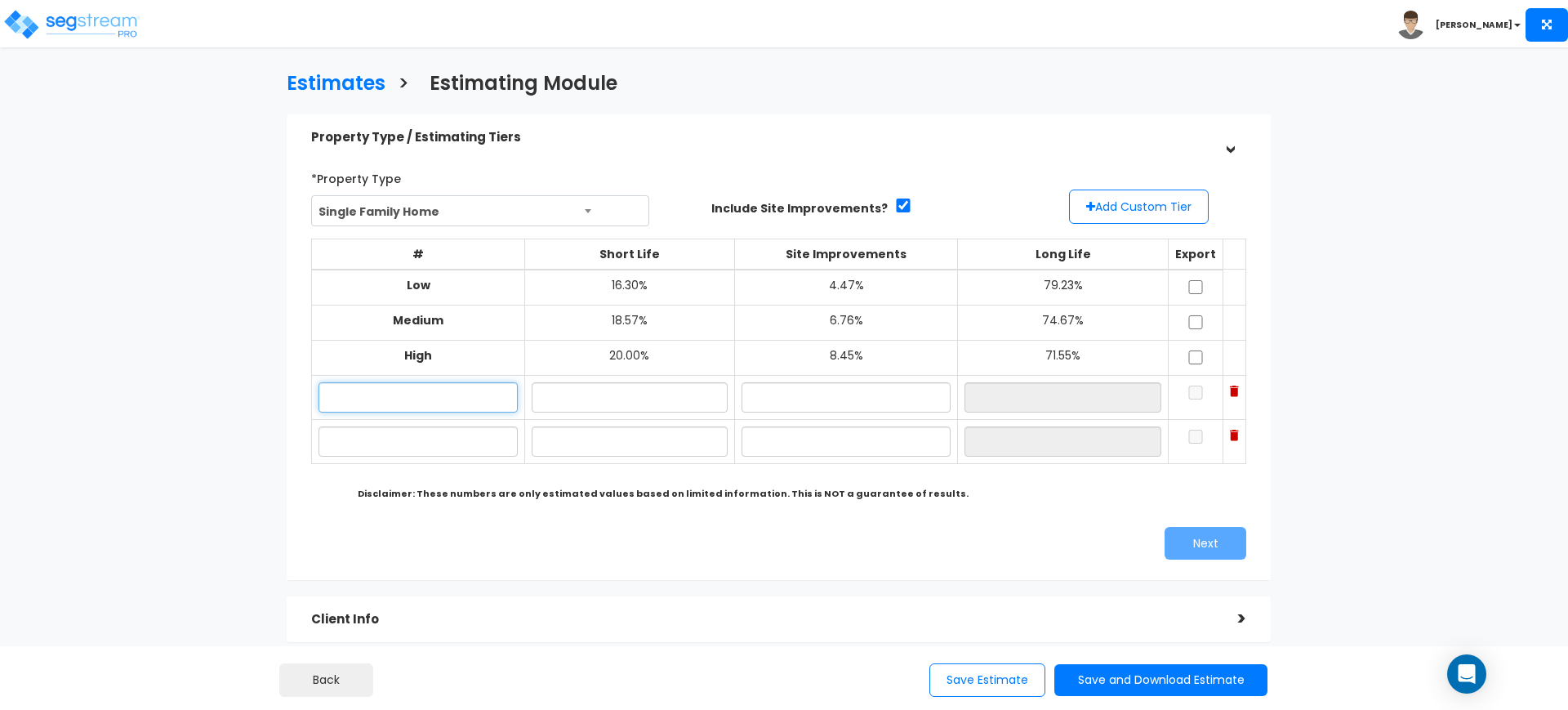
click at [499, 391] on input "text" at bounding box center [417, 397] width 198 height 30
type input "LO"
type input "L"
type input "HI"
type input "19.00%"
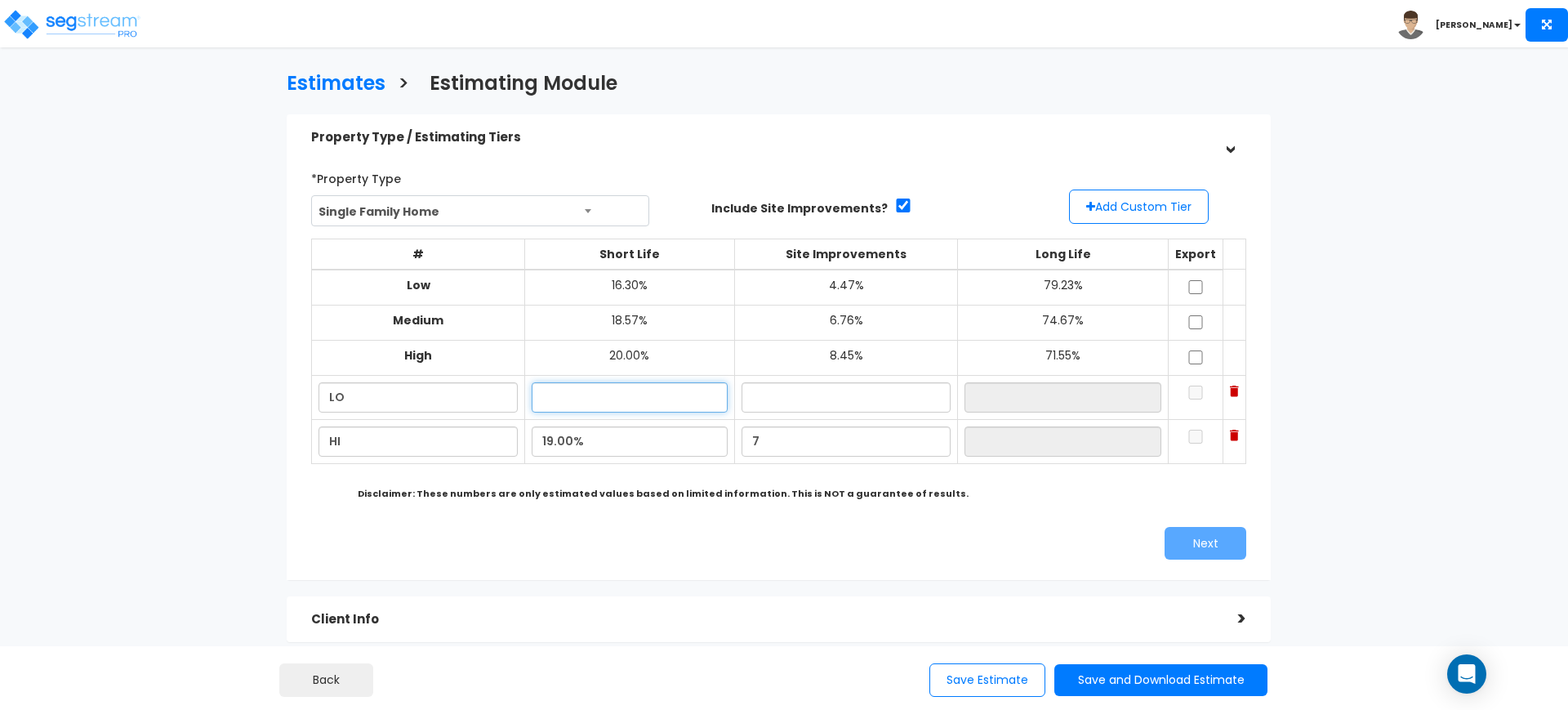
type input "7.00%"
type input "74.00%"
click at [561, 401] on input "text" at bounding box center [629, 397] width 196 height 30
type input "15.00%"
type input "3.00%"
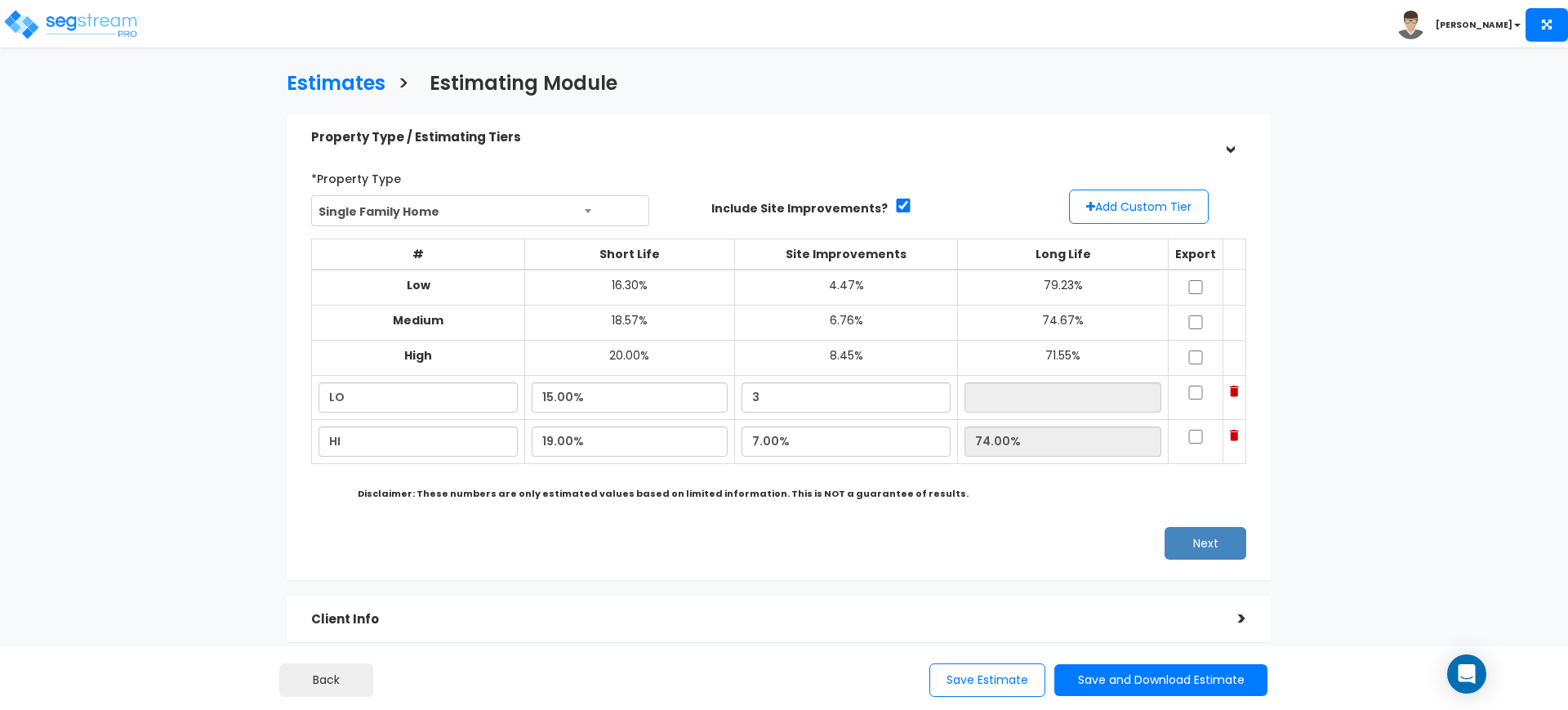
type input "82.00%"
click at [1193, 386] on input "checkbox" at bounding box center [1195, 392] width 16 height 14
checkbox input "true"
click at [1193, 430] on input "checkbox" at bounding box center [1195, 436] width 16 height 14
checkbox input "true"
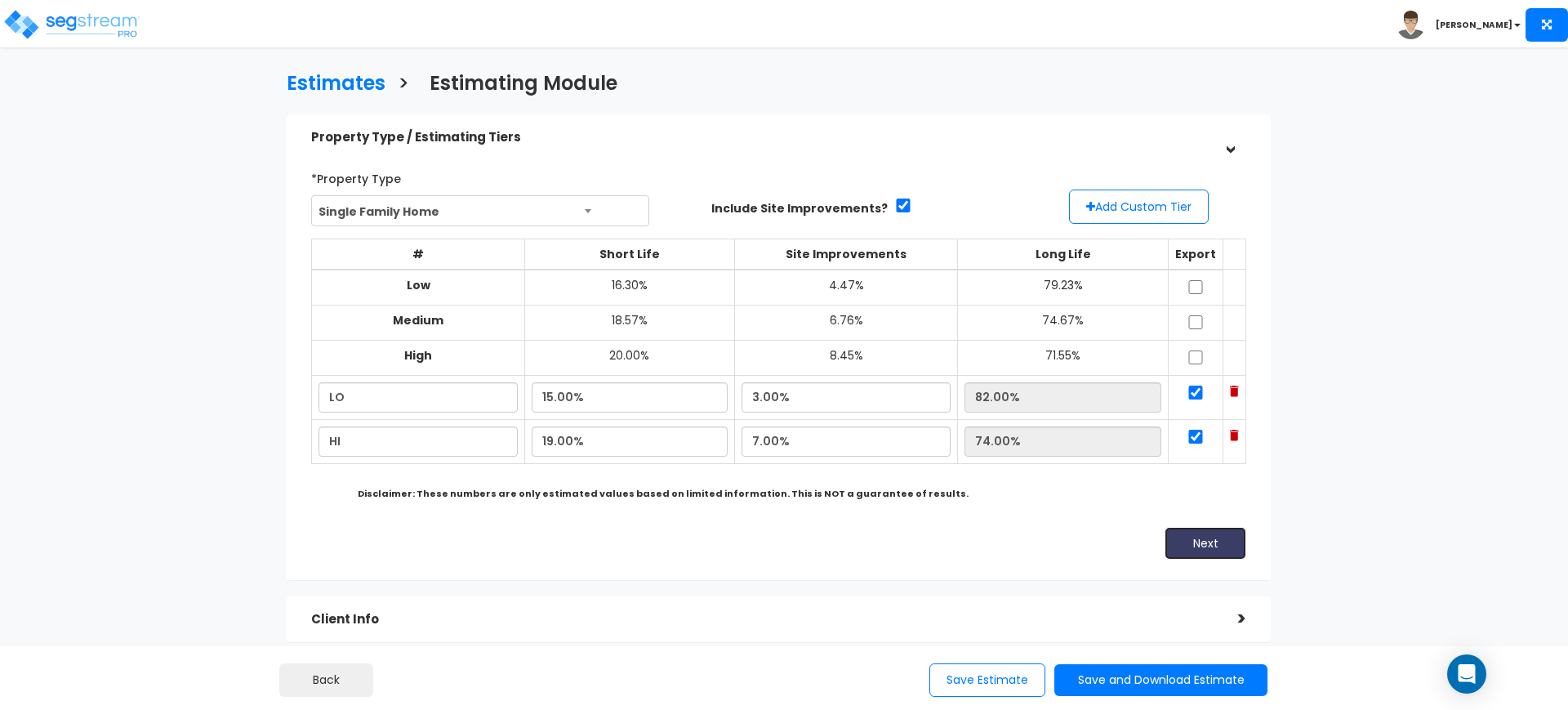
click at [1210, 549] on button "Next" at bounding box center [1205, 544] width 81 height 33
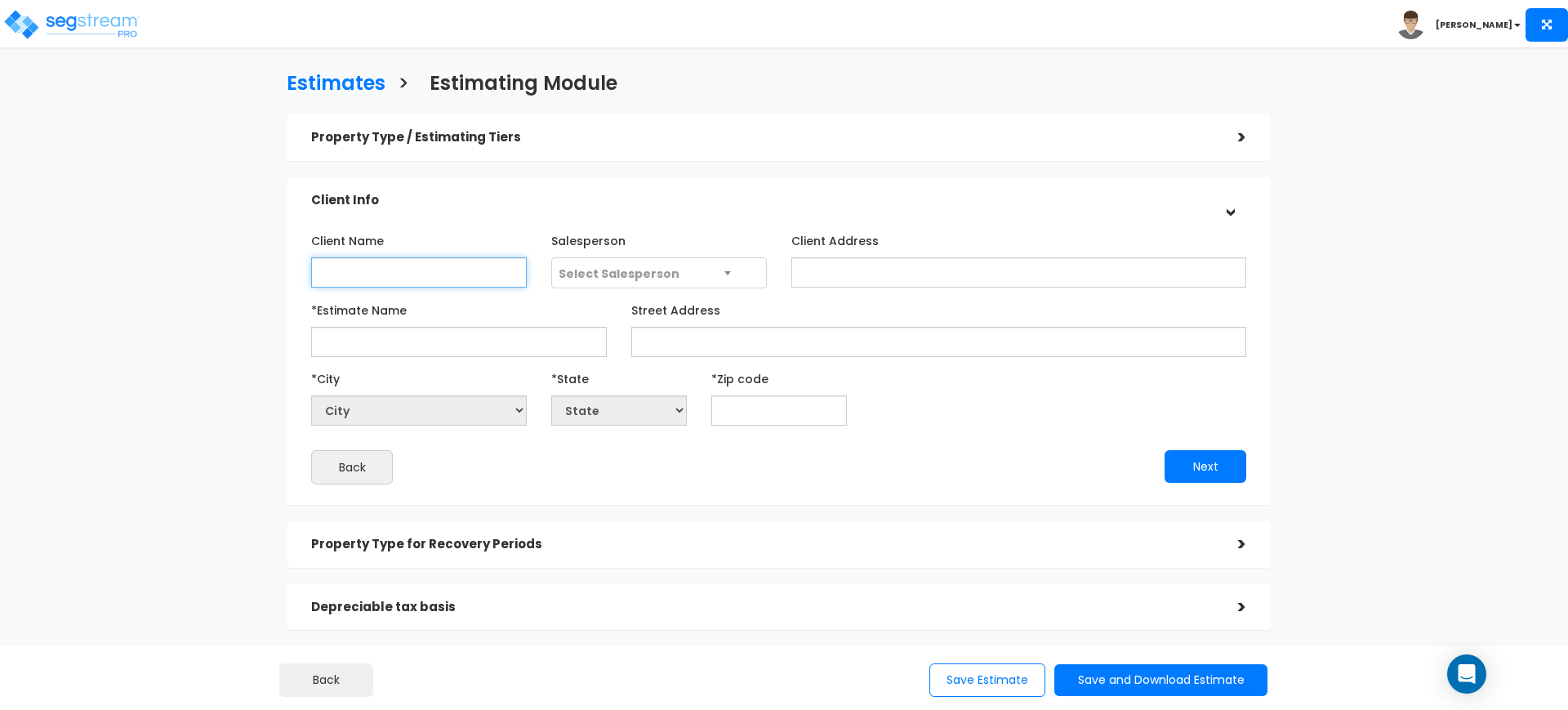
click at [407, 268] on input "Client Name" at bounding box center [419, 272] width 216 height 30
type input "[PERSON_NAME] HOUSES"
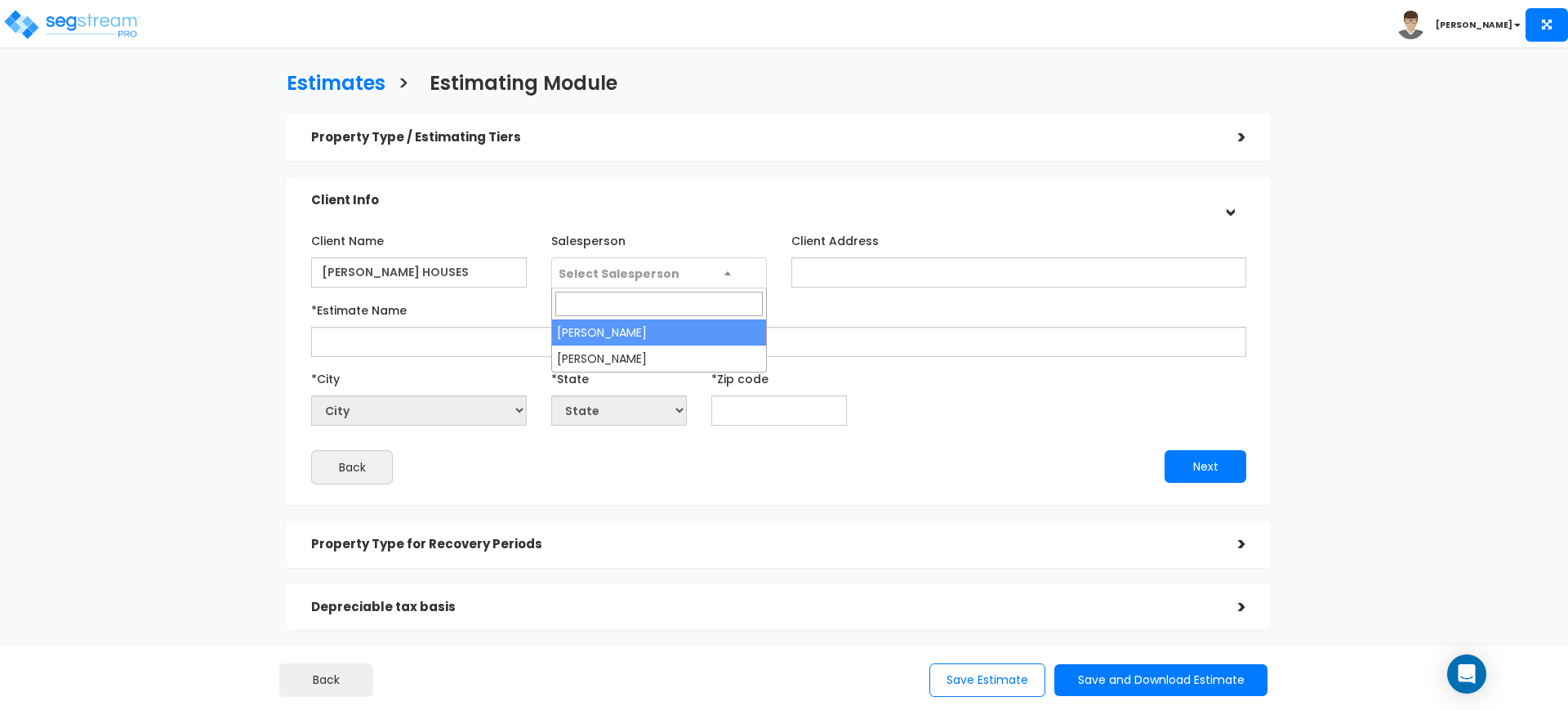
click at [684, 275] on span "Select Salesperson" at bounding box center [658, 274] width 214 height 31
select select "127"
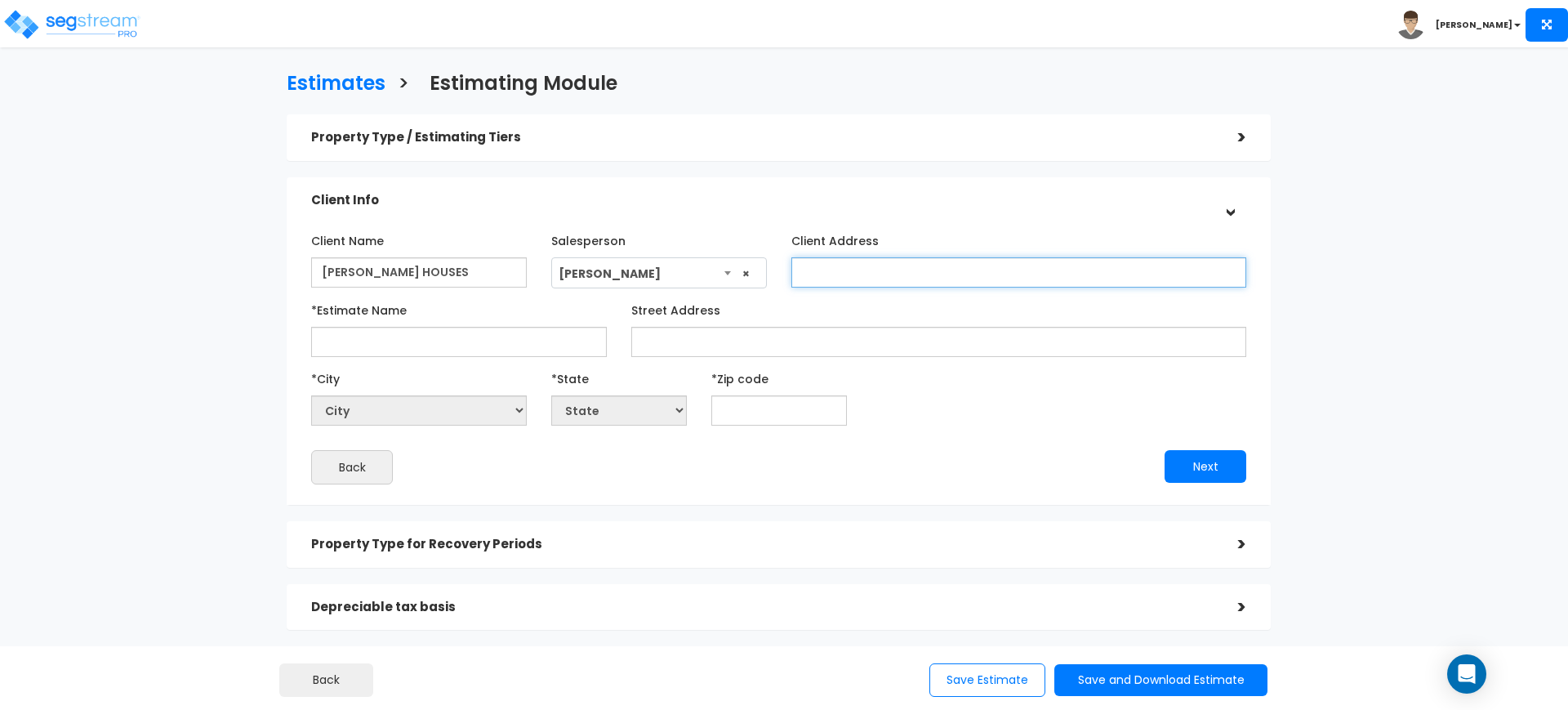
click at [838, 270] on input "Client Address" at bounding box center [1018, 272] width 455 height 30
paste input "[STREET_ADDRESS][PERSON_NAME]"
click at [818, 276] on input "[STREET_ADDRESS][PERSON_NAME]" at bounding box center [1018, 272] width 455 height 30
type input "411 & [STREET_ADDRESS][PERSON_NAME]"
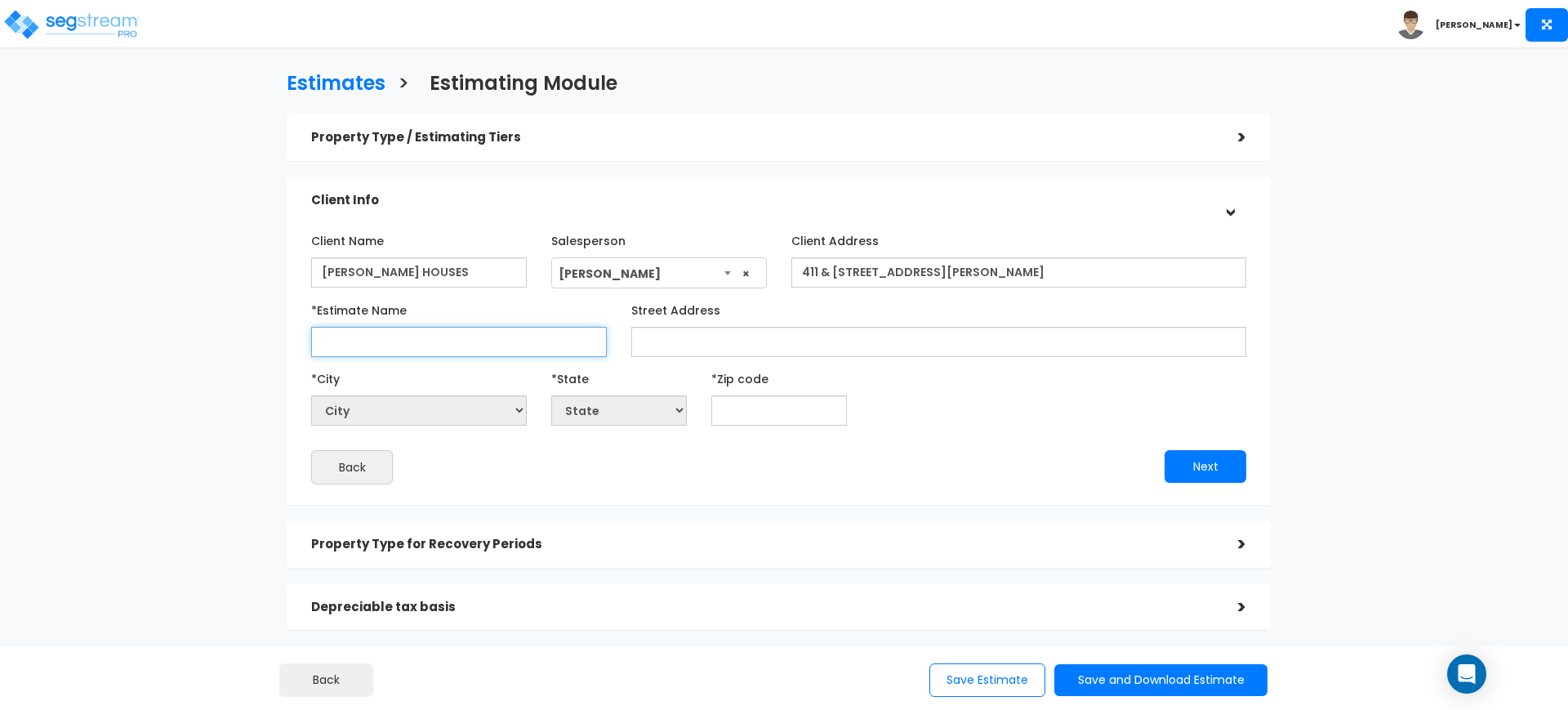
click at [465, 354] on input "*Estimate Name" at bounding box center [459, 342] width 296 height 30
type input "[PERSON_NAME] HOUSES"
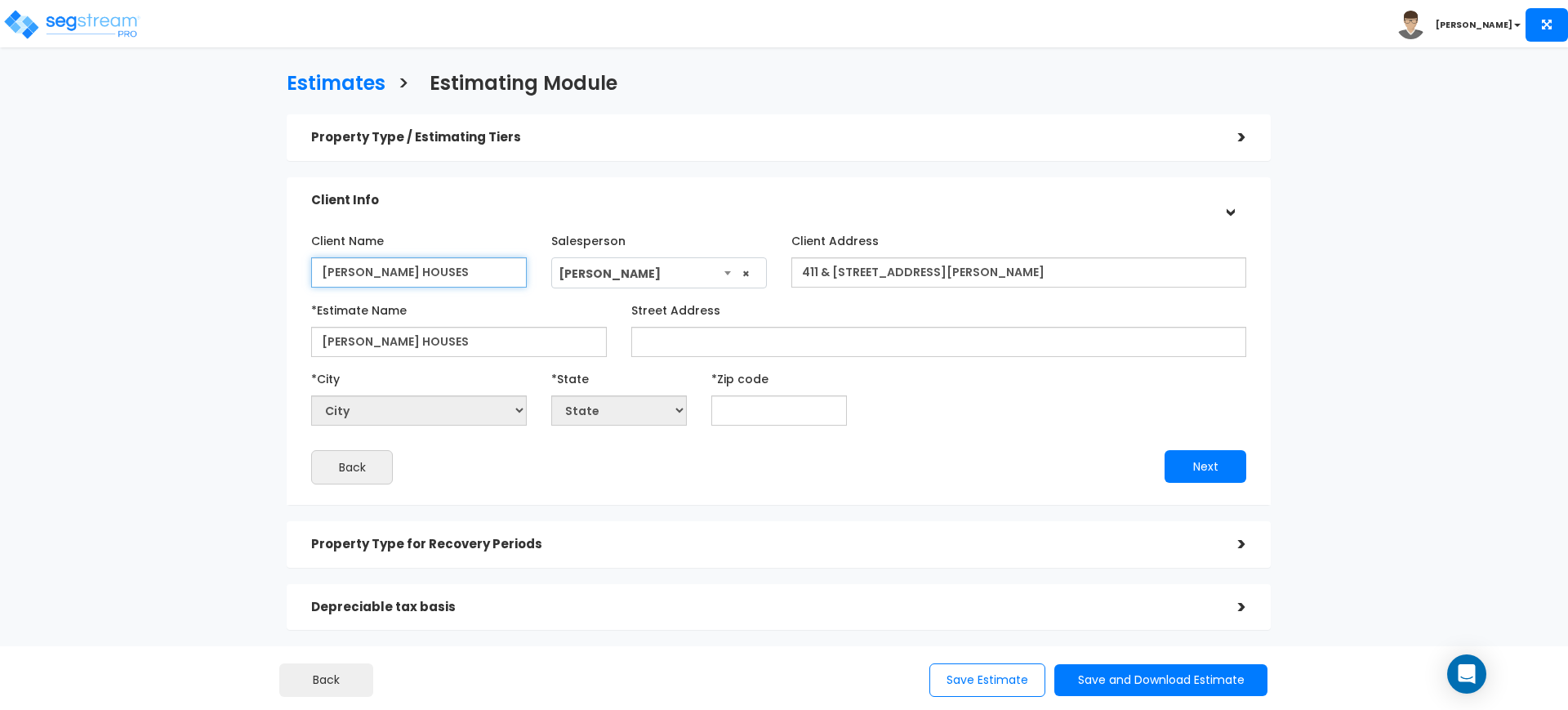
drag, startPoint x: 437, startPoint y: 274, endPoint x: 231, endPoint y: 254, distance: 207.0
click at [231, 254] on div "Estimates > Estimating Module Property Type / Estimating Tiers > *Property Type…" at bounding box center [778, 419] width 1286 height 1001
type input "[PERSON_NAME] & [PERSON_NAME] DERNMARKER"
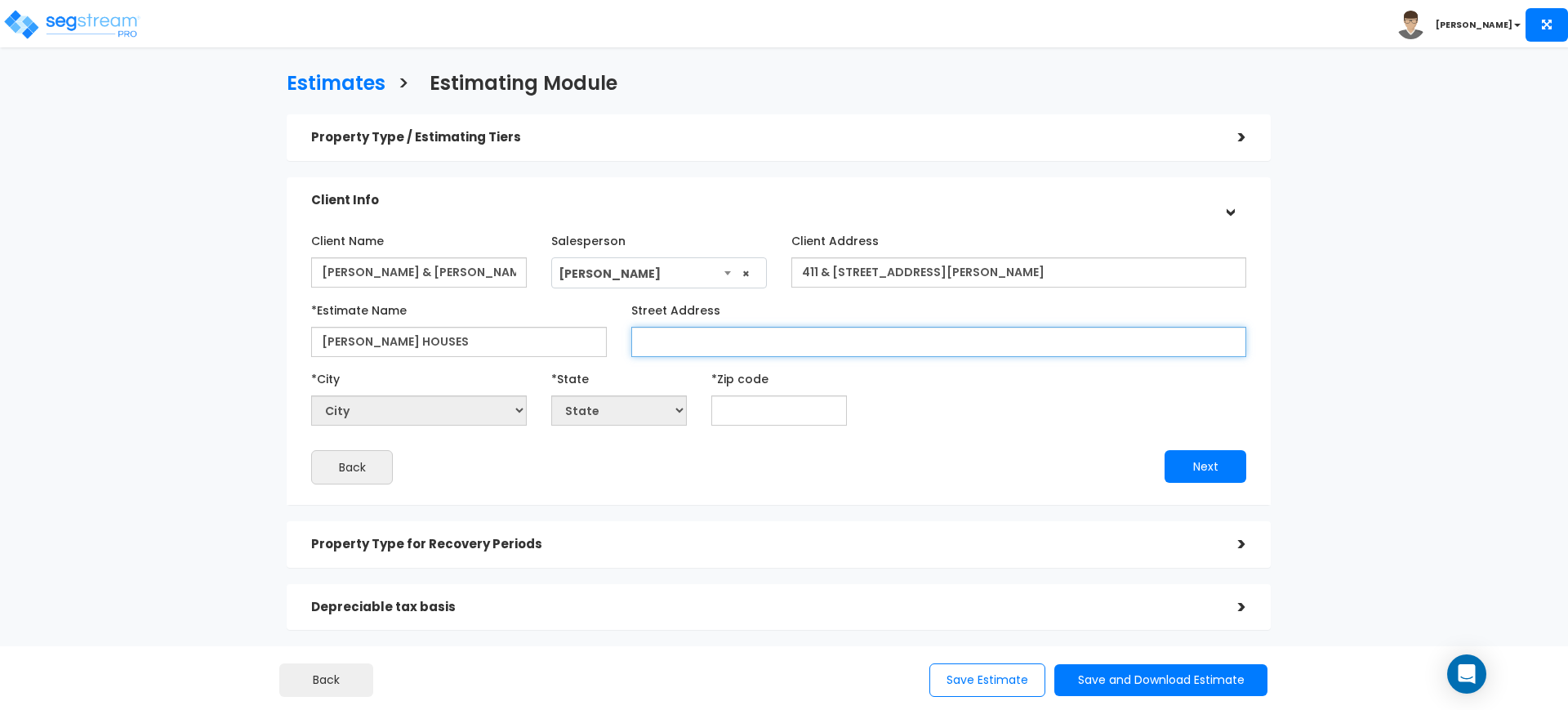
click at [667, 338] on input "Street Address" at bounding box center [938, 342] width 615 height 30
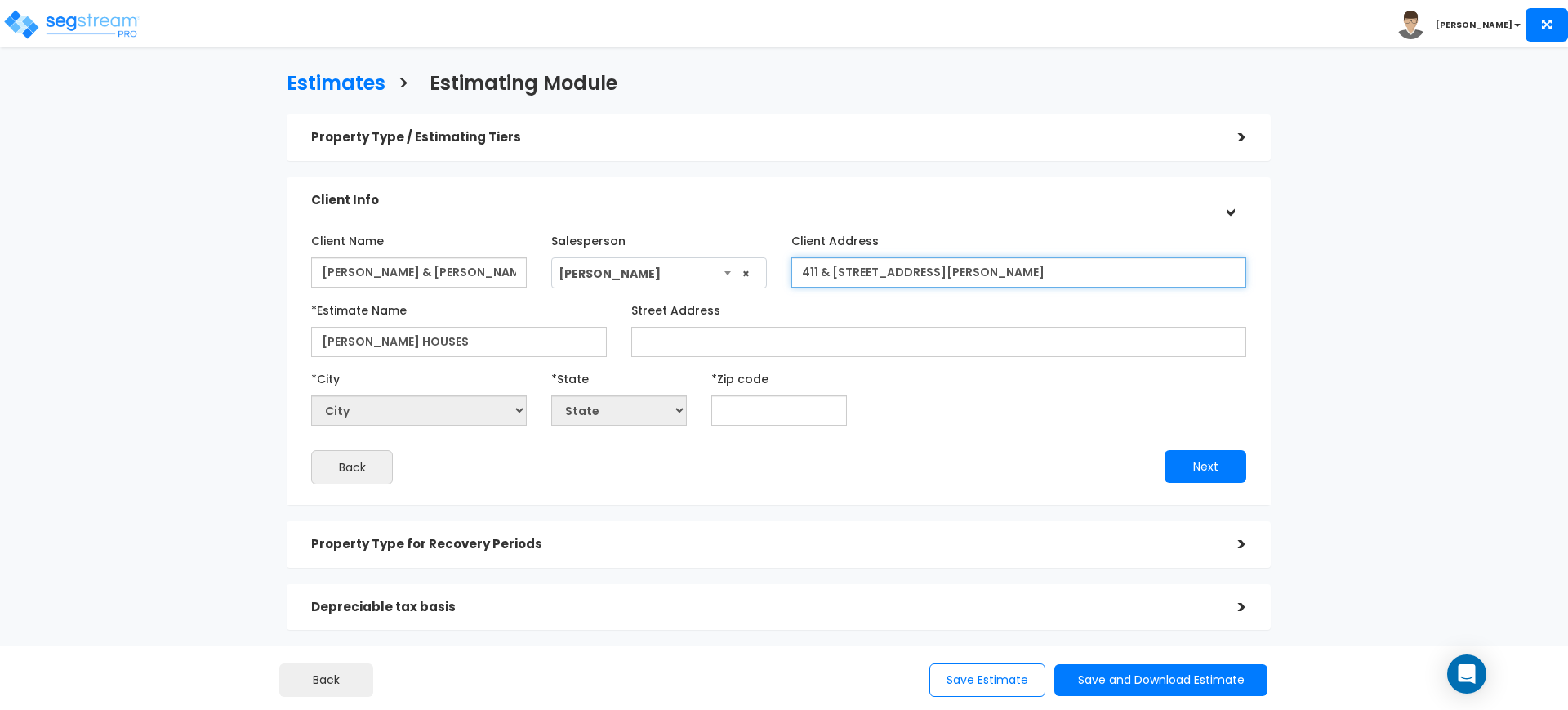
drag, startPoint x: 1085, startPoint y: 280, endPoint x: 737, endPoint y: 286, distance: 348.1
click at [737, 286] on div "Client Name ALAIN A. & MELISSA DERNMARKER Salesperson Select Salesperson × Clie…" at bounding box center [778, 258] width 960 height 61
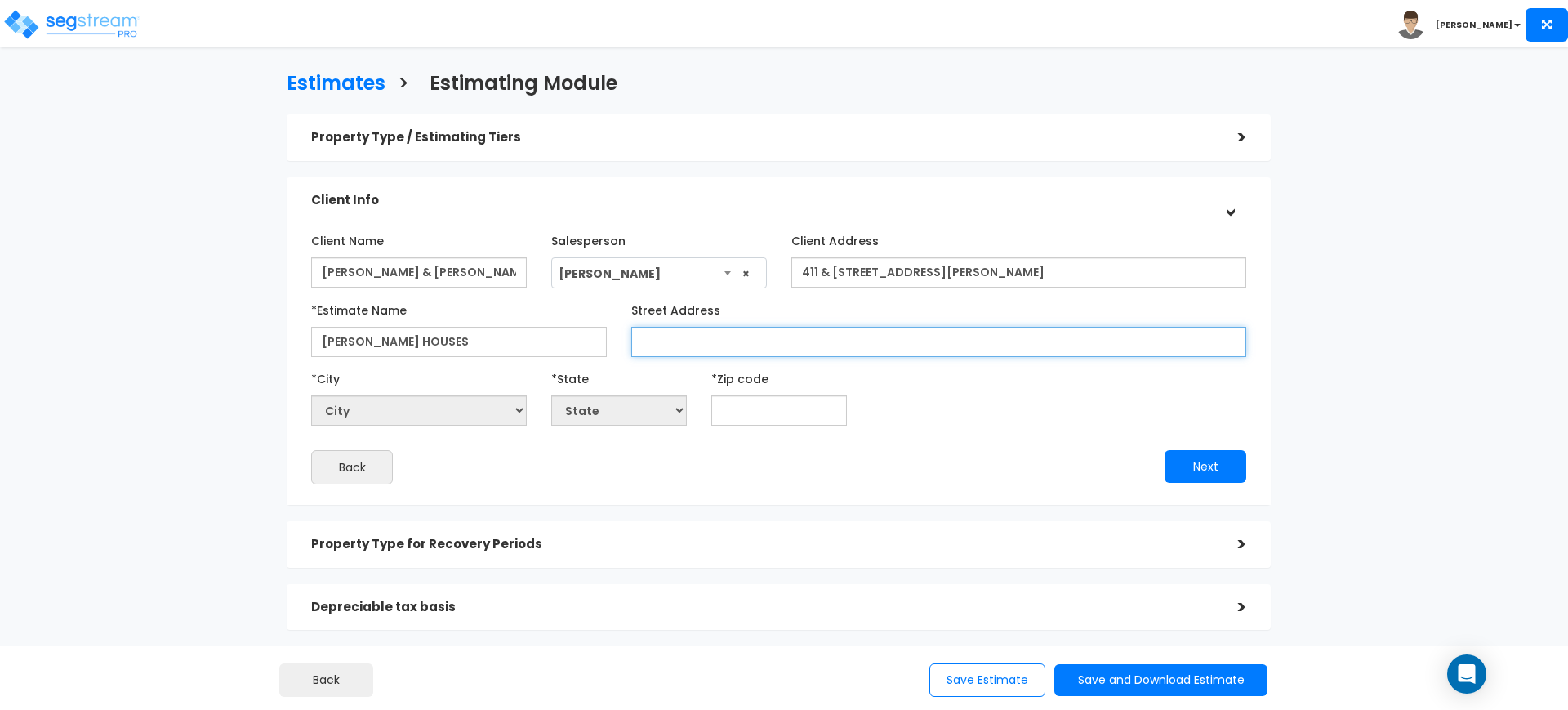
click at [732, 333] on input "Street Address" at bounding box center [938, 342] width 615 height 30
paste input "411 & [STREET_ADDRESS][PERSON_NAME]"
drag, startPoint x: 919, startPoint y: 352, endPoint x: 848, endPoint y: 345, distance: 71.3
click at [848, 345] on input "411 & [STREET_ADDRESS][PERSON_NAME]" at bounding box center [938, 342] width 615 height 30
type input "411 & [STREET_ADDRESS][PERSON_NAME]"
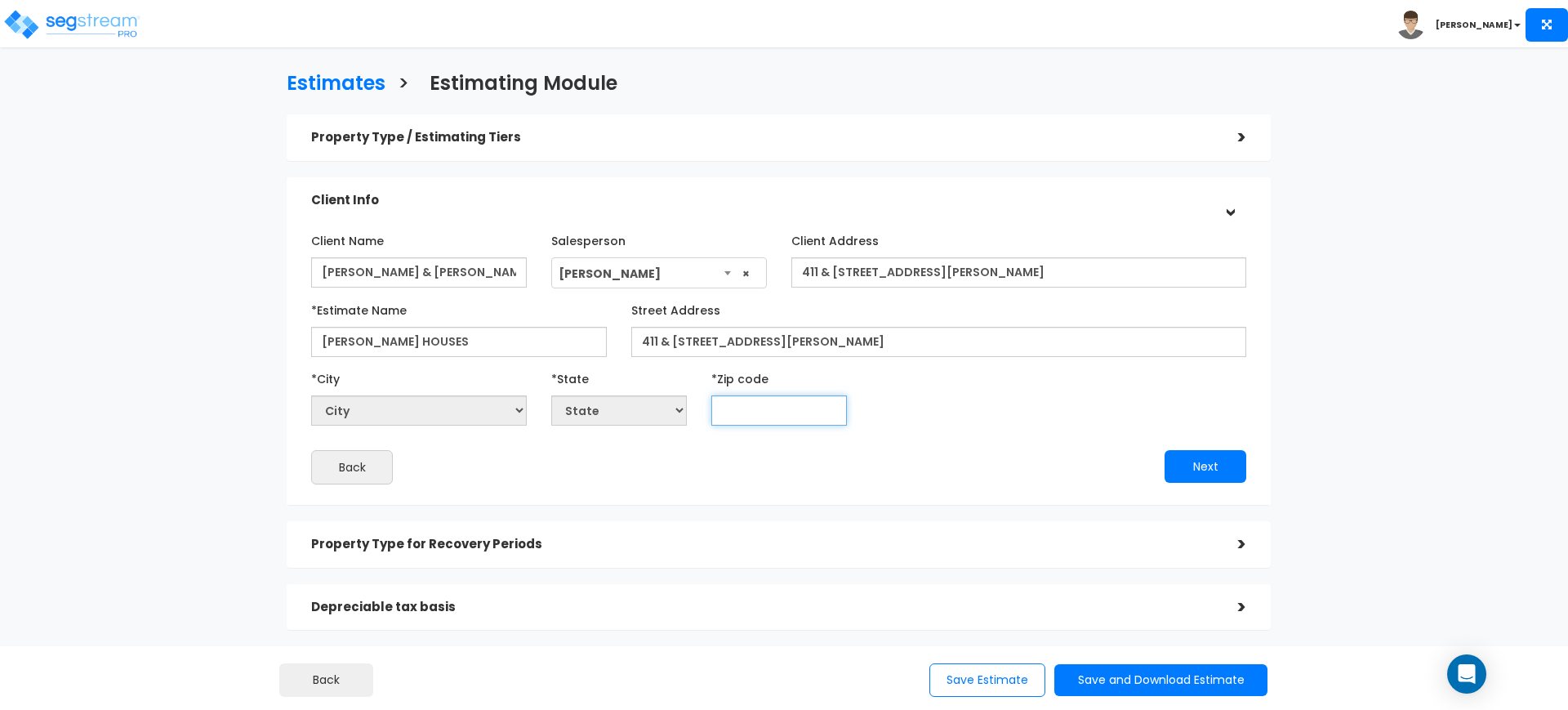
click at [802, 406] on input "text" at bounding box center [779, 410] width 135 height 30
paste input "75098"
type input "75098"
select select "[GEOGRAPHIC_DATA]"
type input "75098"
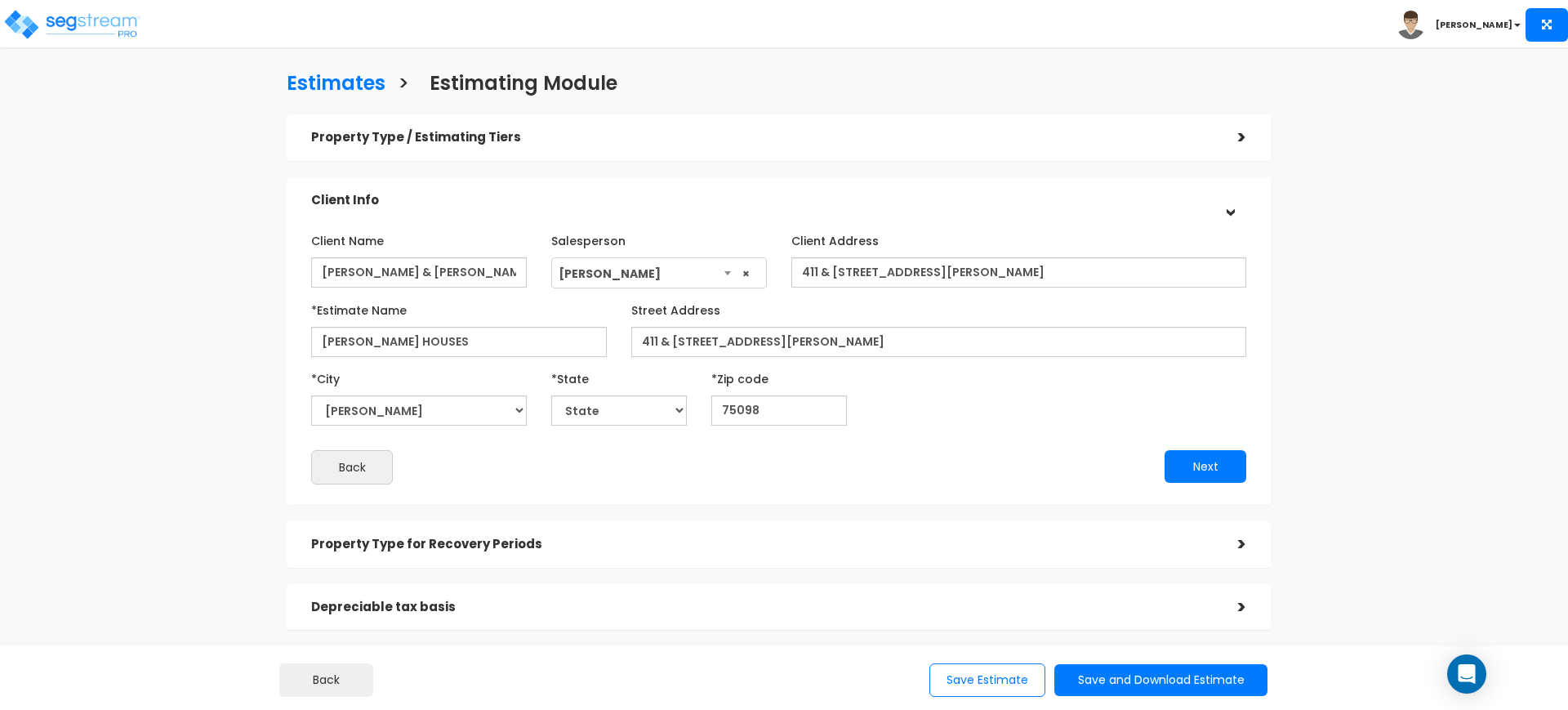
click at [789, 430] on div "Client Name ALAIN A. & MELISSA DERNMARKER Salesperson ×" at bounding box center [779, 356] width 935 height 258
click at [1223, 478] on button "Next" at bounding box center [1205, 467] width 81 height 33
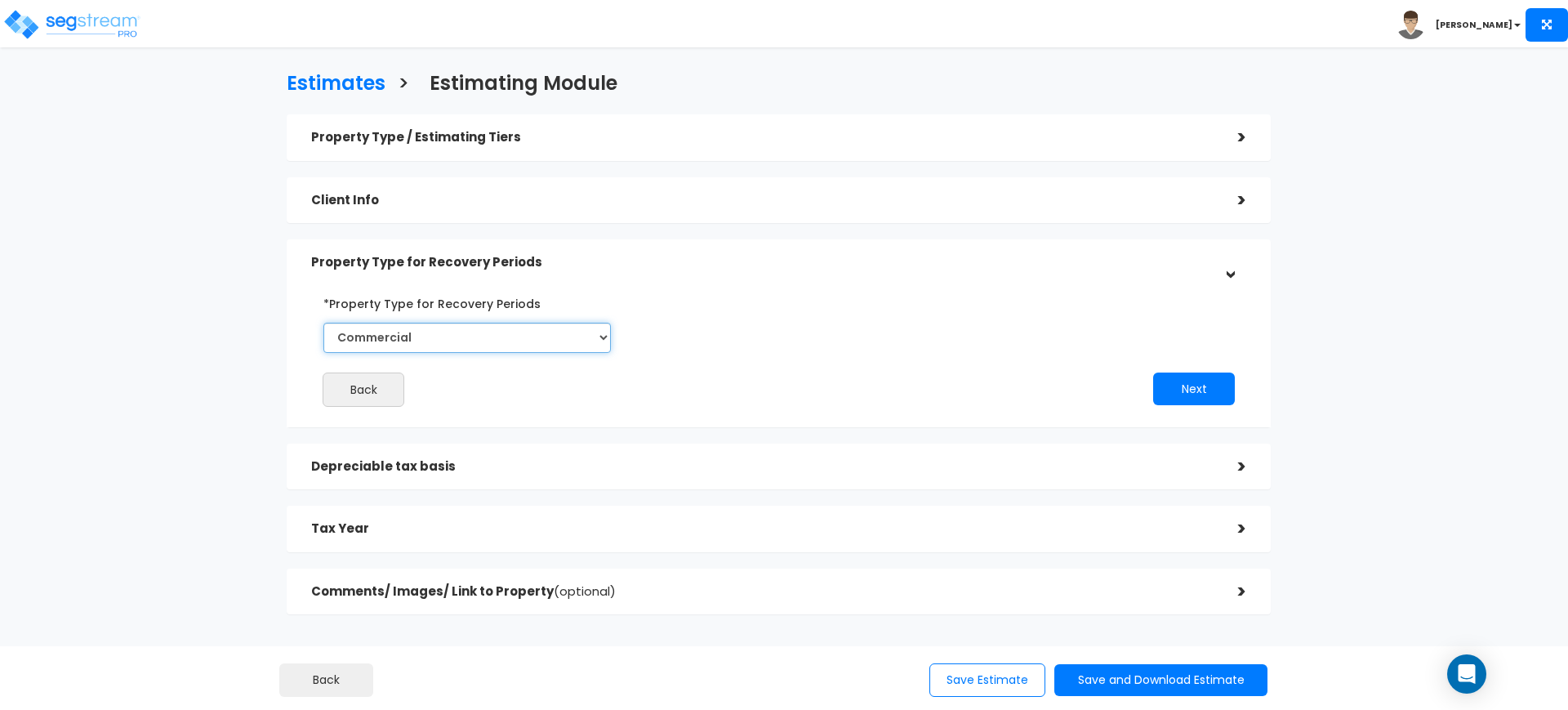
click at [452, 336] on select "Commercial Residential" at bounding box center [467, 337] width 288 height 30
select select "Residential"
click at [323, 323] on select "Commercial Residential" at bounding box center [467, 337] width 288 height 30
click at [1200, 379] on button "Next" at bounding box center [1194, 389] width 81 height 33
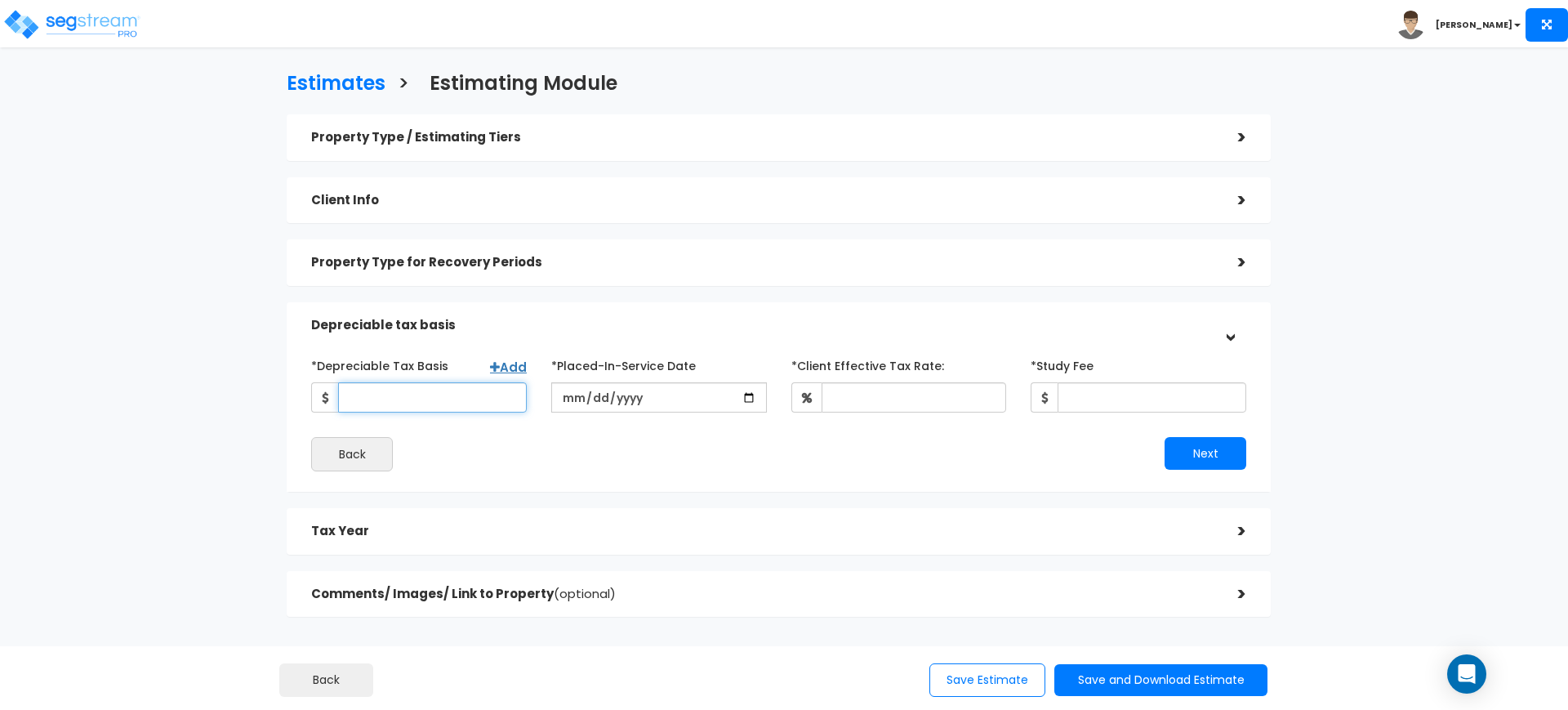
click at [487, 399] on input "*Depreciable Tax Basis" at bounding box center [432, 397] width 189 height 30
click at [546, 474] on div "*Depreciable Tax Basis Add *Placed-In-Service Date *Purchase/Contract Date Back" at bounding box center [778, 411] width 960 height 135
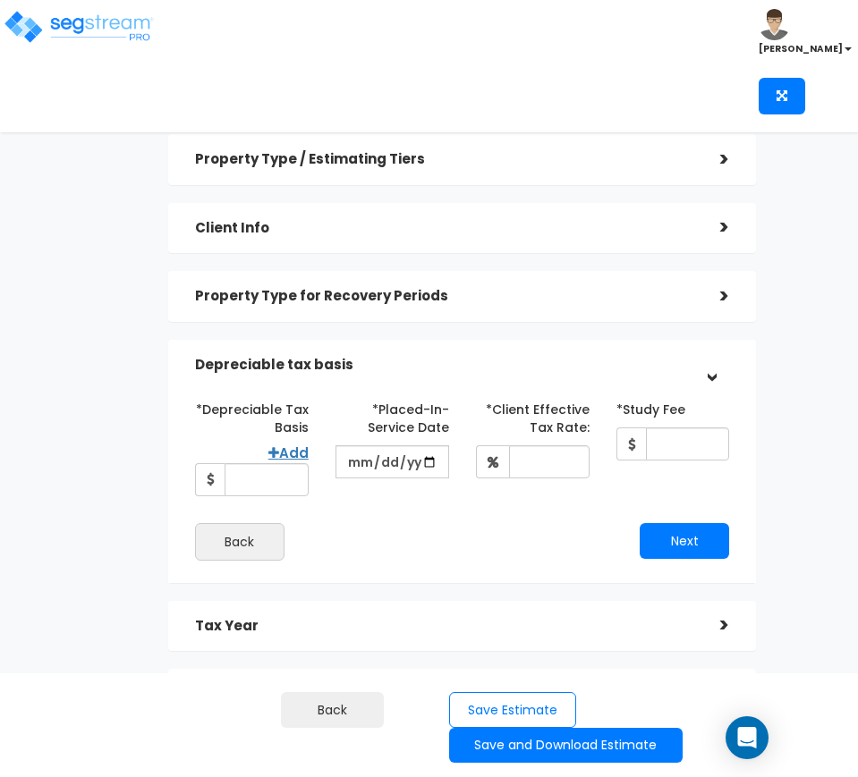
scroll to position [62, 0]
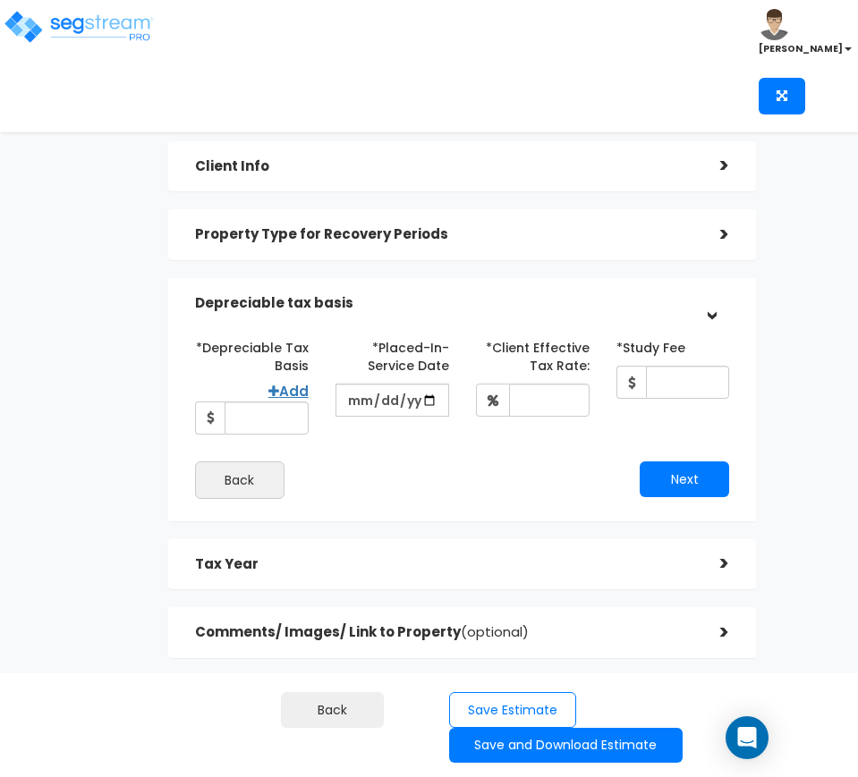
click at [560, 631] on h5 "Comments/ Images/ Link to Property (optional)" at bounding box center [444, 632] width 498 height 15
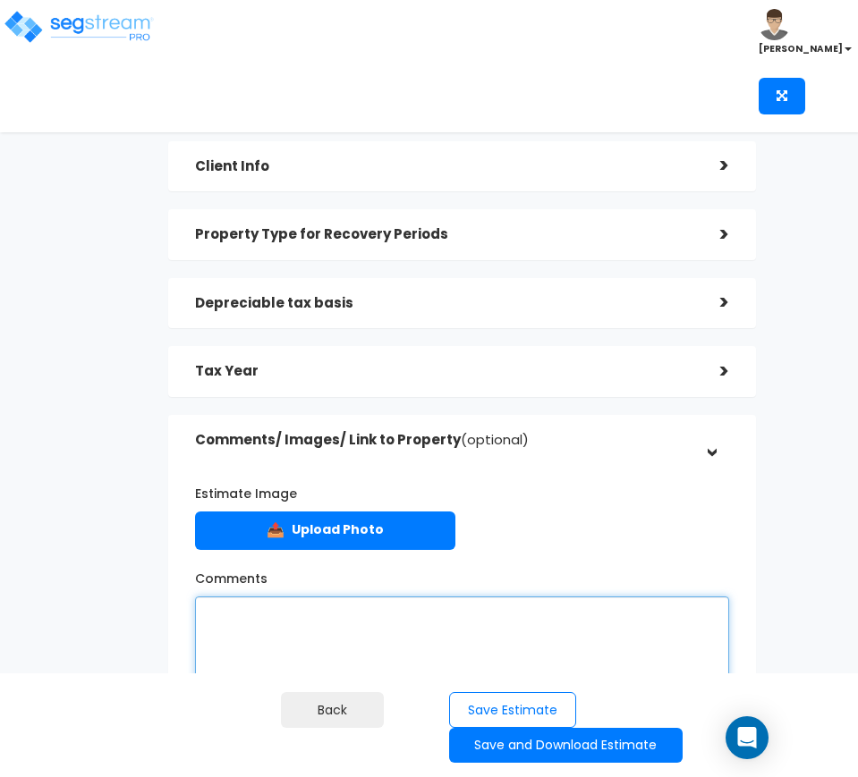
click at [538, 630] on textarea "Comments" at bounding box center [462, 640] width 534 height 89
click at [480, 621] on textarea "2 PROPERTIES: 411 & 415 411: Basis = 186,467; A/D =" at bounding box center [462, 640] width 534 height 89
click at [455, 657] on textarea "2 PROPERTIES: 411 & 415 411: Basis = 186,467; A/D = 65,265 415: Basis =" at bounding box center [462, 640] width 534 height 89
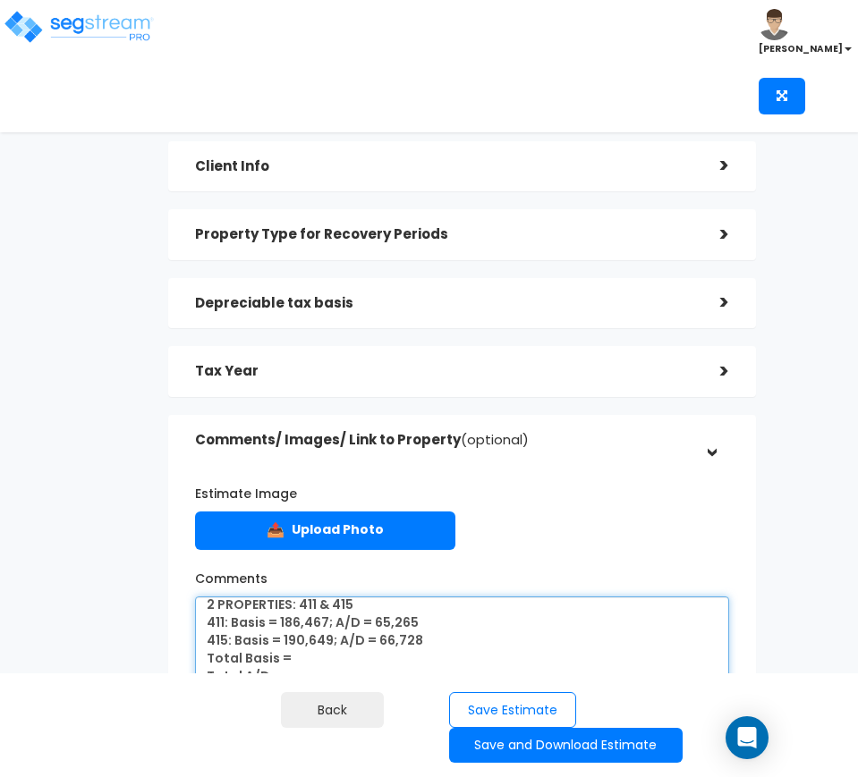
scroll to position [13, 0]
click at [361, 646] on textarea "2 PROPERTIES: 411 & 415 411: Basis = 186,467; A/D = 65,265 415: Basis = 190,649…" at bounding box center [462, 640] width 534 height 89
click at [344, 646] on textarea "2 PROPERTIES: 411 & 415 411: Basis = 186,467; A/D = 65,265 415: Basis = 190,649…" at bounding box center [462, 640] width 534 height 89
click at [322, 669] on textarea "2 PROPERTIES: 411 & 415 411: Basis = 186,467; A/D = 65,265 415: Basis = 190,649…" at bounding box center [462, 640] width 534 height 89
click at [426, 666] on textarea "2 PROPERTIES: 411 & 415 411: Basis = 186,467; A/D = 65,265 415: Basis = 190,649…" at bounding box center [462, 640] width 534 height 89
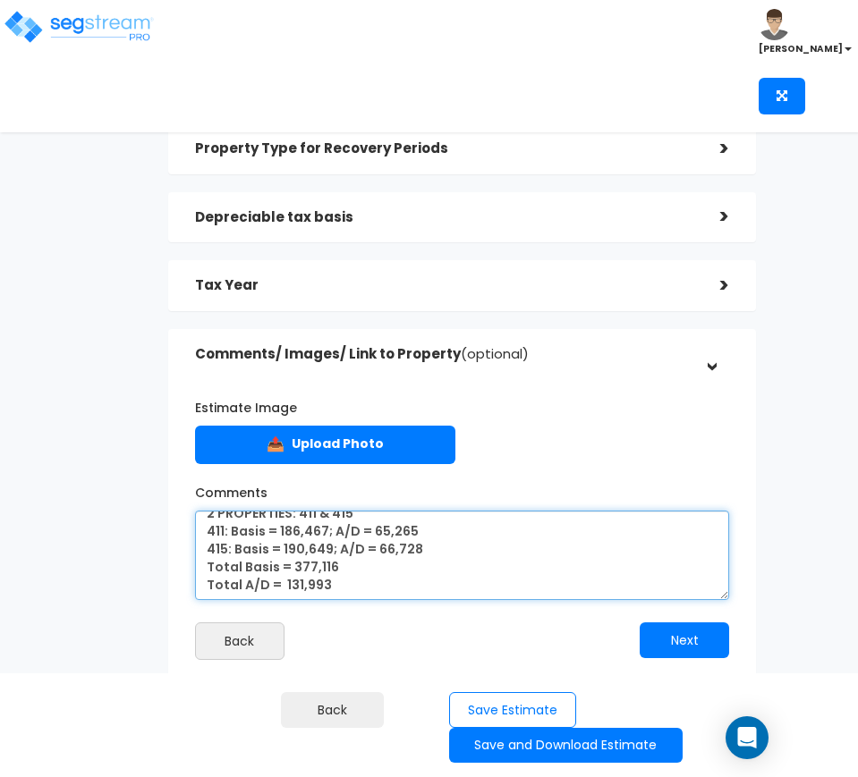
scroll to position [147, 0]
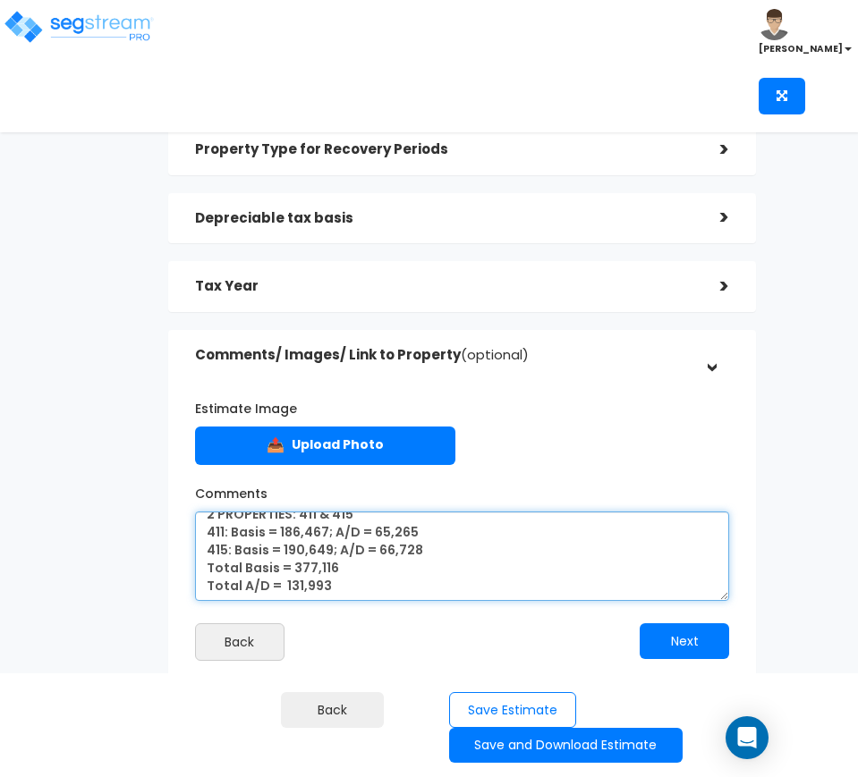
type textarea "2 PROPERTIES: 411 & 415 411: Basis = 186,467; A/D = 65,265 415: Basis = 190,649…"
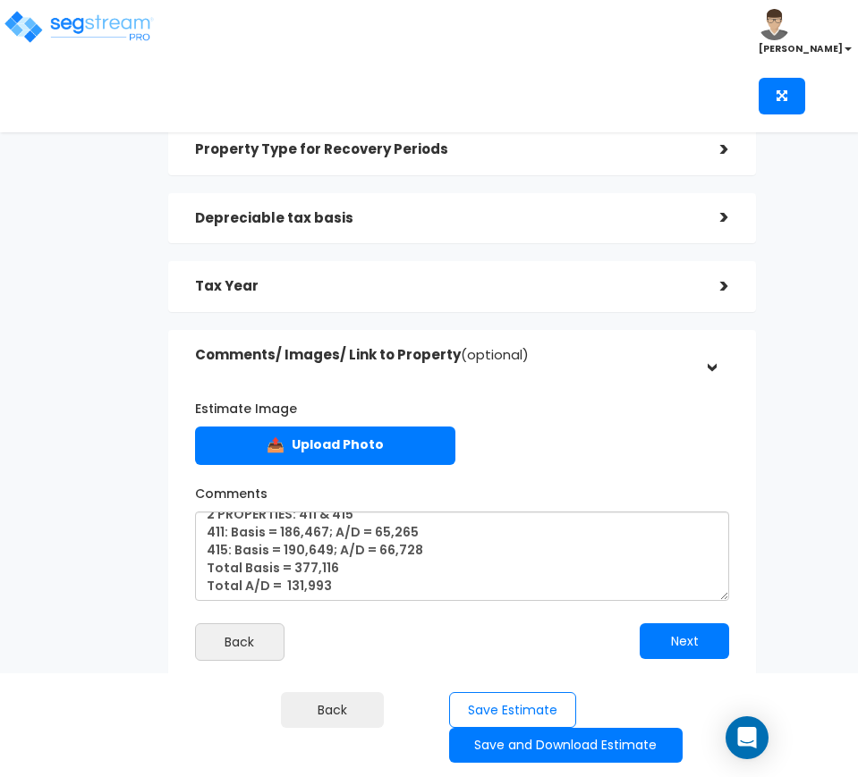
click at [377, 197] on div "Depreciable tax basis >" at bounding box center [461, 218] width 587 height 51
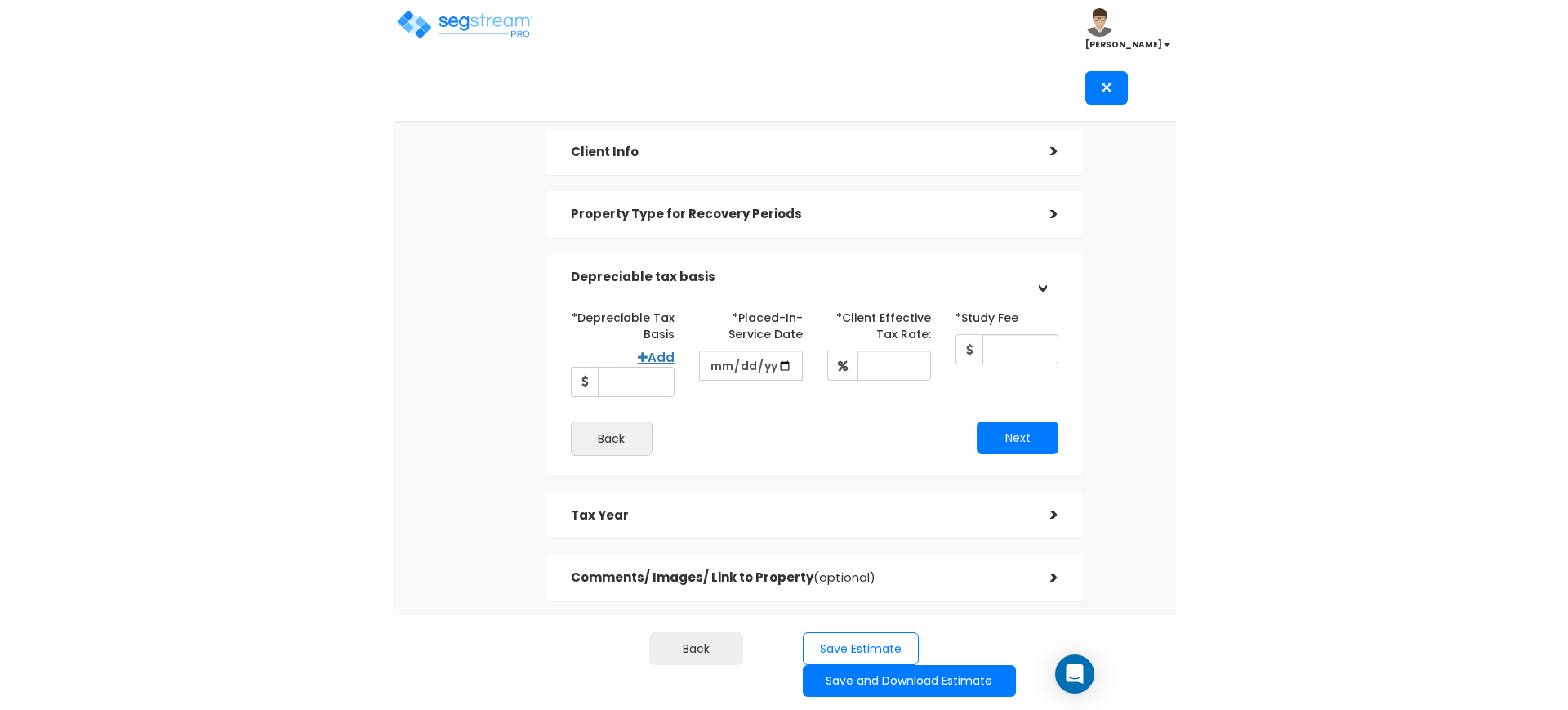
scroll to position [57, 0]
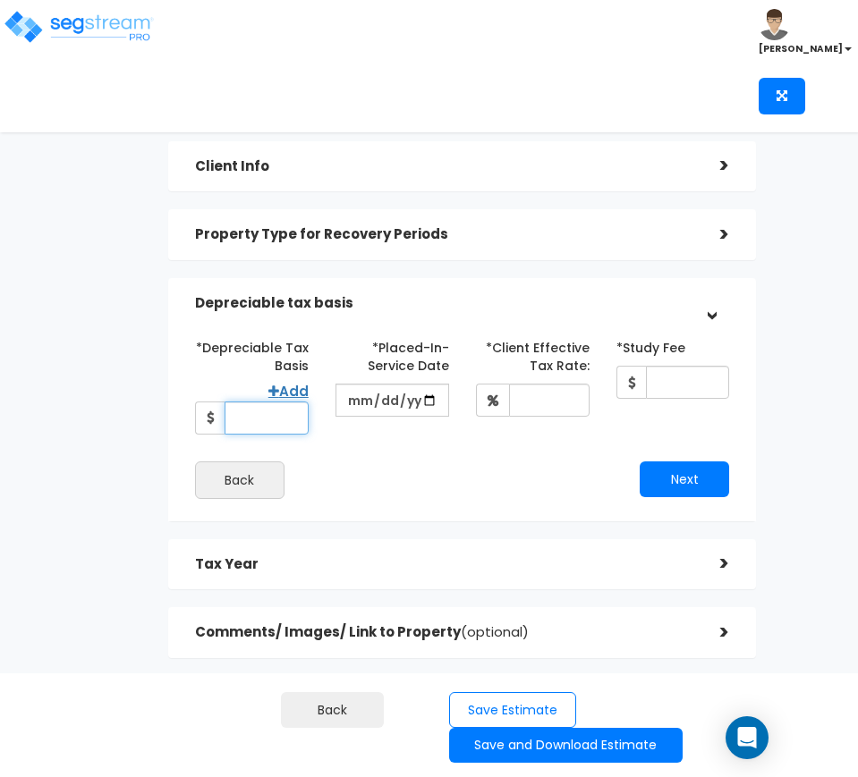
click at [251, 410] on input "*Depreciable Tax Basis" at bounding box center [266, 418] width 84 height 33
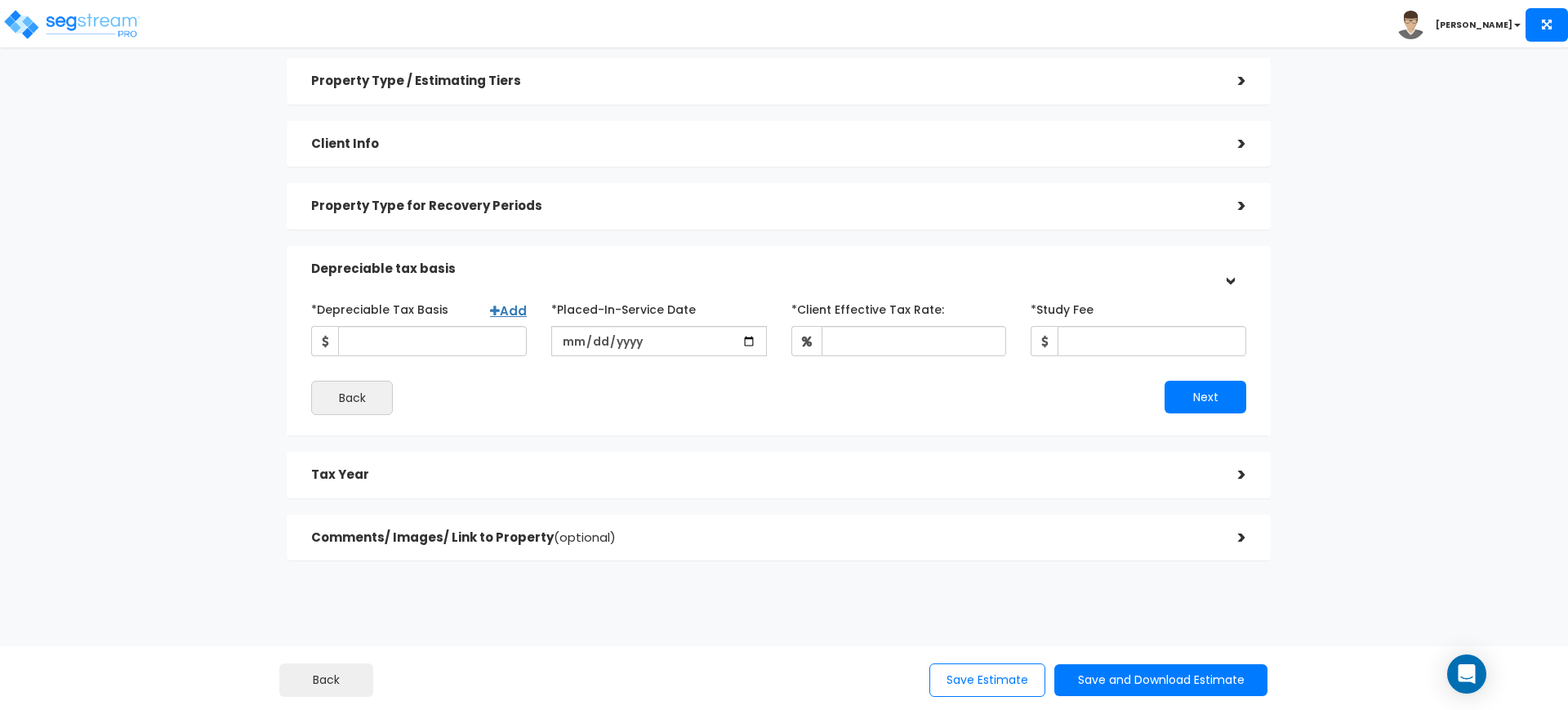
click at [605, 546] on div "Comments/ Images/ Link to Property (optional)" at bounding box center [763, 537] width 902 height 30
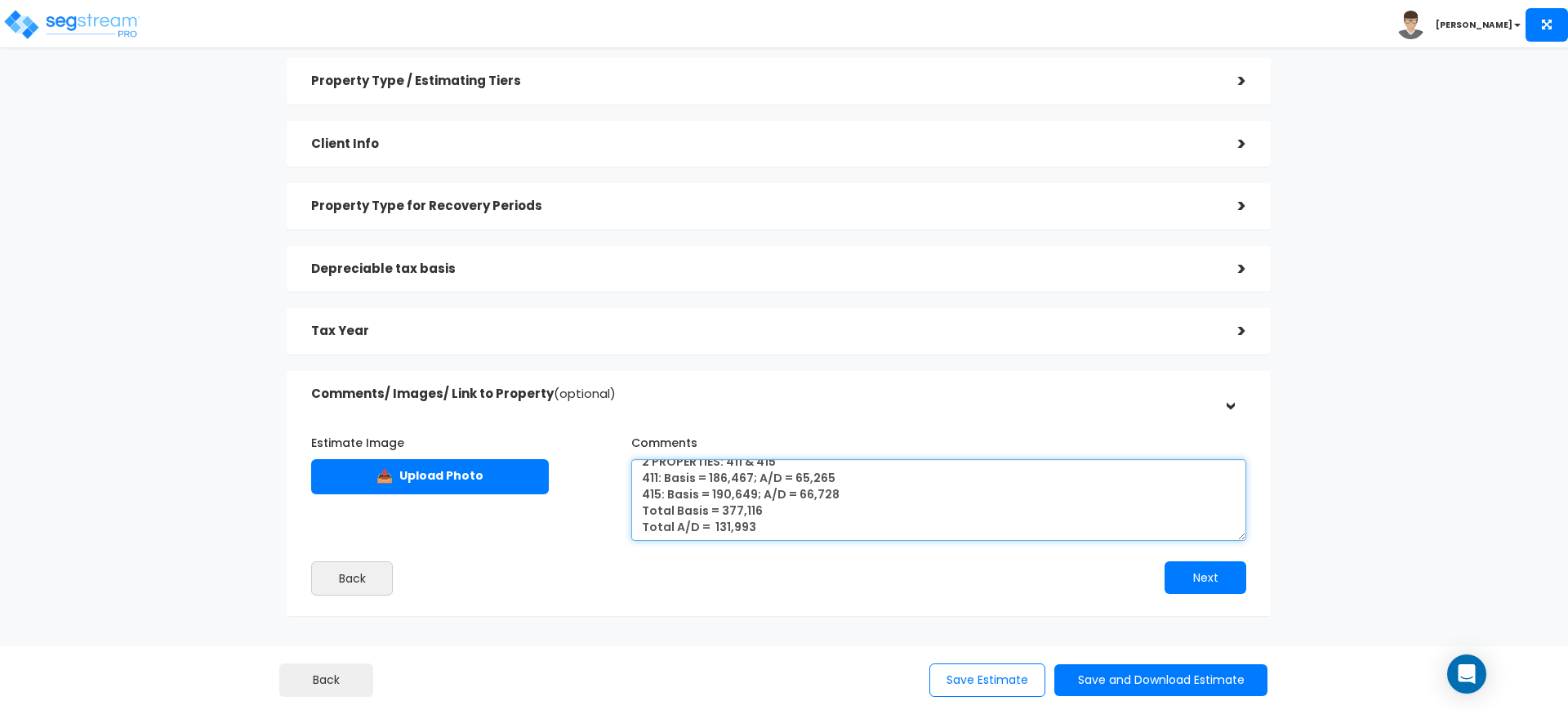
drag, startPoint x: 757, startPoint y: 511, endPoint x: 719, endPoint y: 514, distance: 38.1
click at [719, 514] on textarea "2 PROPERTIES: 411 & 415 411: Basis = 186,467; A/D = 65,265 415: Basis = 190,649…" at bounding box center [938, 500] width 615 height 81
click at [527, 272] on h5 "Depreciable tax basis" at bounding box center [763, 269] width 902 height 14
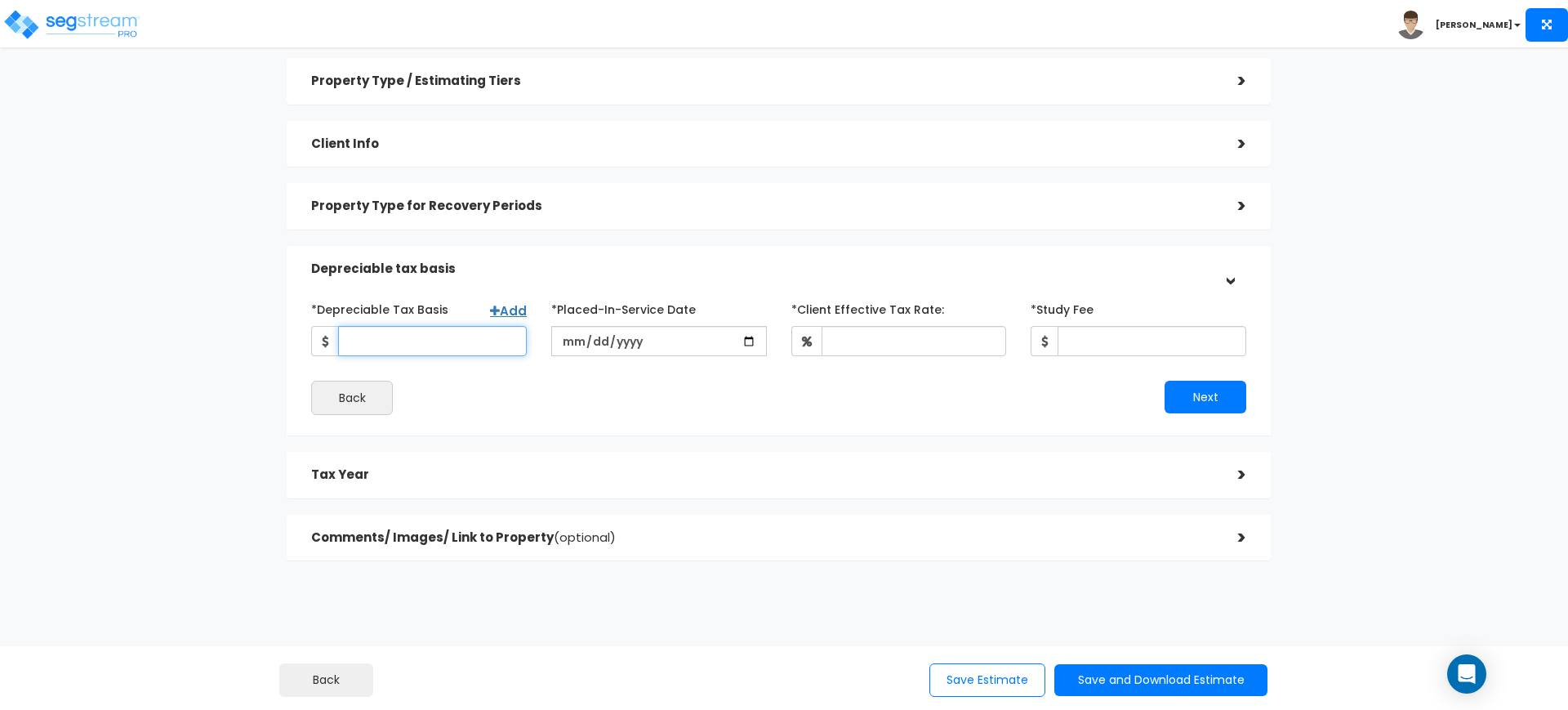
click at [444, 352] on input "*Depreciable Tax Basis" at bounding box center [432, 341] width 189 height 30
paste input "377,116"
type input "377,116"
click at [570, 336] on input "date" at bounding box center [659, 341] width 216 height 30
click at [598, 343] on input "date" at bounding box center [659, 341] width 216 height 30
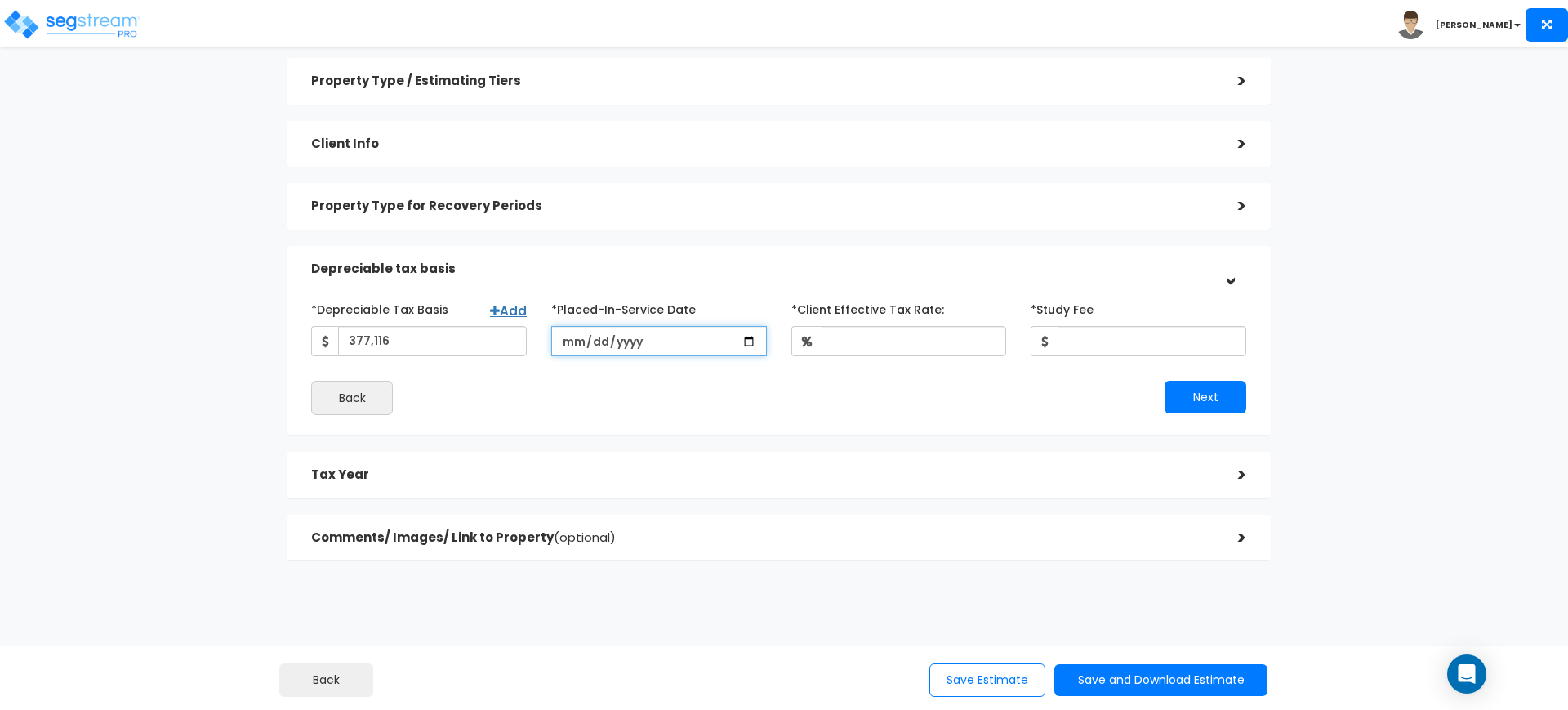
click at [595, 343] on input "date" at bounding box center [659, 341] width 216 height 30
type input "2014-05-01"
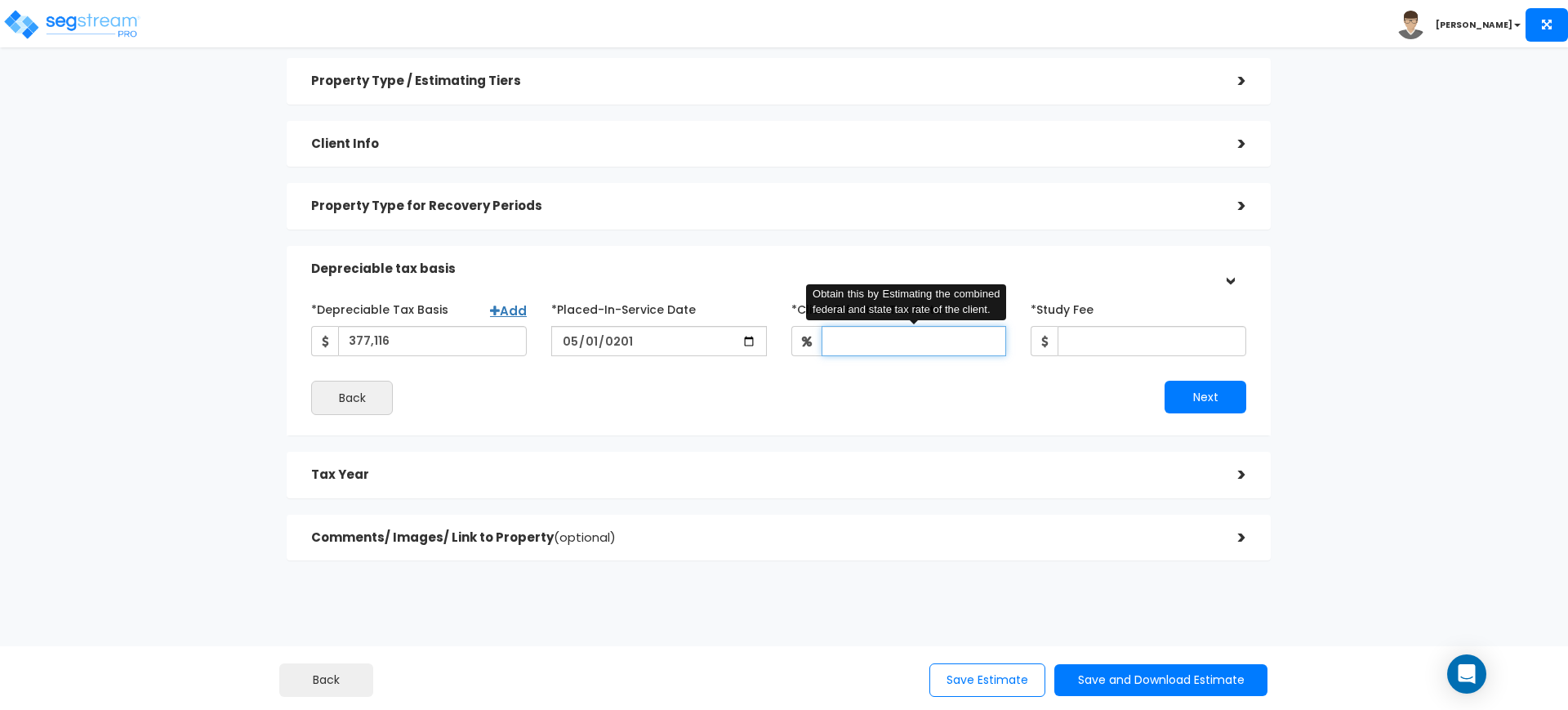
click at [891, 341] on input "*Client Effective Tax Rate:" at bounding box center [914, 341] width 185 height 30
type input "34"
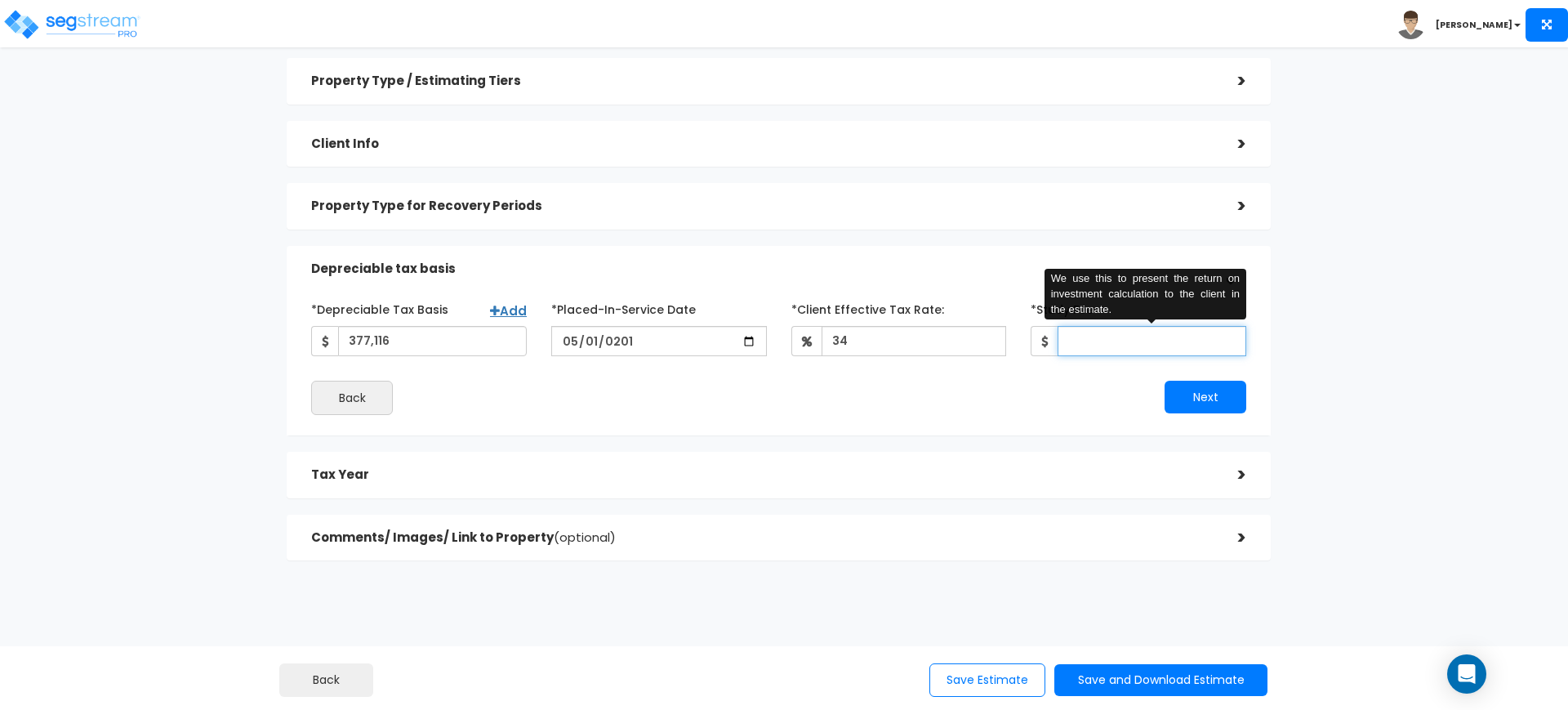
click at [1103, 352] on input "*Study Fee" at bounding box center [1152, 341] width 189 height 30
type input "0.01"
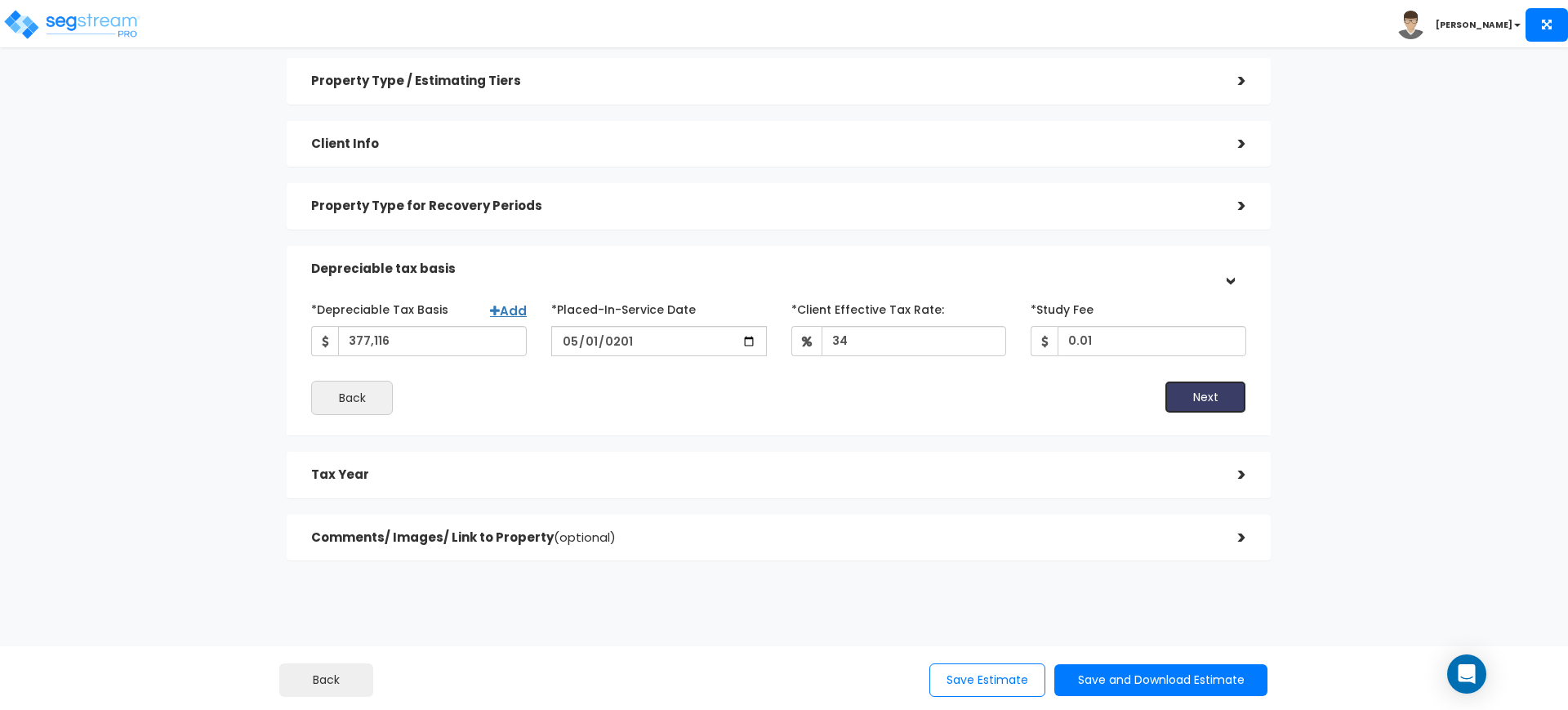
click at [1194, 397] on button "Next" at bounding box center [1205, 397] width 81 height 33
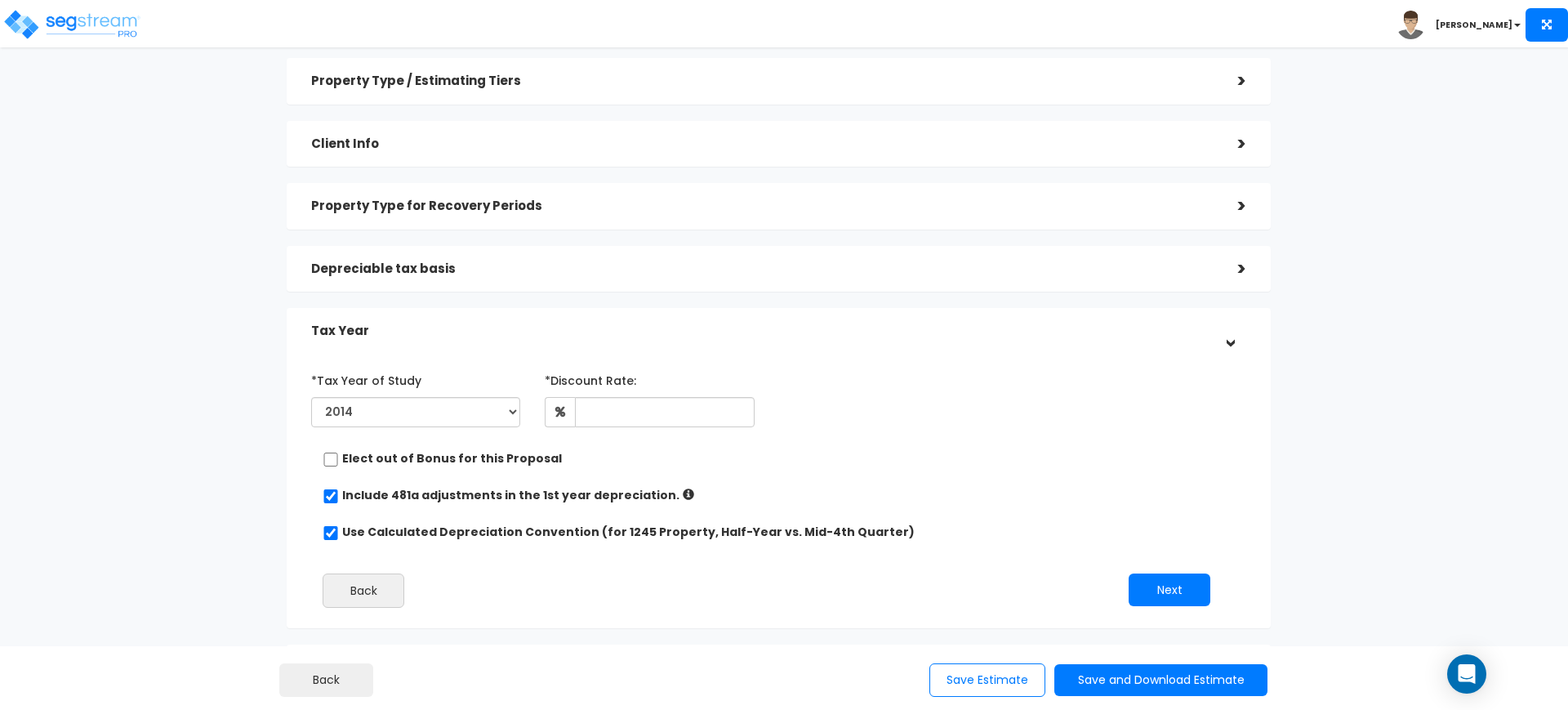
scroll to position [201, 0]
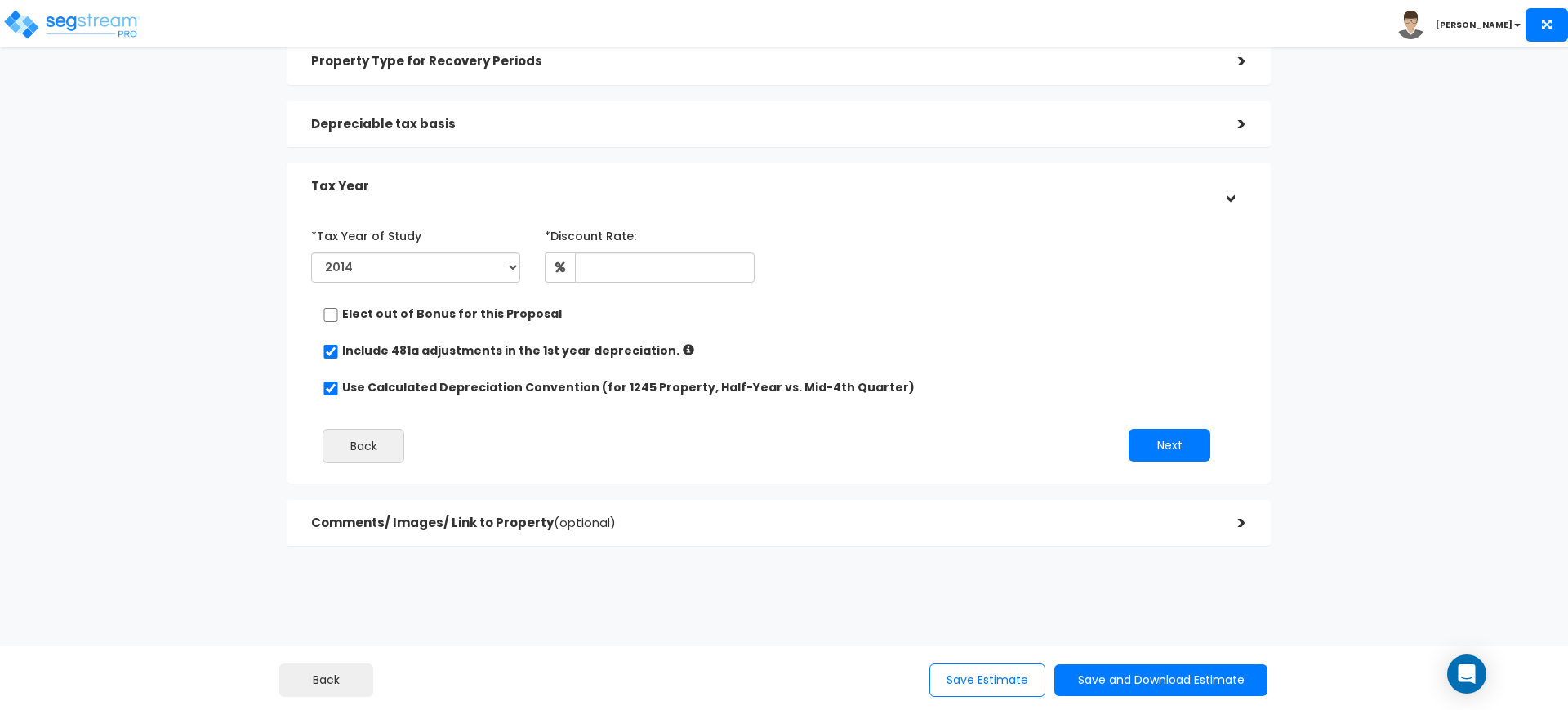
click at [723, 511] on div "Comments/ Images/ Link to Property (optional)" at bounding box center [763, 523] width 902 height 30
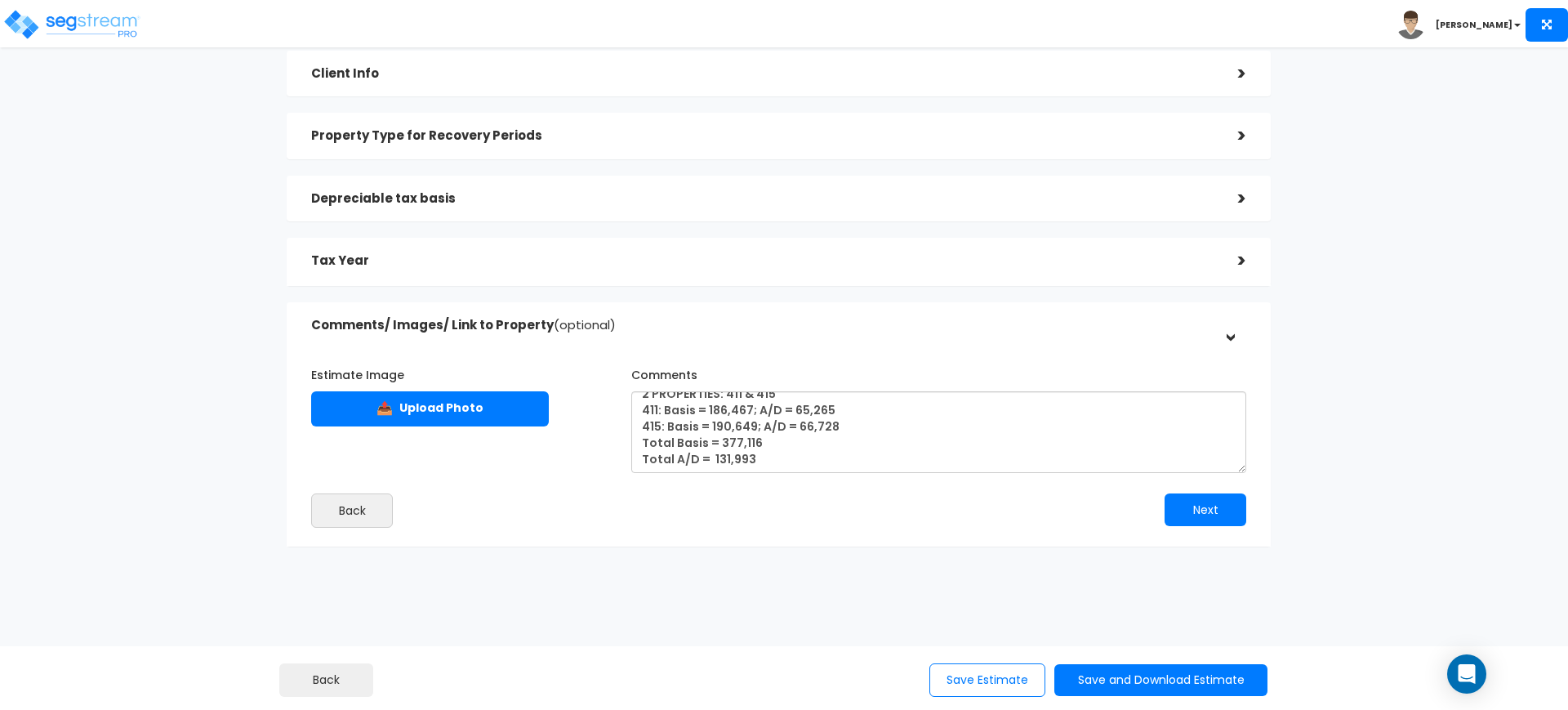
scroll to position [127, 0]
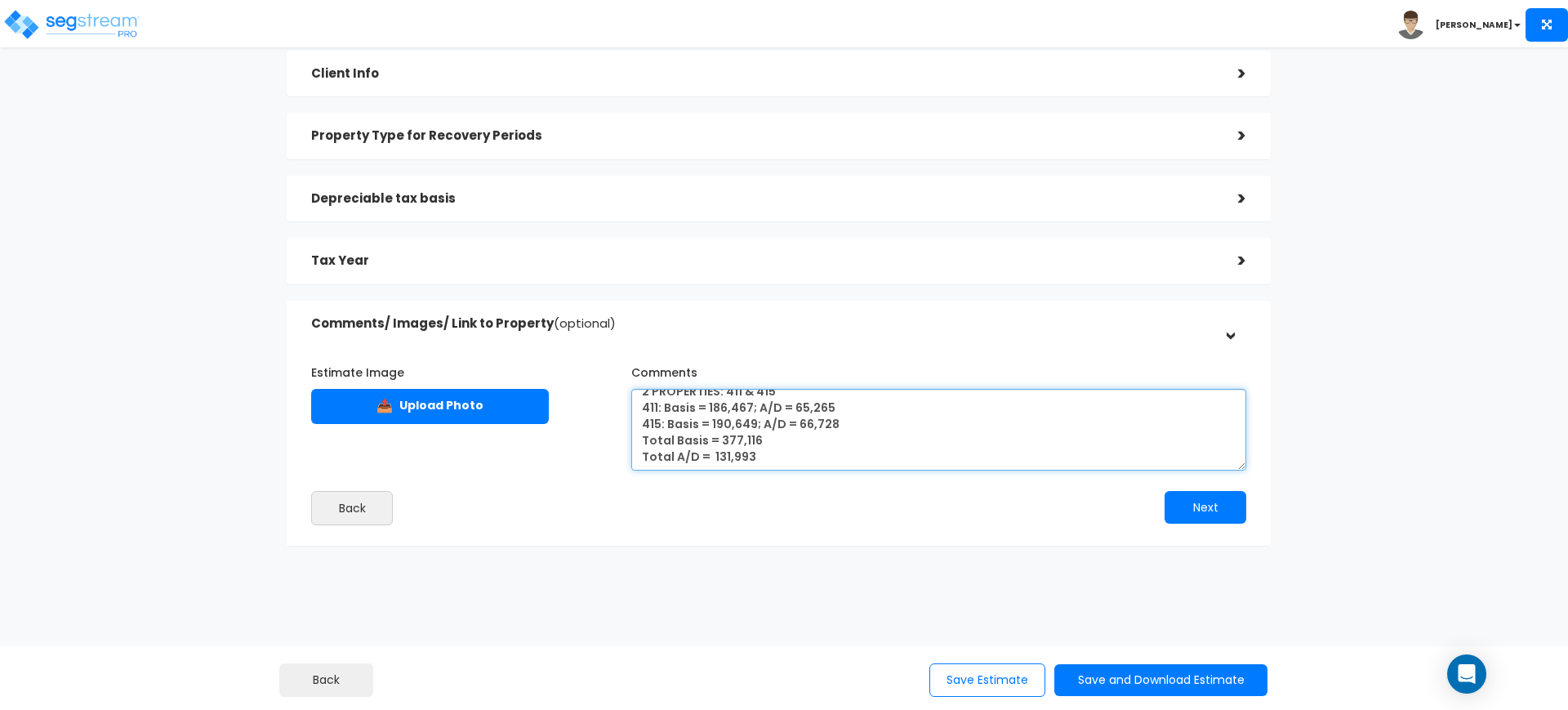
drag, startPoint x: 764, startPoint y: 448, endPoint x: 714, endPoint y: 455, distance: 50.5
click at [714, 455] on textarea "2 PROPERTIES: 411 & 415 411: Basis = 186,467; A/D = 65,265 415: Basis = 190,649…" at bounding box center [938, 429] width 615 height 81
drag, startPoint x: 771, startPoint y: 461, endPoint x: 709, endPoint y: 454, distance: 62.4
click at [709, 454] on textarea "2 PROPERTIES: 411 & 415 411: Basis = 186,467; A/D = 65,265 415: Basis = 190,649…" at bounding box center [938, 429] width 615 height 81
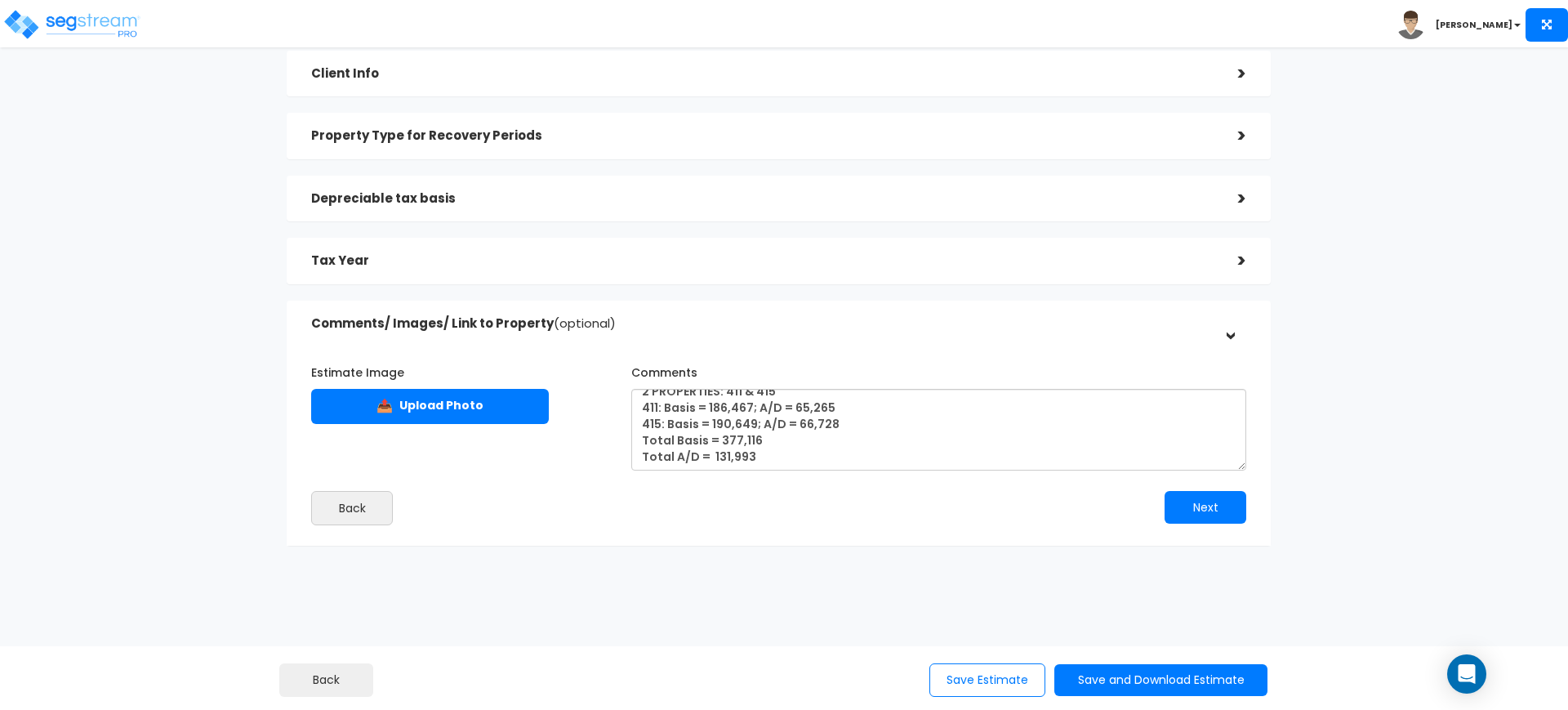
click at [643, 258] on h5 "Tax Year" at bounding box center [763, 260] width 902 height 14
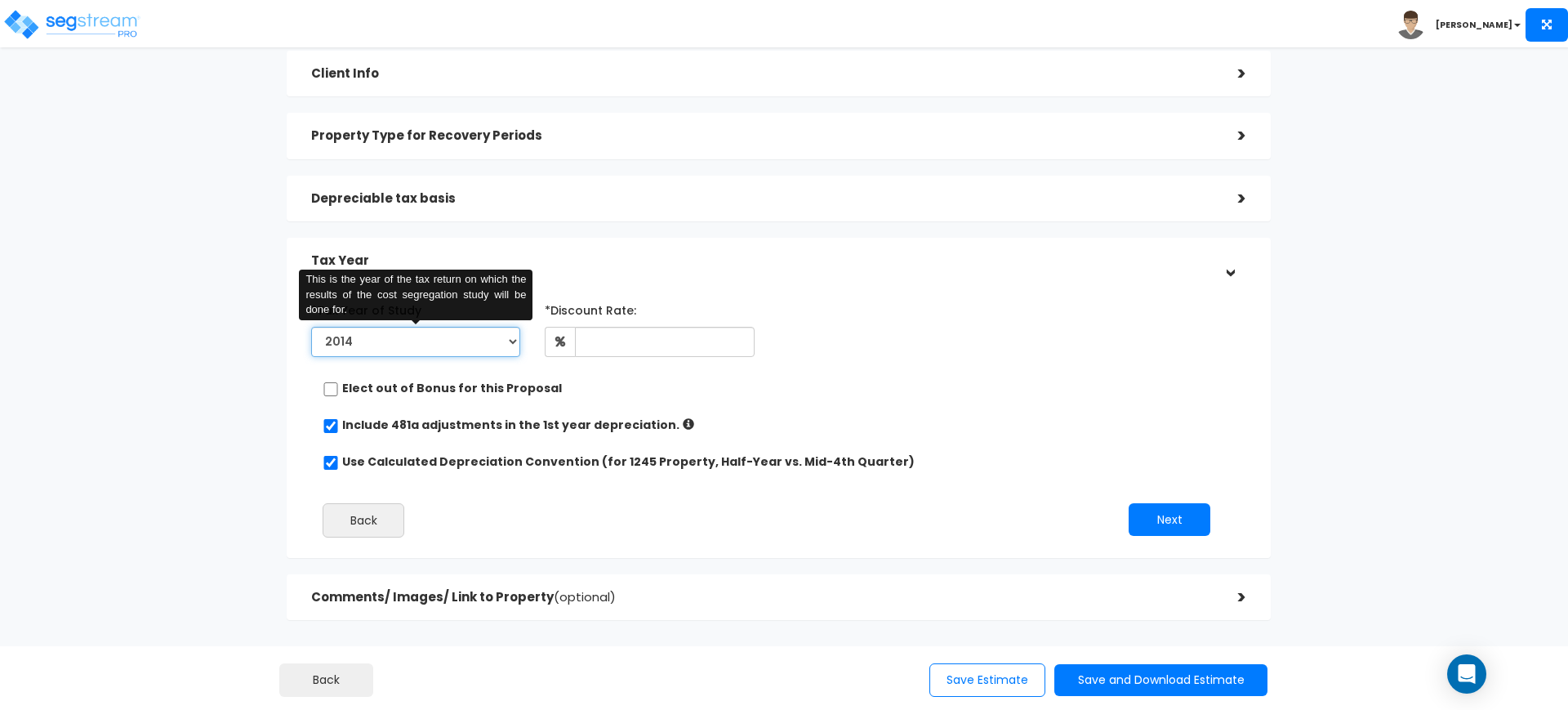
click at [438, 344] on select "2014 2015 2016 2017 2018 2019 2020 2021 2022 2023 2024 2025 2026" at bounding box center [416, 342] width 209 height 30
select select "2024"
click at [311, 327] on select "2014 2015 2016 2017 2018 2019 2020 2021 2022 2023 2024 2025 2026" at bounding box center [416, 342] width 209 height 30
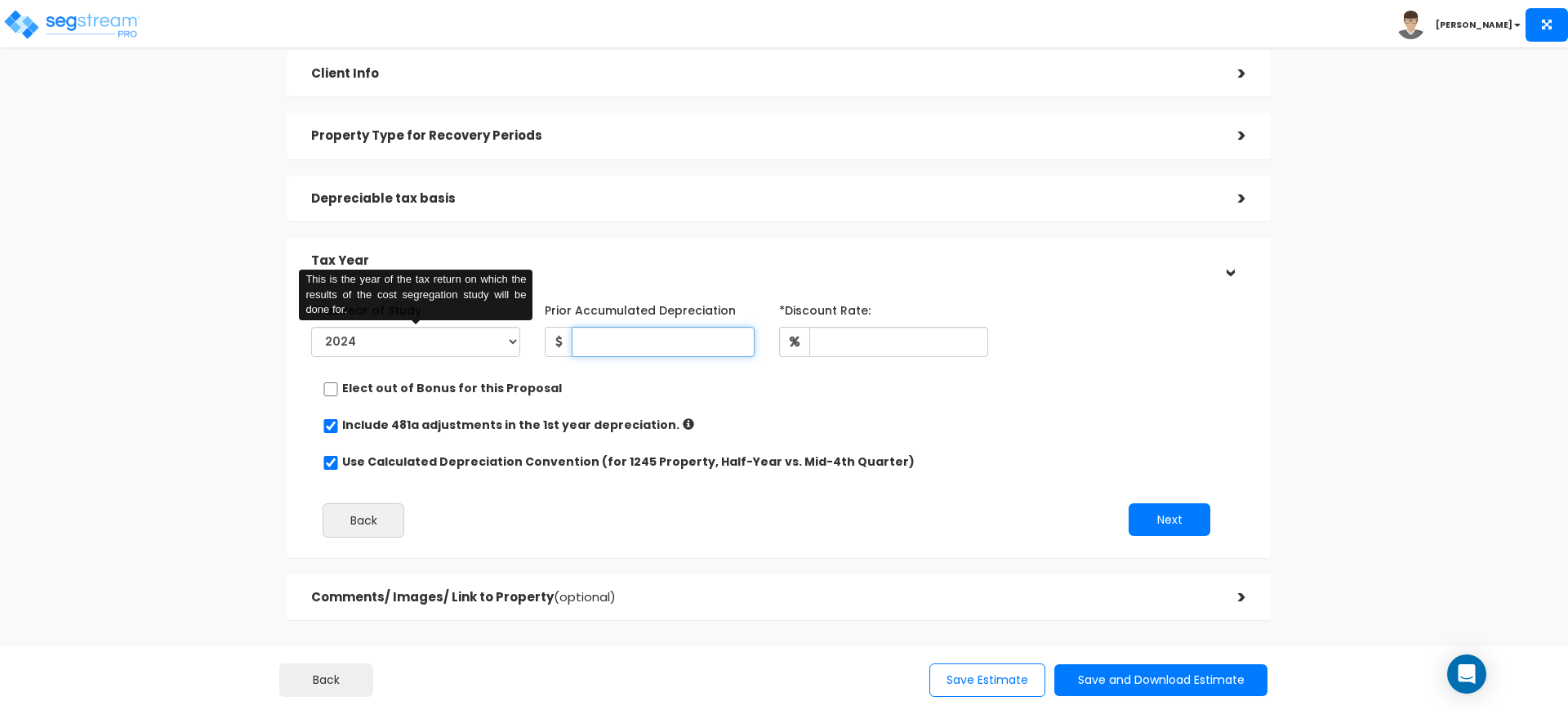
click at [652, 327] on input "Prior Accumulated Depreciation" at bounding box center [662, 342] width 182 height 30
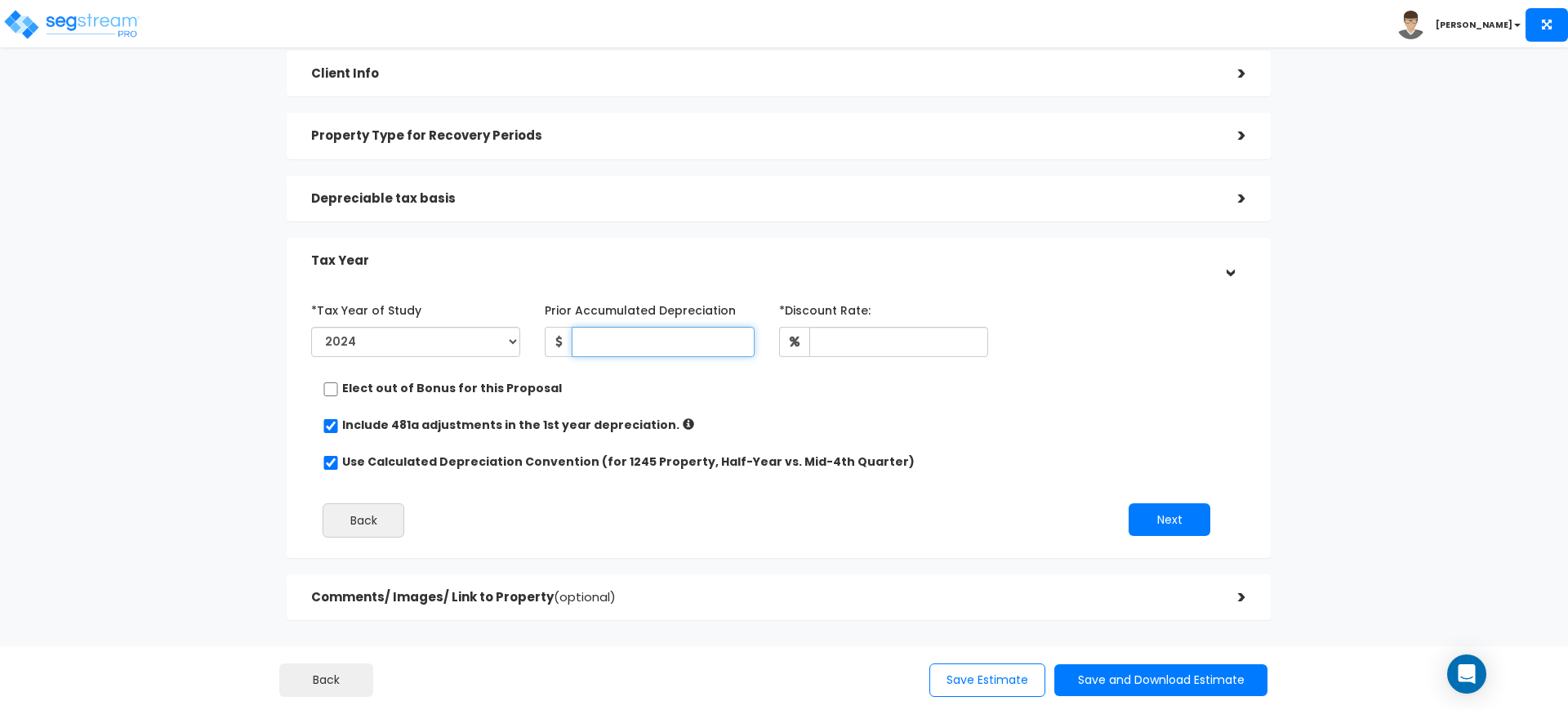
paste input "131,993"
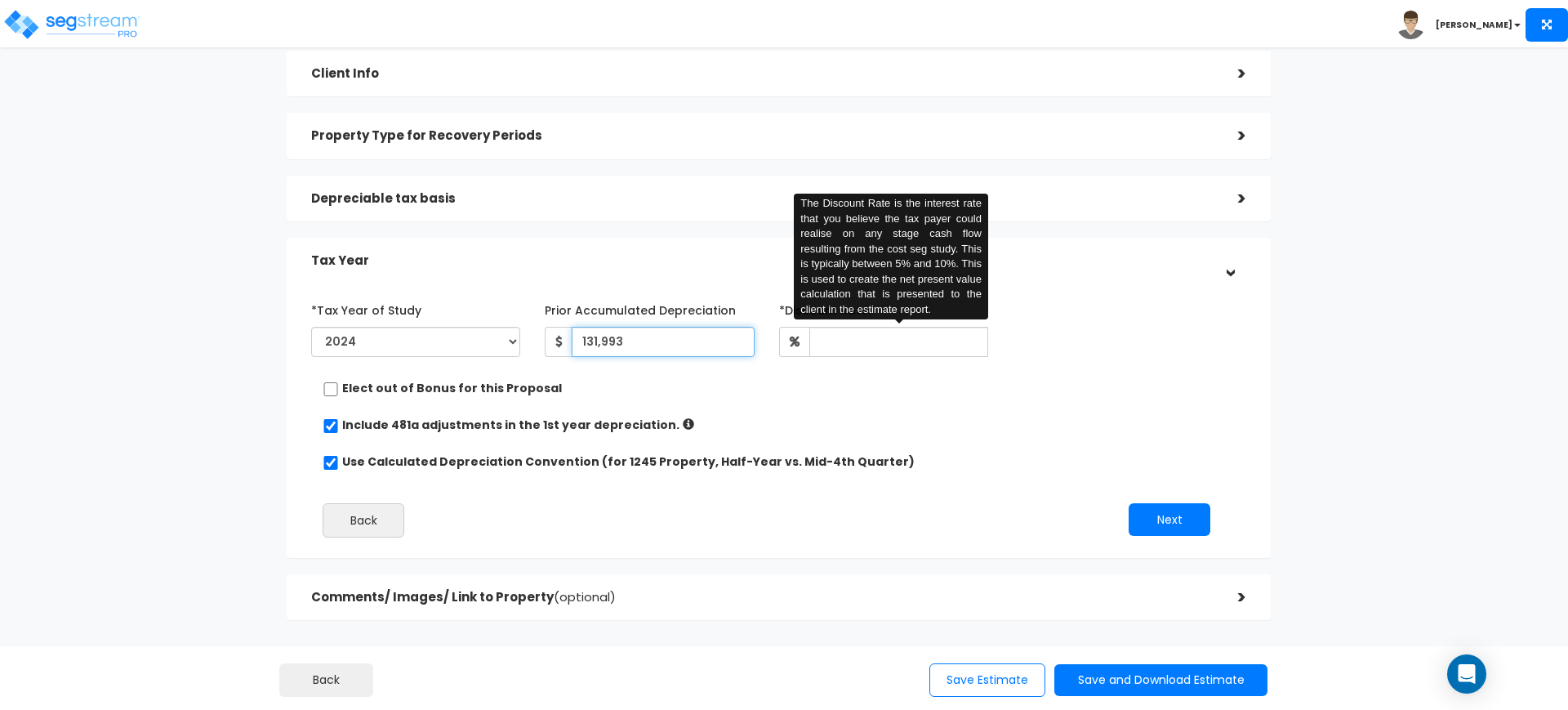
type input "131,993"
click at [873, 344] on input "text" at bounding box center [899, 342] width 179 height 30
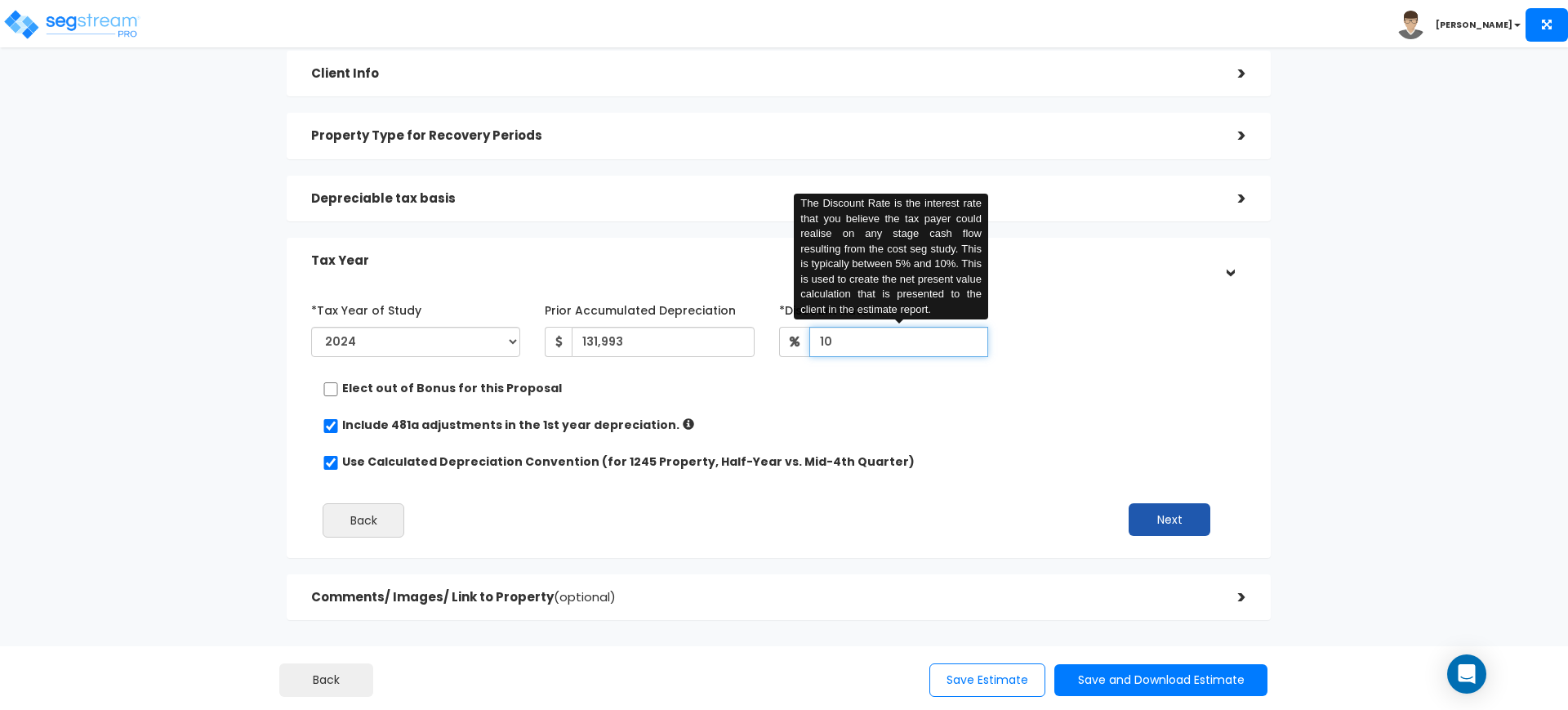
type input "10"
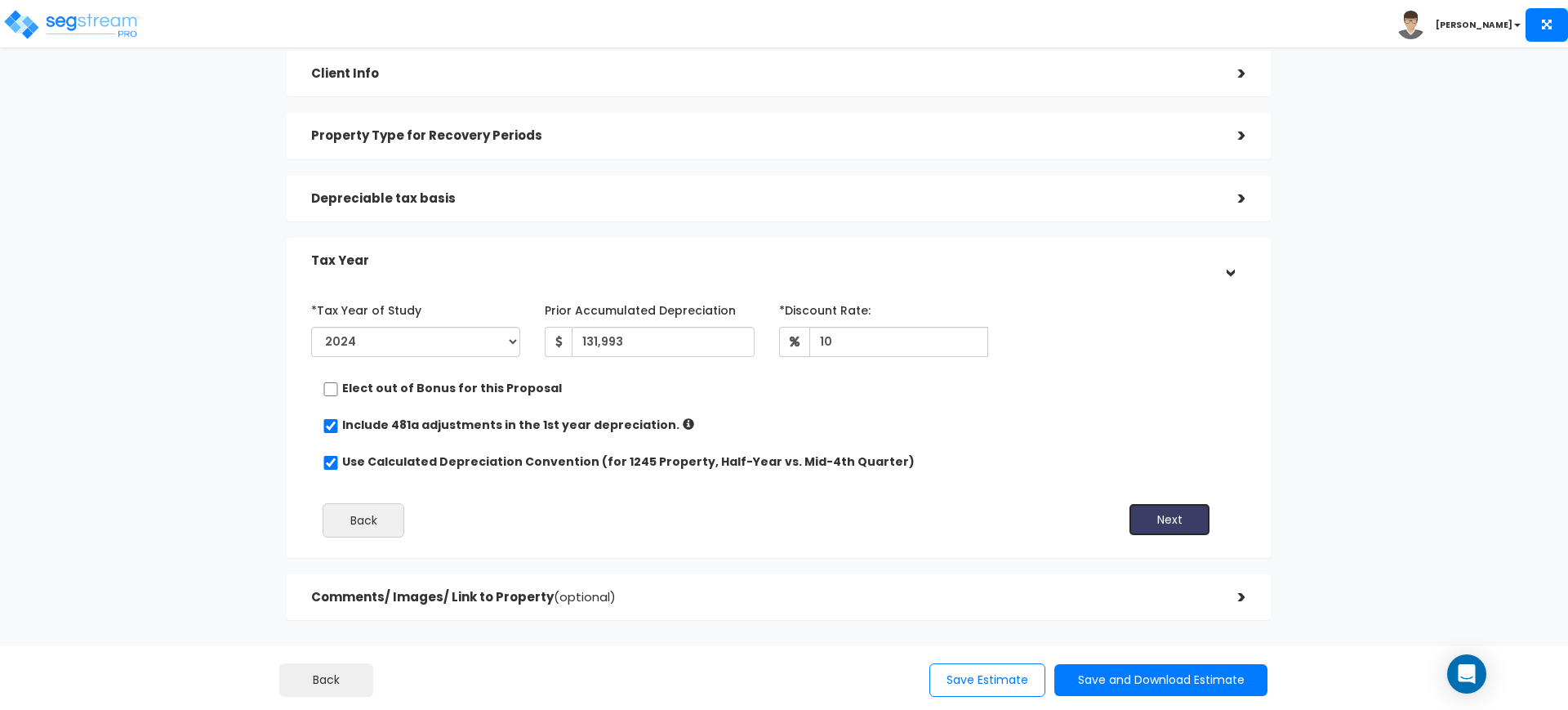
click at [1151, 529] on button "Next" at bounding box center [1169, 520] width 81 height 33
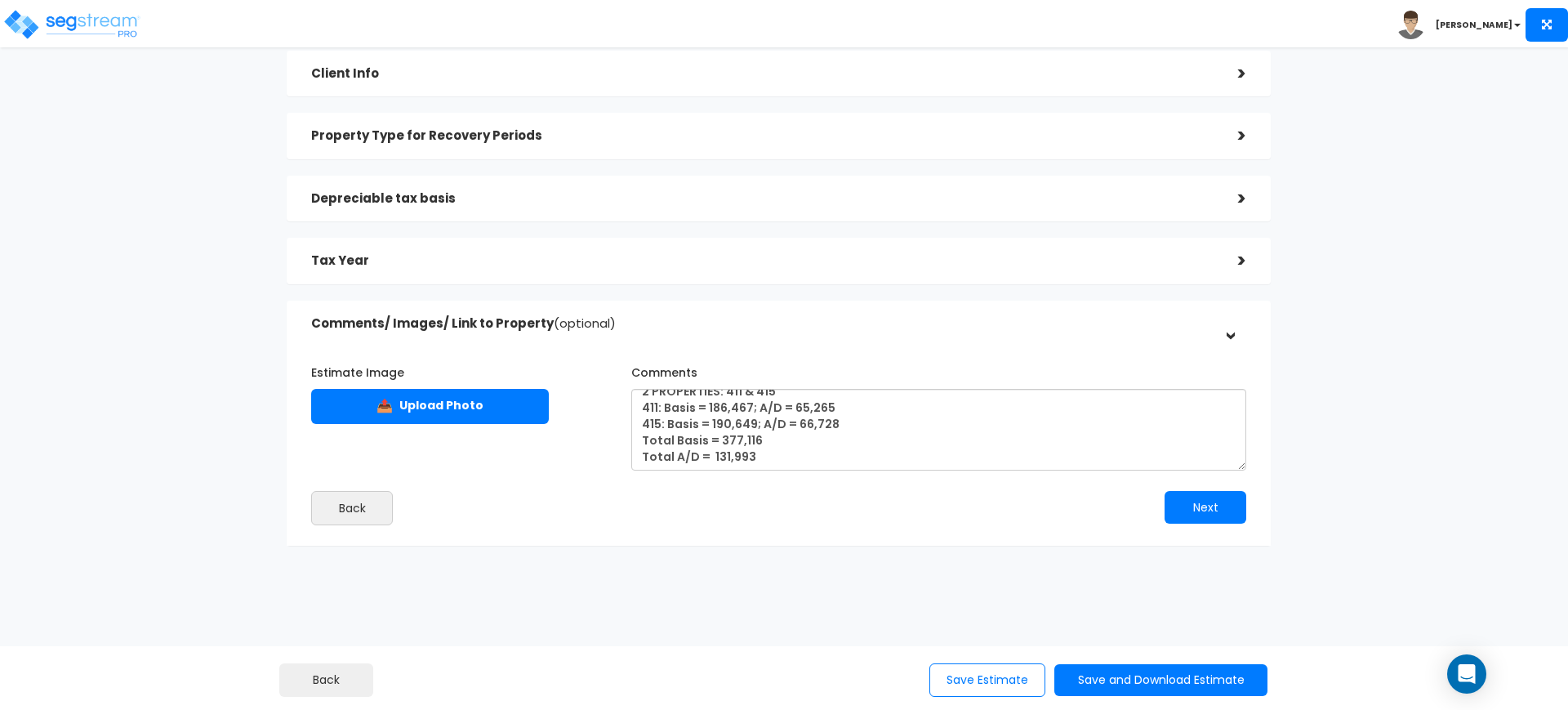
scroll to position [0, 0]
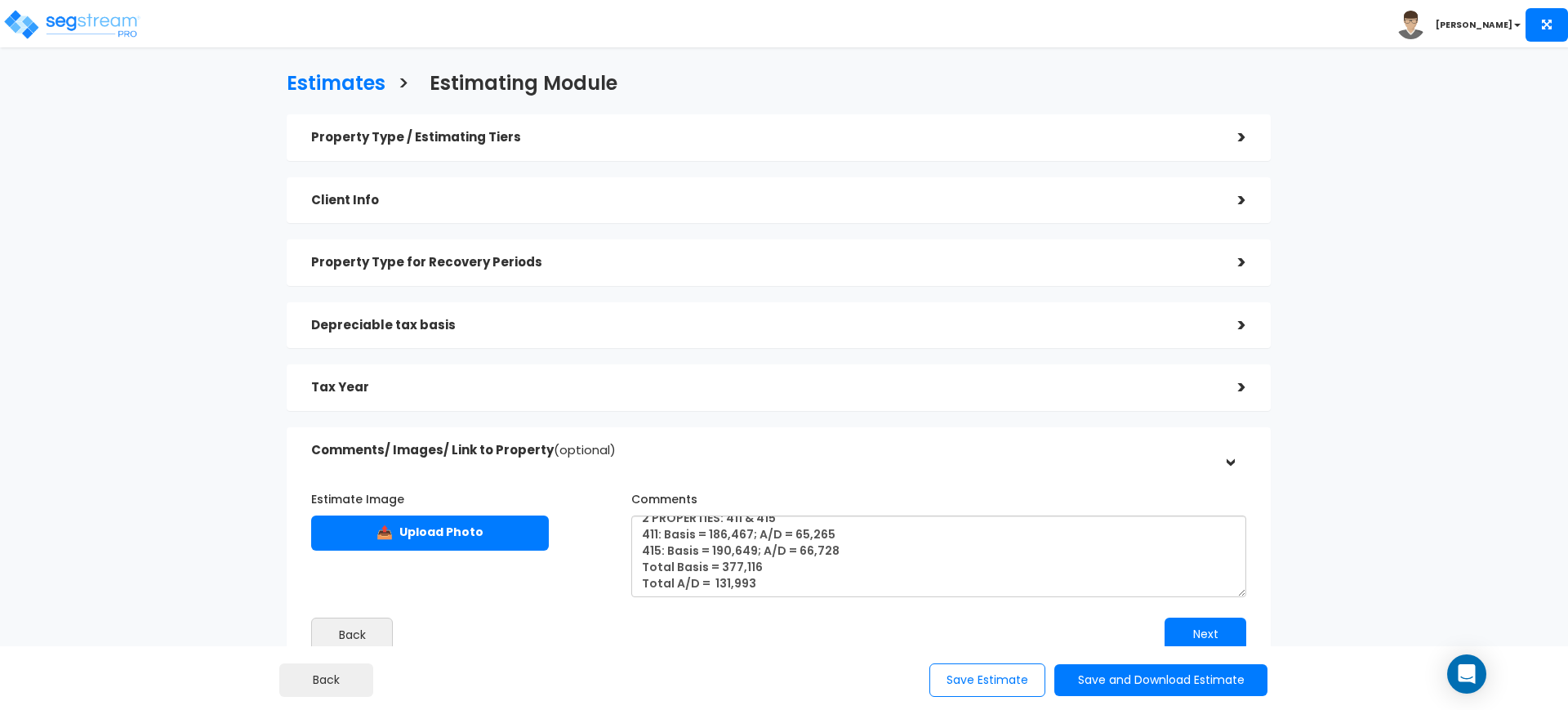
click at [931, 251] on div "Property Type for Recovery Periods" at bounding box center [763, 262] width 902 height 30
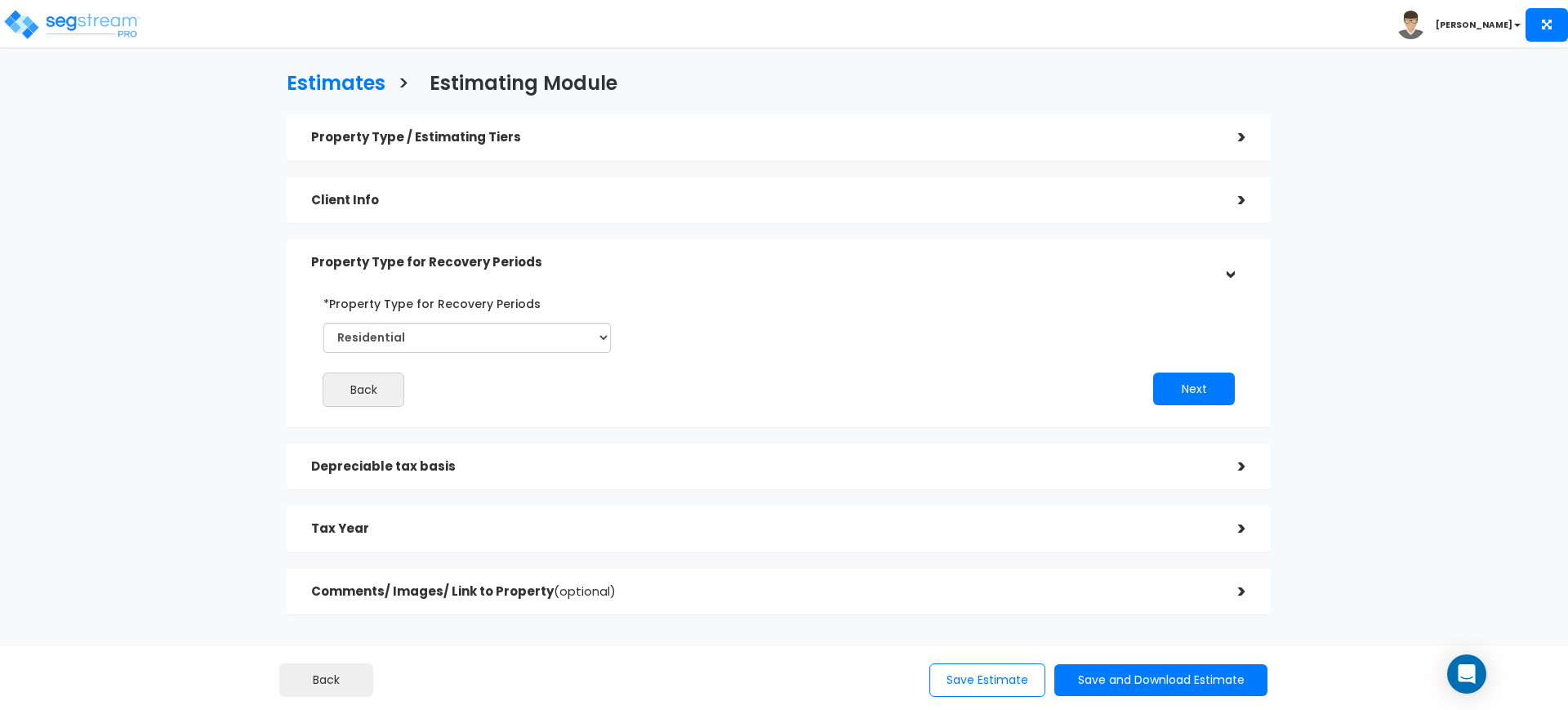
click at [542, 452] on div "Depreciable tax basis" at bounding box center [763, 467] width 902 height 30
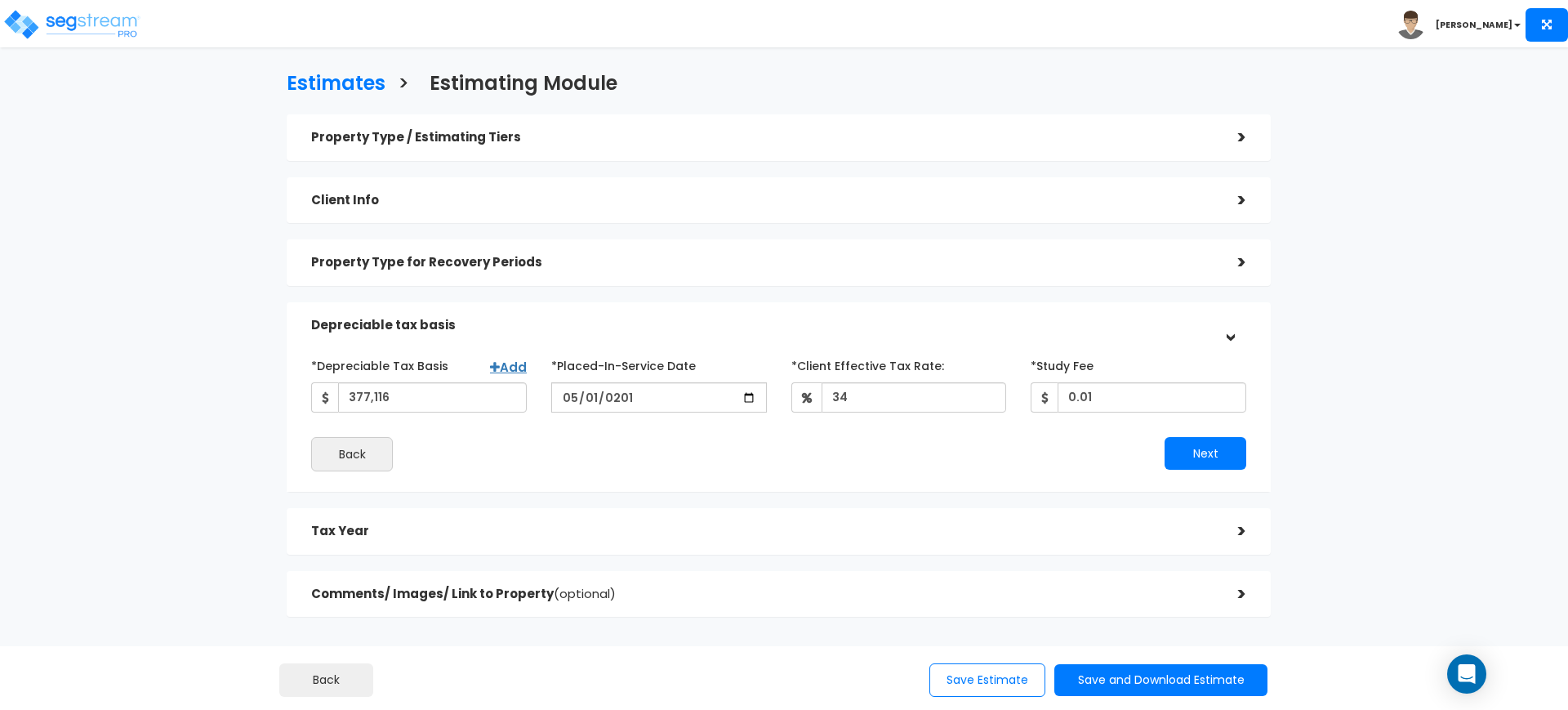
click at [596, 217] on div "Client Info >" at bounding box center [779, 200] width 984 height 47
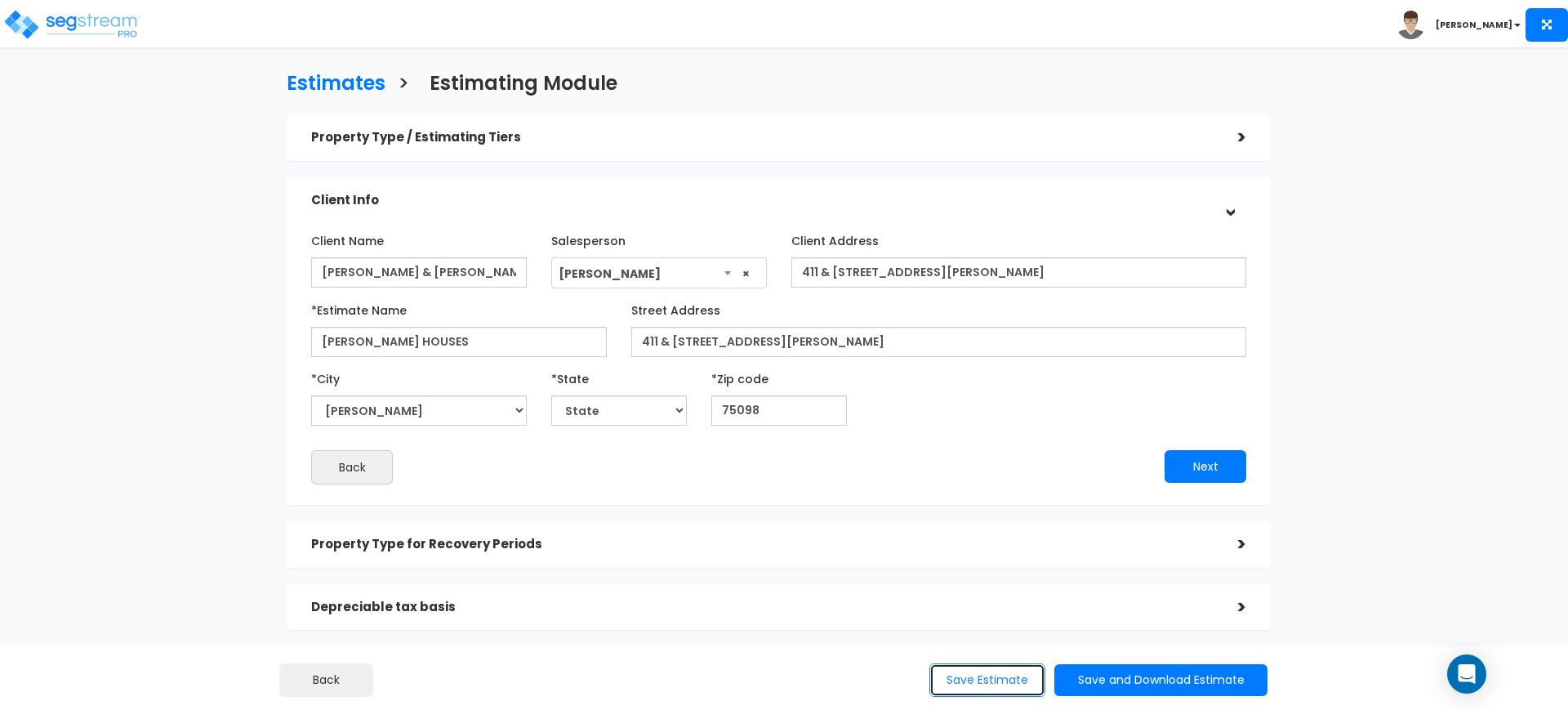
click at [967, 671] on button "Save Estimate" at bounding box center [987, 680] width 116 height 34
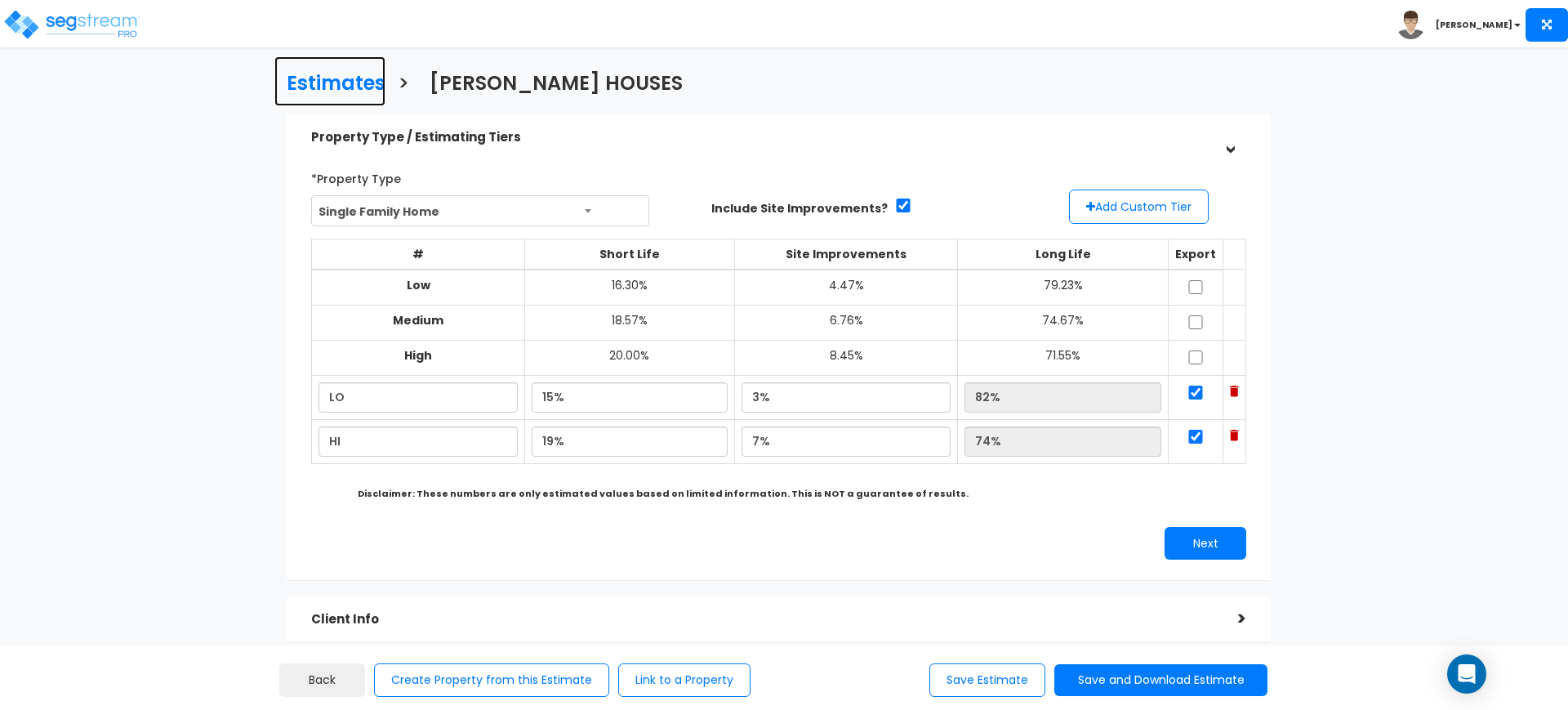
click at [341, 82] on h3 "Estimates" at bounding box center [336, 86] width 99 height 26
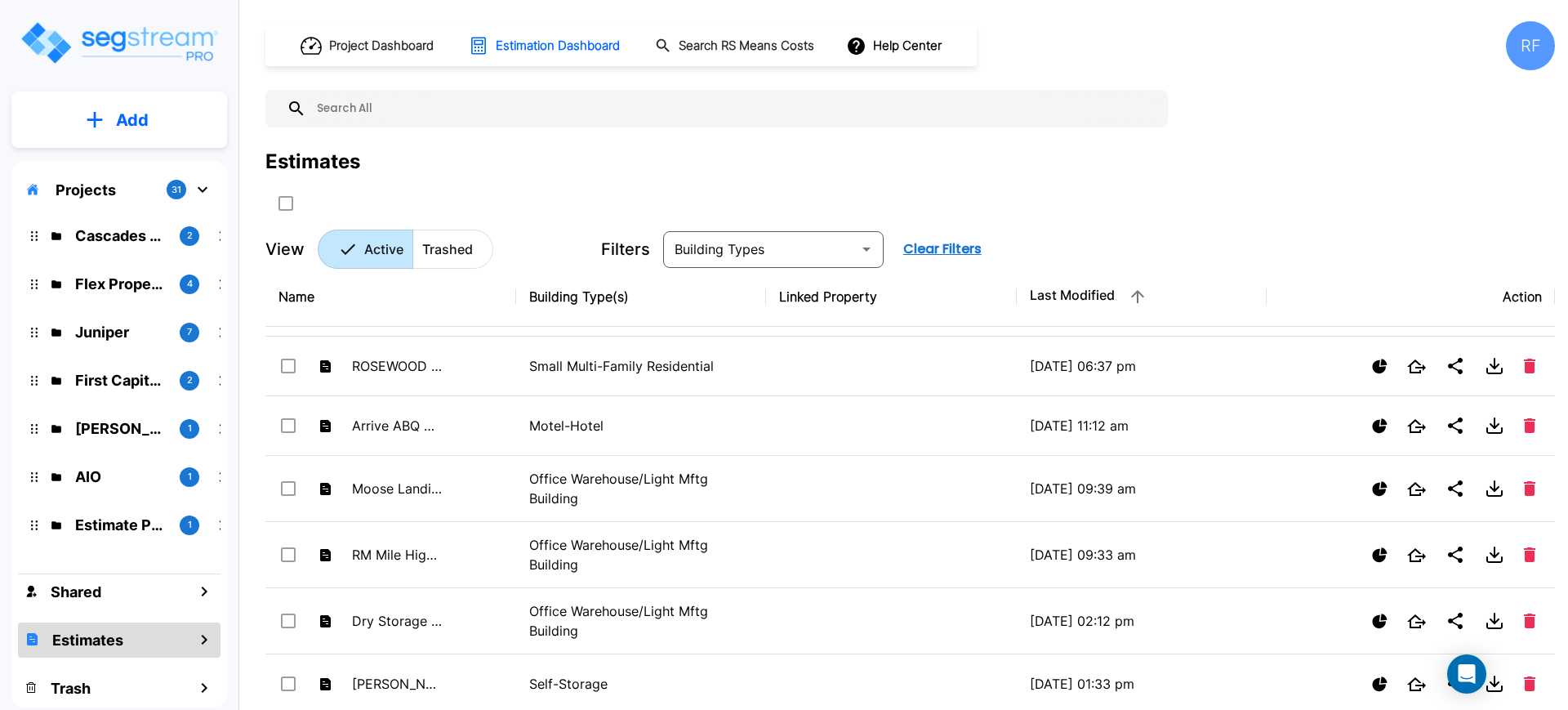
scroll to position [114, 0]
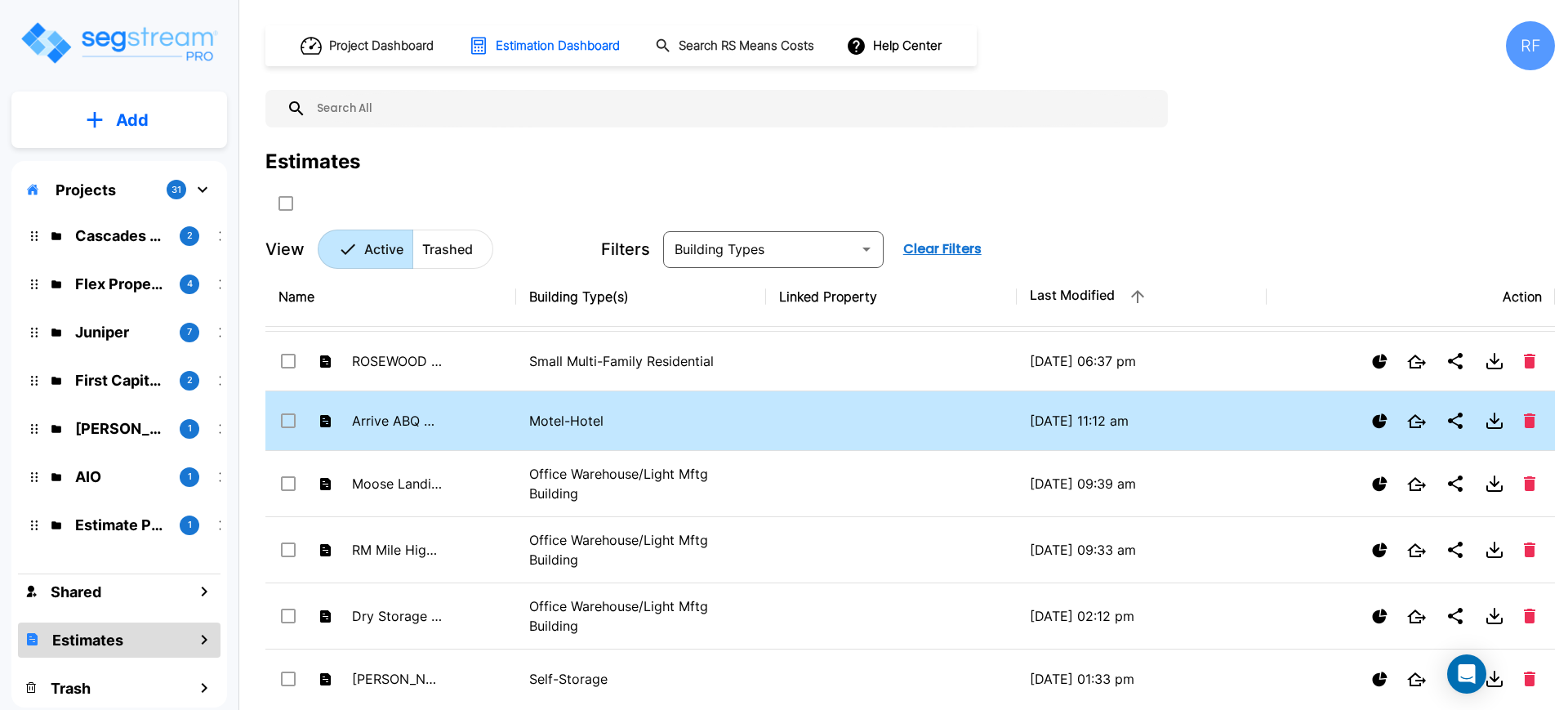
click at [624, 415] on p "Motel-Hotel" at bounding box center [641, 420] width 225 height 19
checkbox input "false"
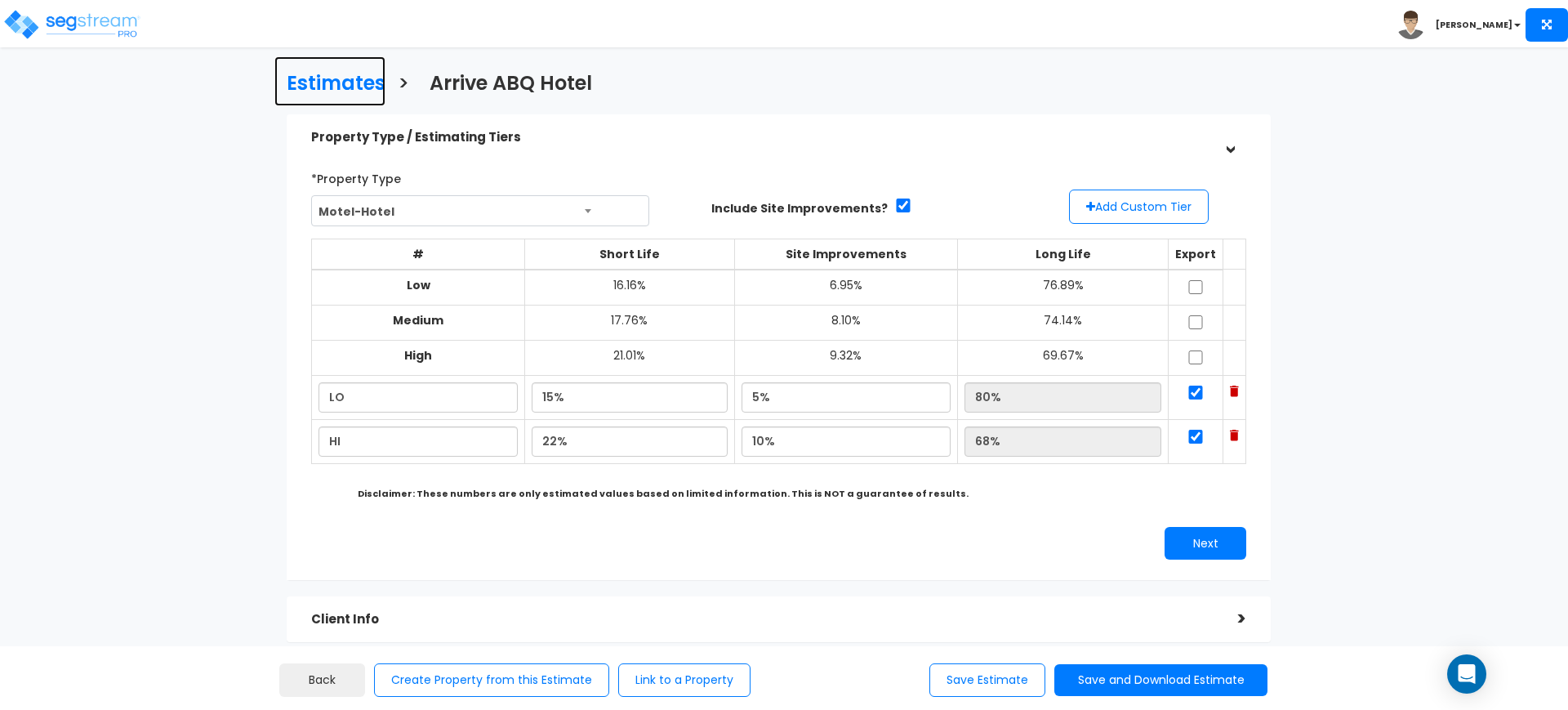
click at [308, 66] on link "Estimates" at bounding box center [330, 81] width 111 height 50
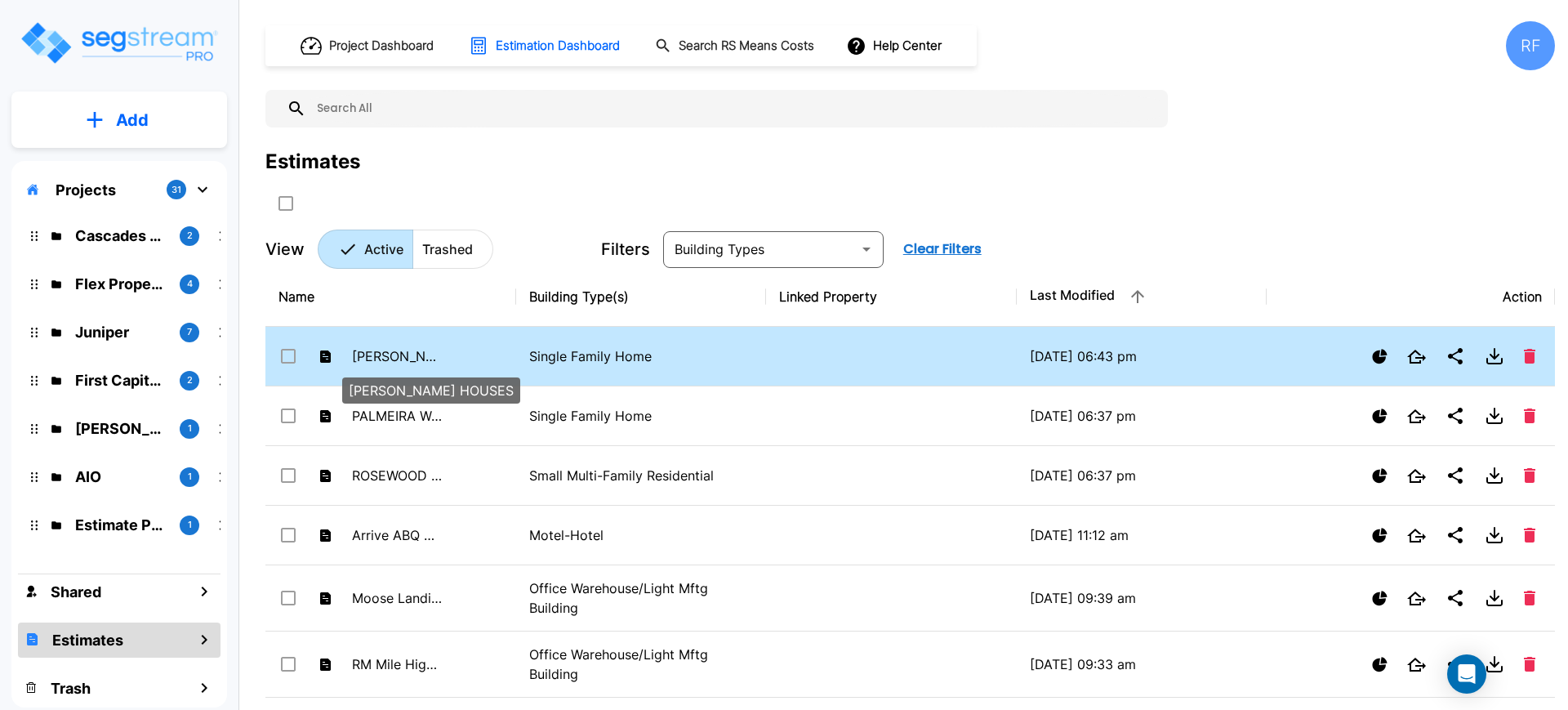
click at [430, 349] on p "[PERSON_NAME] HOUSES" at bounding box center [396, 355] width 89 height 19
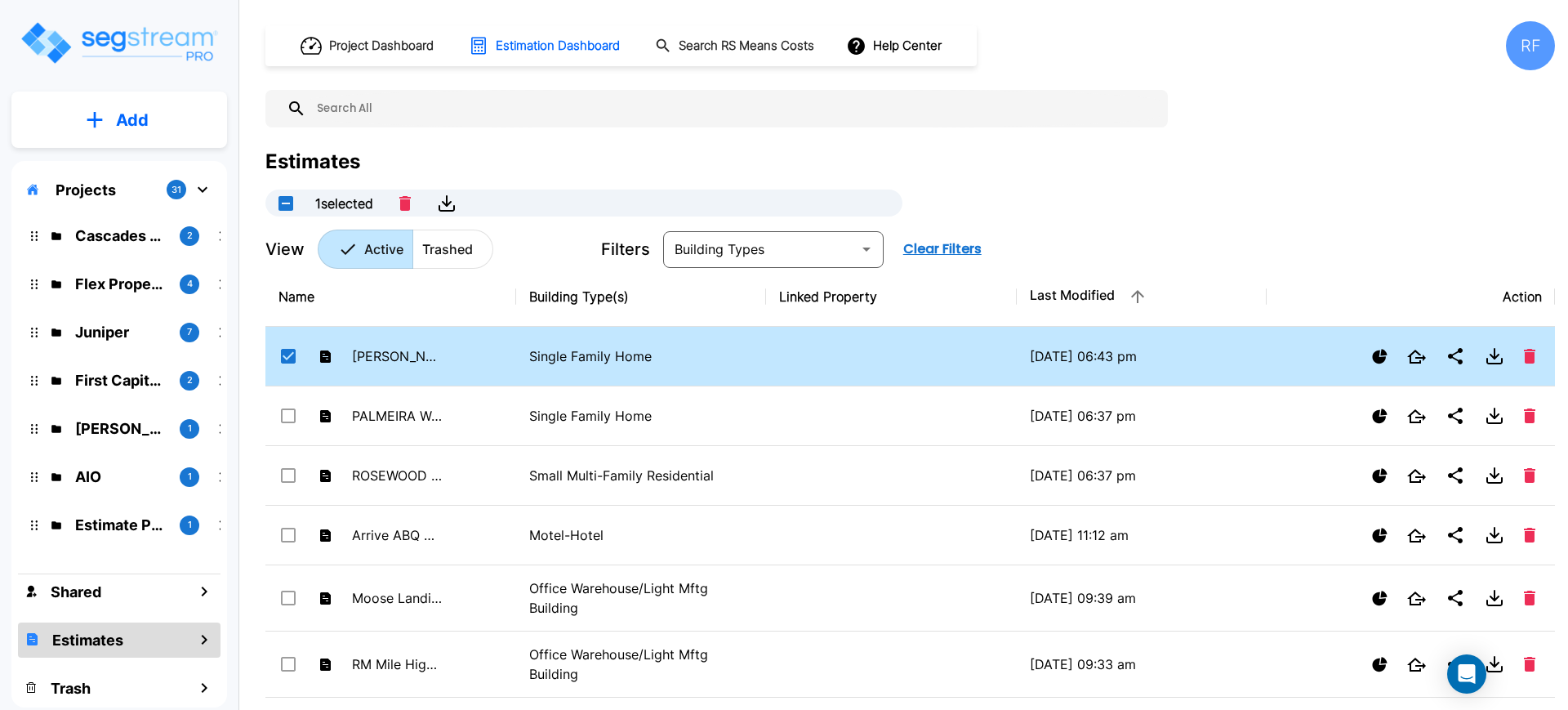
click at [672, 340] on td "Single Family Home" at bounding box center [641, 356] width 251 height 59
checkbox input "false"
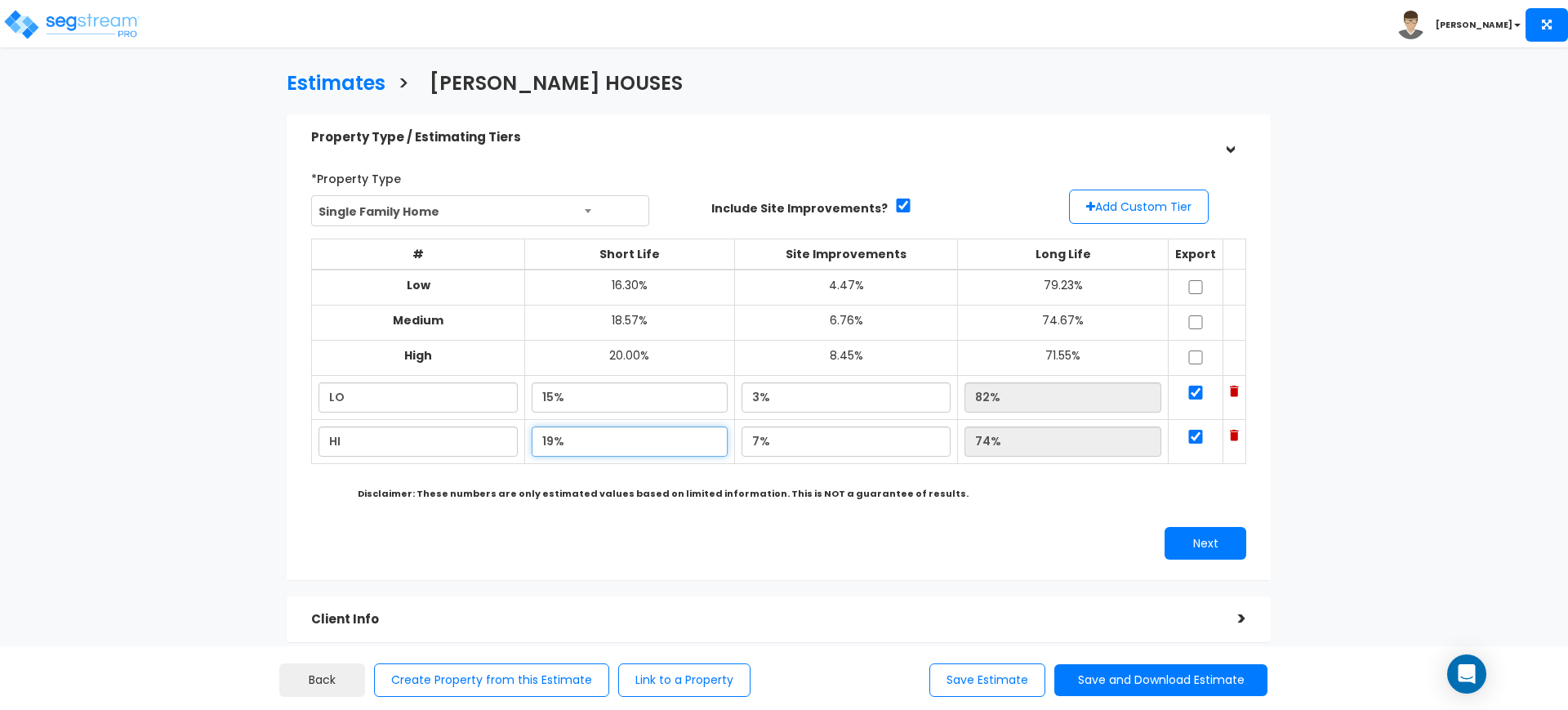
drag, startPoint x: 591, startPoint y: 436, endPoint x: 526, endPoint y: 427, distance: 65.6
click at [526, 427] on td "19%" at bounding box center [629, 441] width 210 height 44
type input "21.00%"
type input "72.00%"
type input "9.00%"
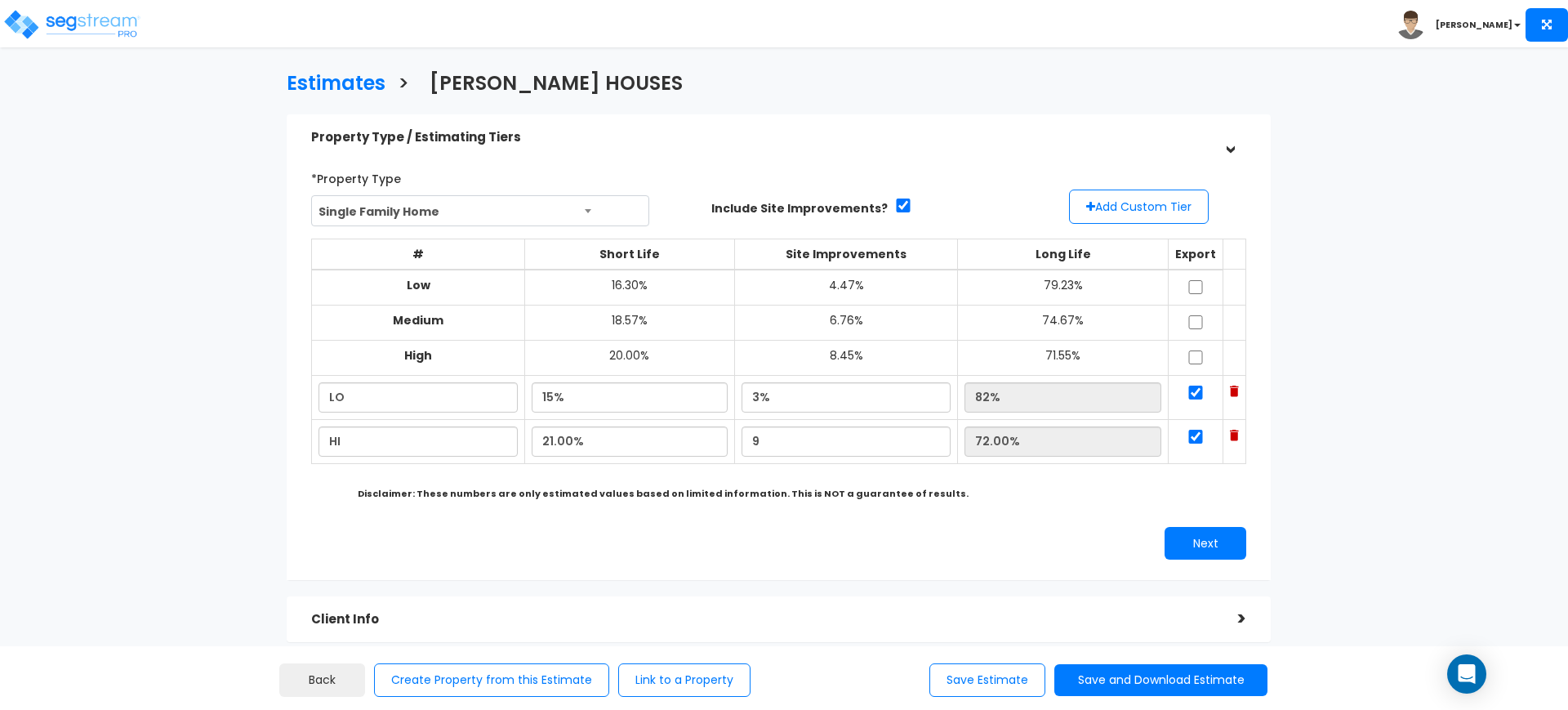
type input "70.00%"
click at [1056, 550] on div "Next" at bounding box center [1018, 544] width 479 height 33
click at [1200, 548] on button "Next" at bounding box center [1205, 544] width 81 height 33
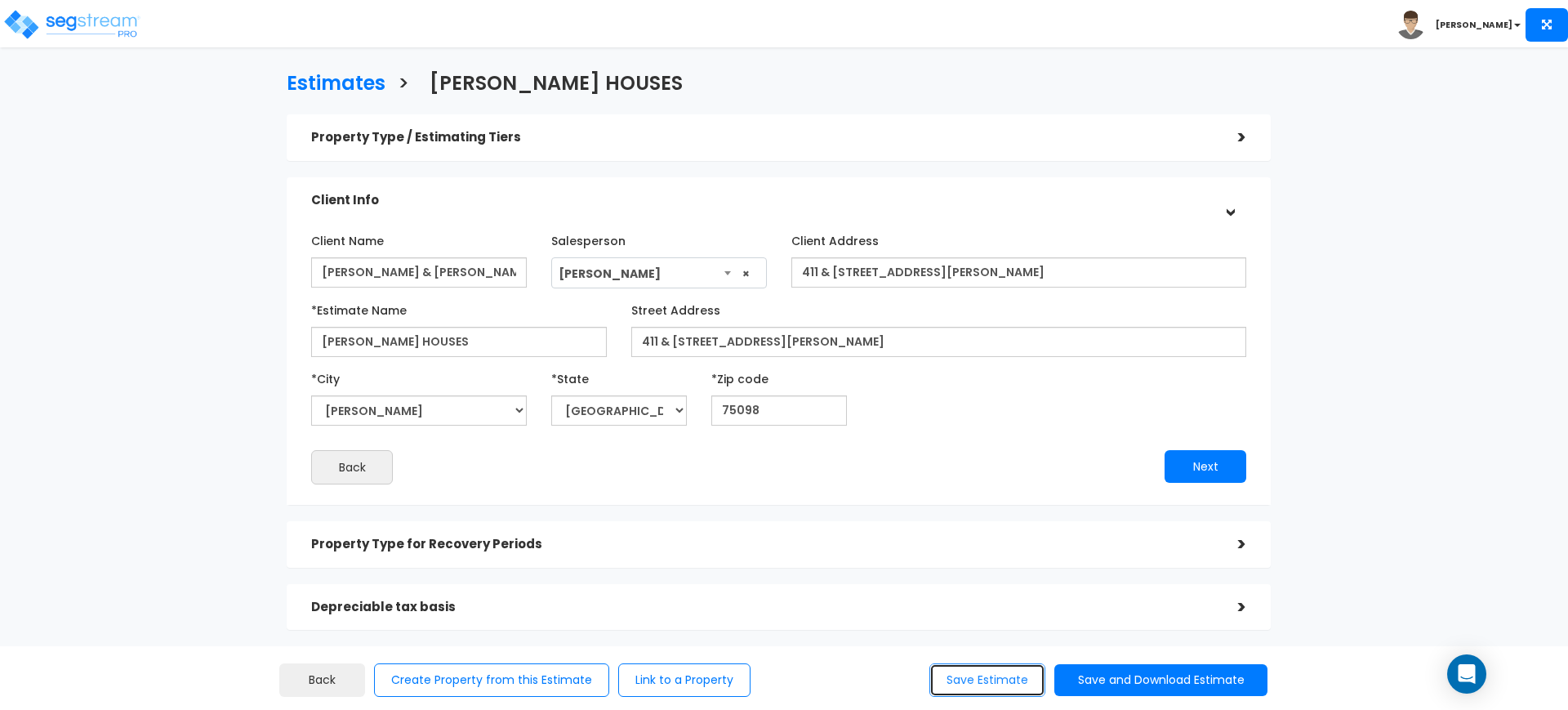
click at [977, 684] on button "Save Estimate" at bounding box center [987, 680] width 116 height 34
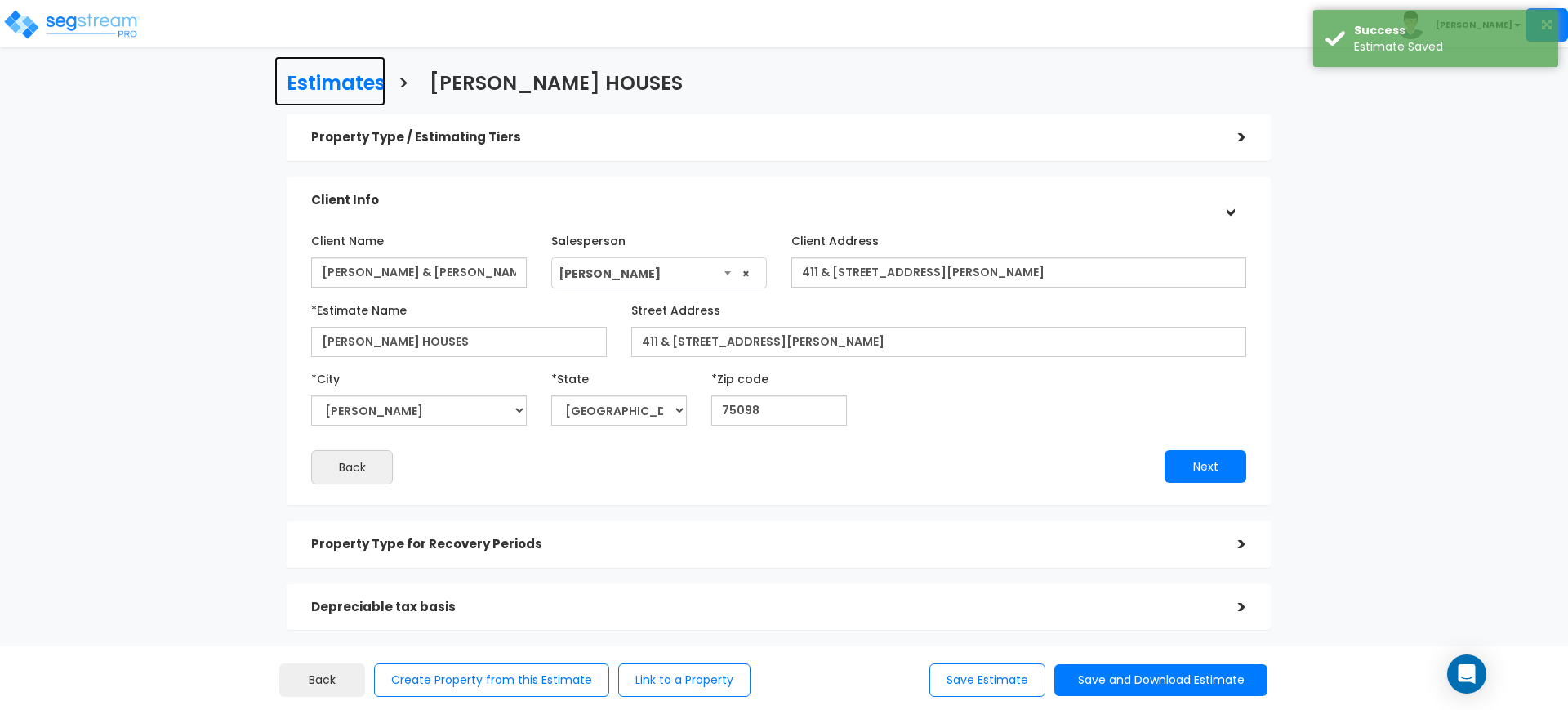
click at [340, 89] on h3 "Estimates" at bounding box center [336, 86] width 99 height 26
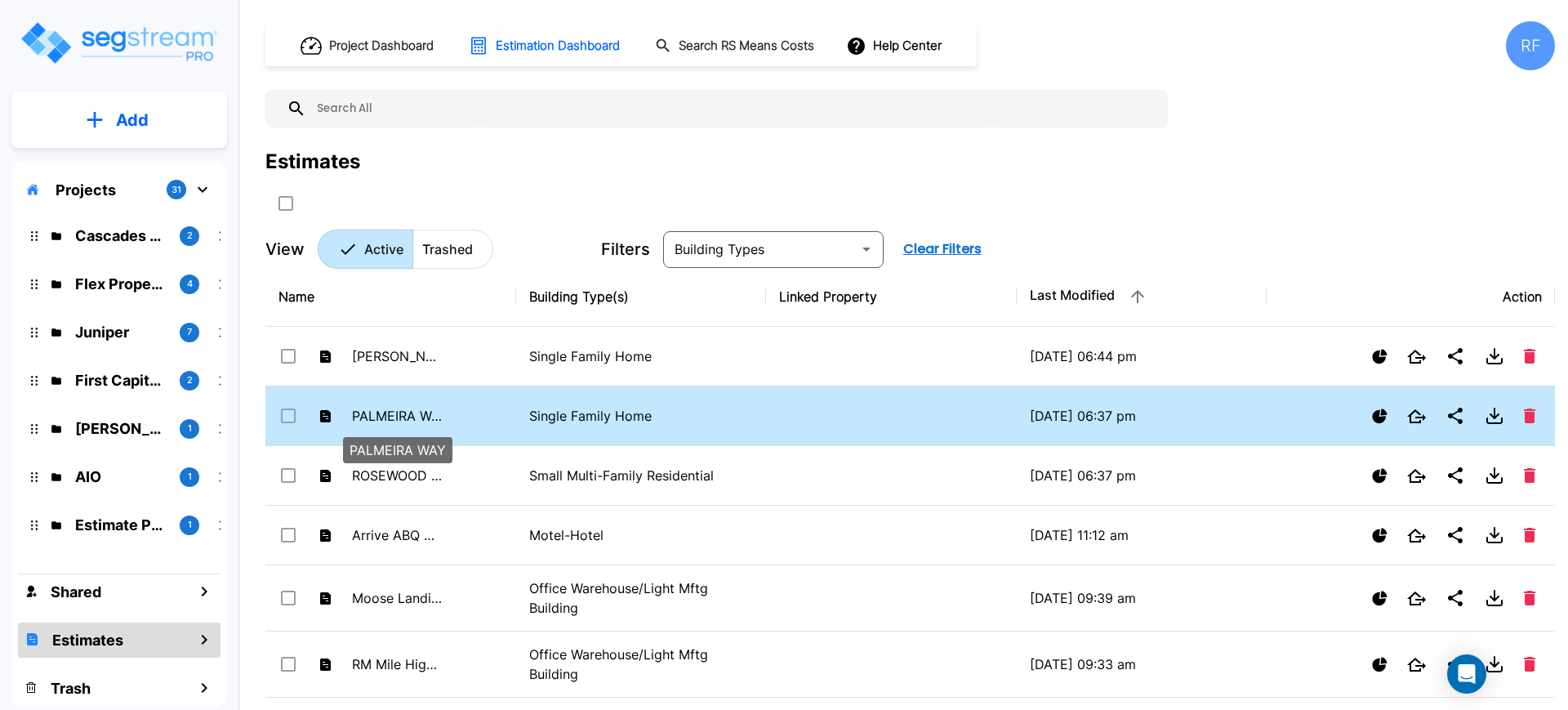
click at [395, 408] on p "PALMEIRA WAY" at bounding box center [396, 415] width 89 height 19
checkbox input "false"
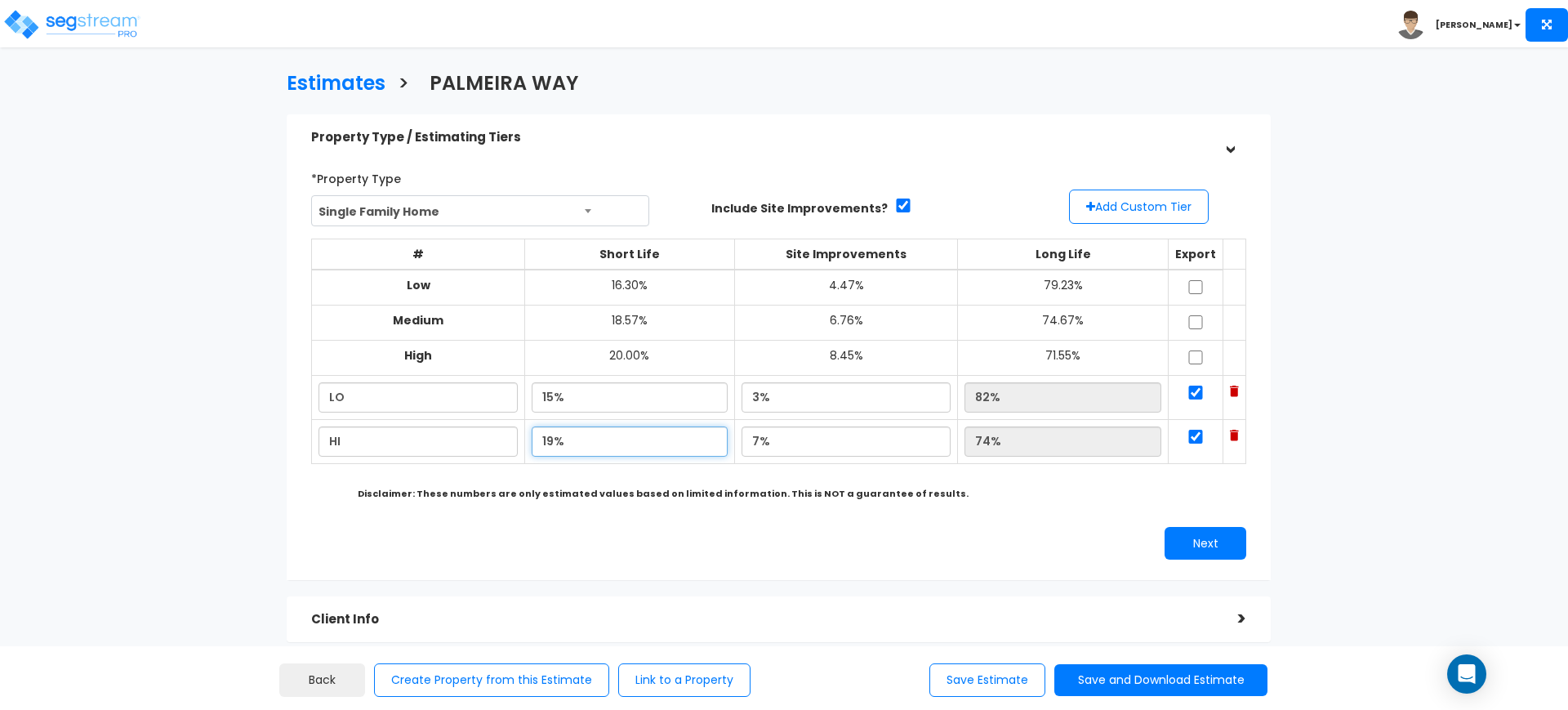
click at [602, 455] on input "19%" at bounding box center [629, 441] width 196 height 30
type input "1"
type input "21.00%"
type input "72.00%"
drag, startPoint x: 801, startPoint y: 437, endPoint x: 693, endPoint y: 429, distance: 108.3
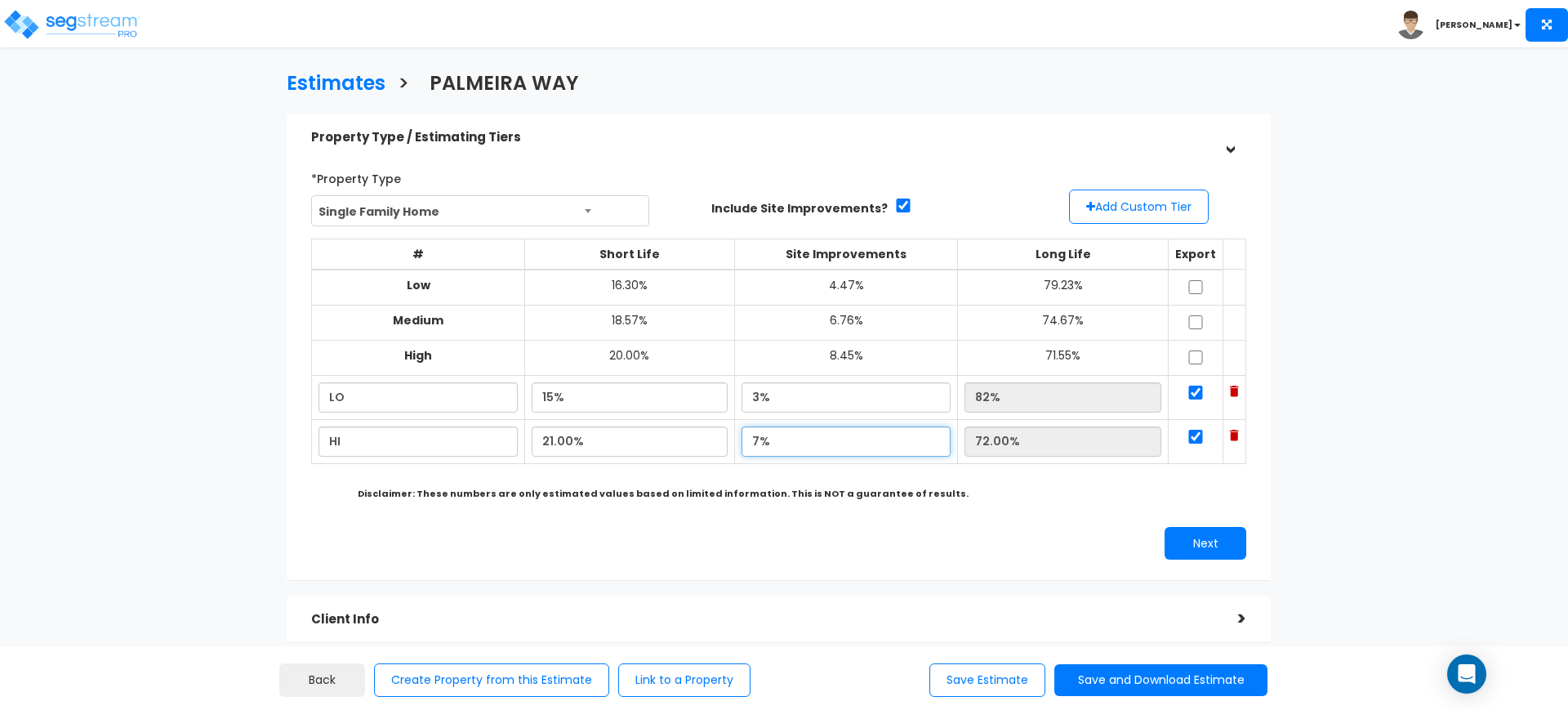
click at [693, 429] on tr "HI 21.00% 7% 72.00%" at bounding box center [779, 441] width 934 height 44
type input "9.00%"
type input "70.00%"
click at [1208, 502] on div "# Short Life Site Improvements Long Life Export Low 16.30% 4.47% 79.23% Medium …" at bounding box center [779, 366] width 935 height 281
click at [1210, 552] on button "Next" at bounding box center [1205, 544] width 81 height 33
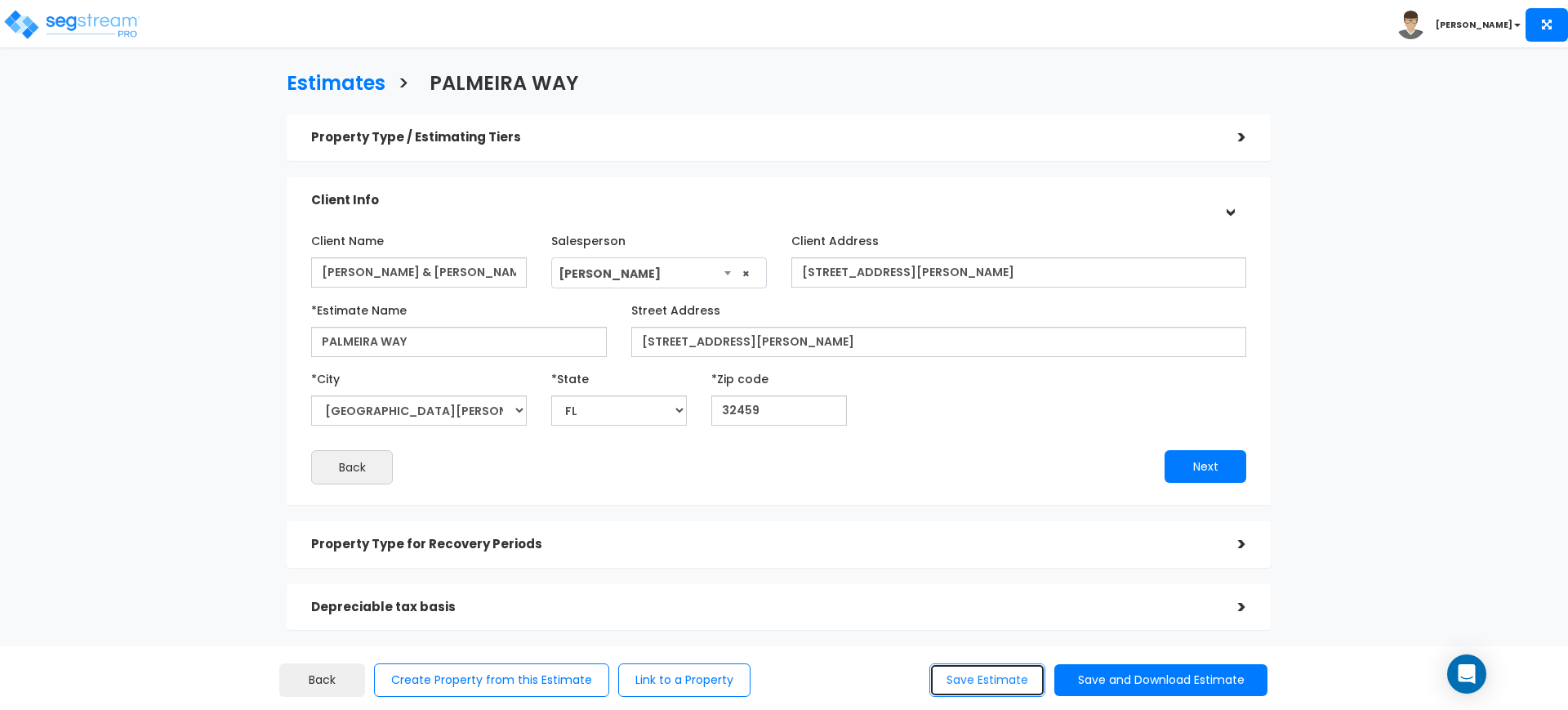
click at [956, 677] on button "Save Estimate" at bounding box center [987, 680] width 116 height 34
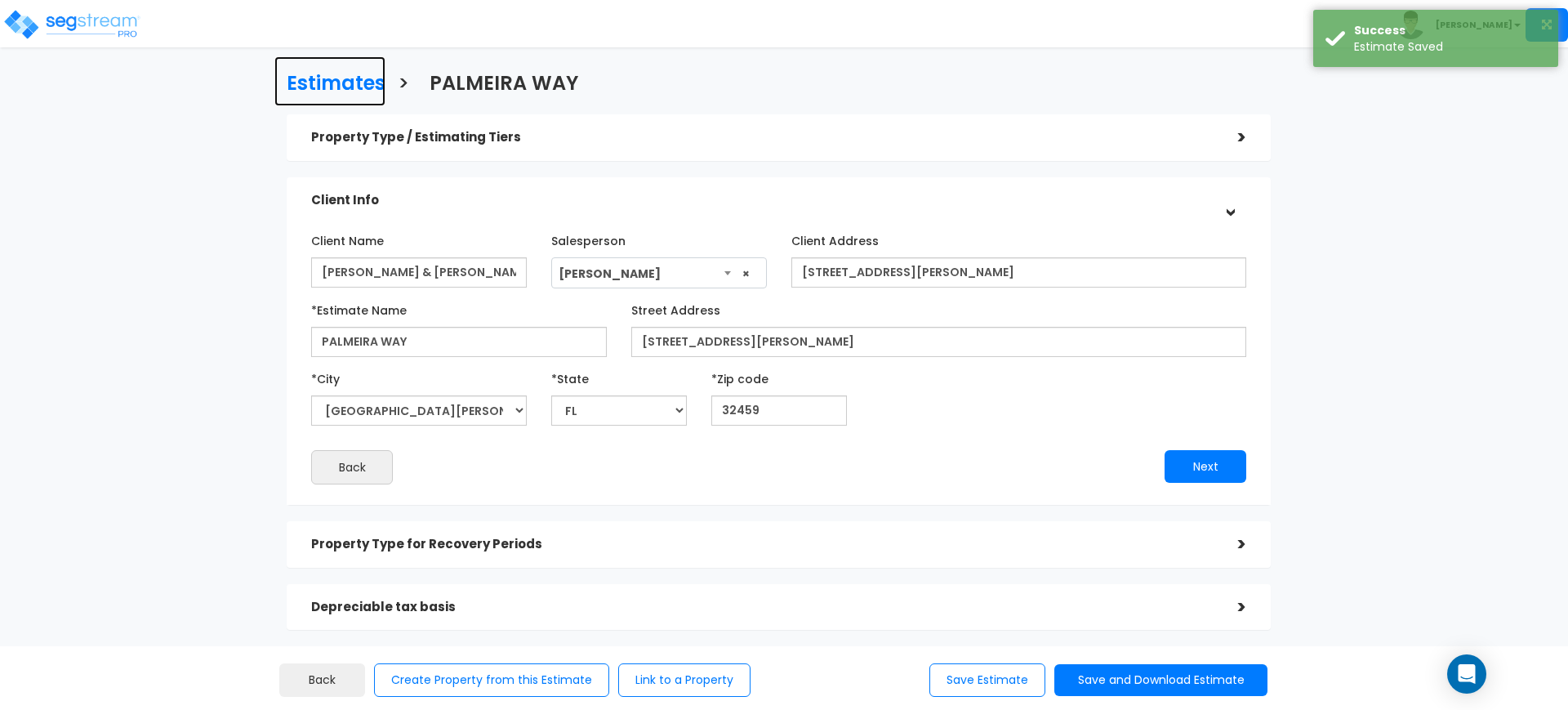
click at [332, 66] on link "Estimates" at bounding box center [330, 81] width 111 height 50
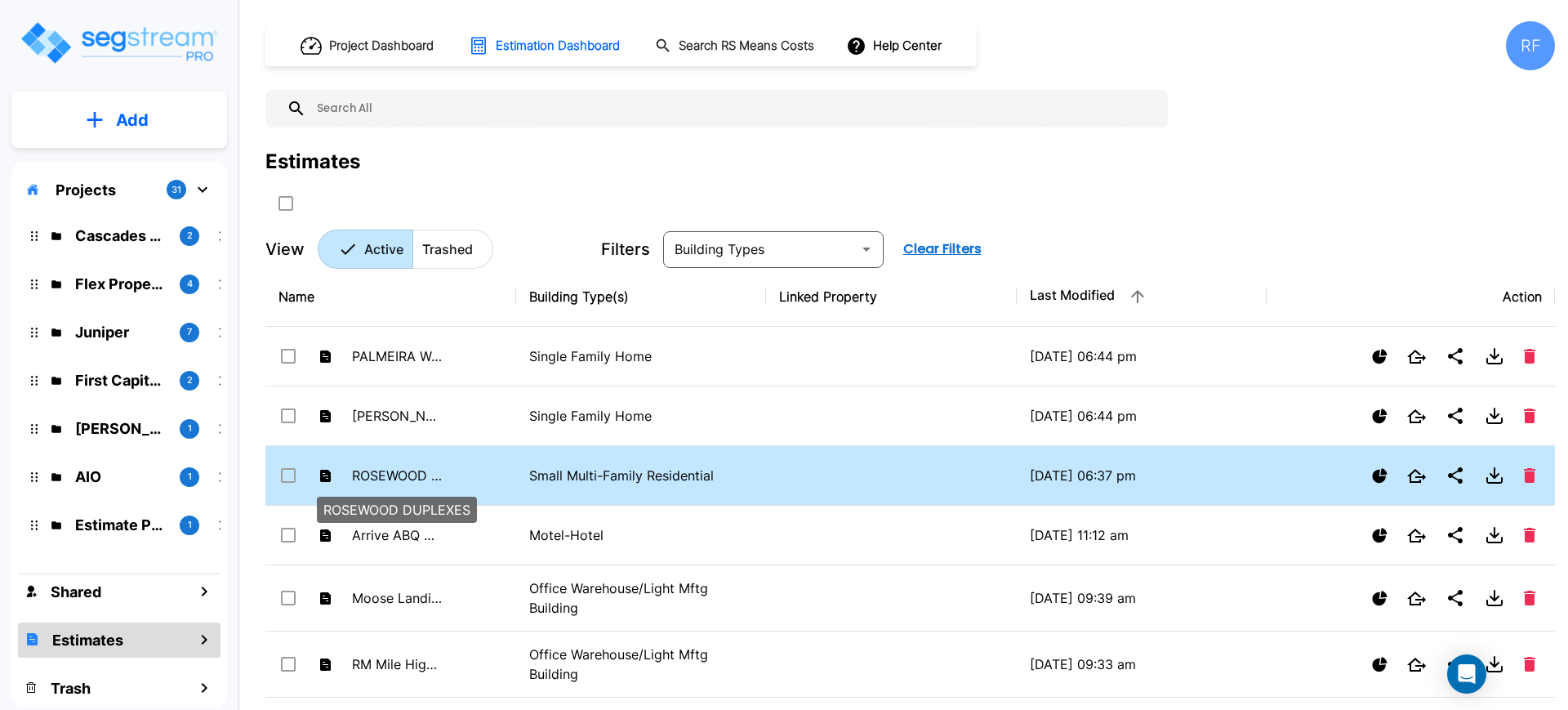
click at [427, 468] on p "ROSEWOOD DUPLEXES" at bounding box center [396, 475] width 89 height 19
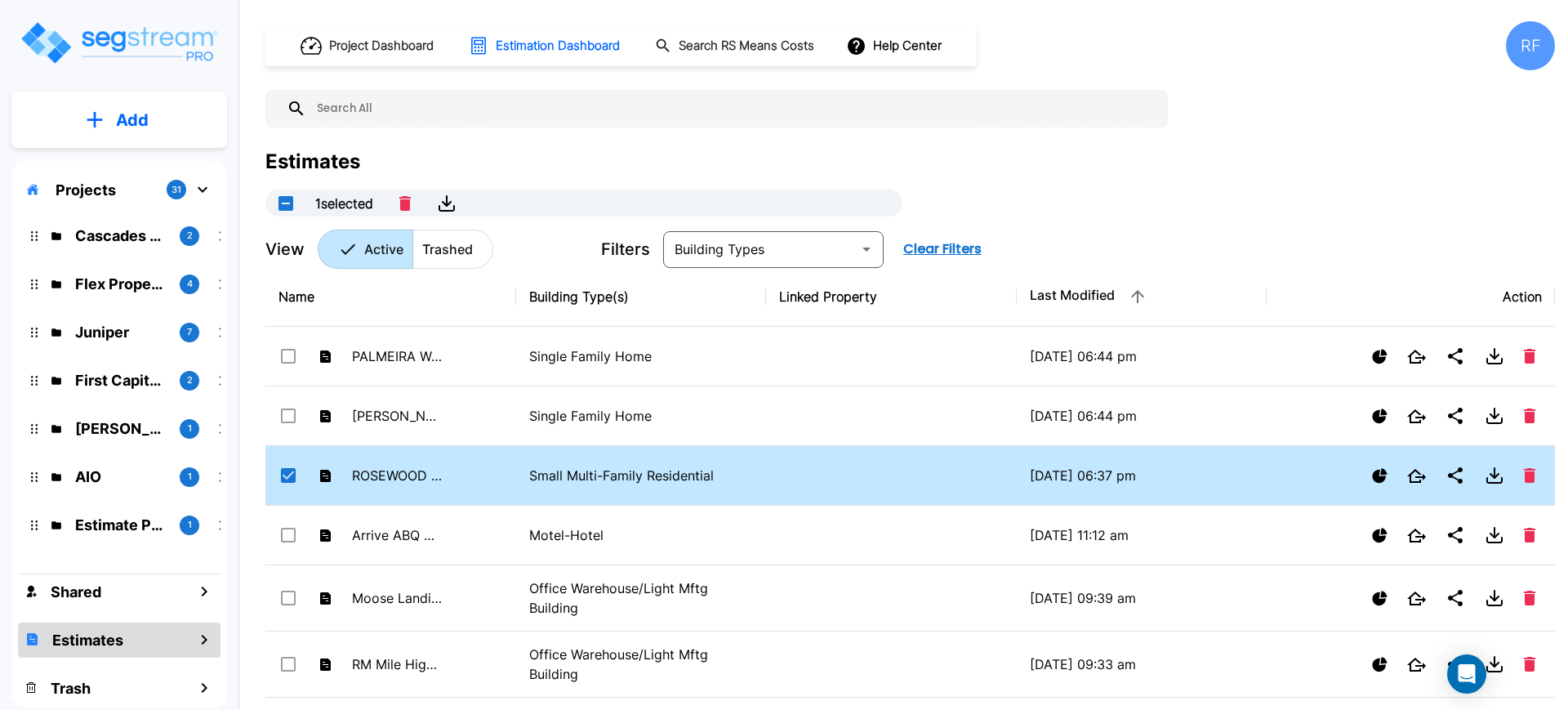
click at [542, 468] on p "Small Multi-Family Residential" at bounding box center [641, 475] width 225 height 19
checkbox input "false"
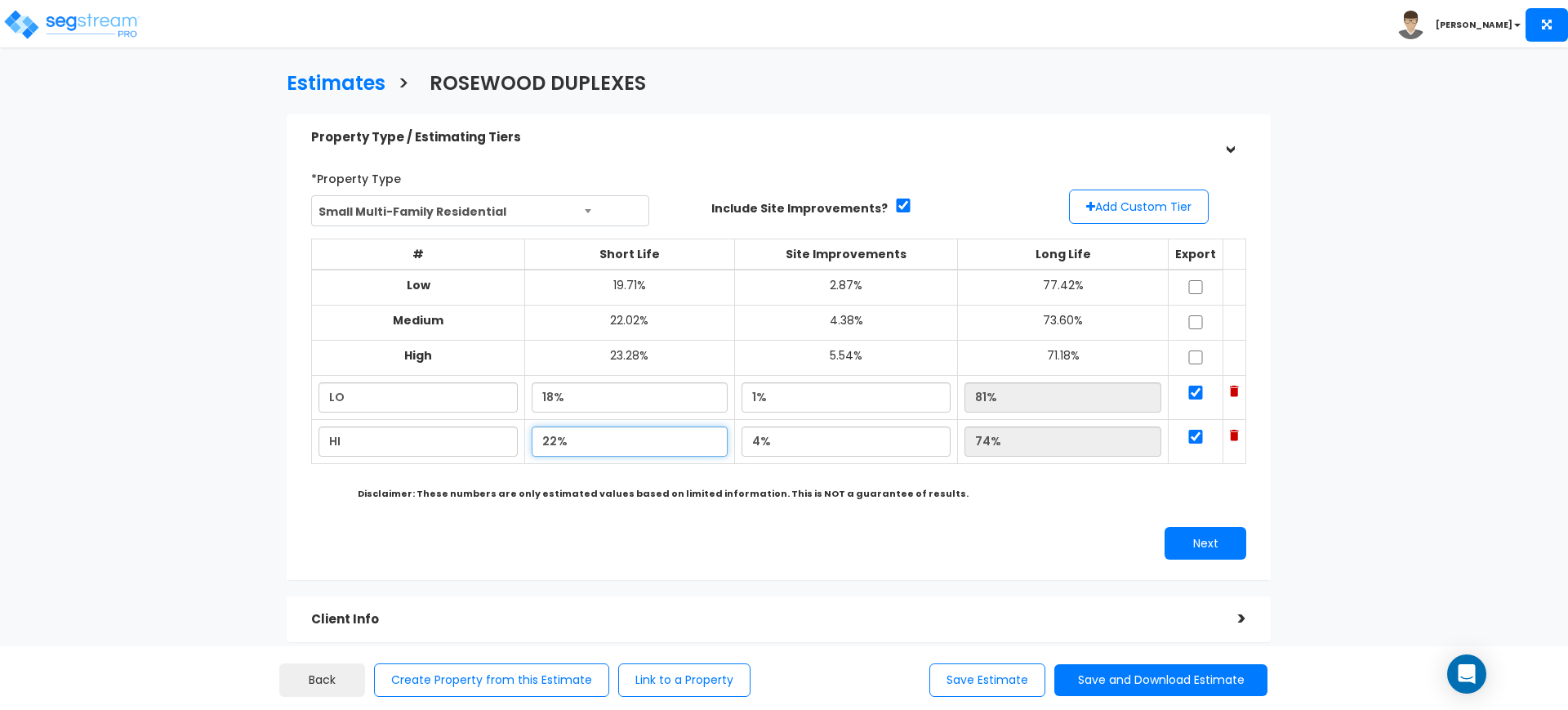
drag, startPoint x: 605, startPoint y: 441, endPoint x: 477, endPoint y: 422, distance: 129.4
click at [477, 422] on tr "HI 22% 4% 74%" at bounding box center [779, 441] width 934 height 44
type input "24.00%"
type input "72.00%"
drag, startPoint x: 825, startPoint y: 443, endPoint x: 623, endPoint y: 400, distance: 206.5
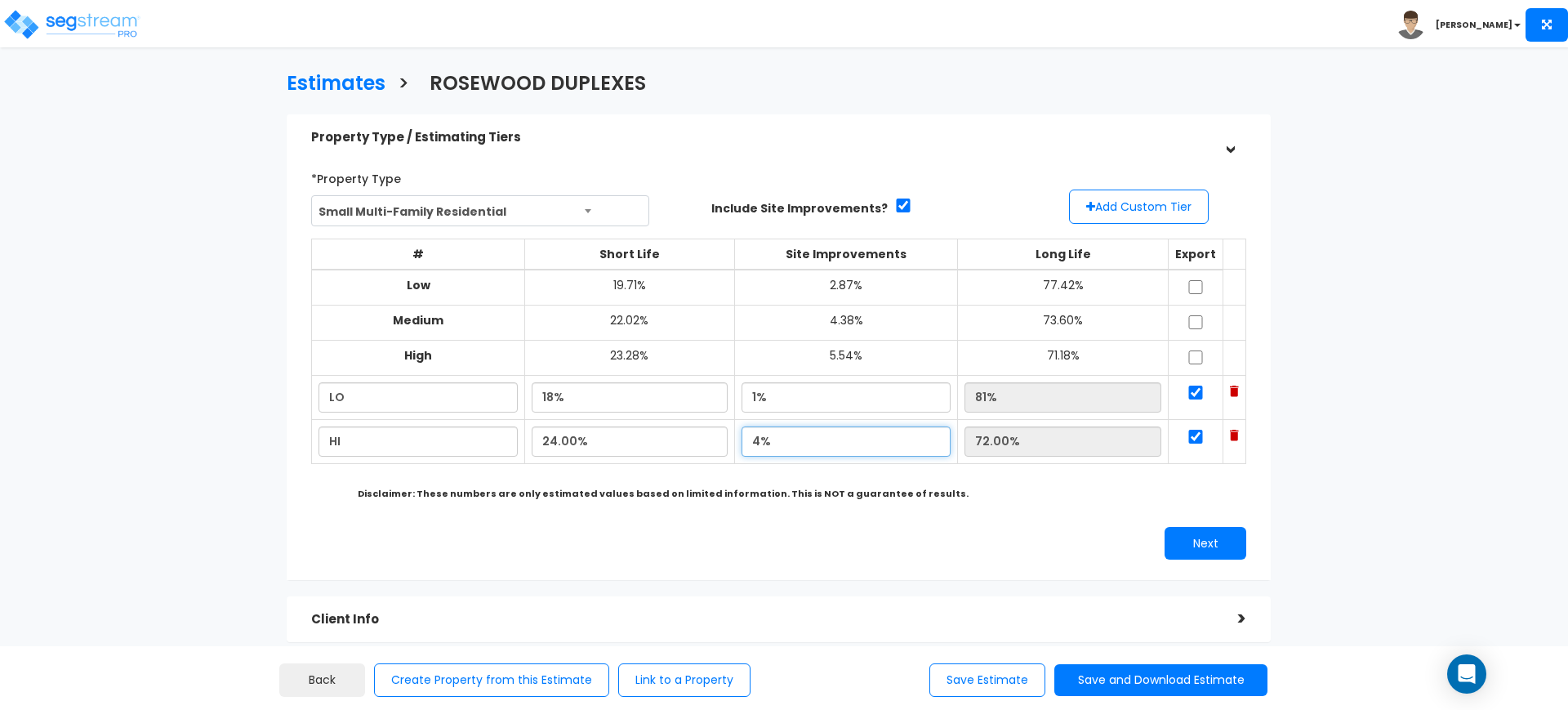
click at [623, 400] on tbody "Low 19.71% 2.87% LO" at bounding box center [779, 366] width 934 height 195
type input "6.00%"
type input "70.00%"
click at [1038, 519] on div "*Property Type Small Multi-Family Residential Assisted/Senior Living Auto Repai…" at bounding box center [778, 363] width 960 height 411
click at [1001, 677] on button "Save Estimate" at bounding box center [987, 680] width 116 height 34
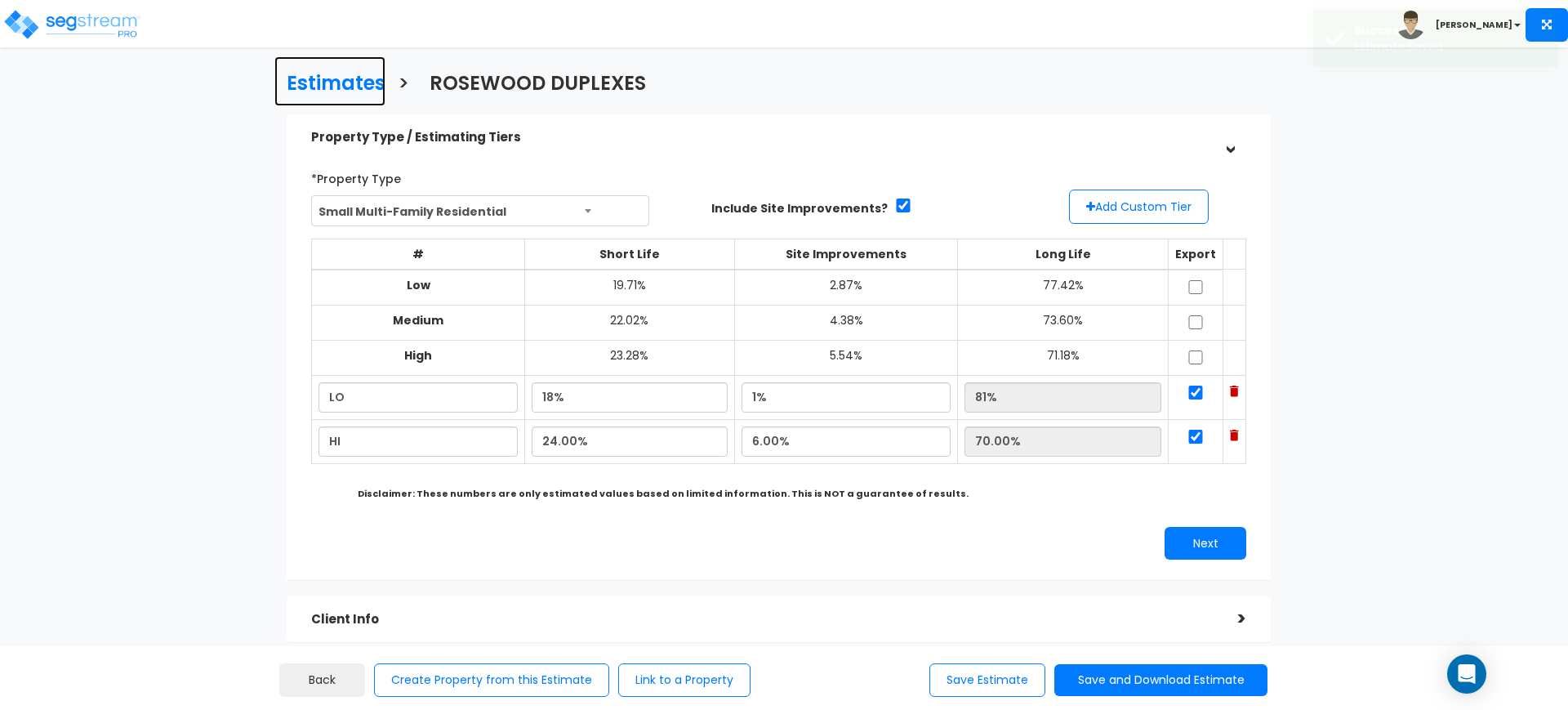
click at [332, 73] on h3 "Estimates" at bounding box center [336, 86] width 99 height 26
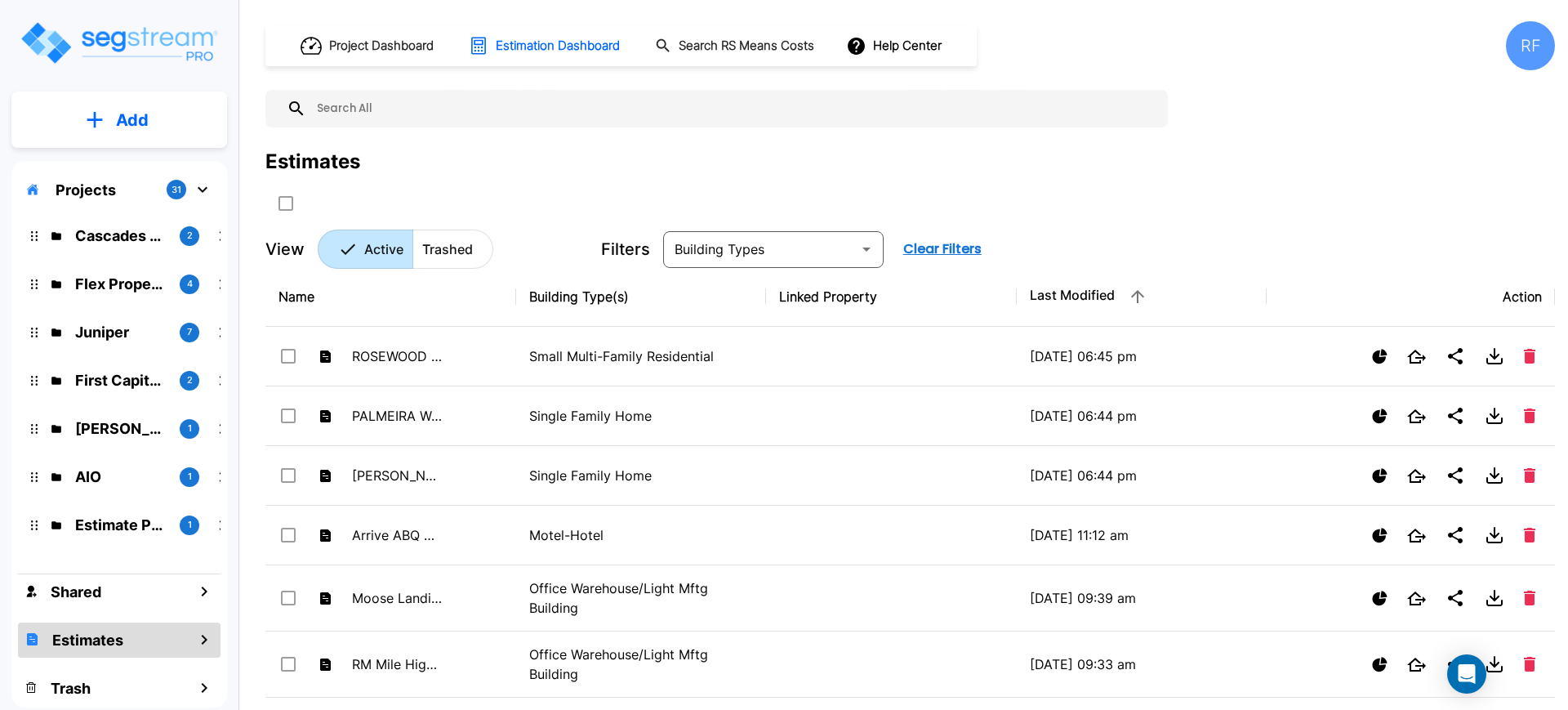
click at [1139, 252] on div "Filters ​ Clear Filters" at bounding box center [1052, 249] width 902 height 37
click at [1552, 37] on div "RF" at bounding box center [1531, 46] width 49 height 49
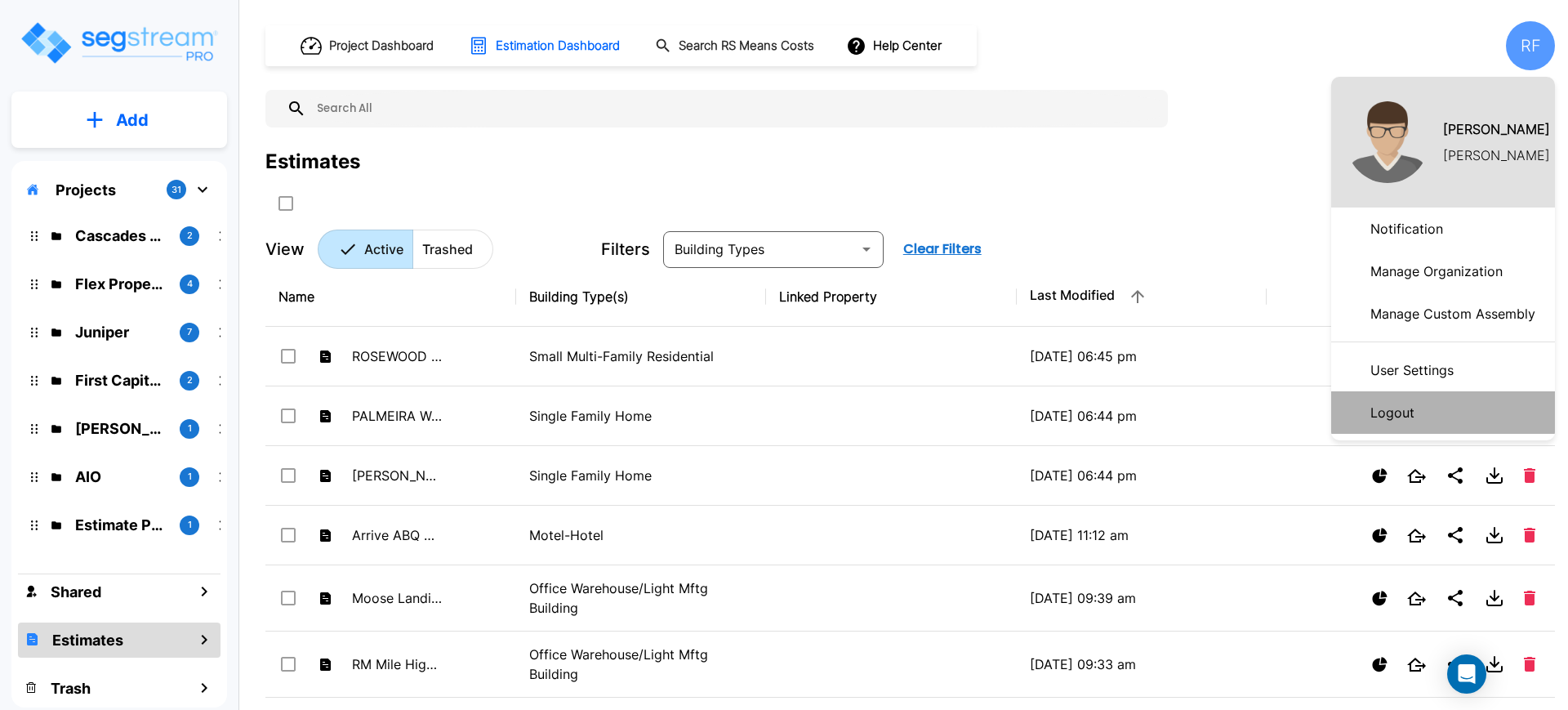
click at [1396, 417] on p "Logout" at bounding box center [1392, 413] width 58 height 33
